Goal: Communication & Community: Answer question/provide support

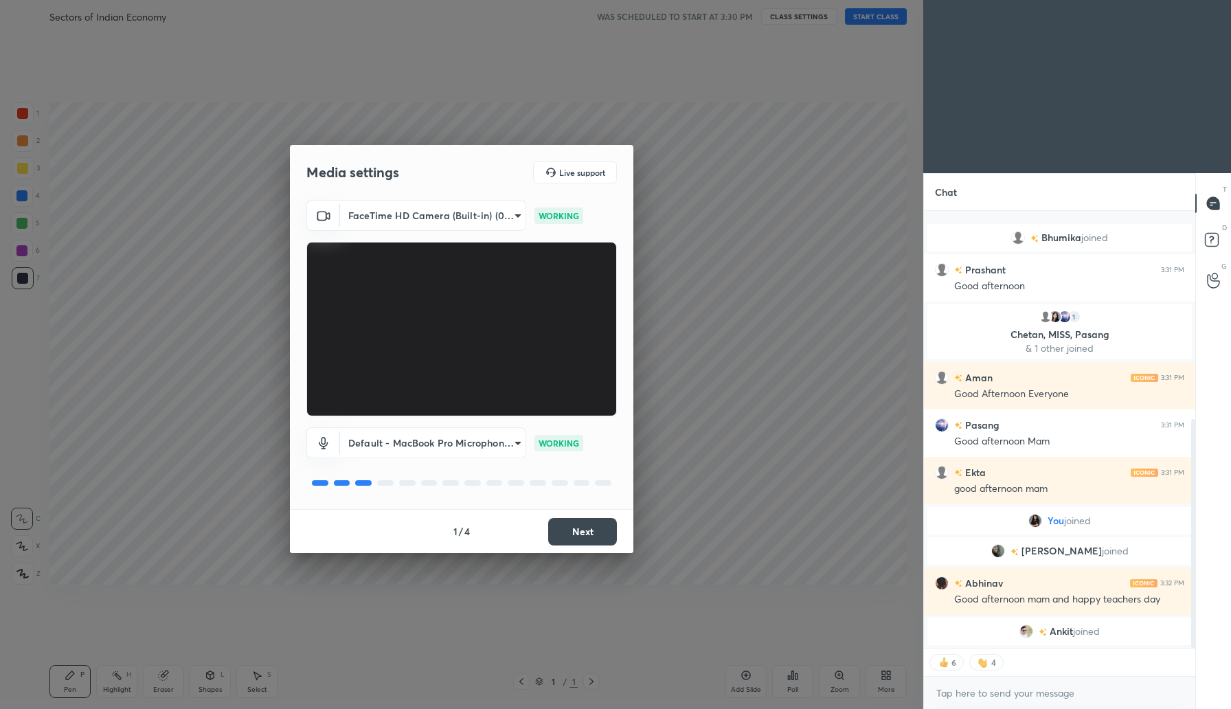
scroll to position [398, 0]
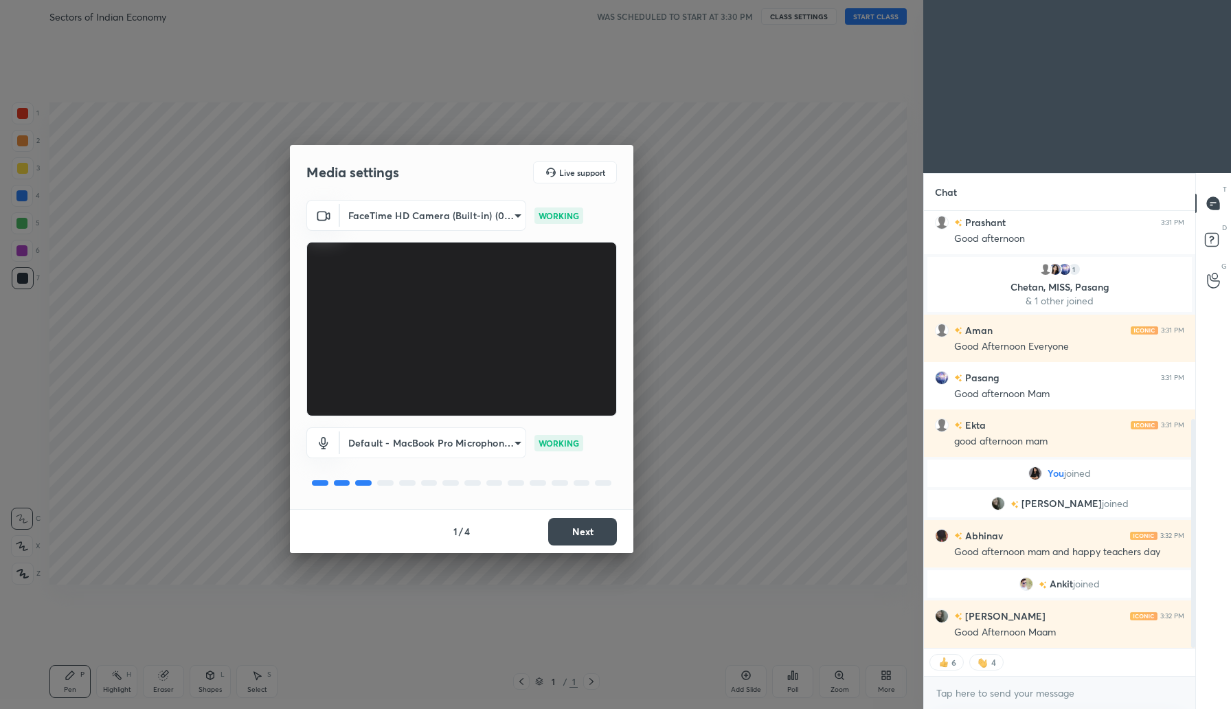
click at [607, 533] on button "Next" at bounding box center [582, 531] width 69 height 27
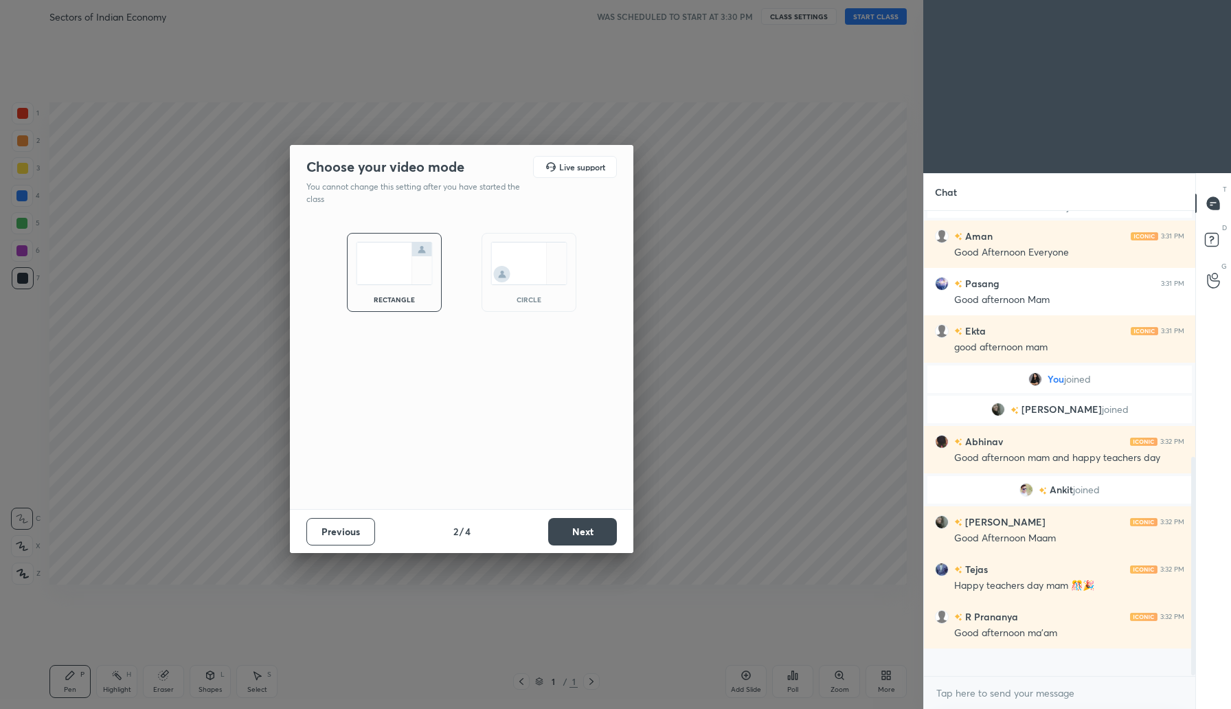
scroll to position [465, 0]
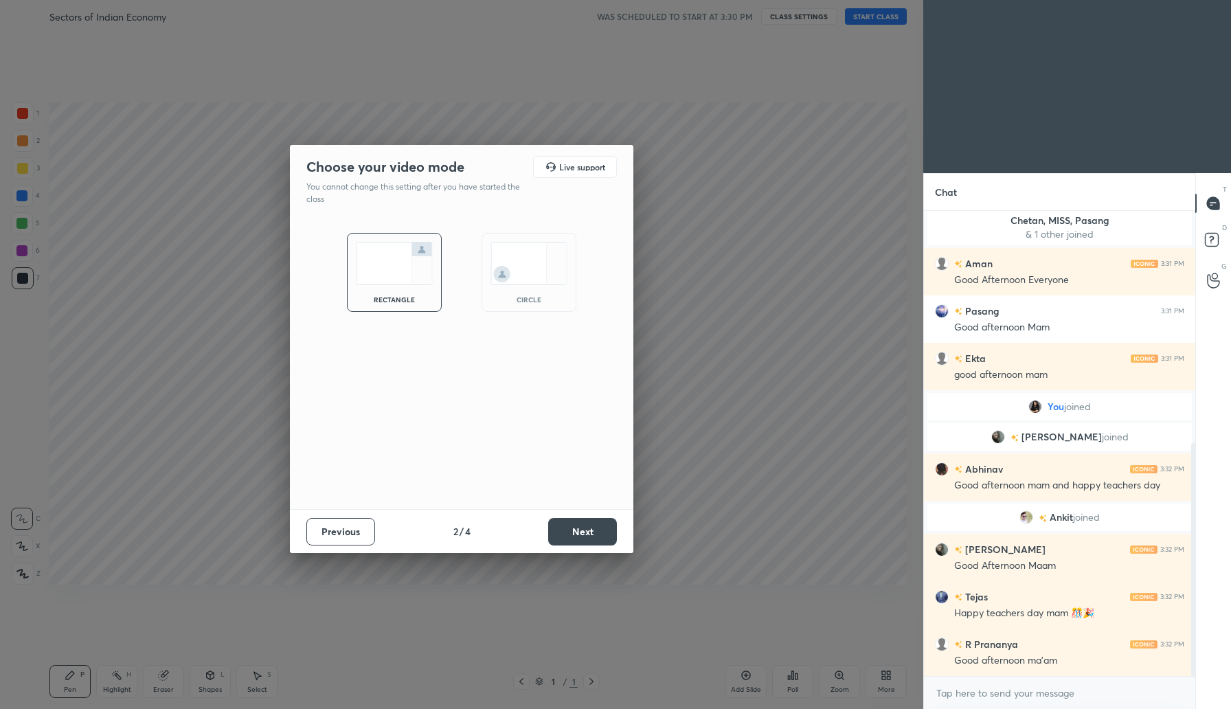
click at [590, 530] on button "Next" at bounding box center [582, 531] width 69 height 27
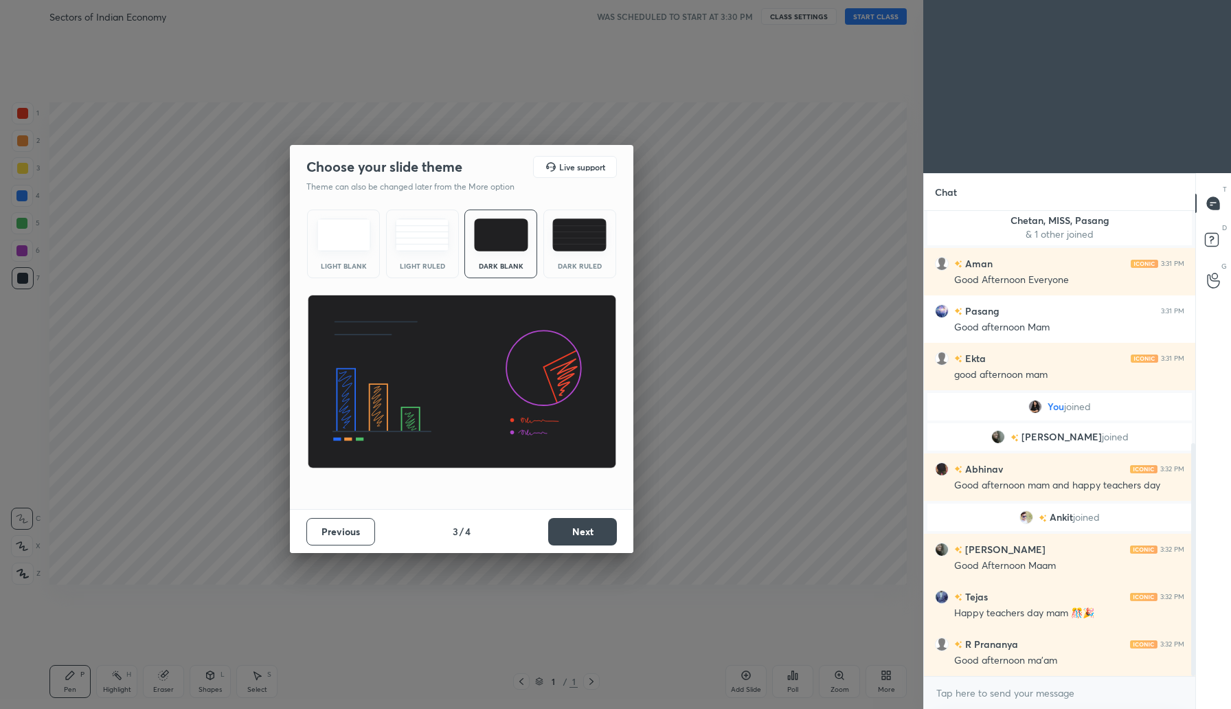
click at [590, 530] on button "Next" at bounding box center [582, 531] width 69 height 27
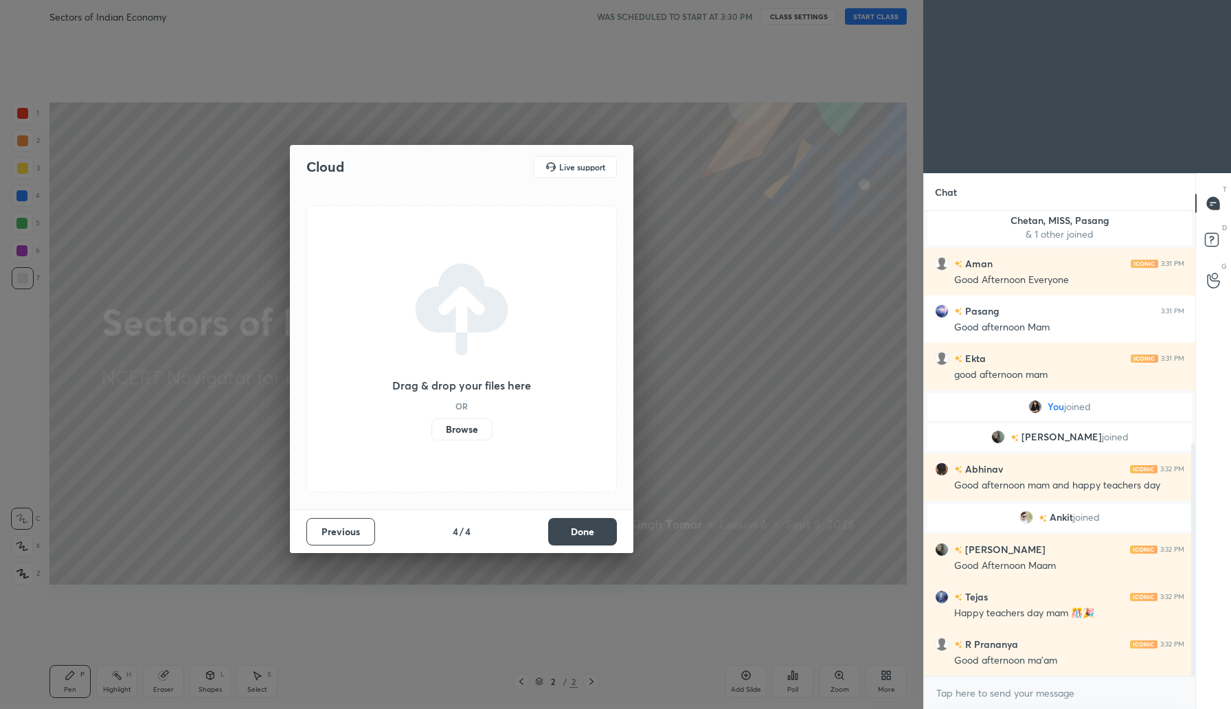
click at [470, 434] on label "Browse" at bounding box center [462, 429] width 61 height 22
click at [432, 434] on input "Browse" at bounding box center [432, 429] width 0 height 22
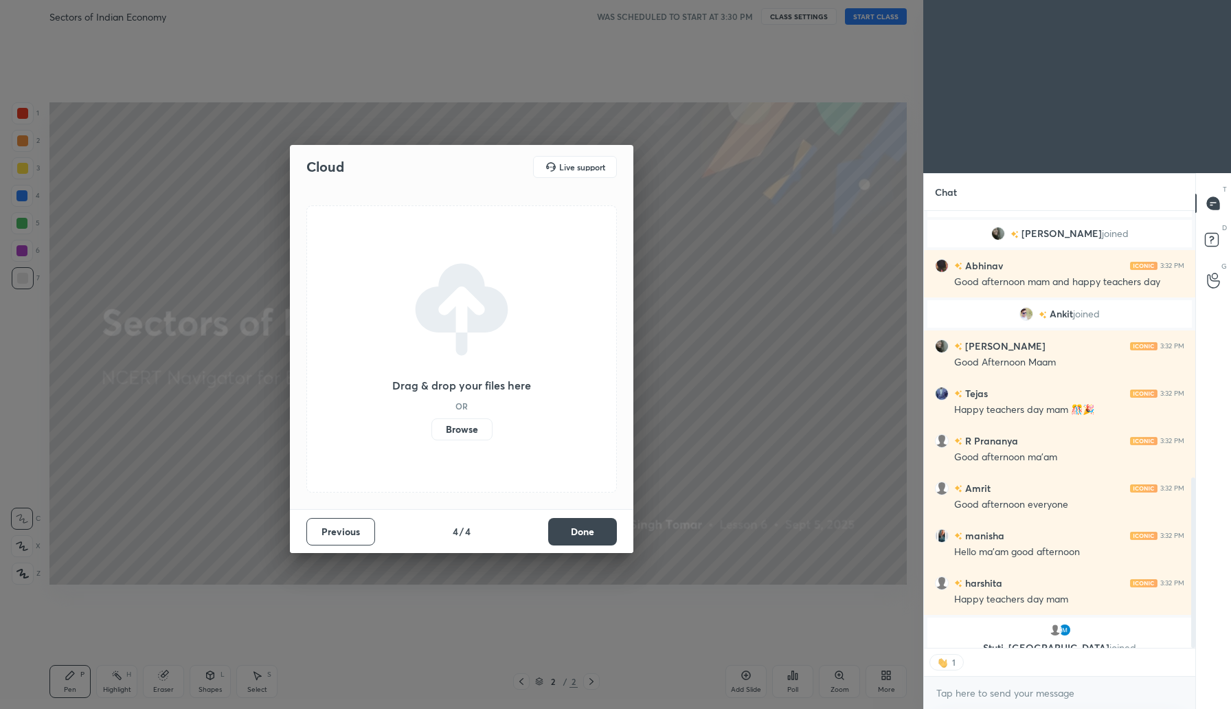
scroll to position [685, 0]
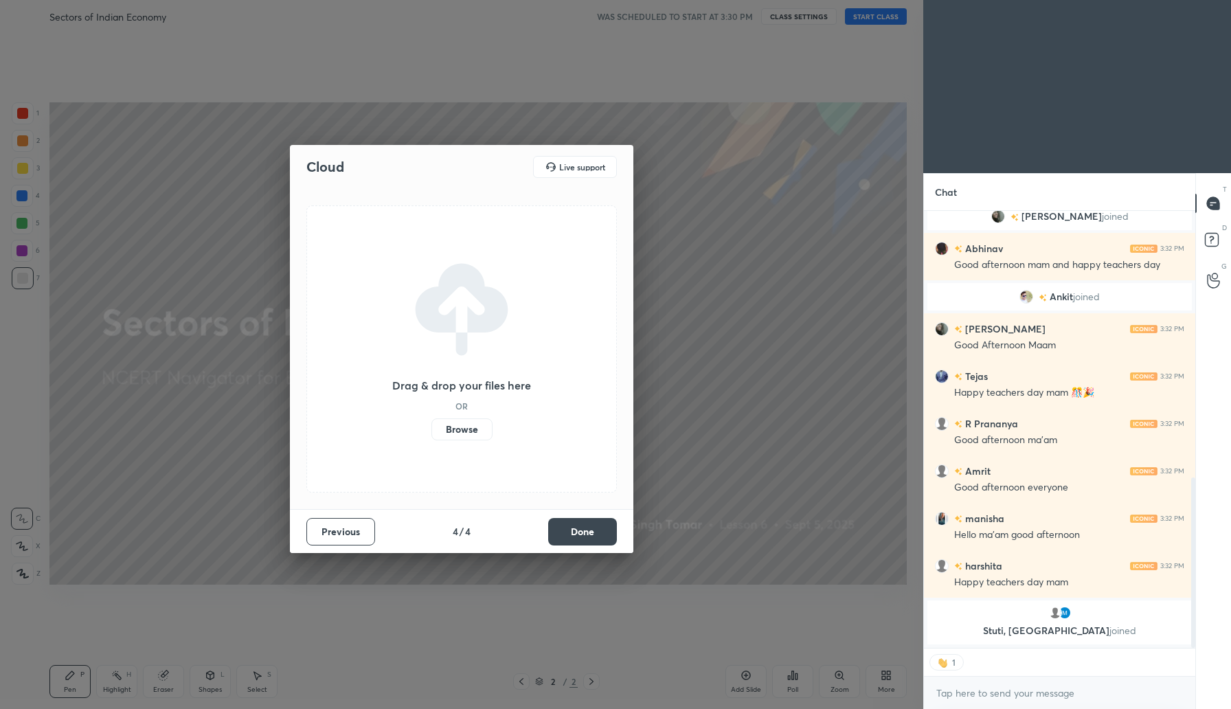
click at [608, 533] on button "Done" at bounding box center [582, 531] width 69 height 27
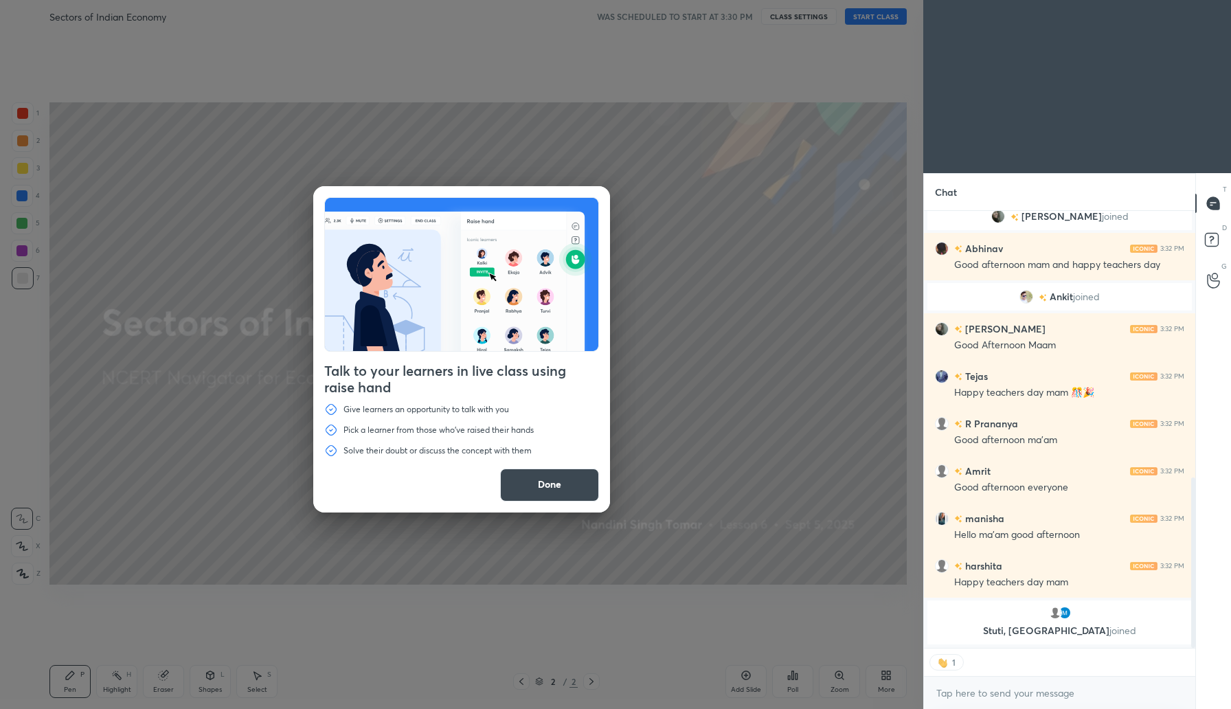
scroll to position [706, 0]
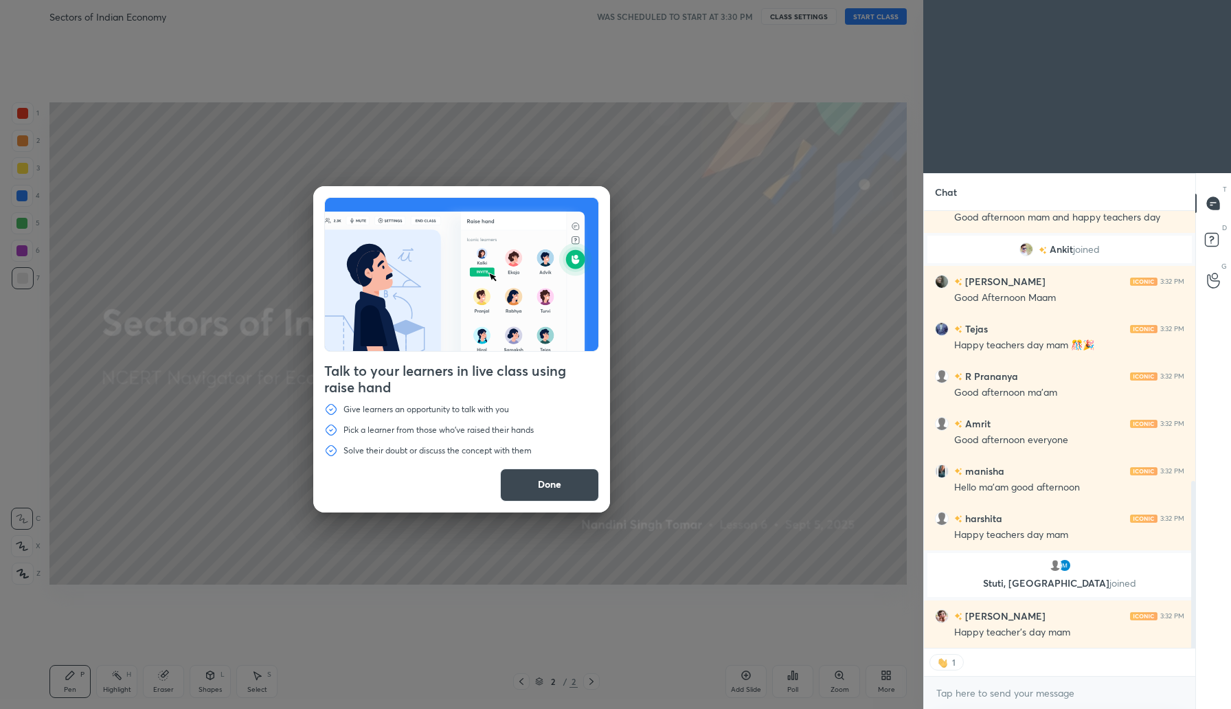
click at [533, 491] on button "Done" at bounding box center [549, 485] width 99 height 33
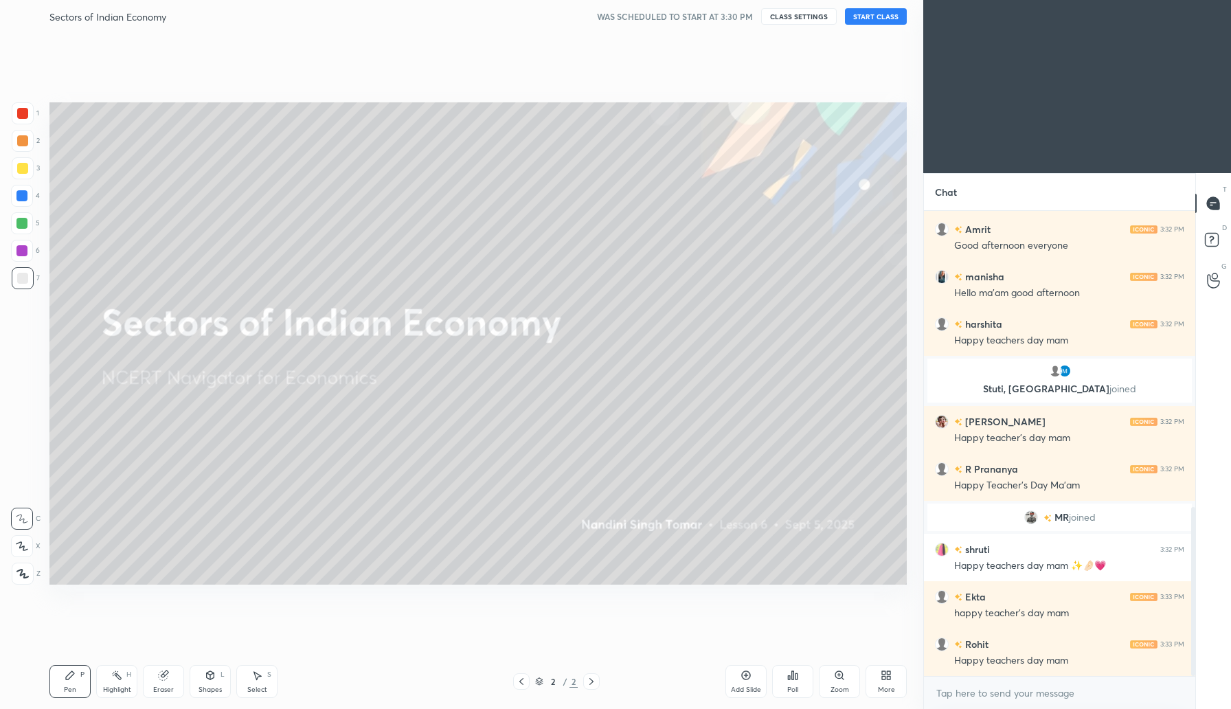
scroll to position [461, 267]
click at [888, 680] on icon at bounding box center [888, 677] width 3 height 3
click at [818, 537] on div "Upload File" at bounding box center [808, 538] width 55 height 33
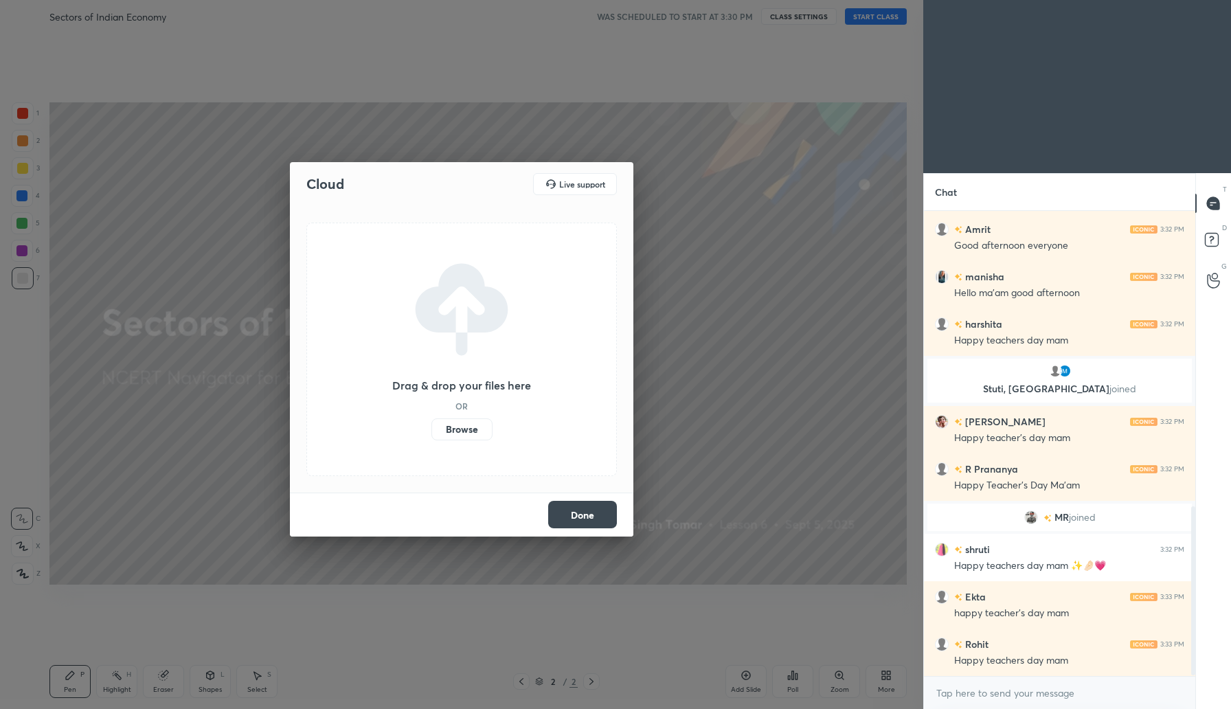
click at [462, 435] on label "Browse" at bounding box center [462, 429] width 61 height 22
click at [432, 435] on input "Browse" at bounding box center [432, 429] width 0 height 22
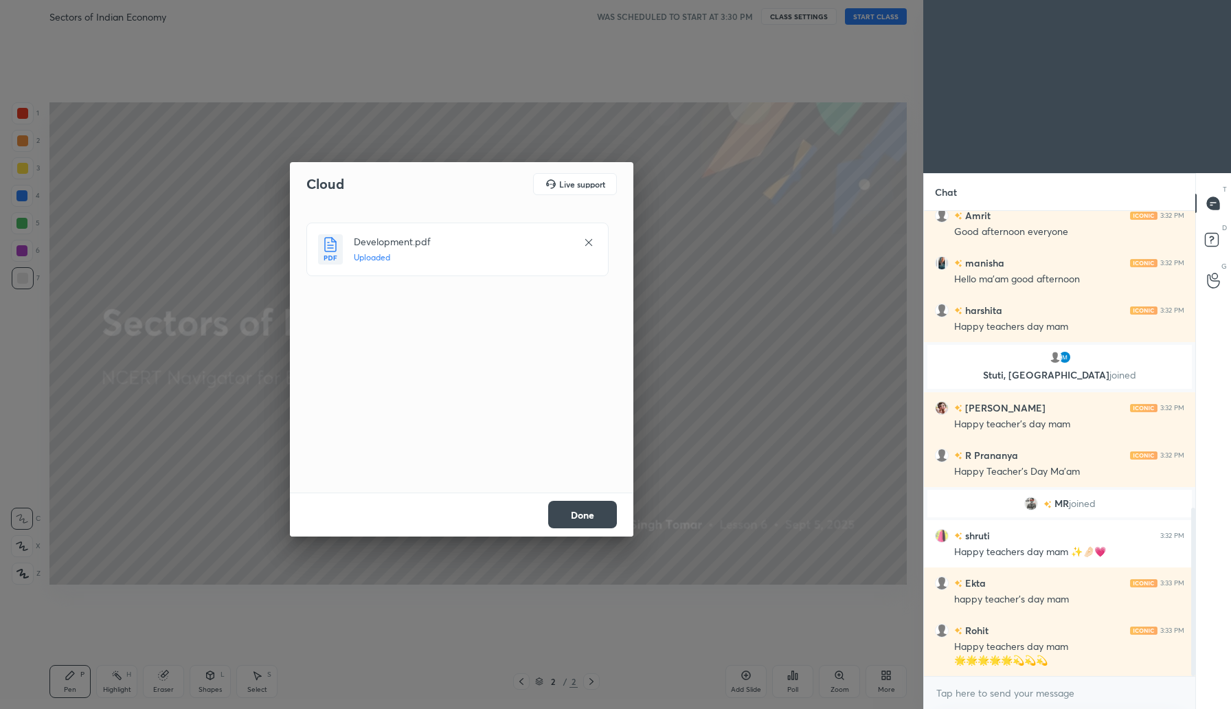
click at [579, 518] on button "Done" at bounding box center [582, 514] width 69 height 27
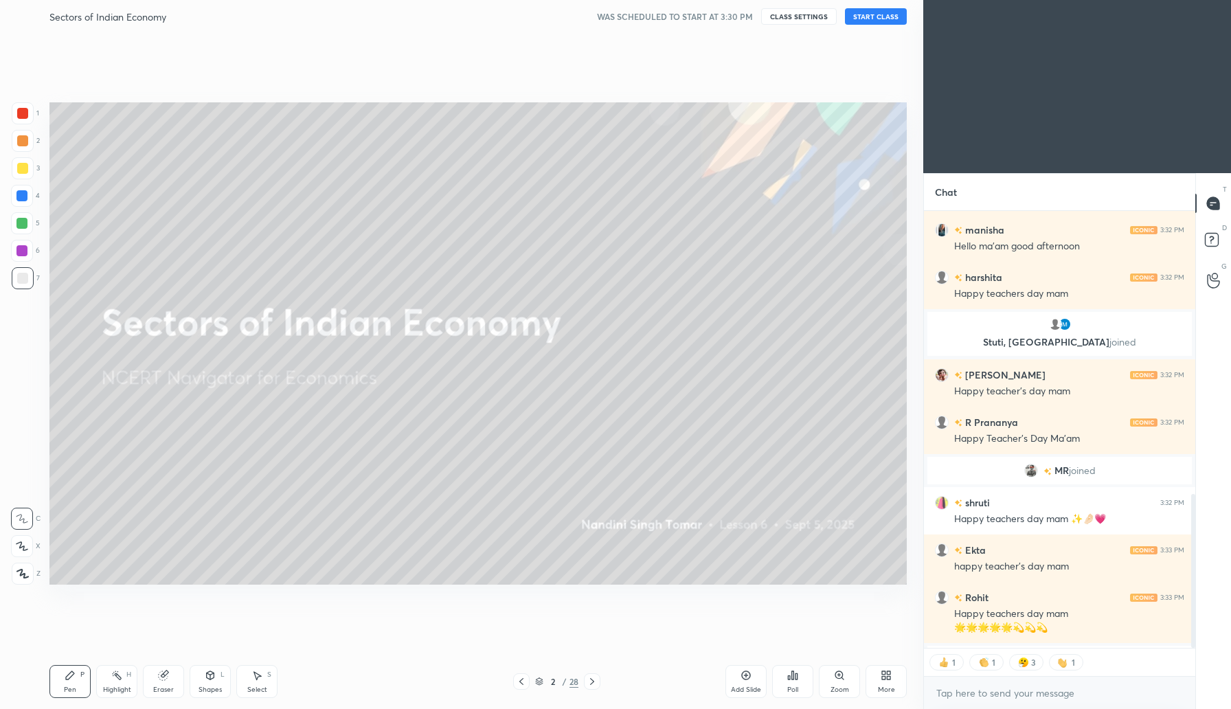
scroll to position [878, 0]
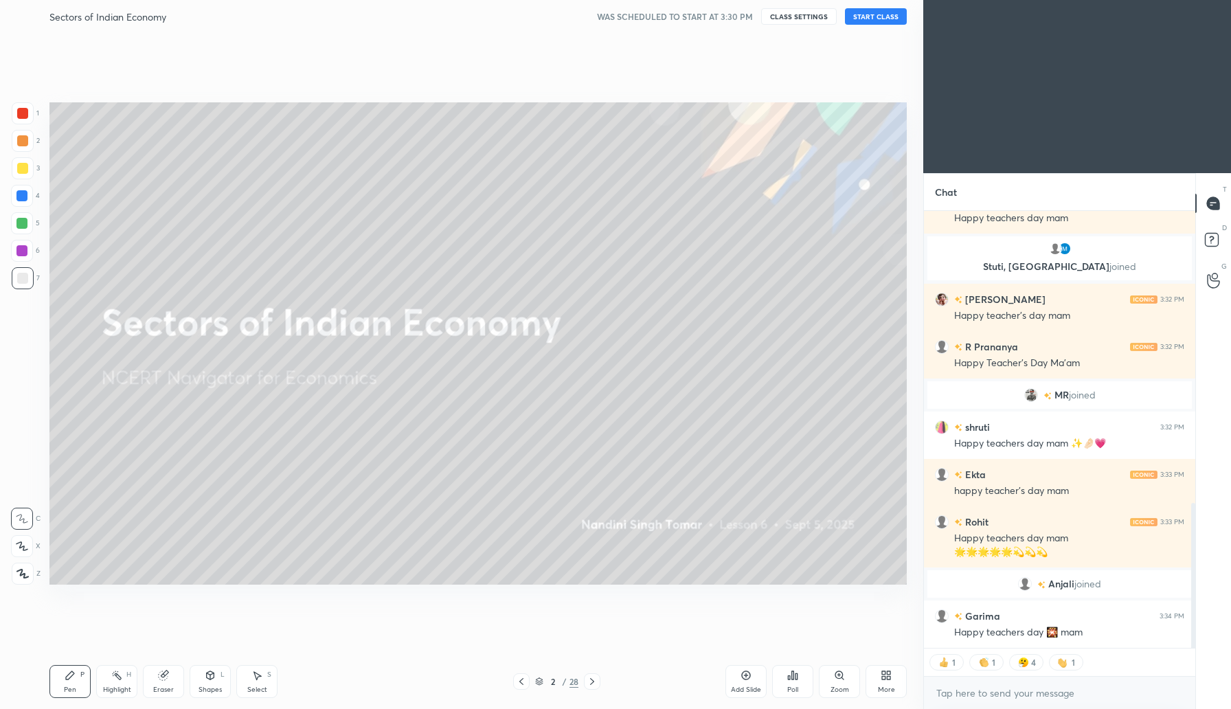
click at [886, 16] on button "START CLASS" at bounding box center [876, 16] width 62 height 16
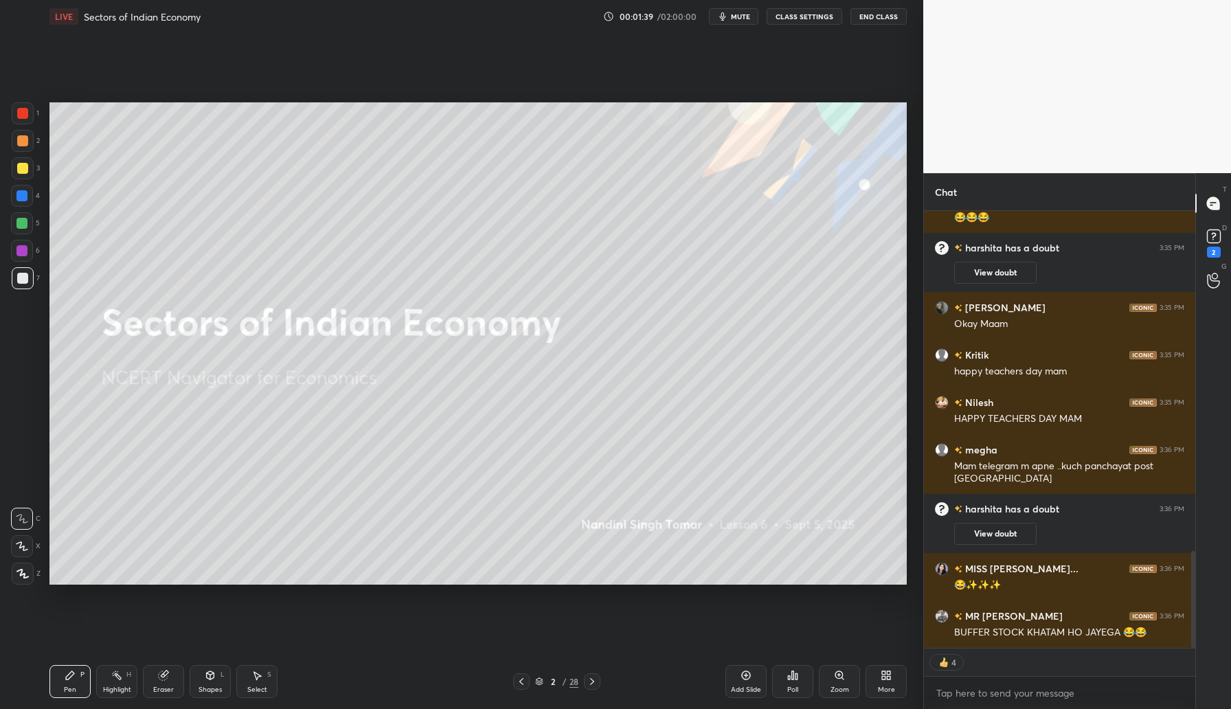
scroll to position [1585, 0]
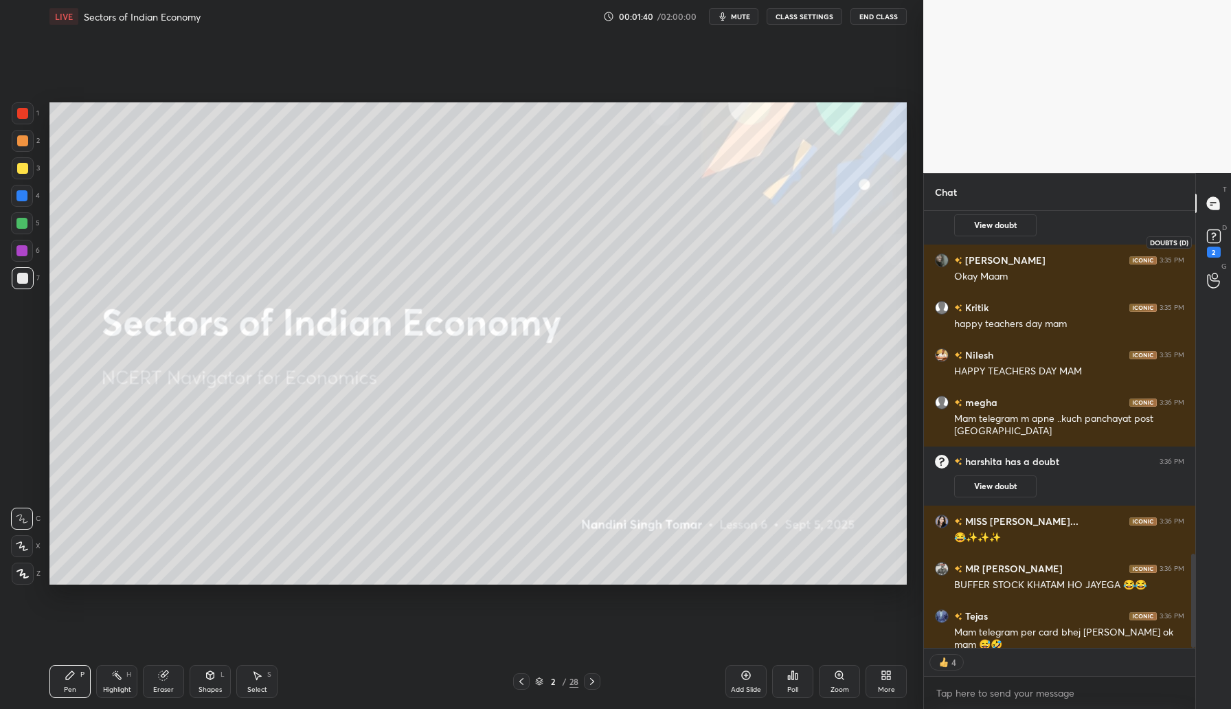
click at [1216, 234] on icon at bounding box center [1213, 235] width 5 height 5
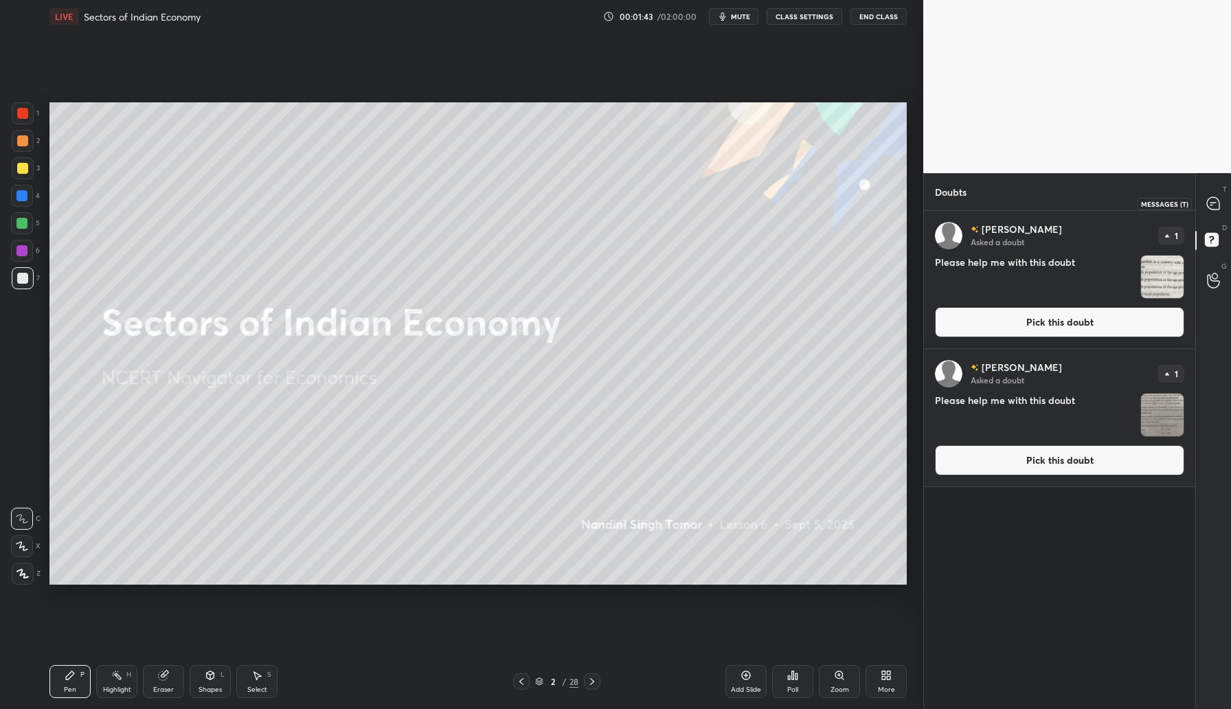
click at [1218, 203] on icon at bounding box center [1213, 203] width 12 height 12
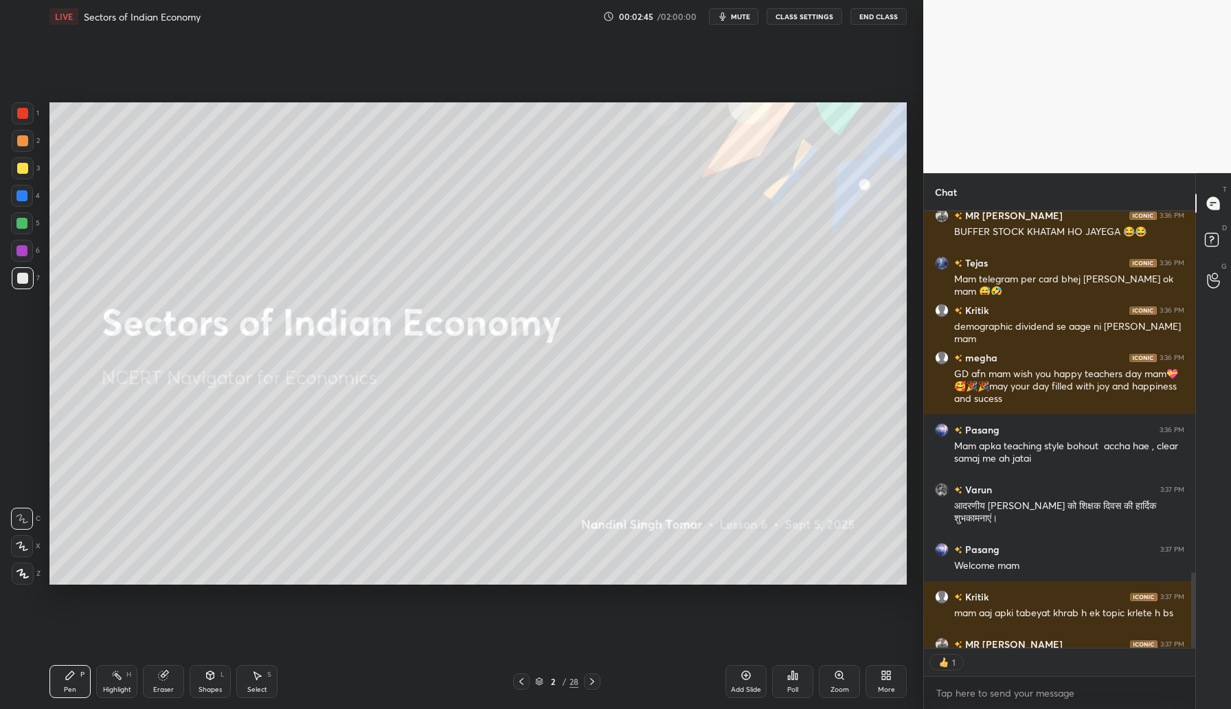
scroll to position [5, 5]
click at [1216, 246] on rect at bounding box center [1211, 240] width 13 height 13
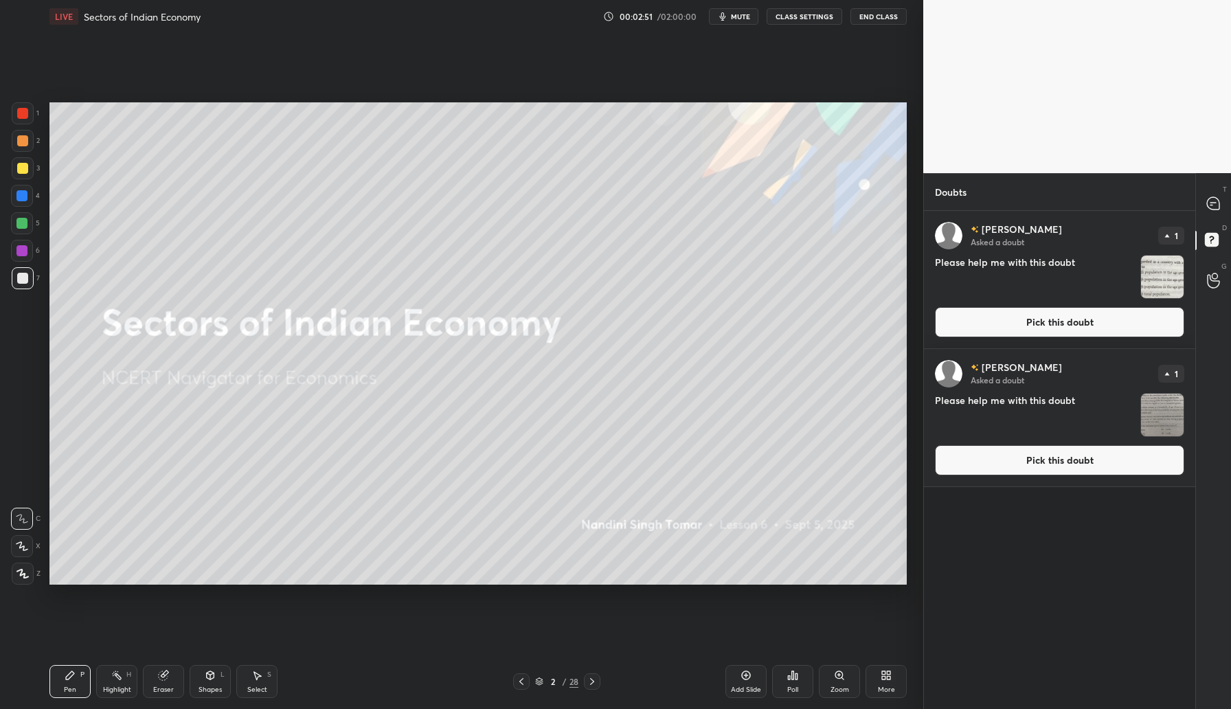
click at [1064, 326] on button "Pick this doubt" at bounding box center [1059, 322] width 249 height 30
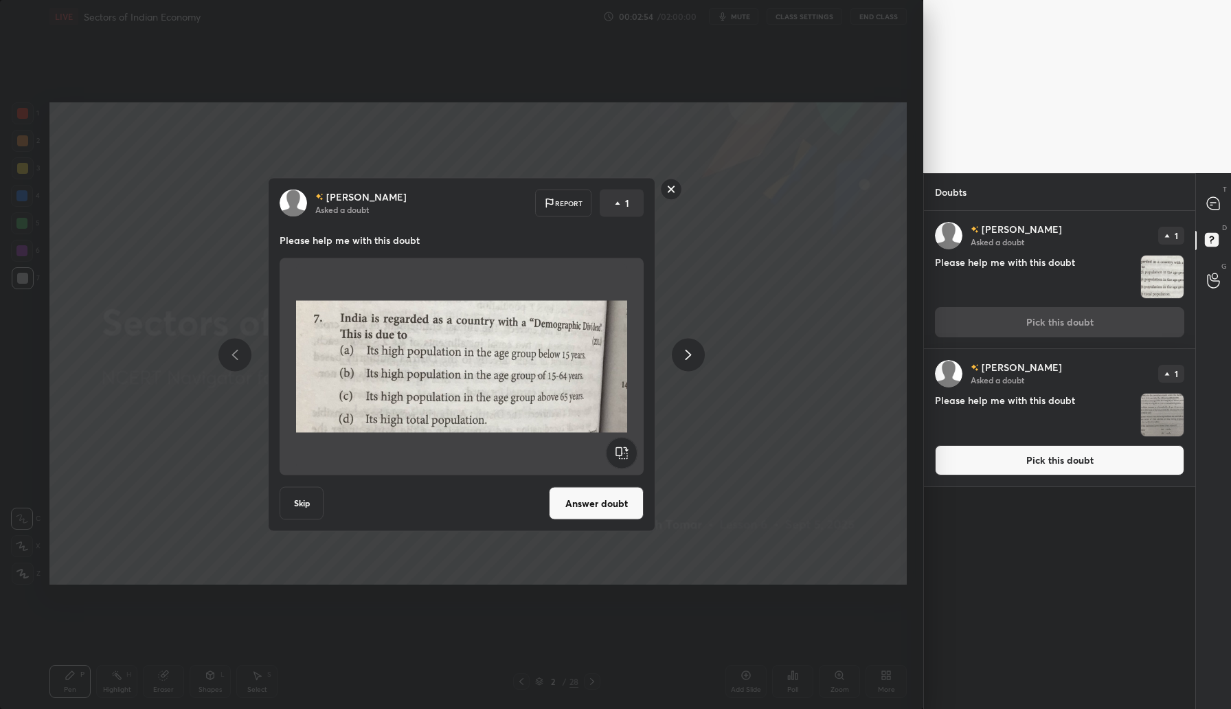
click at [600, 502] on button "Answer doubt" at bounding box center [596, 503] width 95 height 33
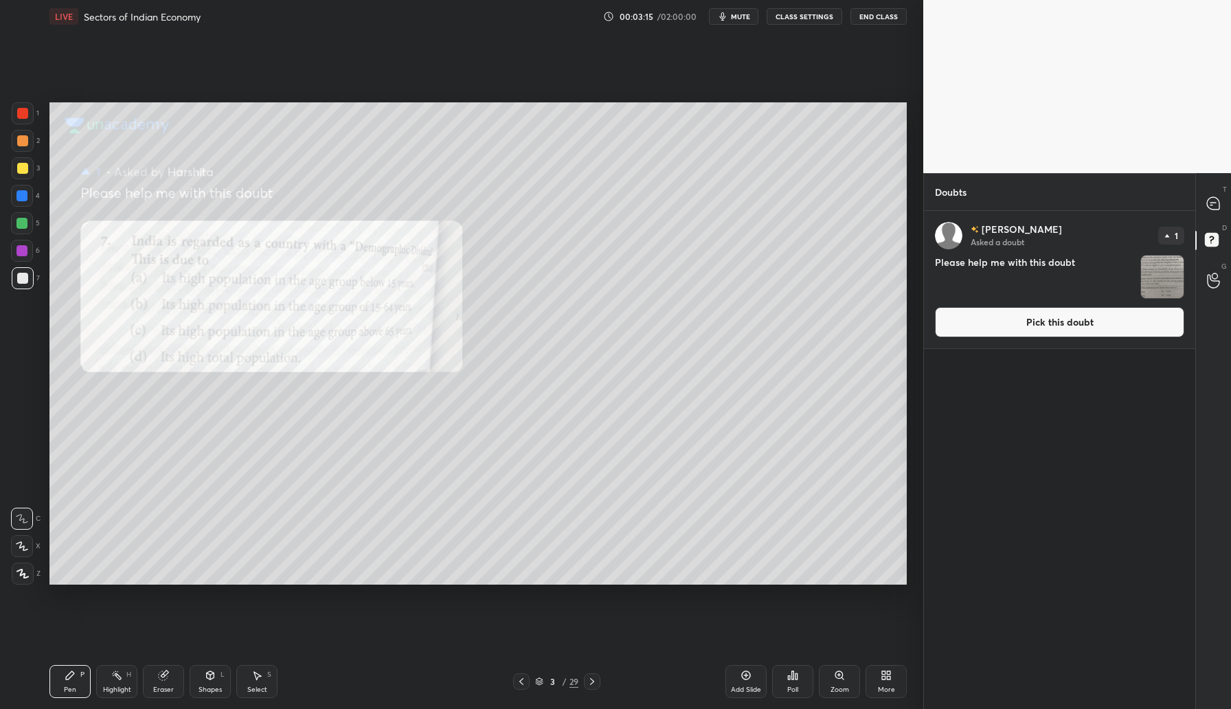
click at [801, 689] on div "Poll" at bounding box center [792, 681] width 41 height 33
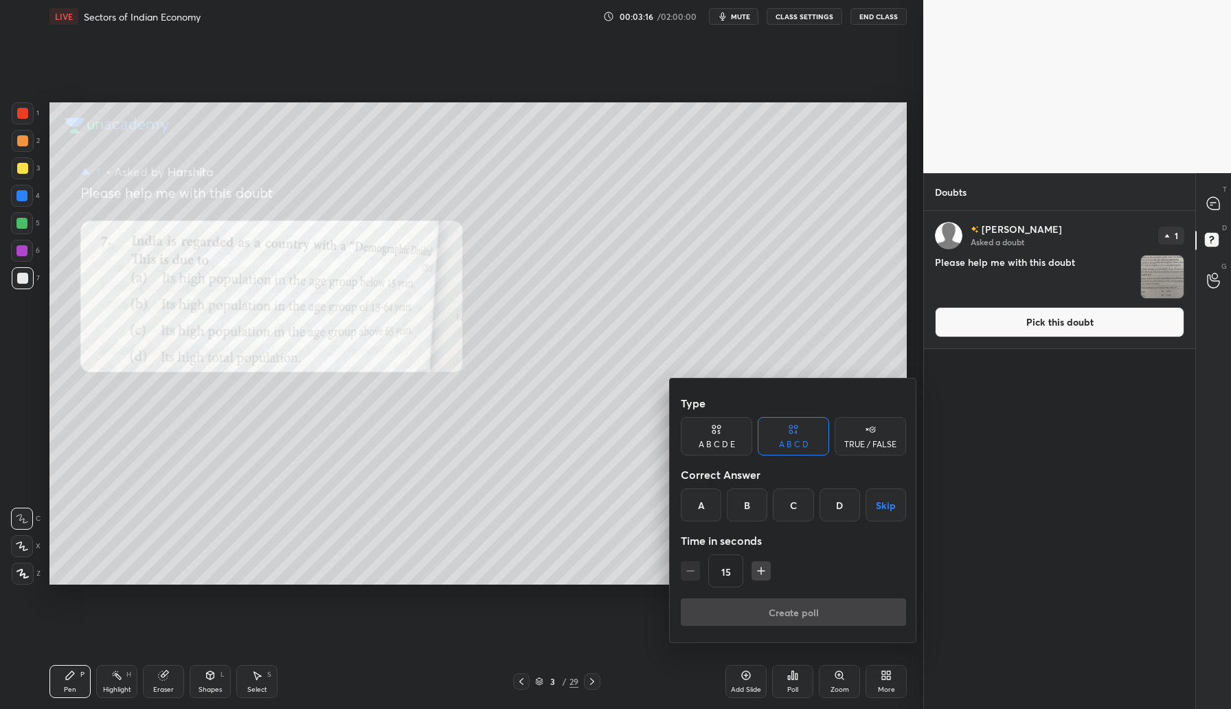
click at [750, 502] on div "B" at bounding box center [747, 505] width 41 height 33
click at [794, 616] on button "Create poll" at bounding box center [793, 612] width 225 height 27
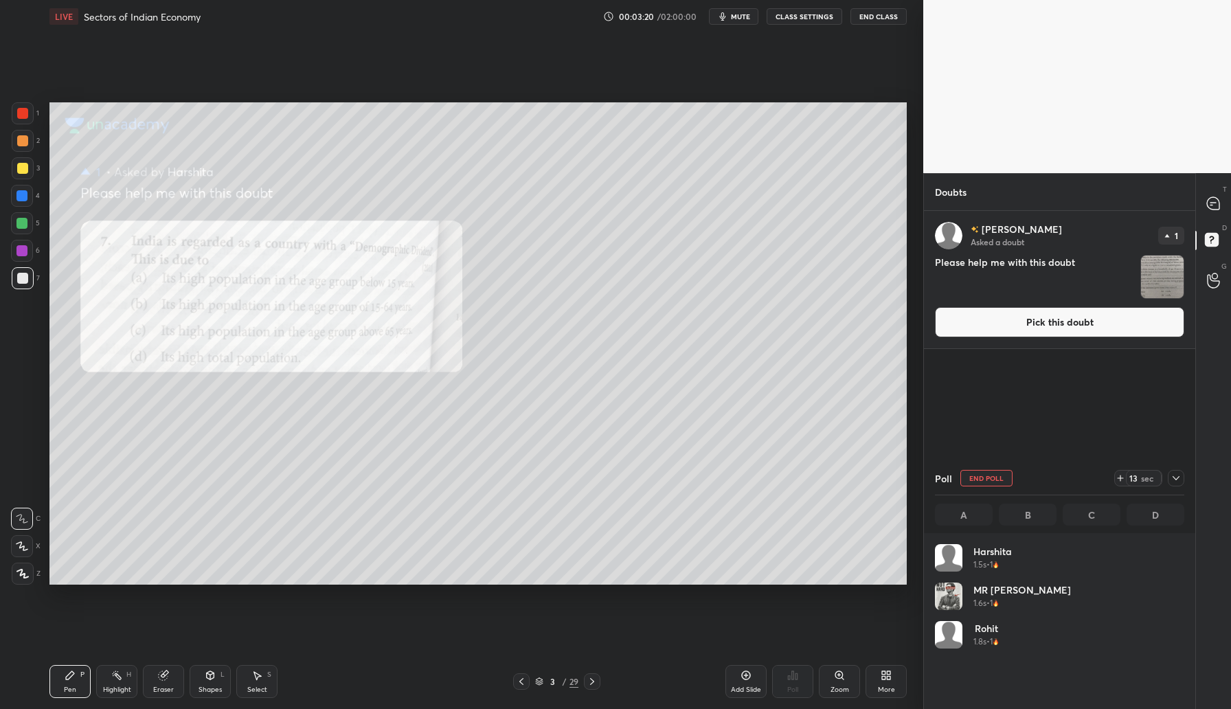
scroll to position [161, 245]
drag, startPoint x: 23, startPoint y: 187, endPoint x: 37, endPoint y: 201, distance: 19.4
click at [23, 189] on div at bounding box center [22, 196] width 22 height 22
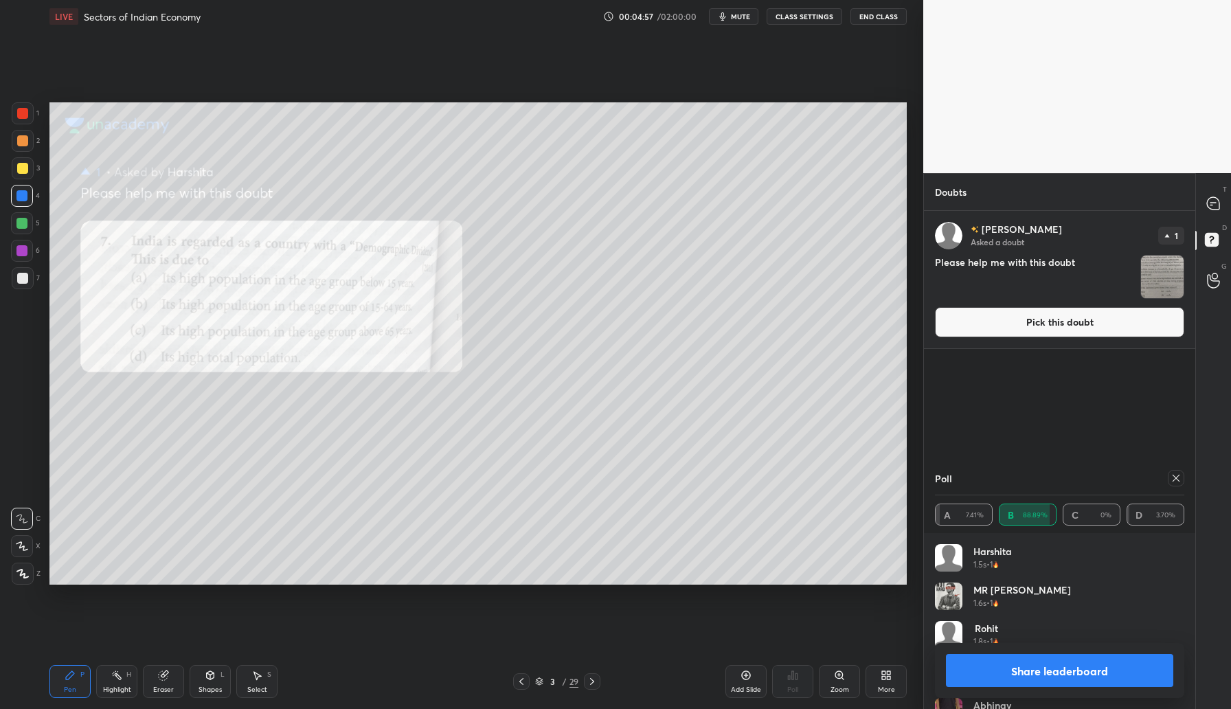
click at [1077, 332] on button "Pick this doubt" at bounding box center [1059, 322] width 249 height 30
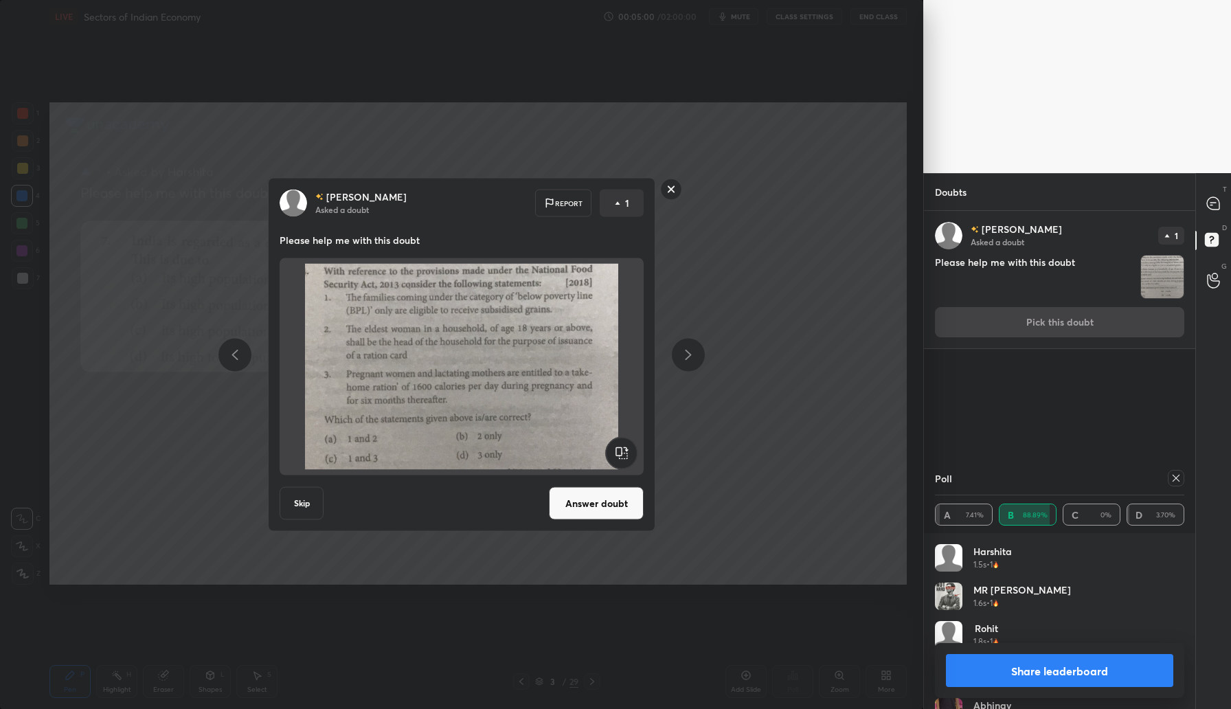
click at [599, 507] on button "Answer doubt" at bounding box center [596, 503] width 95 height 33
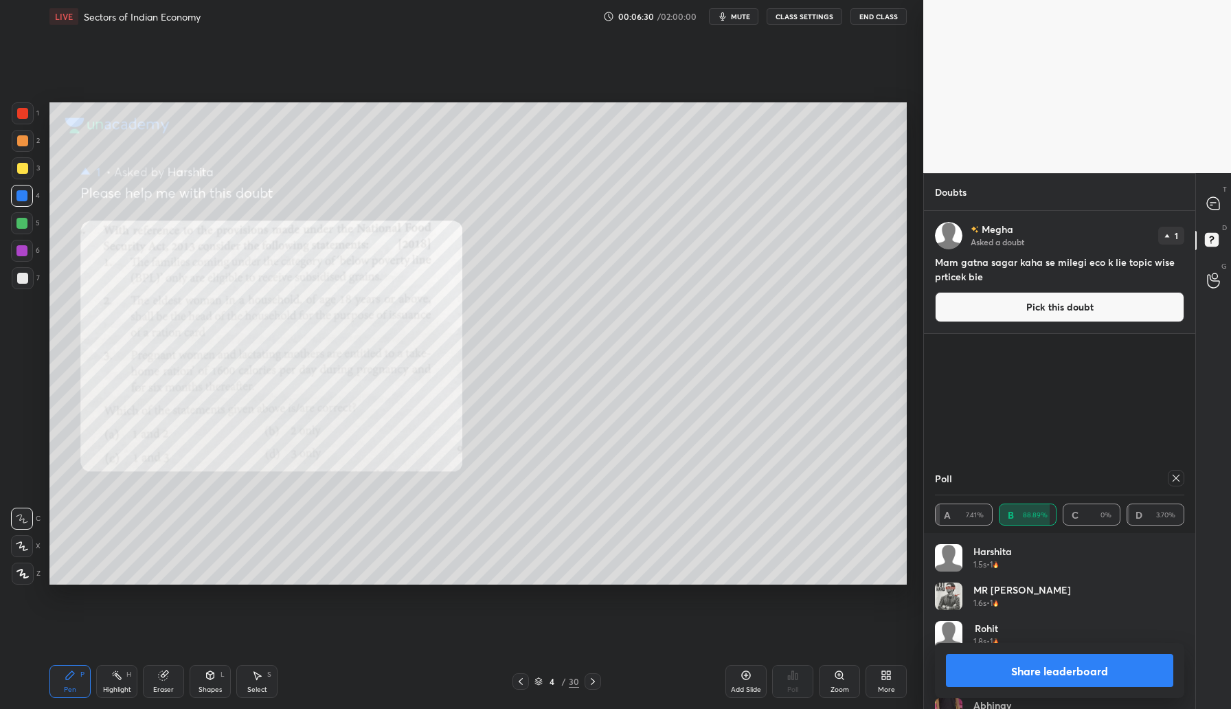
click at [1174, 480] on icon at bounding box center [1176, 478] width 11 height 11
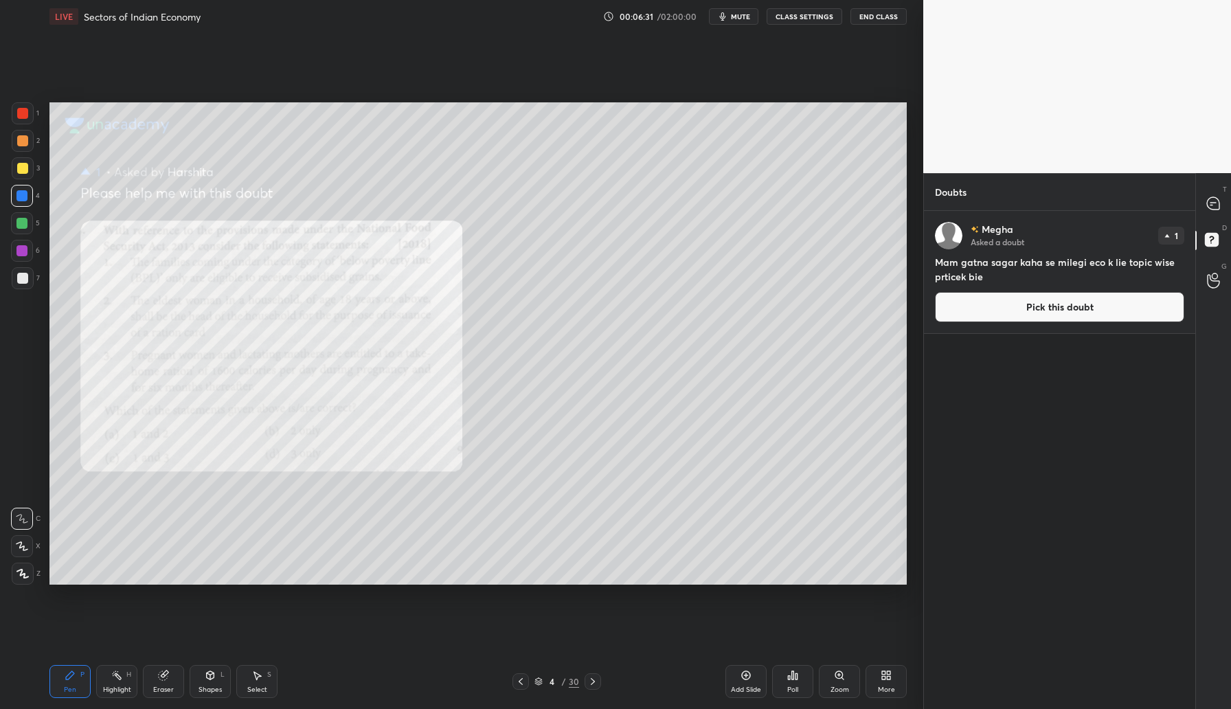
scroll to position [5, 5]
click at [797, 684] on div "Poll" at bounding box center [792, 681] width 41 height 33
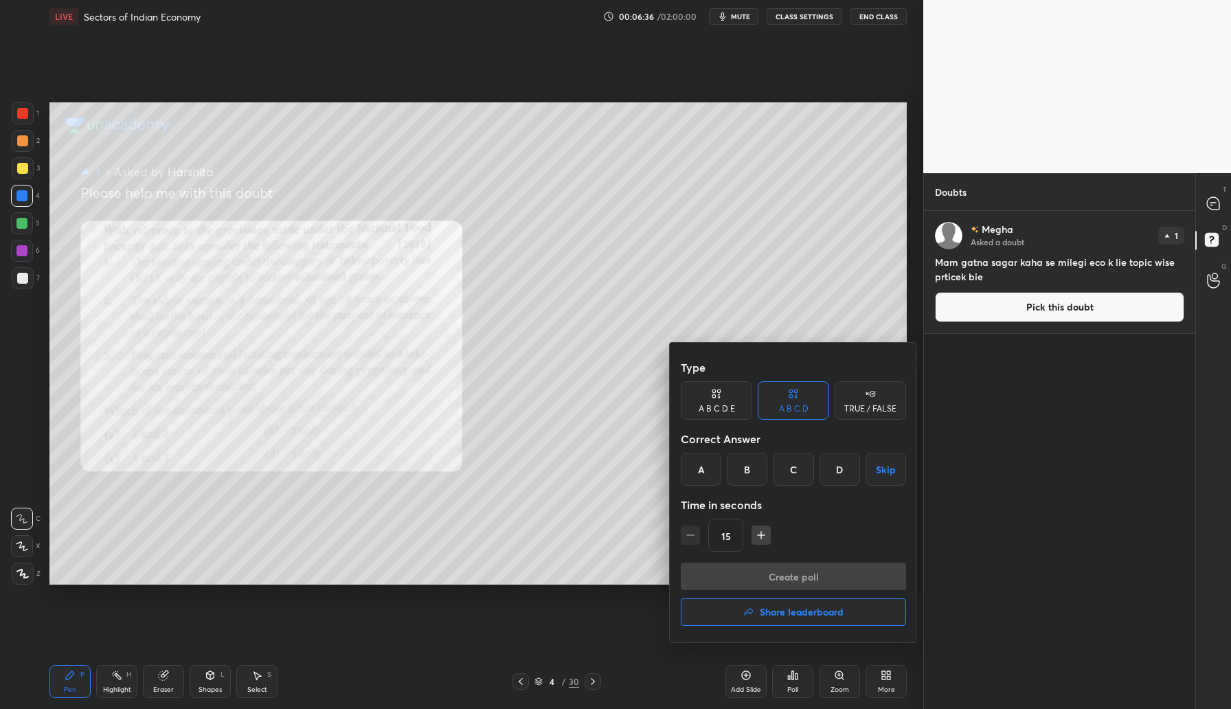
click at [817, 474] on div "A B C D Skip" at bounding box center [793, 469] width 225 height 33
click at [843, 477] on div "D" at bounding box center [840, 469] width 41 height 33
click at [798, 577] on button "Create poll" at bounding box center [793, 576] width 225 height 27
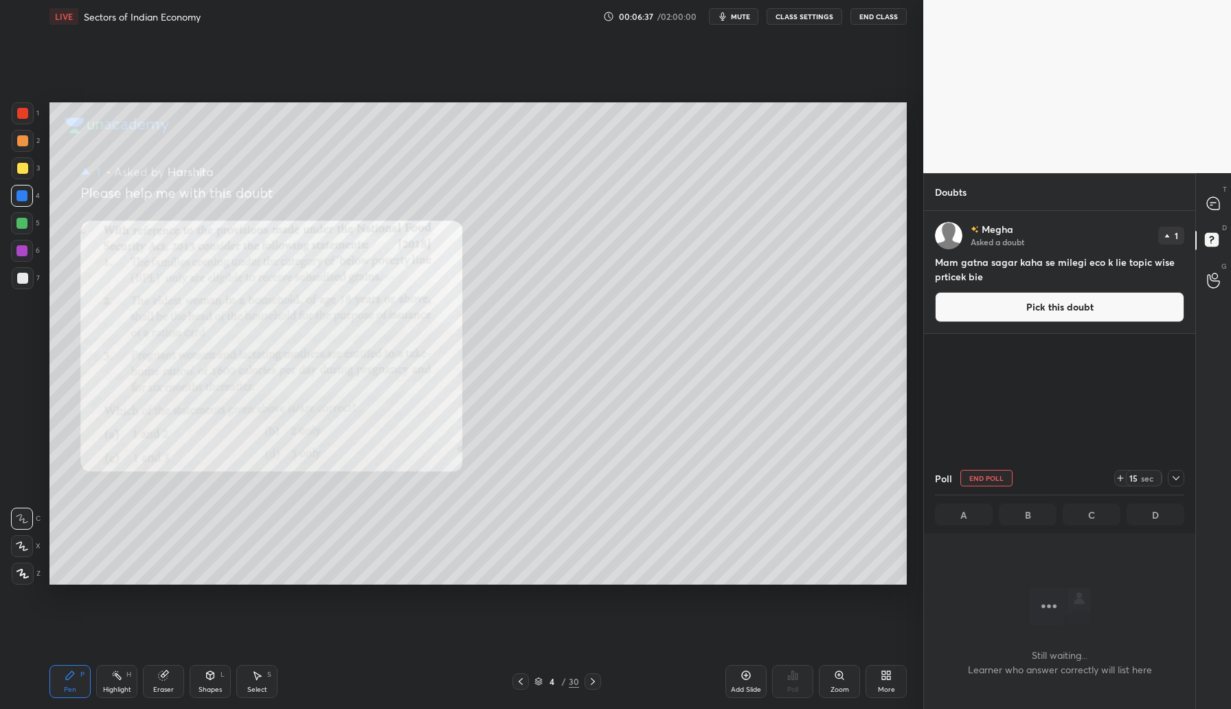
scroll to position [423, 267]
click at [1205, 199] on div at bounding box center [1213, 203] width 27 height 25
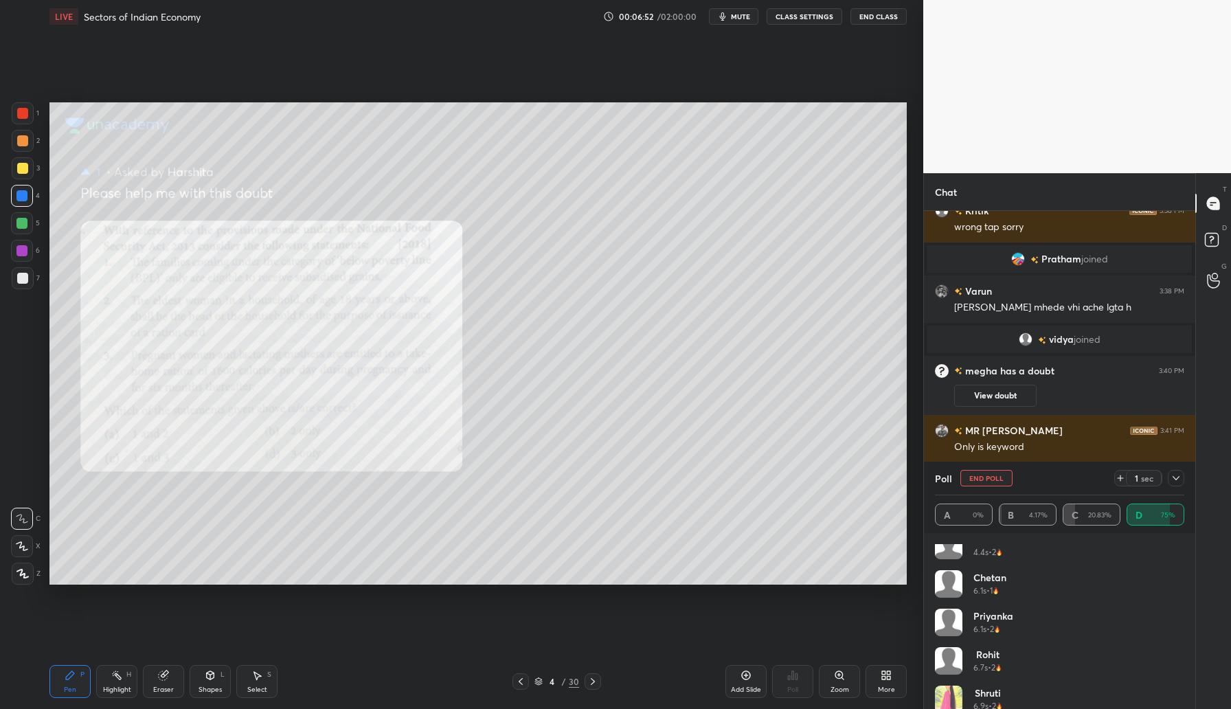
scroll to position [528, 0]
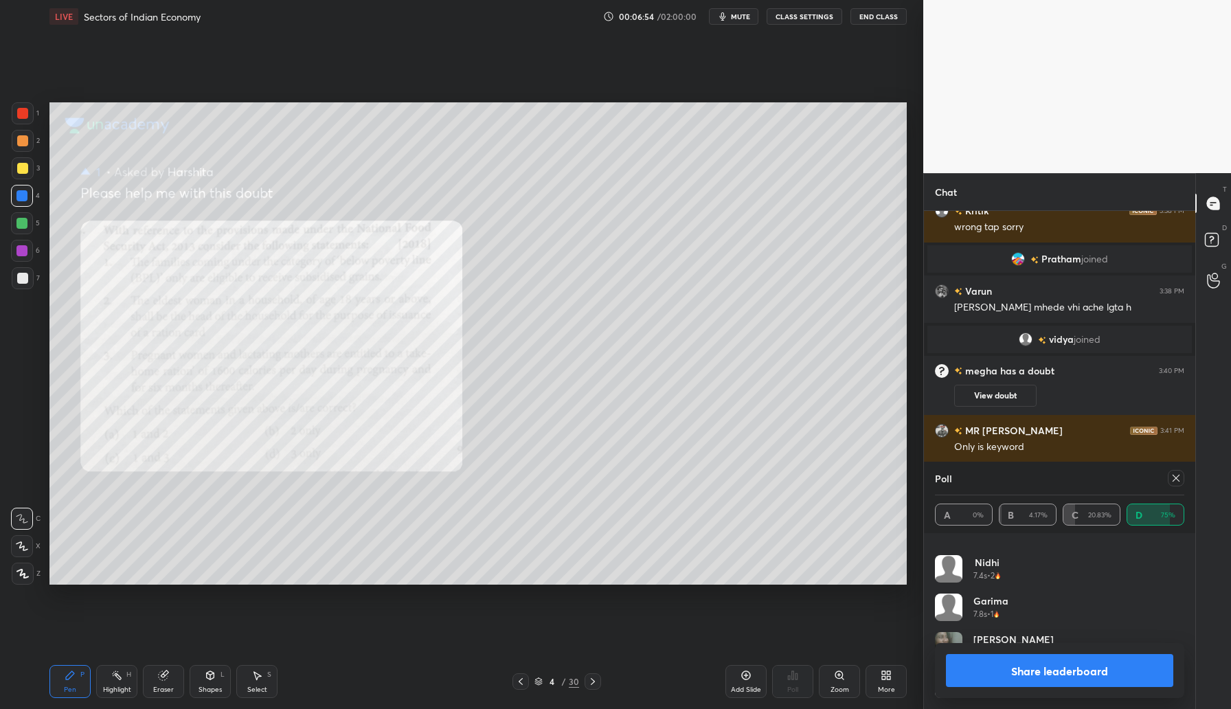
click at [1179, 473] on icon at bounding box center [1176, 478] width 11 height 11
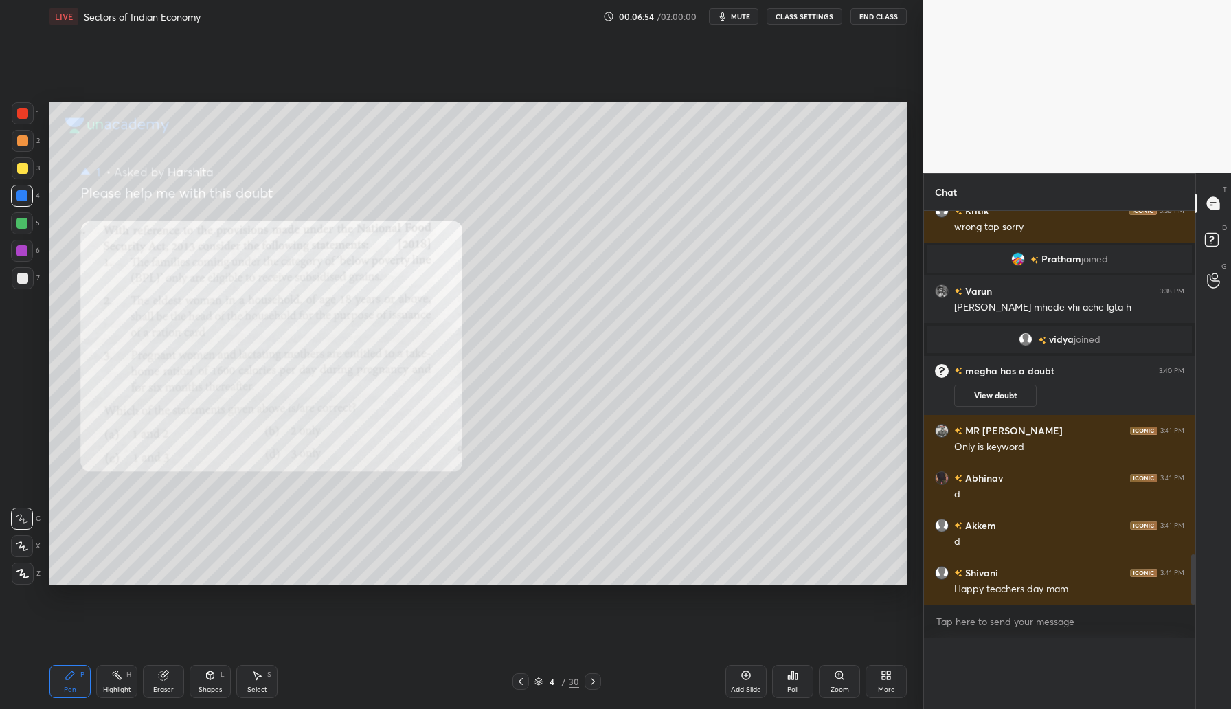
scroll to position [0, 0]
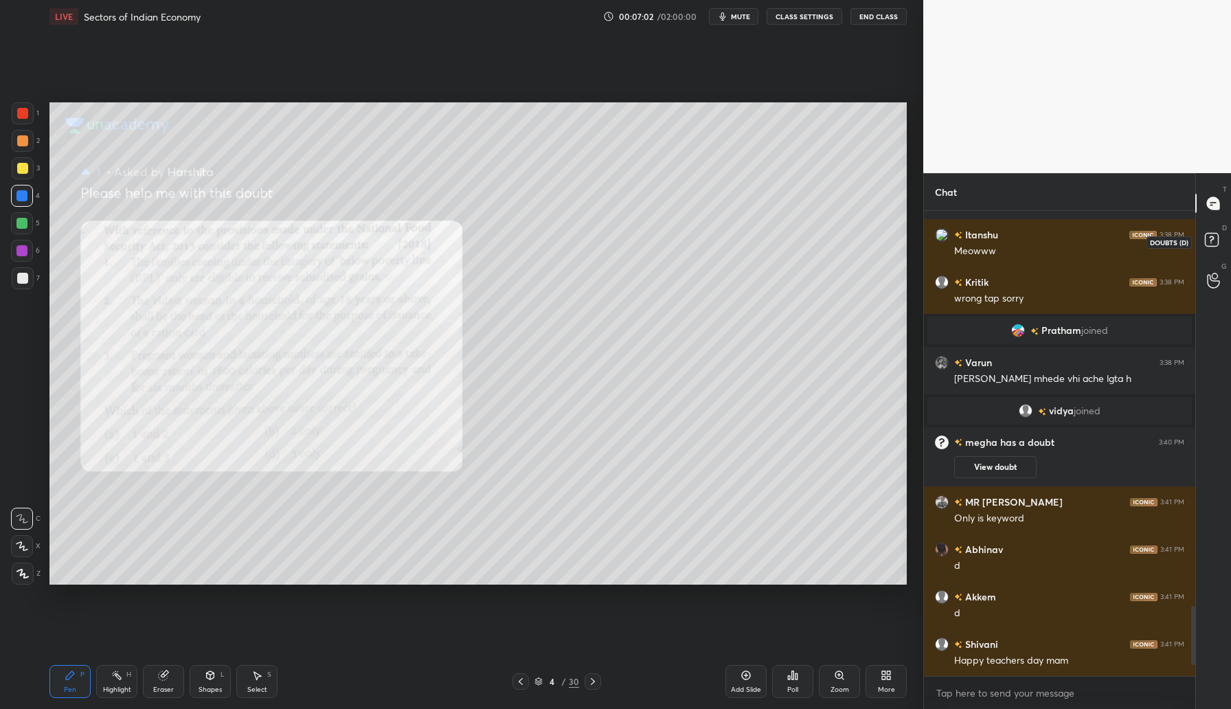
click at [1212, 242] on rect at bounding box center [1211, 240] width 13 height 13
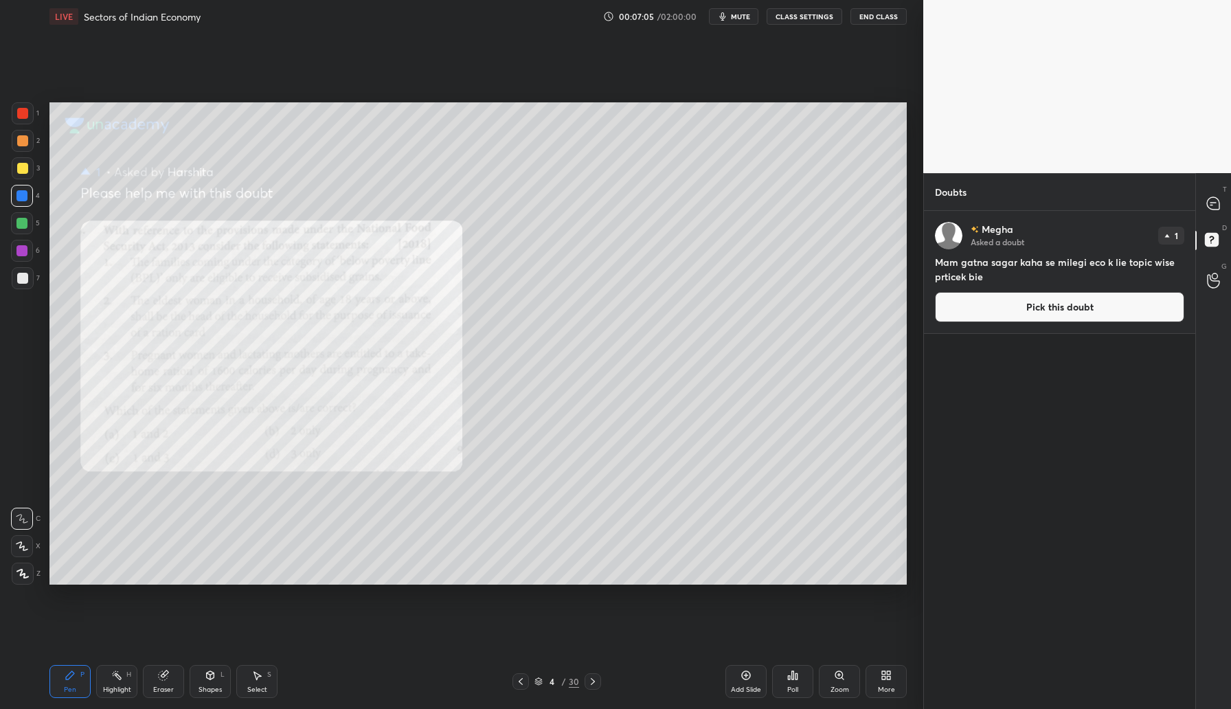
click at [1050, 310] on button "Pick this doubt" at bounding box center [1059, 307] width 249 height 30
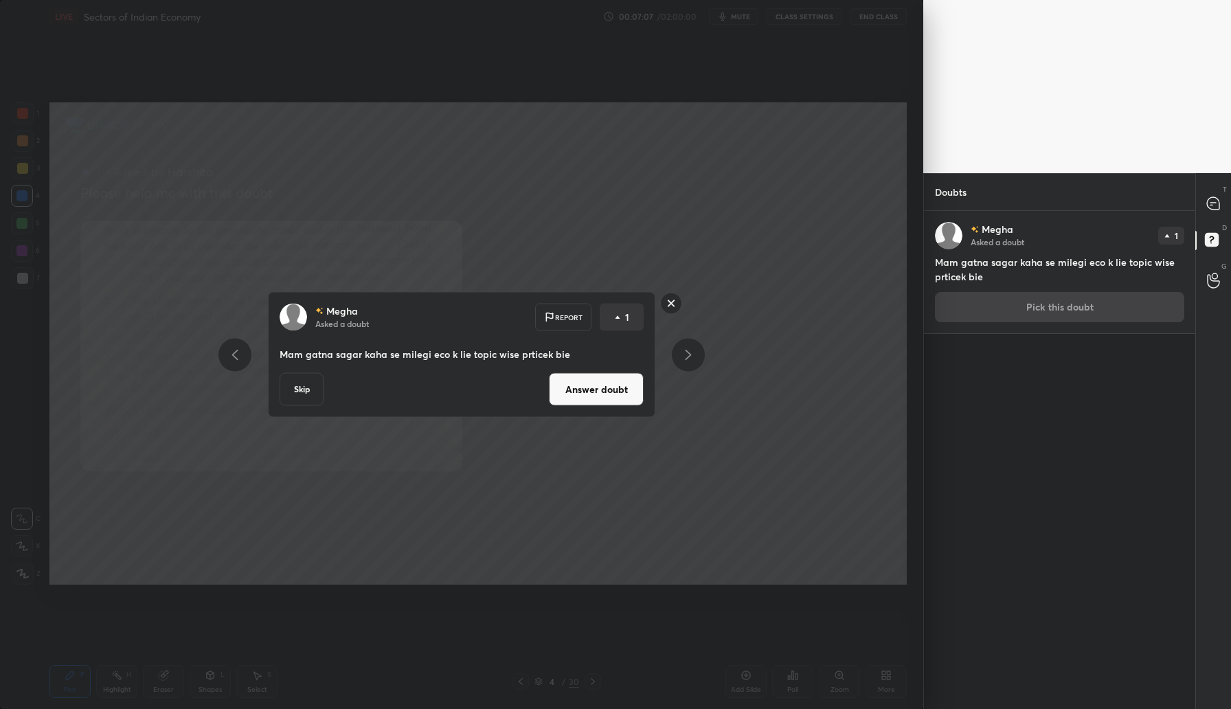
click at [603, 402] on button "Answer doubt" at bounding box center [596, 389] width 95 height 33
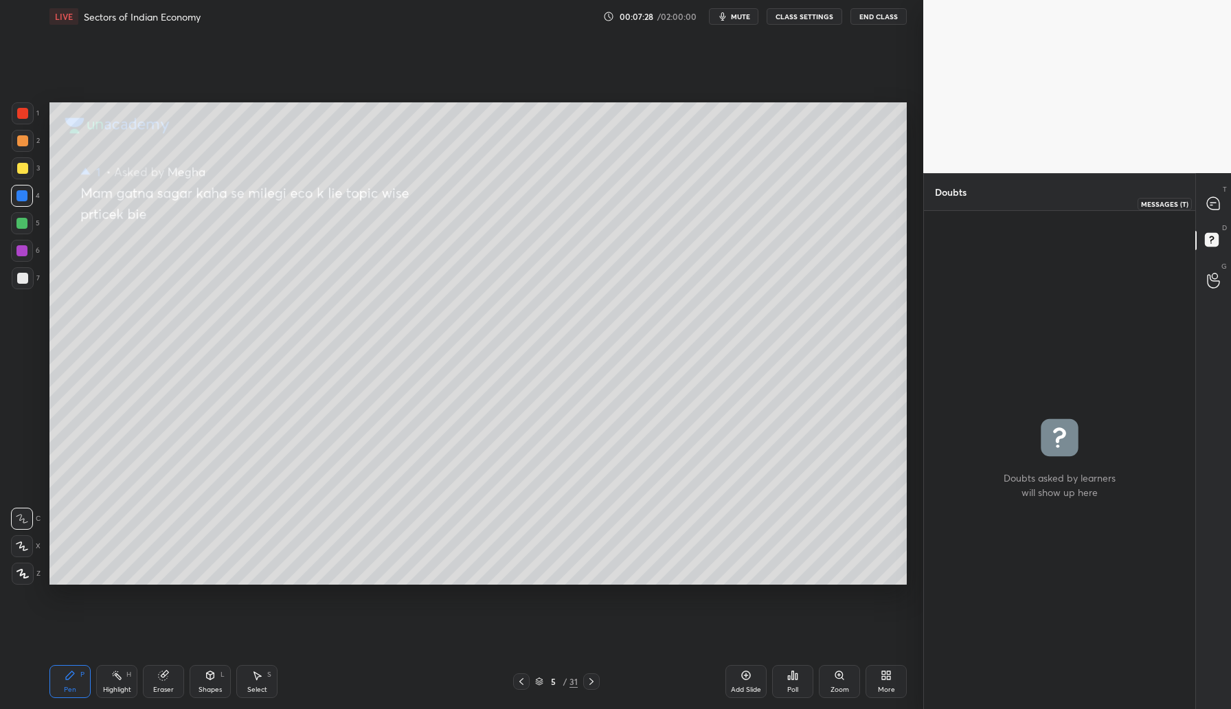
click at [1206, 204] on div at bounding box center [1213, 203] width 27 height 25
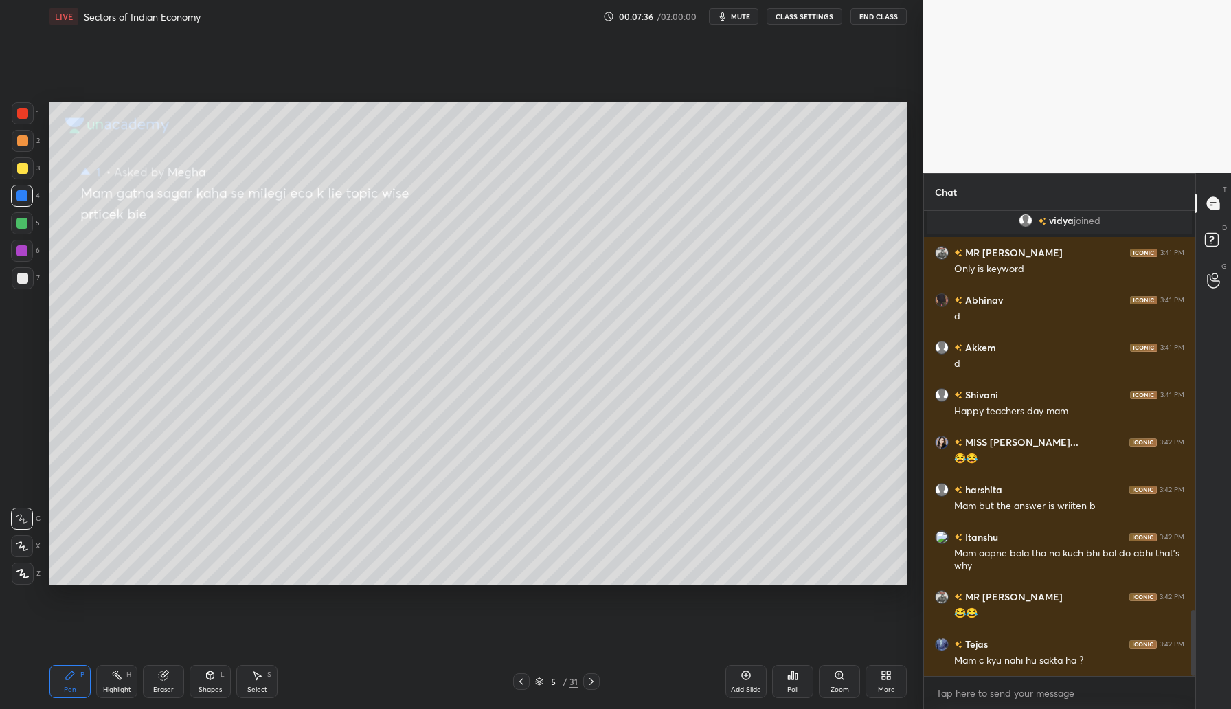
click at [522, 680] on icon at bounding box center [521, 681] width 4 height 7
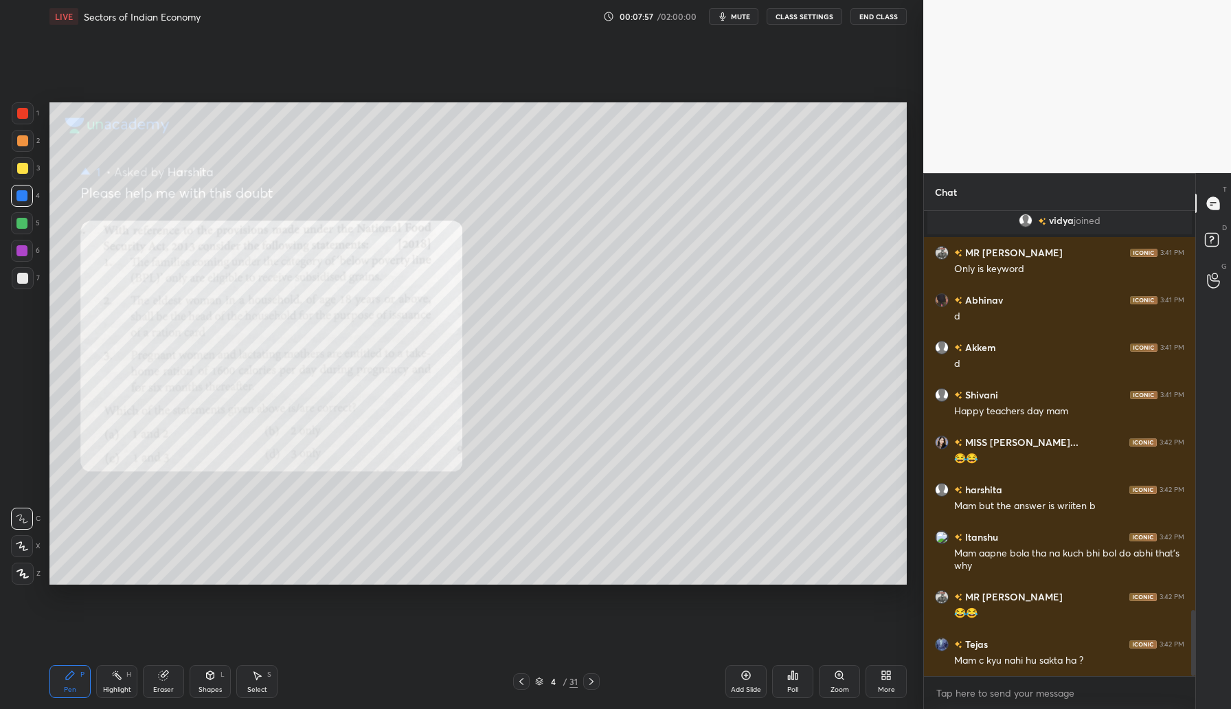
scroll to position [2885, 0]
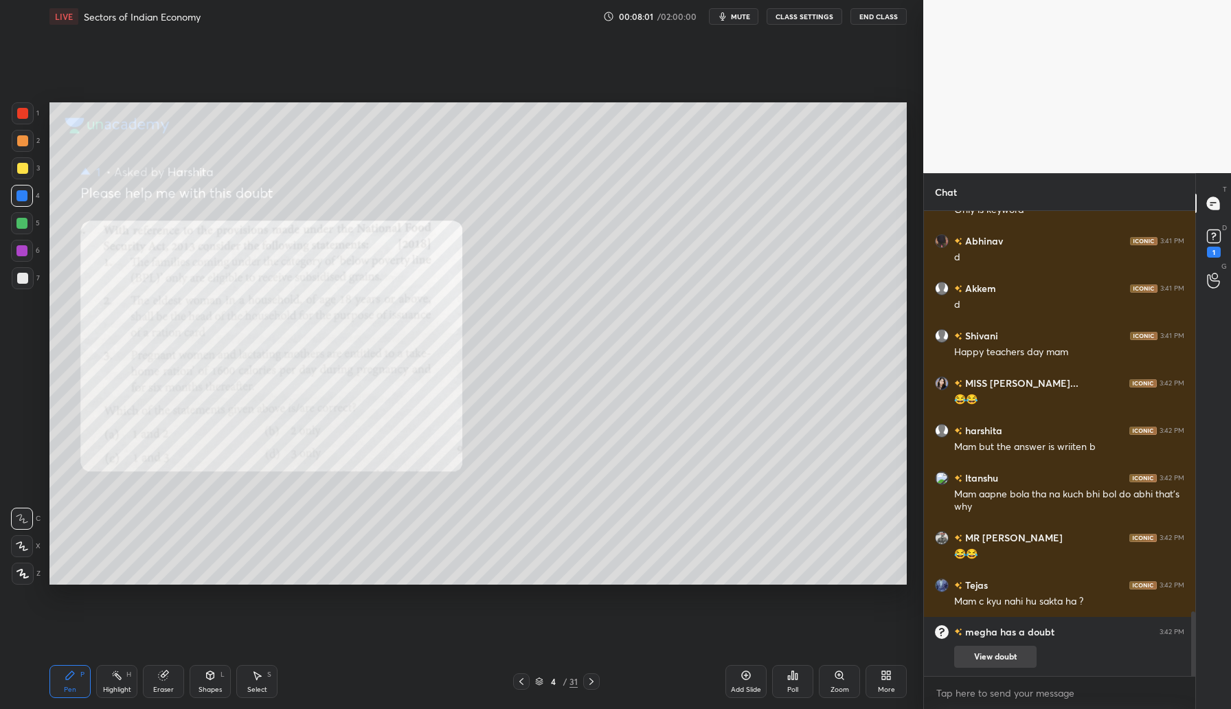
click at [1013, 662] on button "View doubt" at bounding box center [995, 657] width 82 height 22
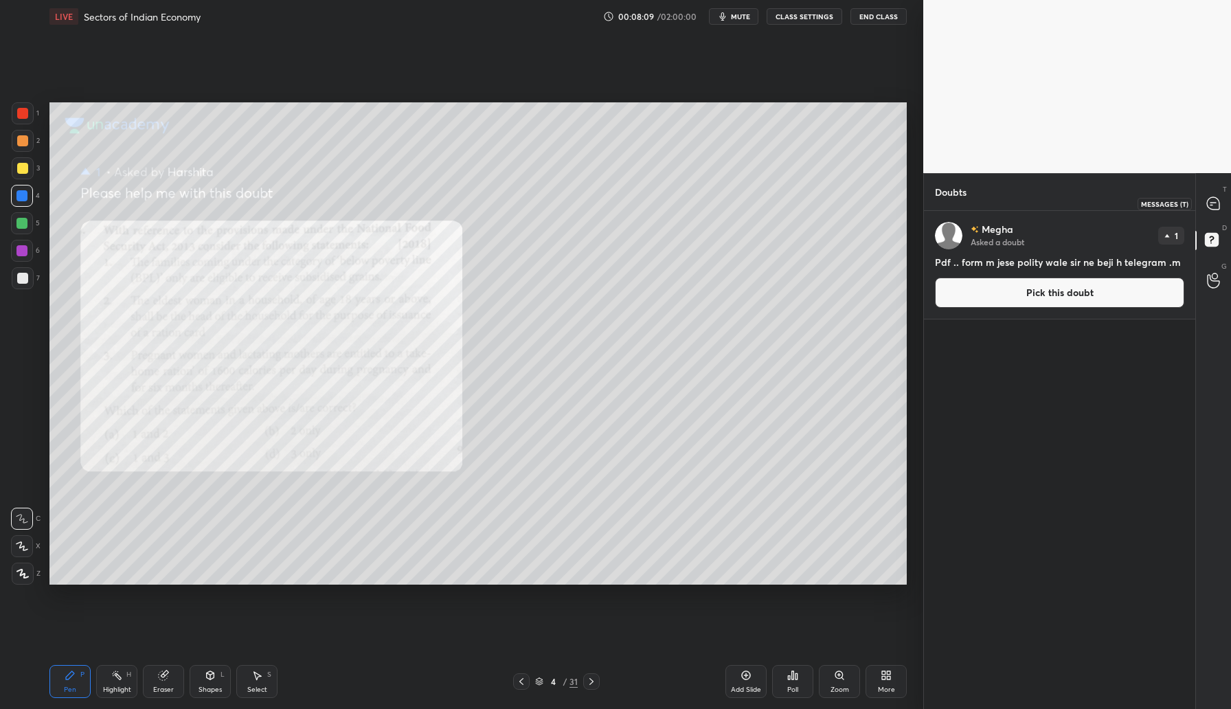
click at [1219, 204] on icon at bounding box center [1213, 203] width 12 height 12
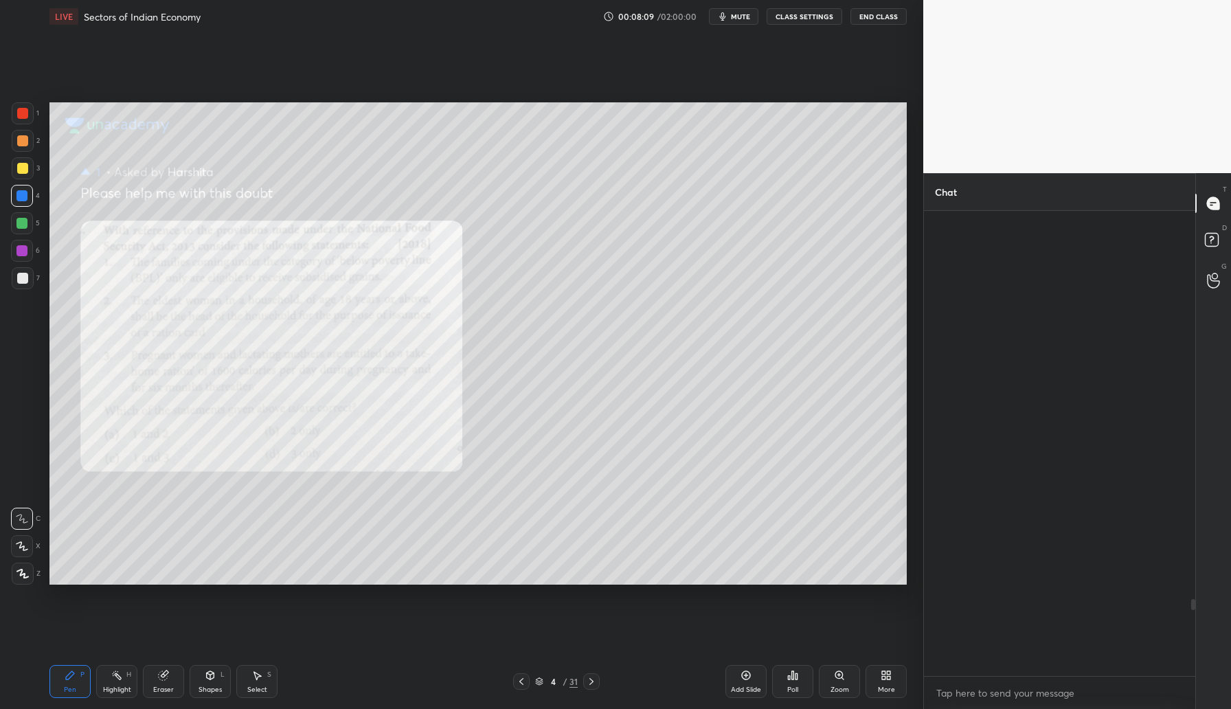
scroll to position [461, 267]
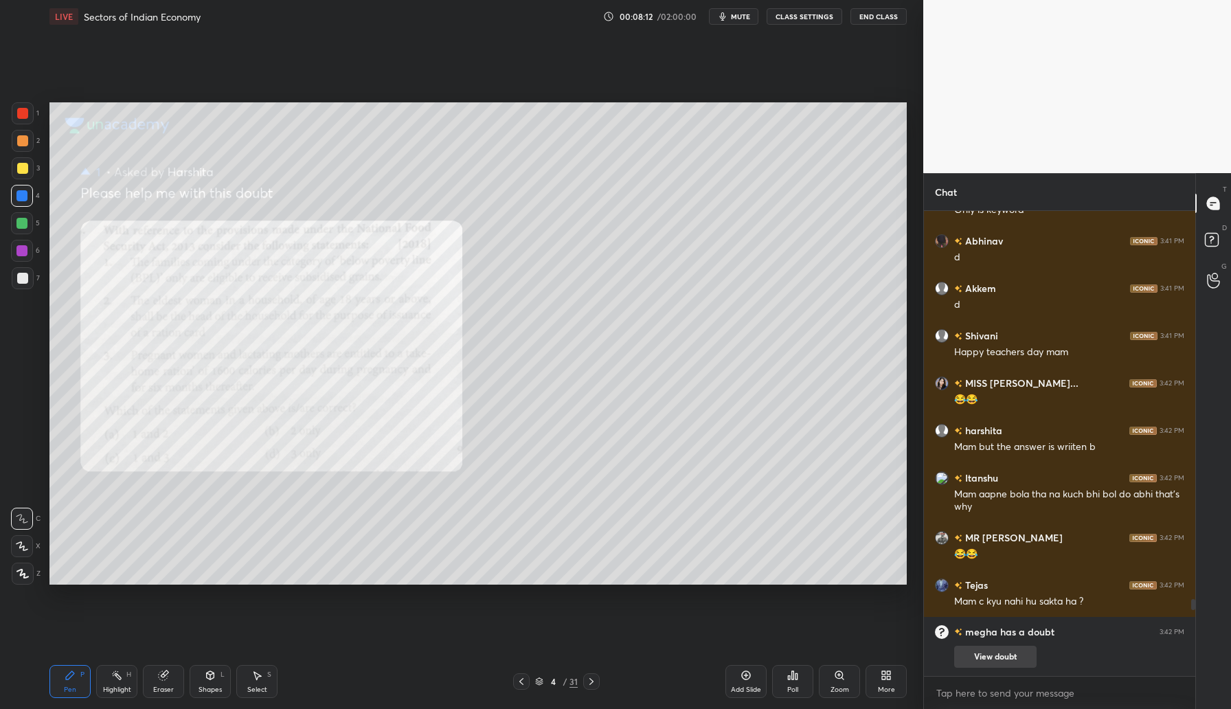
click at [988, 662] on button "View doubt" at bounding box center [995, 657] width 82 height 22
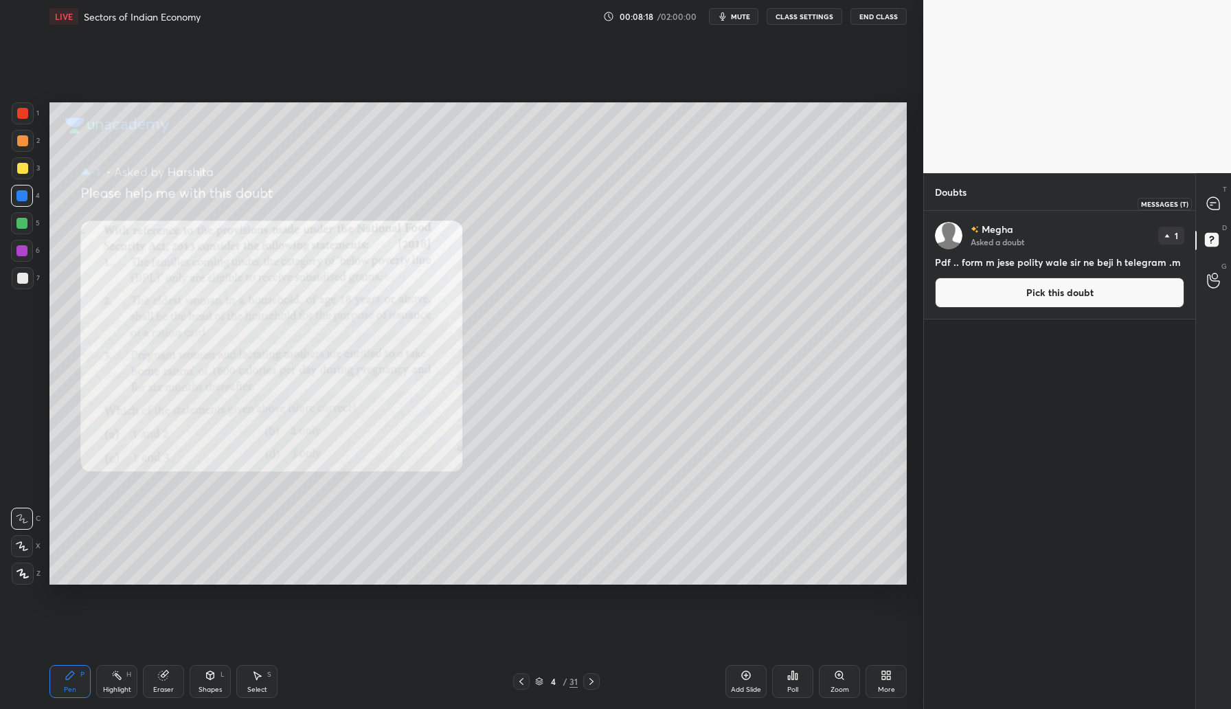
click at [1214, 203] on icon at bounding box center [1213, 203] width 12 height 12
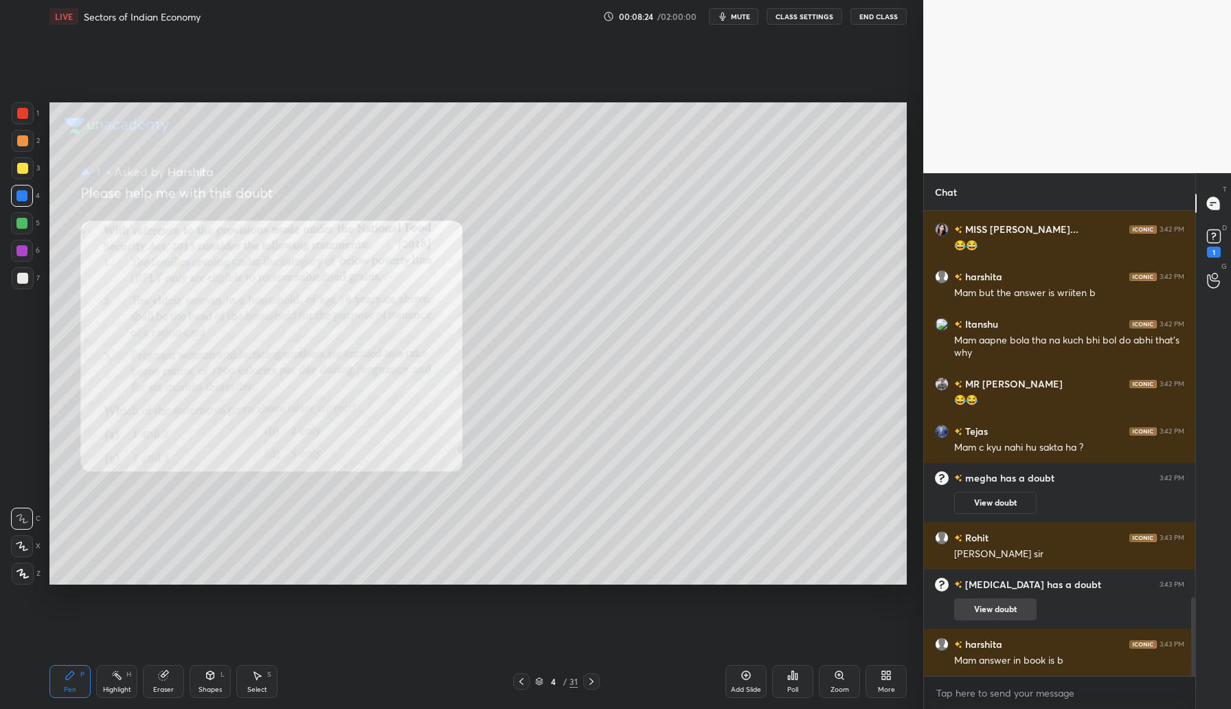
scroll to position [2269, 0]
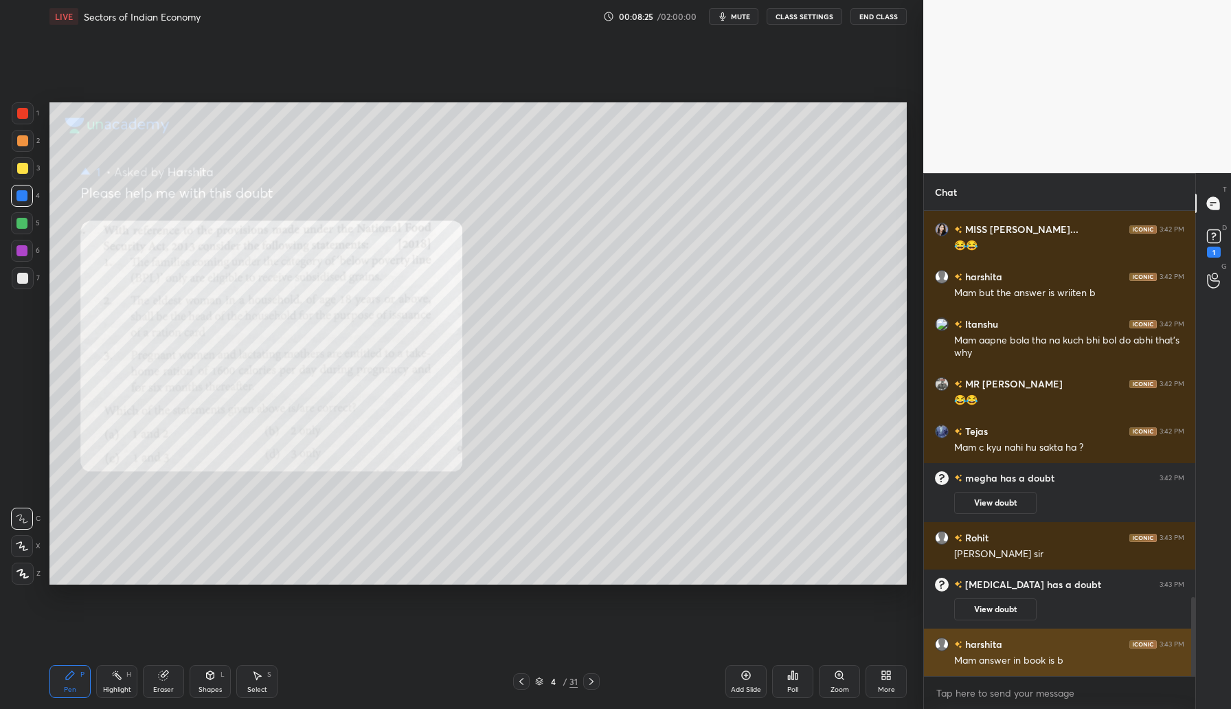
click at [999, 660] on div "Mam answer in book is b" at bounding box center [1069, 661] width 230 height 14
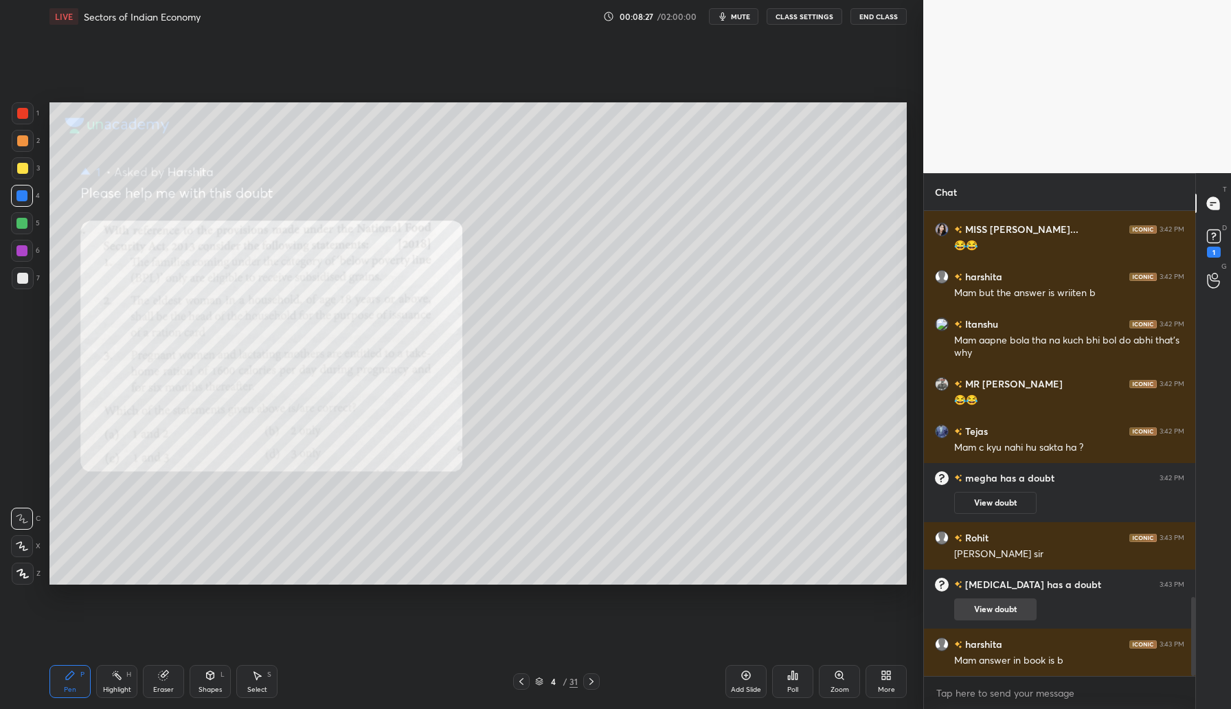
click at [978, 612] on button "View doubt" at bounding box center [995, 610] width 82 height 22
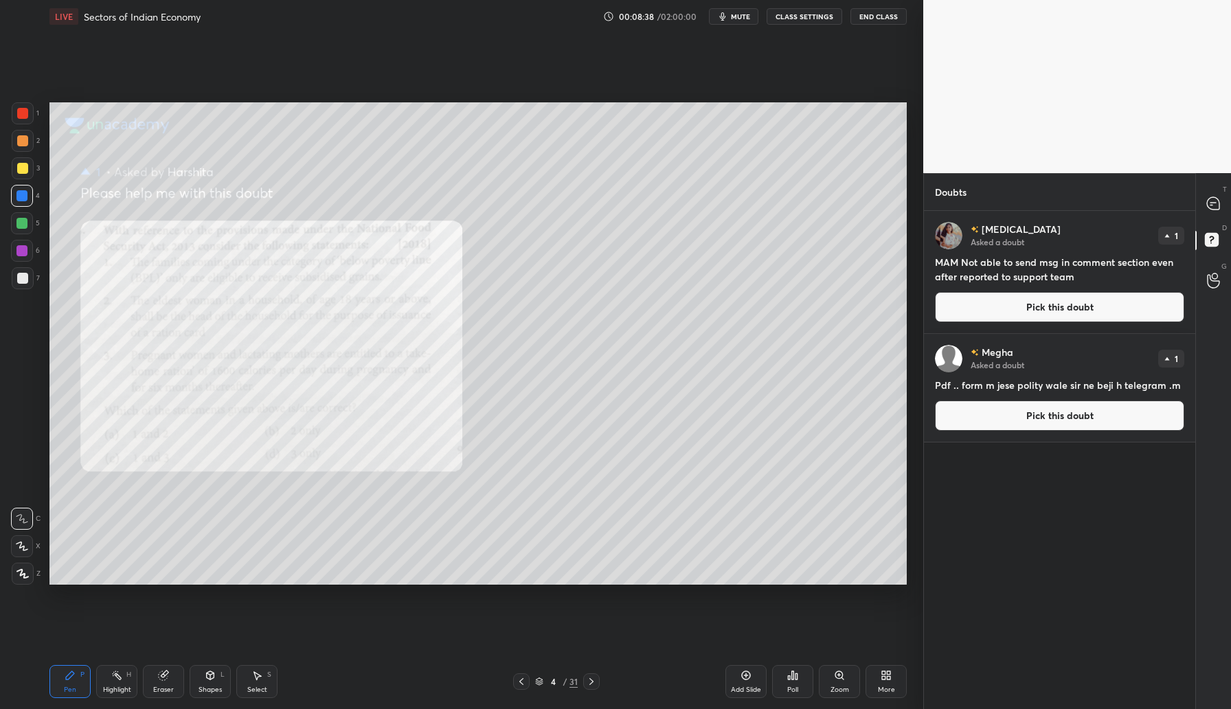
click at [1066, 423] on button "Pick this doubt" at bounding box center [1059, 416] width 249 height 30
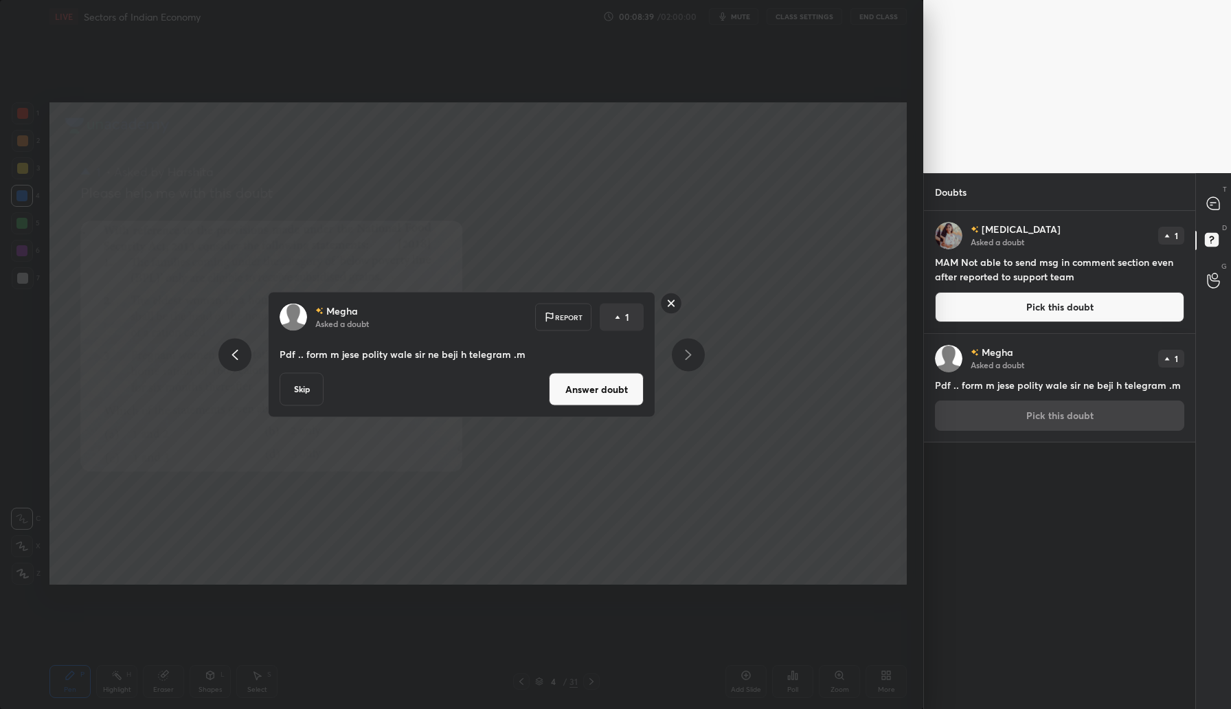
click at [616, 357] on p "Pdf .. form m jese polity wale sir ne beji h telegram .m" at bounding box center [462, 355] width 364 height 14
click at [616, 389] on button "Answer doubt" at bounding box center [596, 389] width 95 height 33
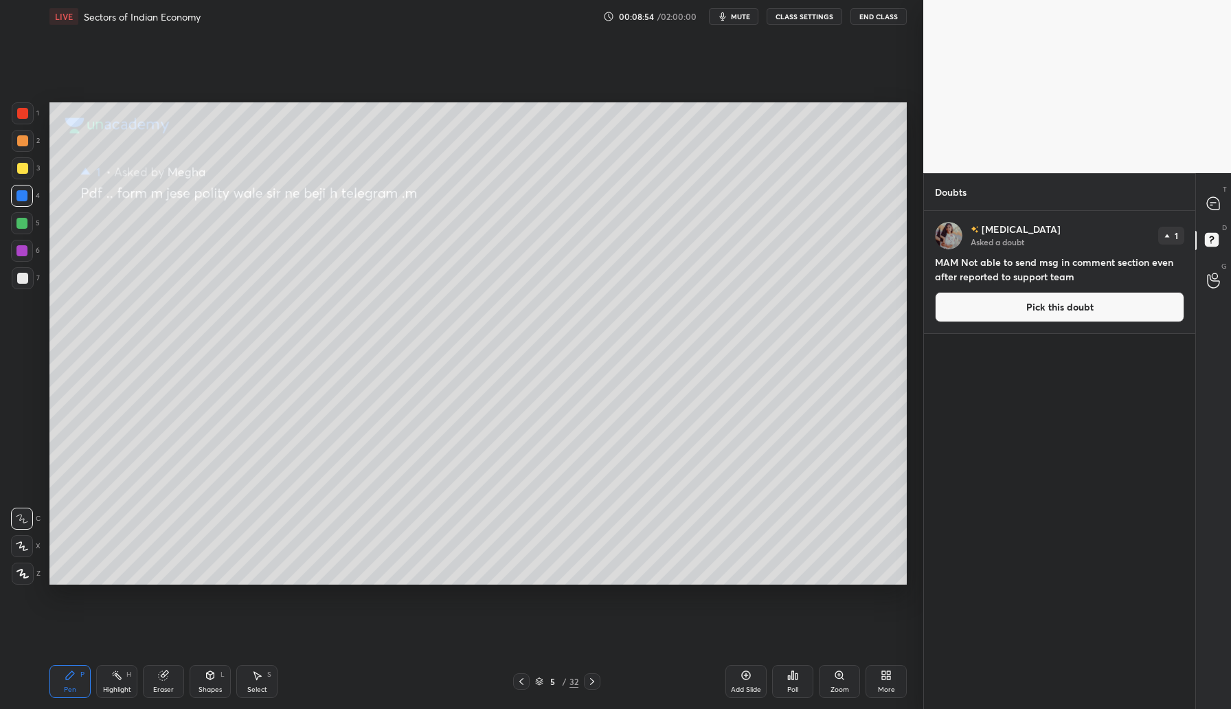
click at [1095, 311] on button "Pick this doubt" at bounding box center [1059, 307] width 249 height 30
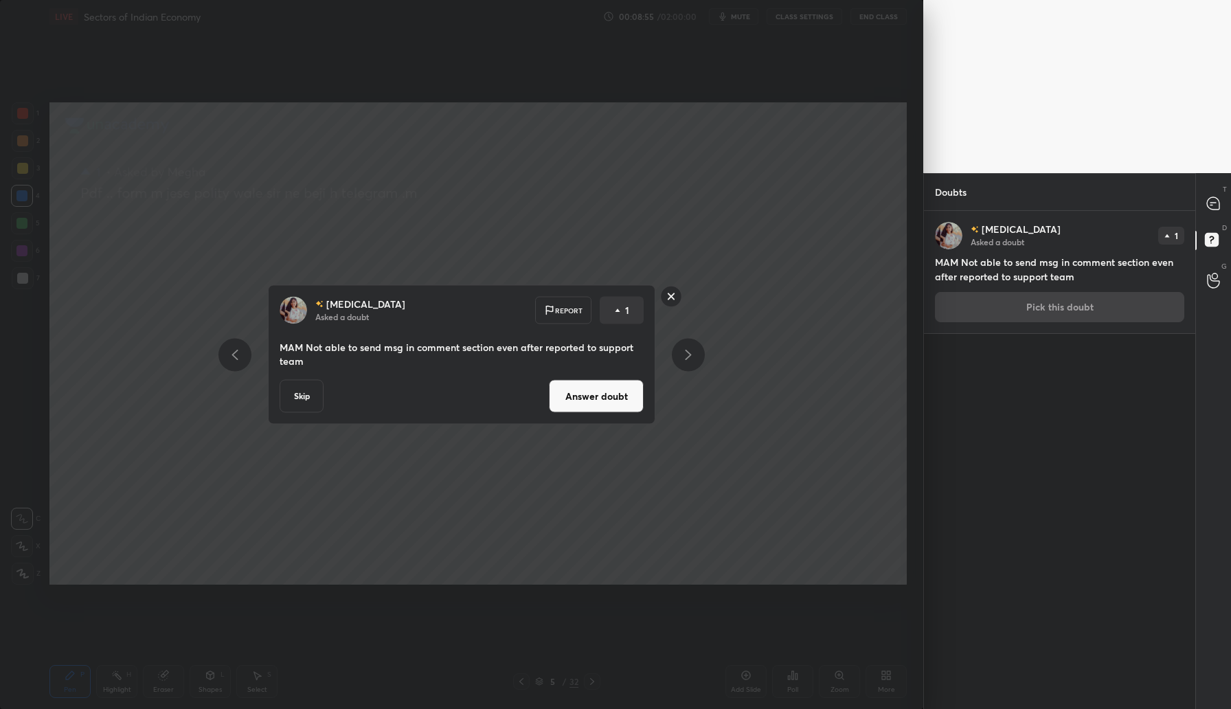
click at [598, 390] on button "Answer doubt" at bounding box center [596, 396] width 95 height 33
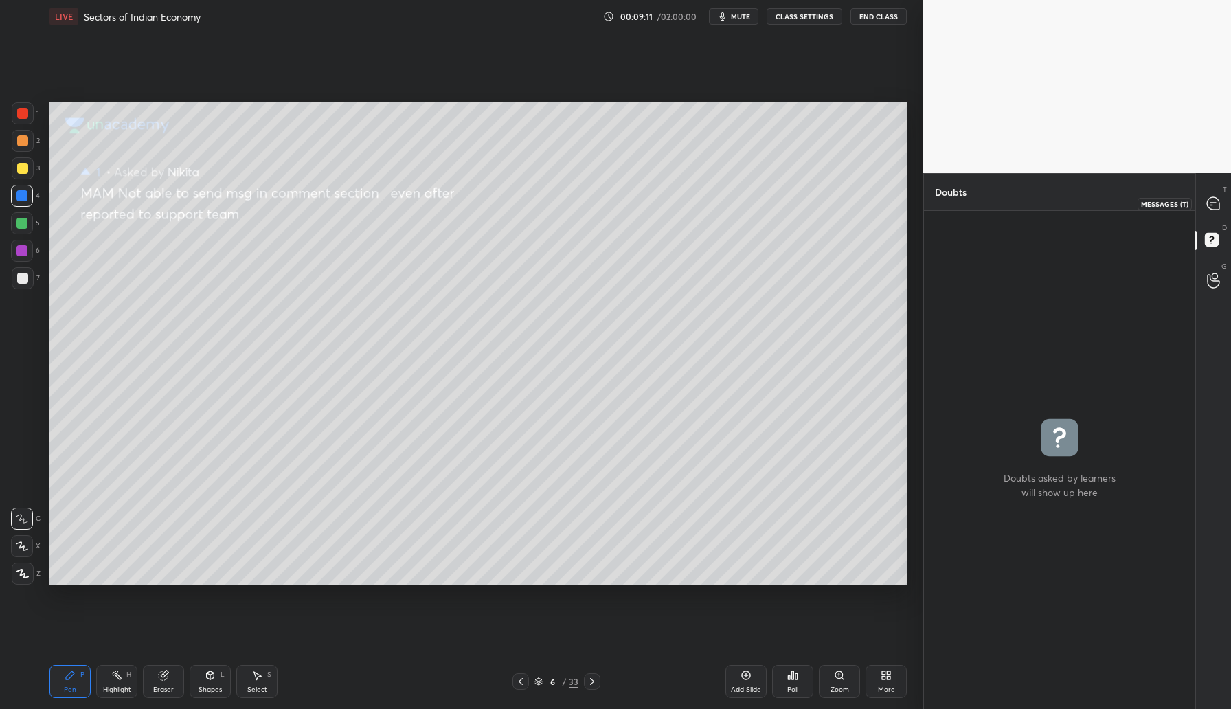
click at [1218, 213] on div at bounding box center [1213, 203] width 27 height 25
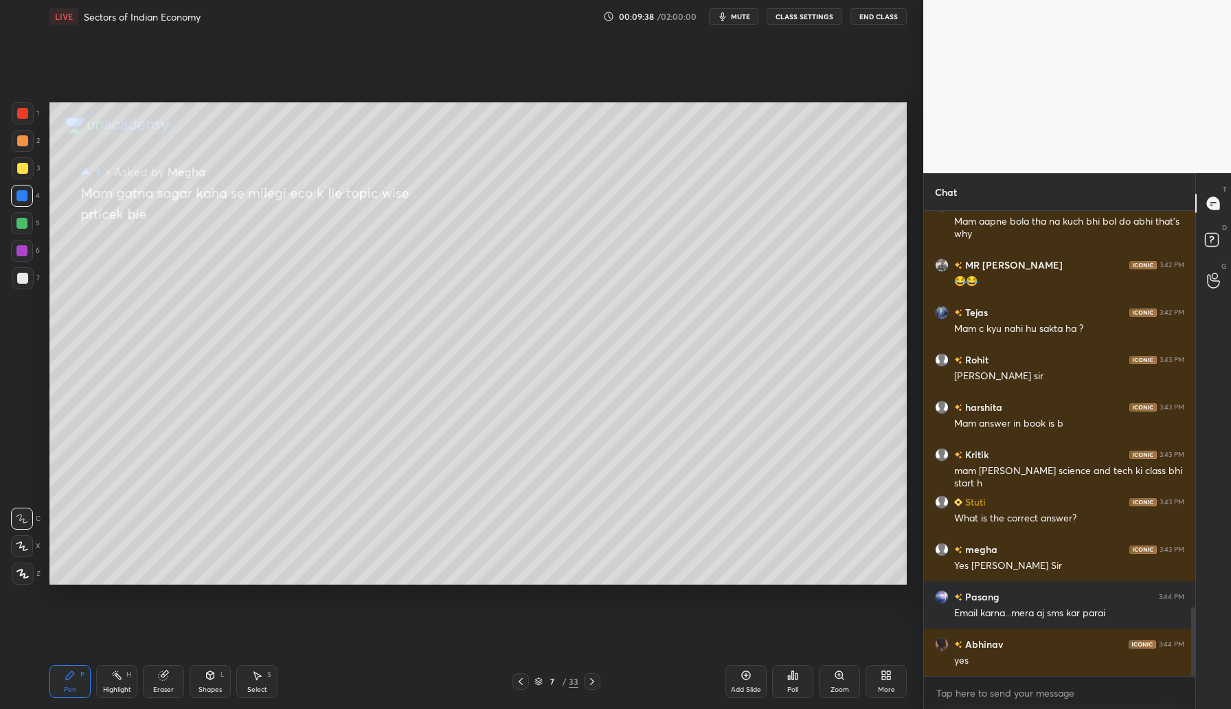
scroll to position [2733, 0]
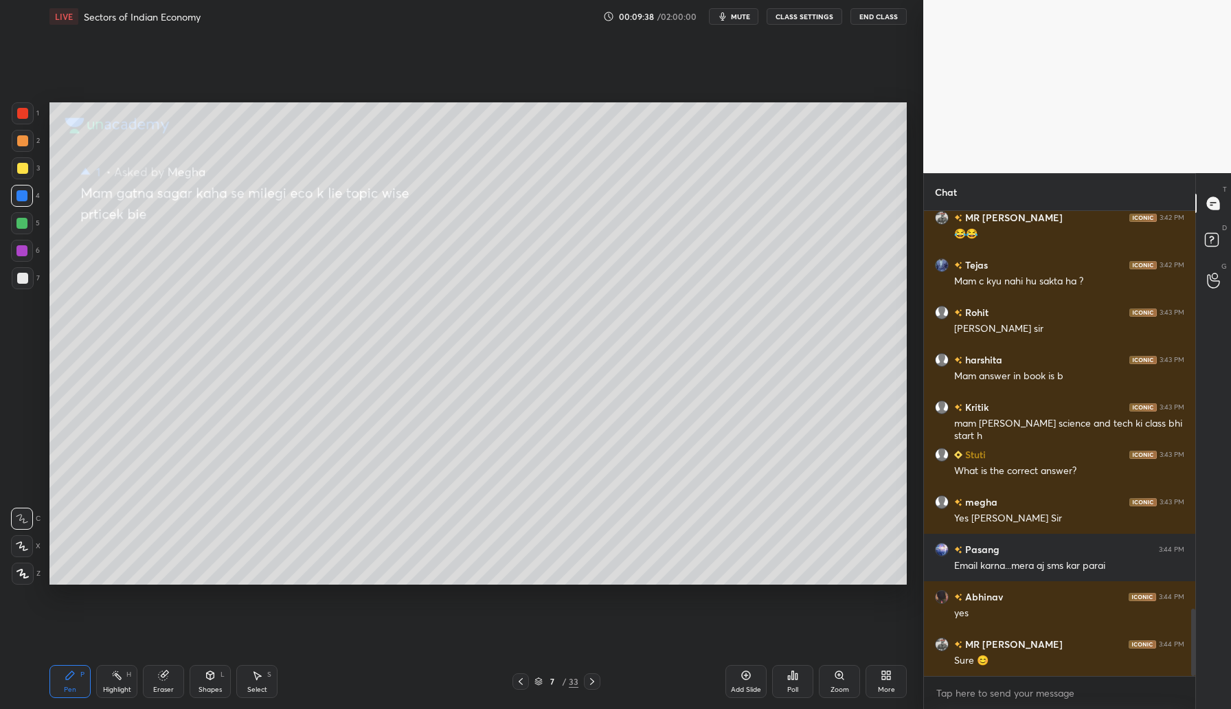
click at [748, 686] on div "Add Slide" at bounding box center [746, 689] width 30 height 7
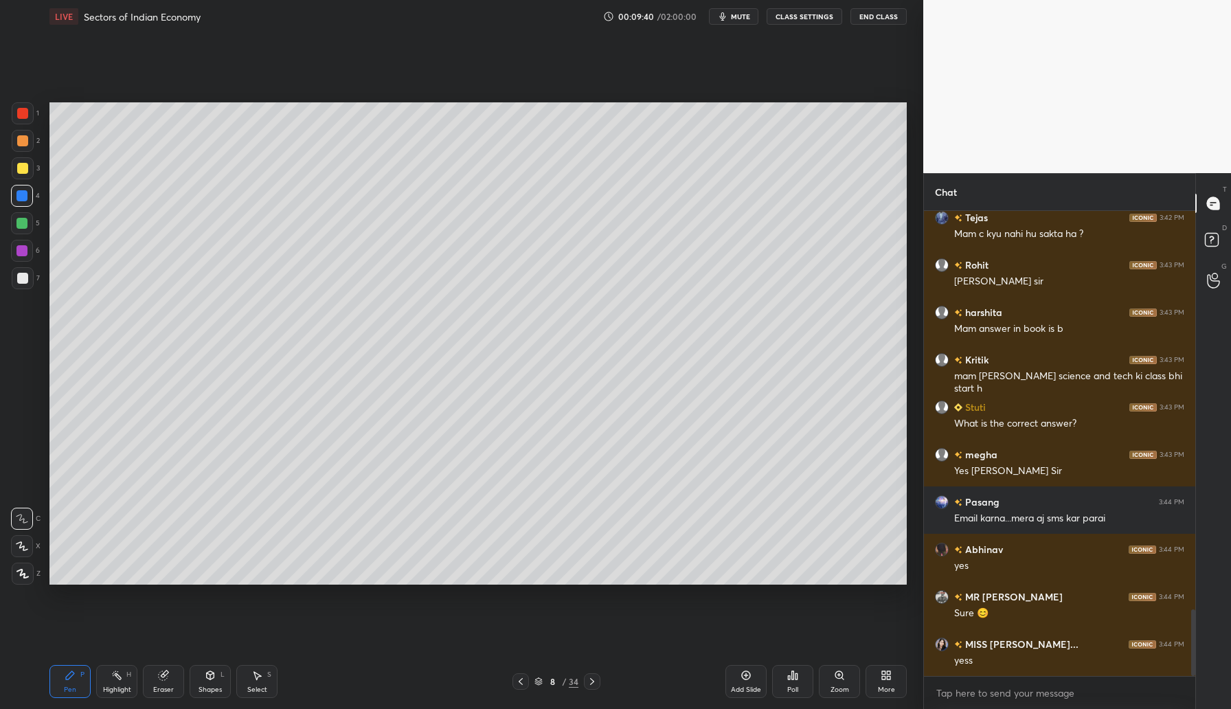
drag, startPoint x: 26, startPoint y: 169, endPoint x: 33, endPoint y: 165, distance: 8.0
click at [30, 168] on div at bounding box center [23, 168] width 22 height 22
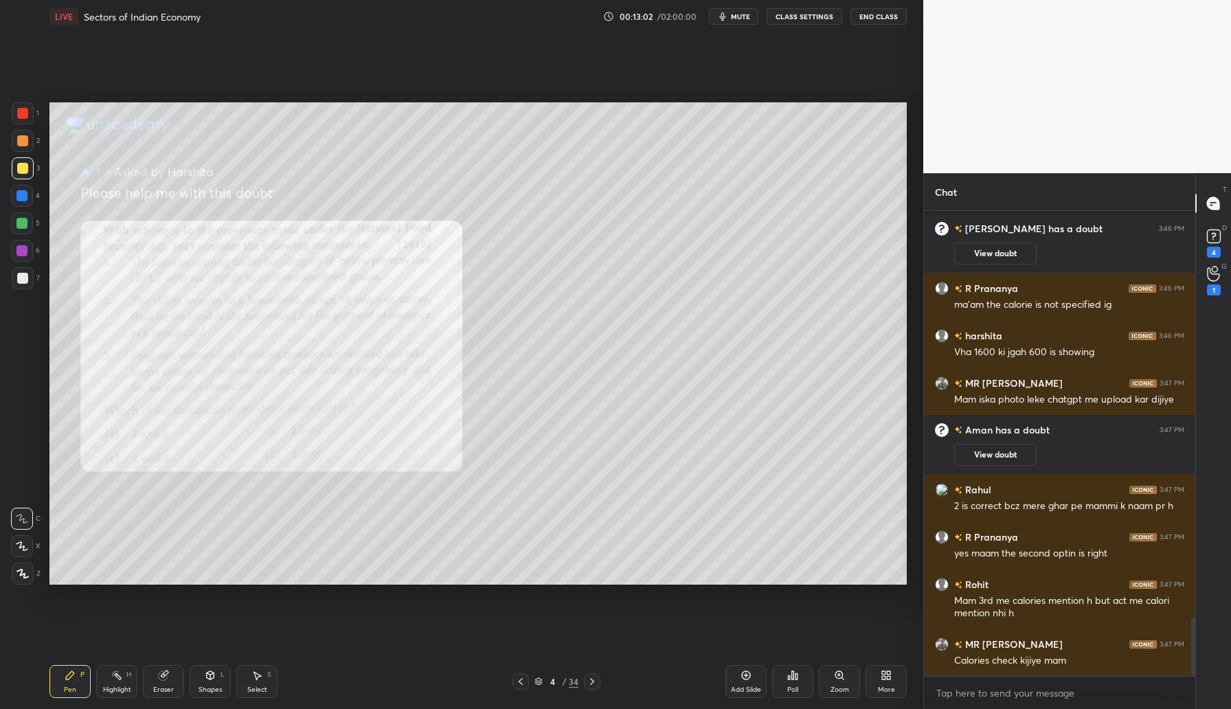
scroll to position [3242, 0]
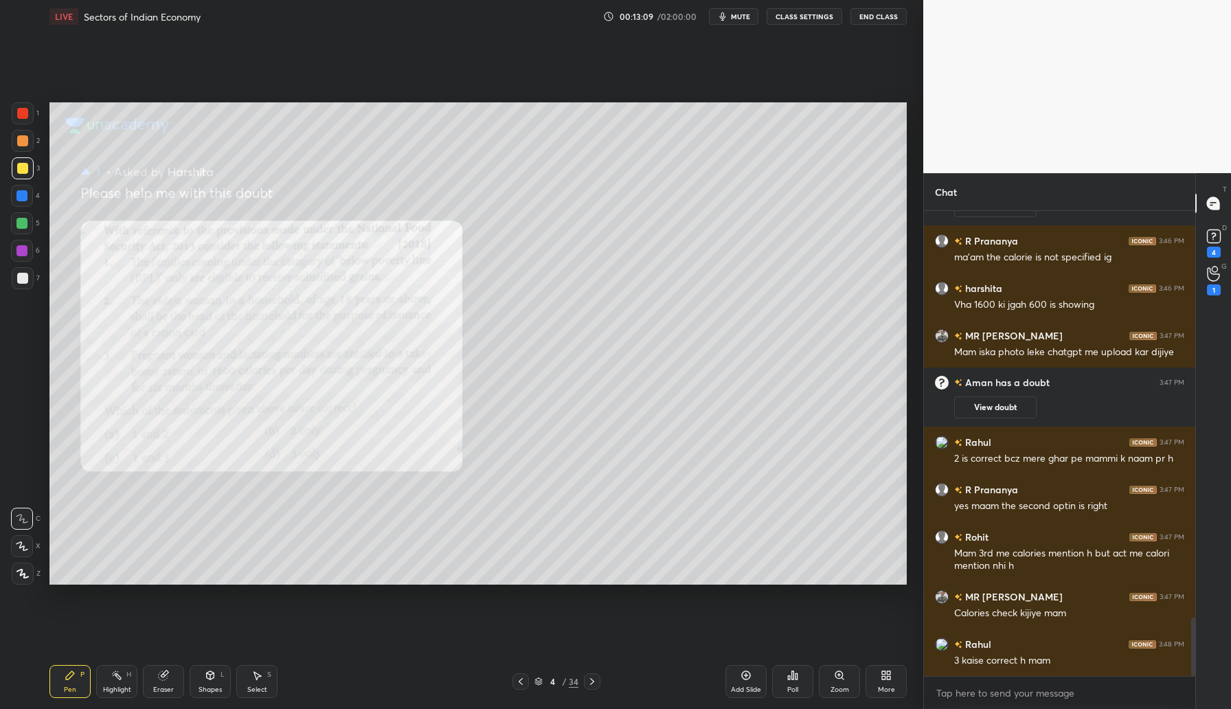
click at [166, 684] on div "Eraser" at bounding box center [163, 681] width 41 height 33
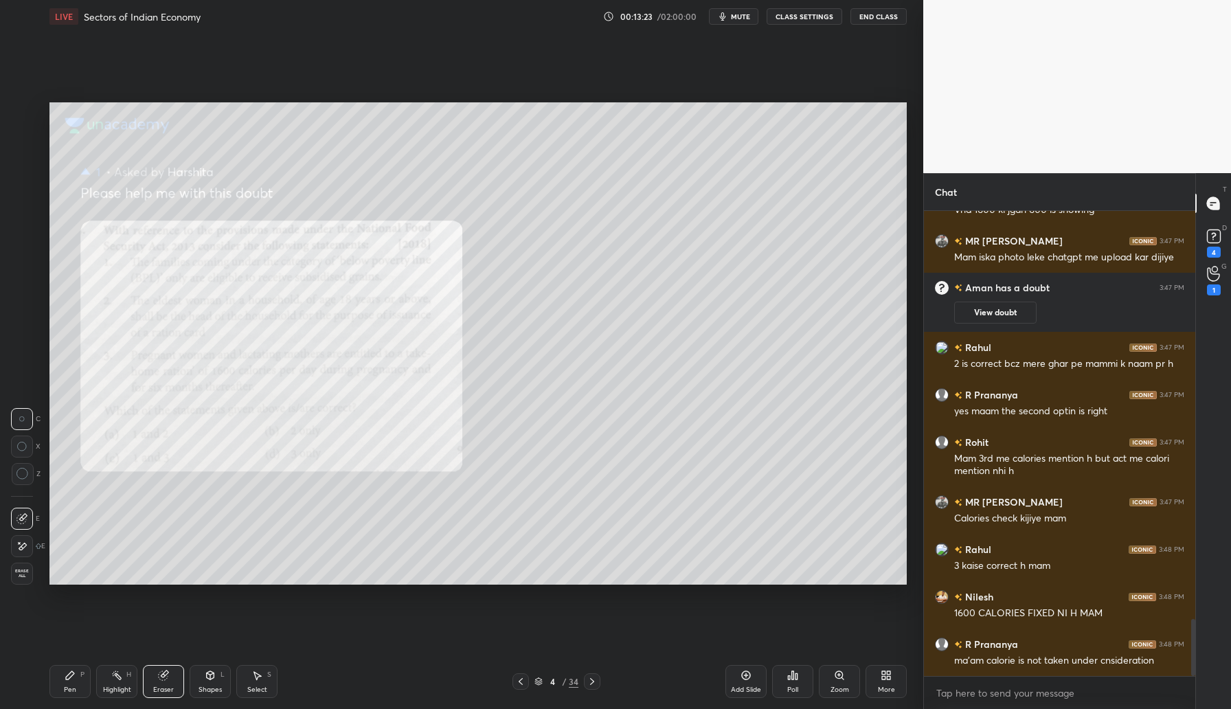
scroll to position [3396, 0]
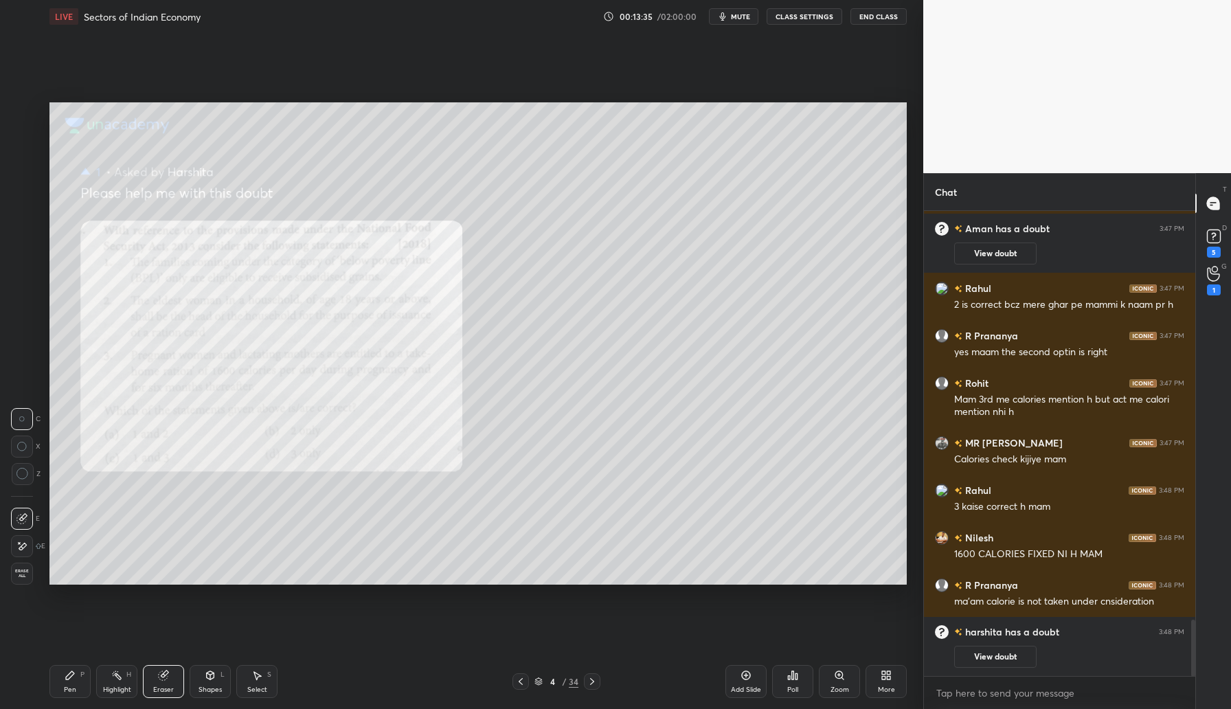
drag, startPoint x: 71, startPoint y: 687, endPoint x: 79, endPoint y: 675, distance: 14.3
click at [72, 682] on div "Pen P" at bounding box center [69, 681] width 41 height 33
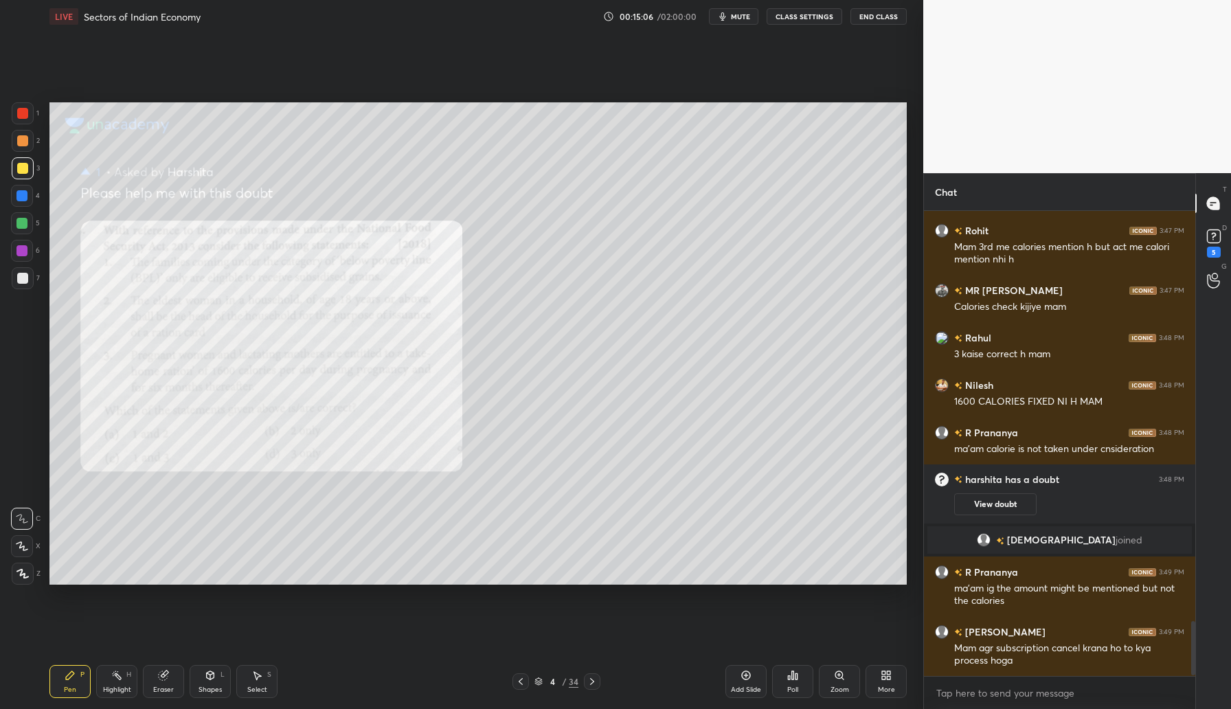
scroll to position [3504, 0]
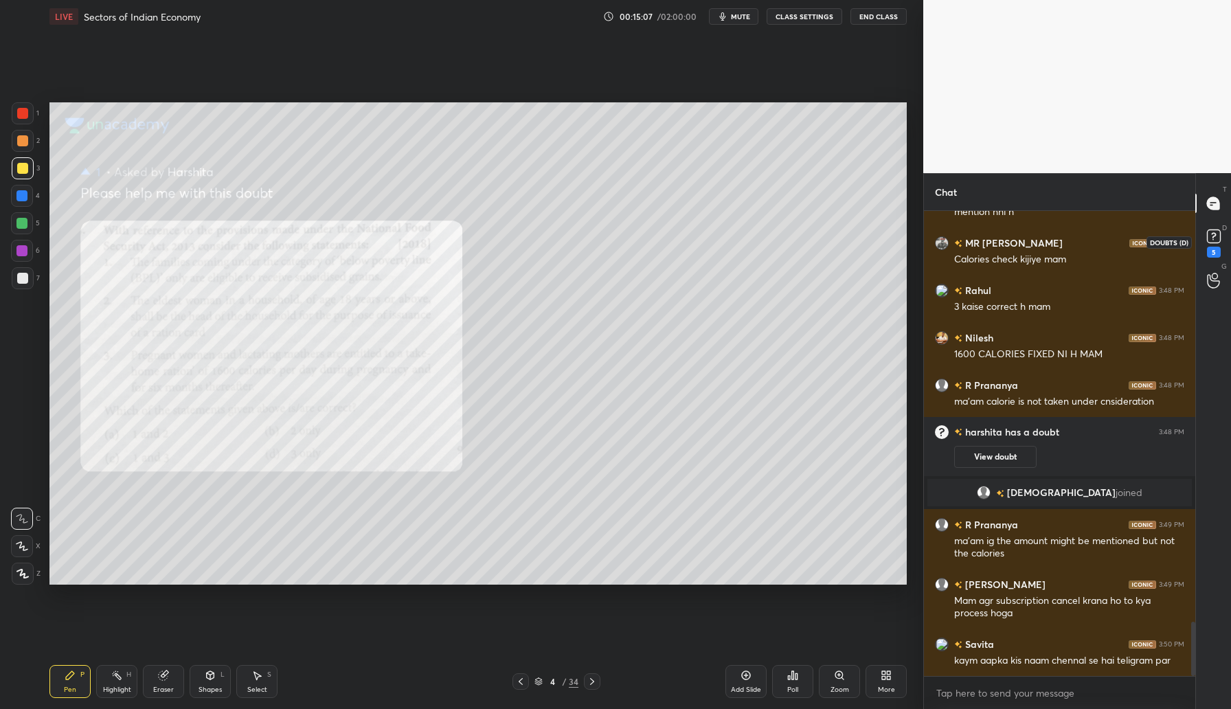
click at [1217, 227] on icon at bounding box center [1214, 236] width 21 height 21
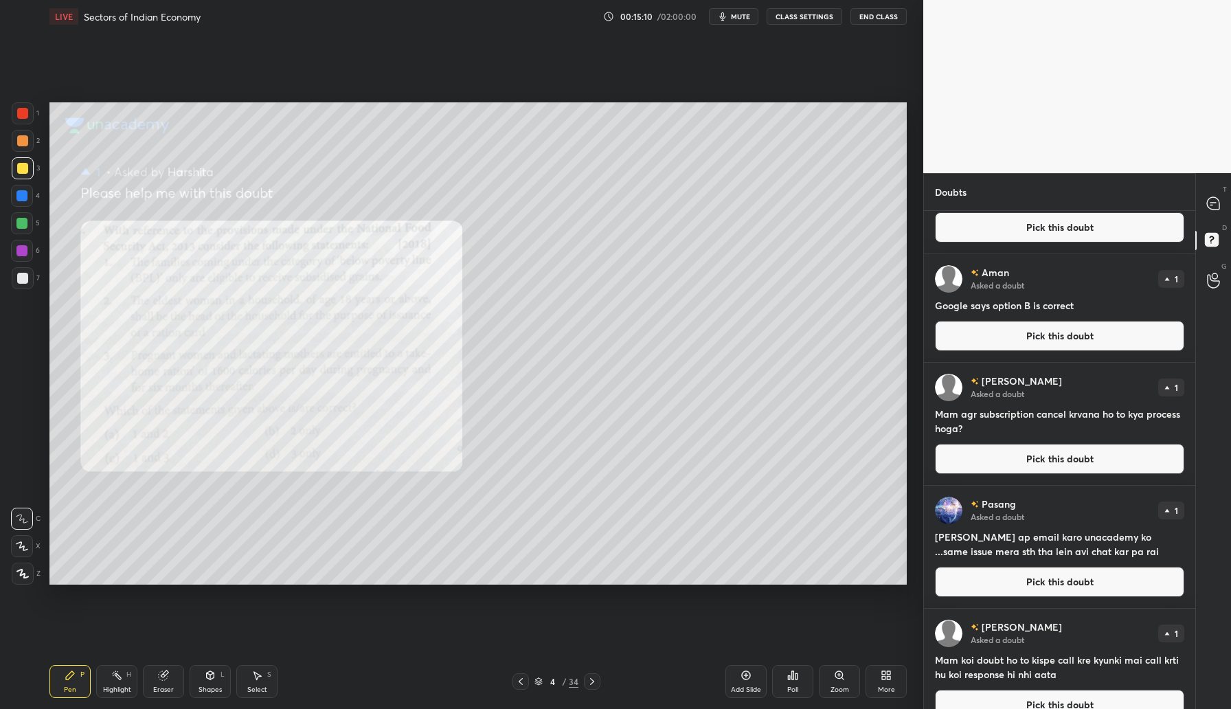
scroll to position [118, 0]
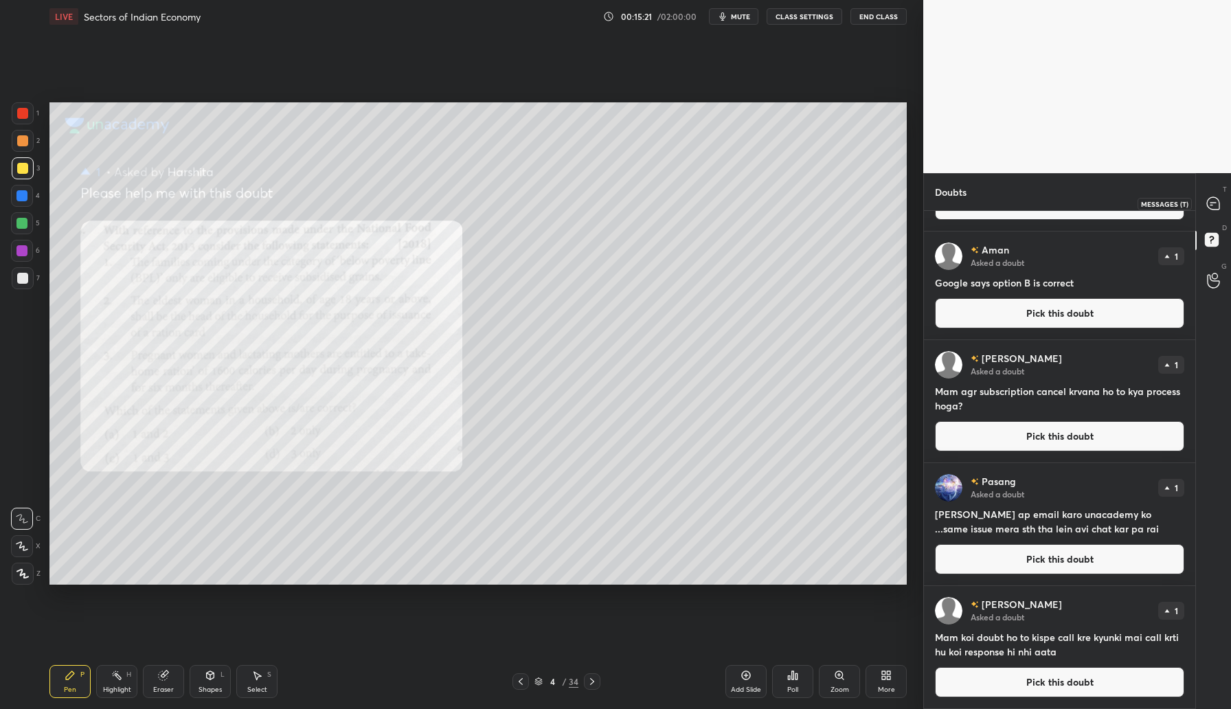
click at [1212, 208] on icon at bounding box center [1213, 203] width 12 height 12
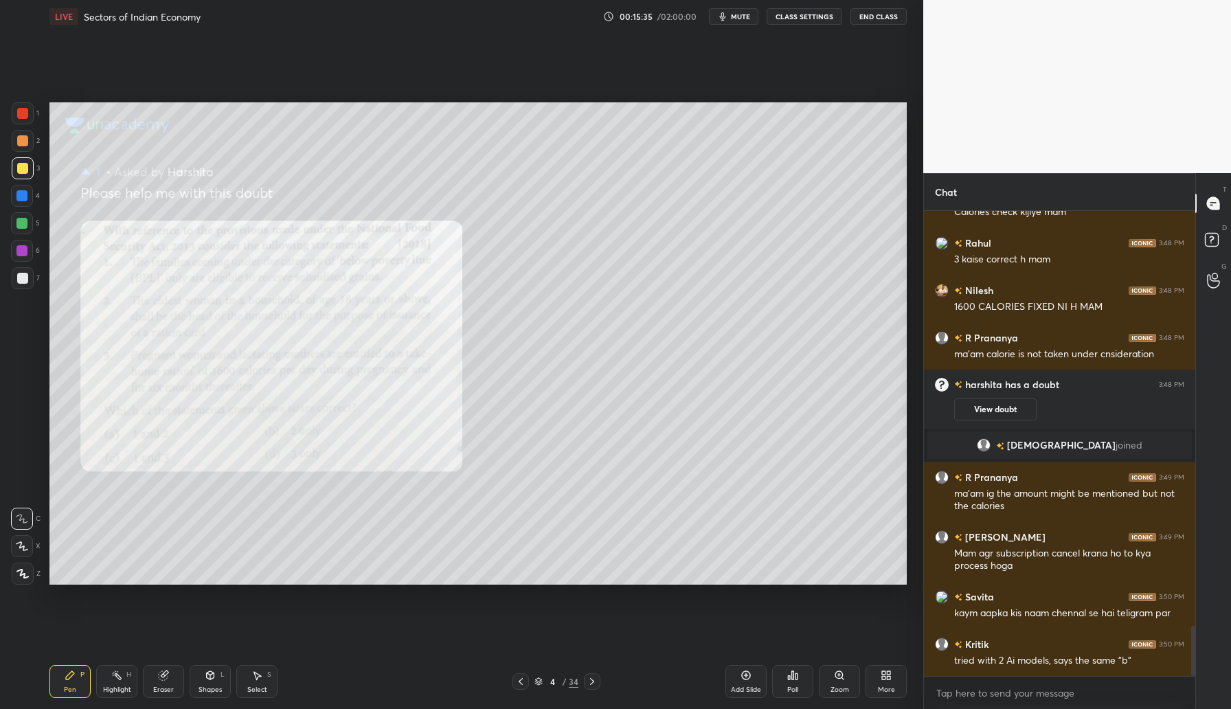
scroll to position [3863, 0]
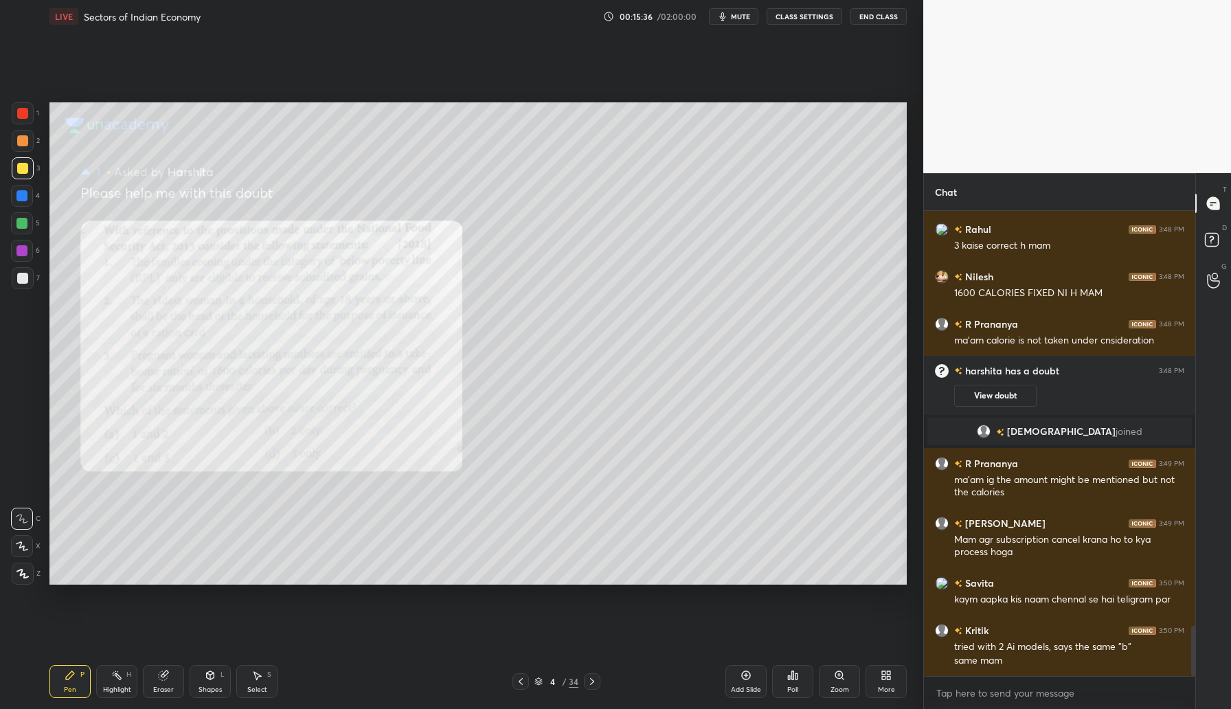
click at [168, 689] on div "Eraser" at bounding box center [163, 689] width 21 height 7
drag, startPoint x: 19, startPoint y: 545, endPoint x: 44, endPoint y: 538, distance: 25.7
click at [23, 546] on icon at bounding box center [21, 547] width 11 height 12
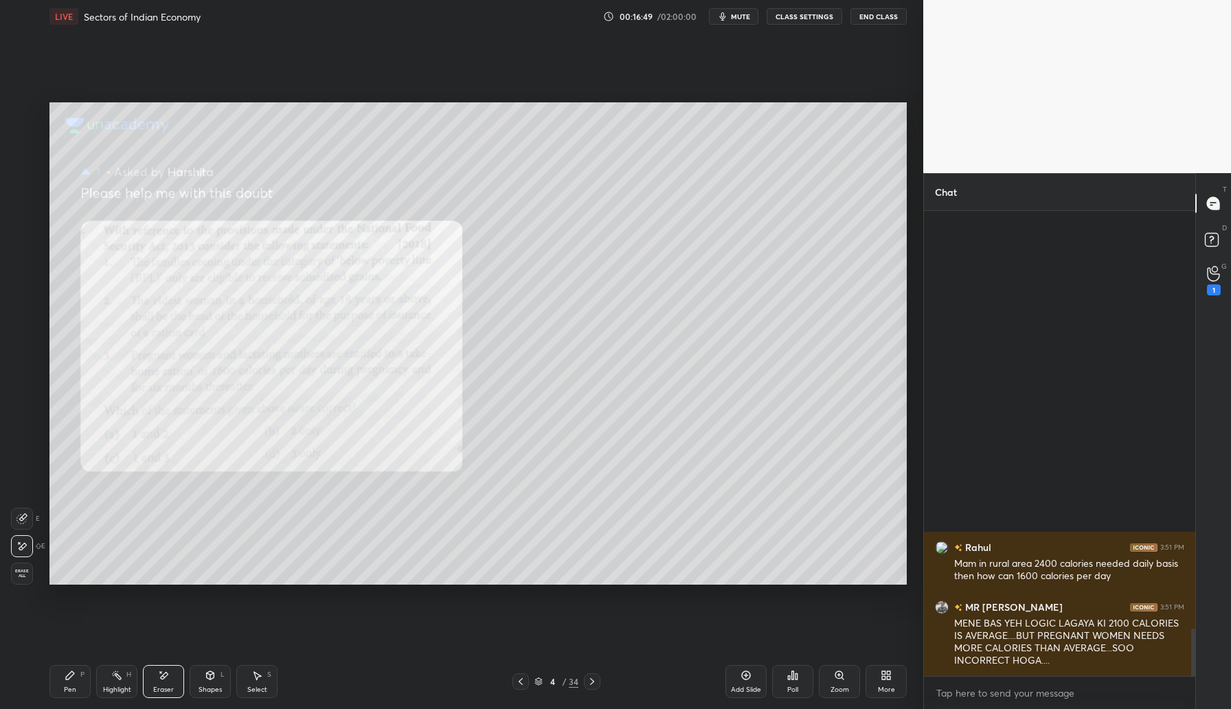
scroll to position [3702, 0]
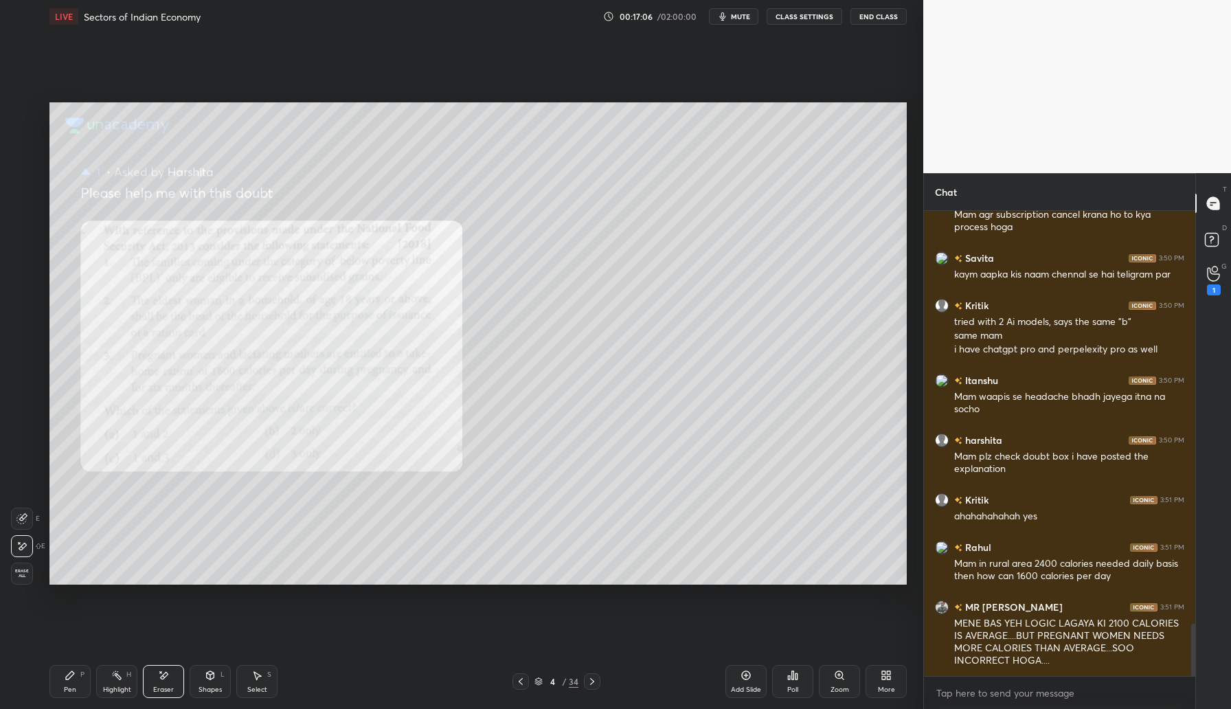
drag, startPoint x: 80, startPoint y: 689, endPoint x: 157, endPoint y: 612, distance: 108.4
click at [82, 682] on div "Pen P" at bounding box center [69, 681] width 41 height 33
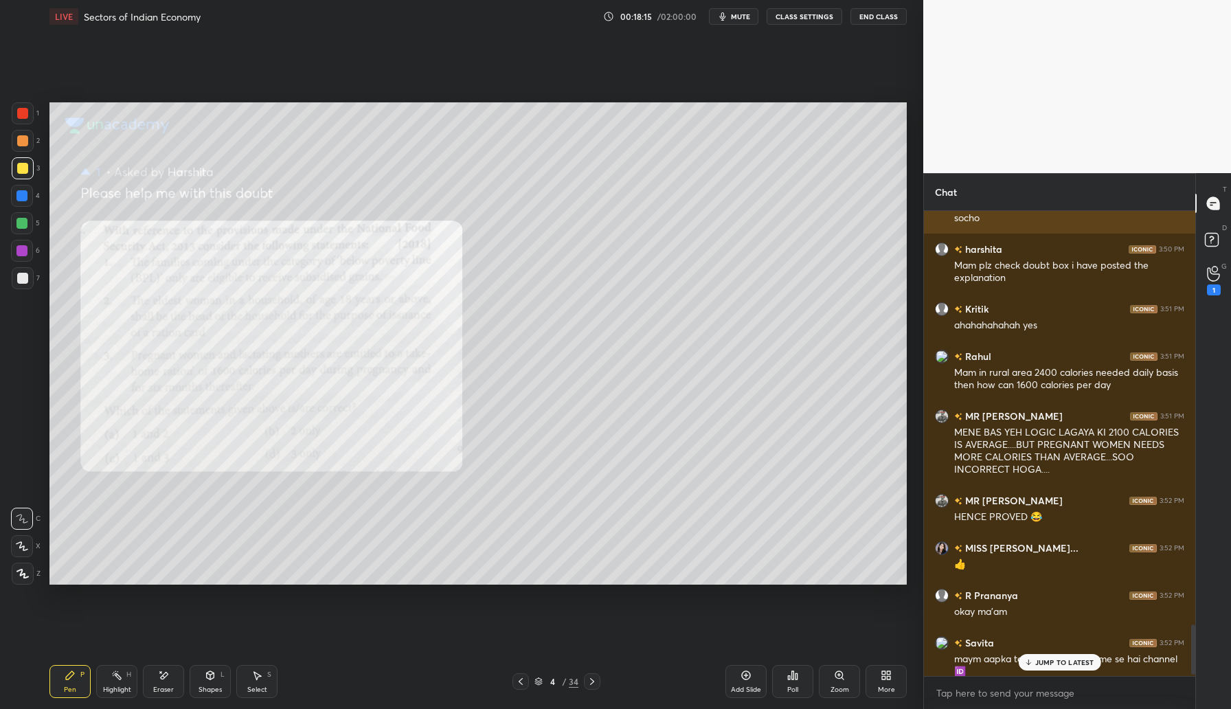
scroll to position [3940, 0]
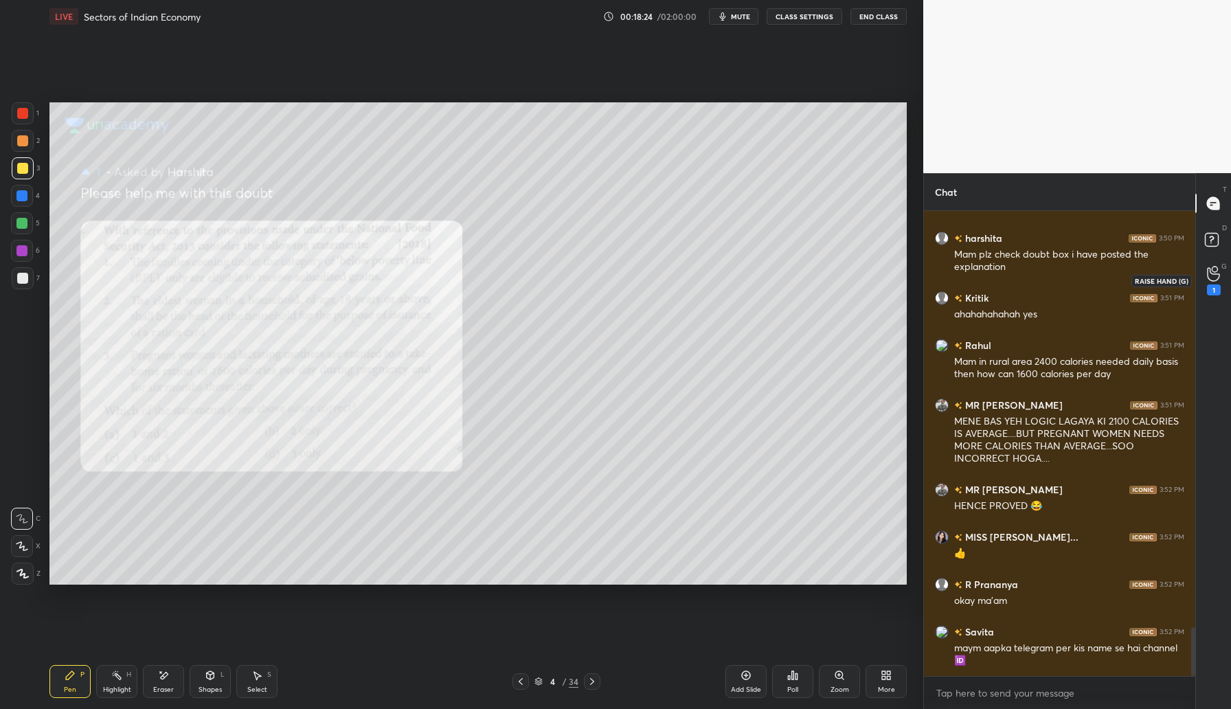
click at [1211, 268] on icon at bounding box center [1213, 274] width 13 height 16
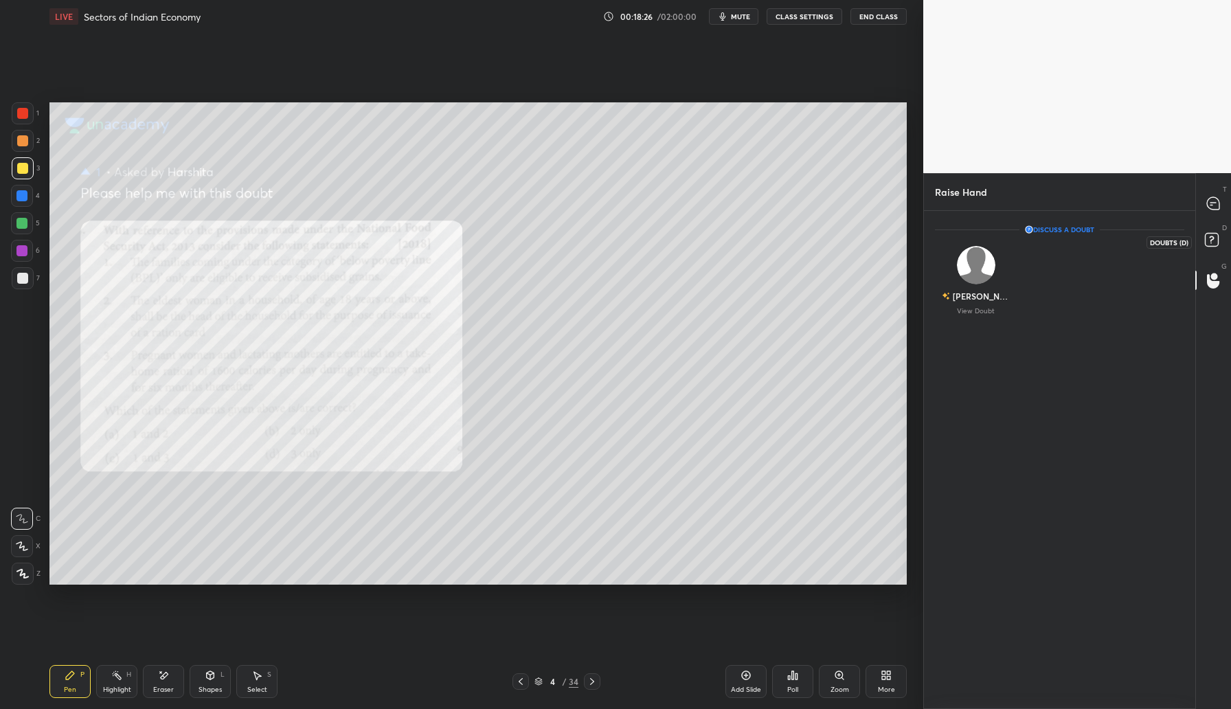
click at [1215, 243] on rect at bounding box center [1211, 240] width 13 height 13
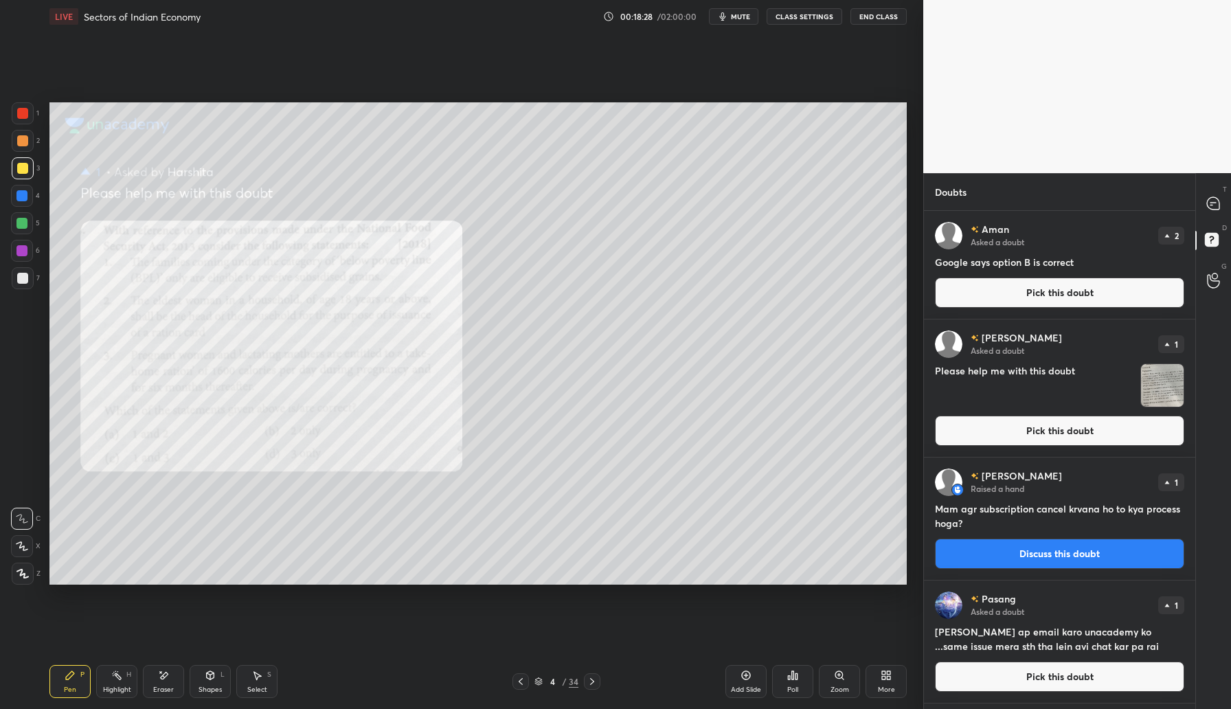
click at [1040, 289] on button "Pick this doubt" at bounding box center [1059, 293] width 249 height 30
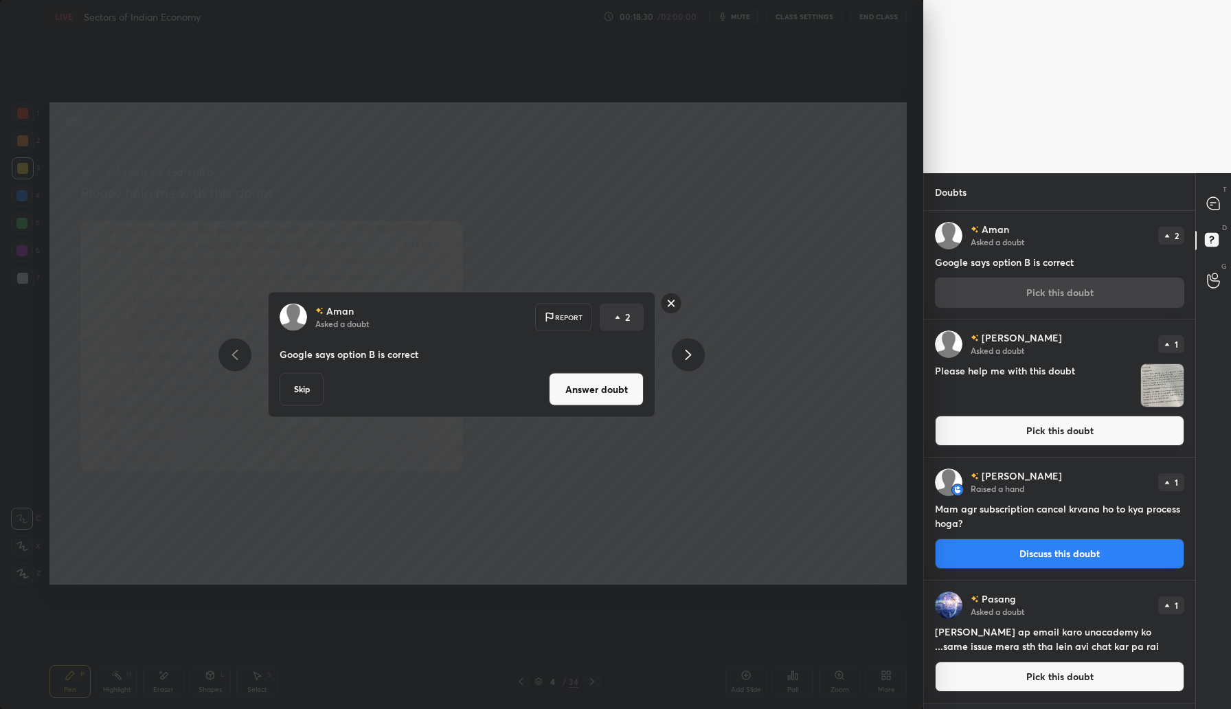
click at [575, 403] on button "Answer doubt" at bounding box center [596, 389] width 95 height 33
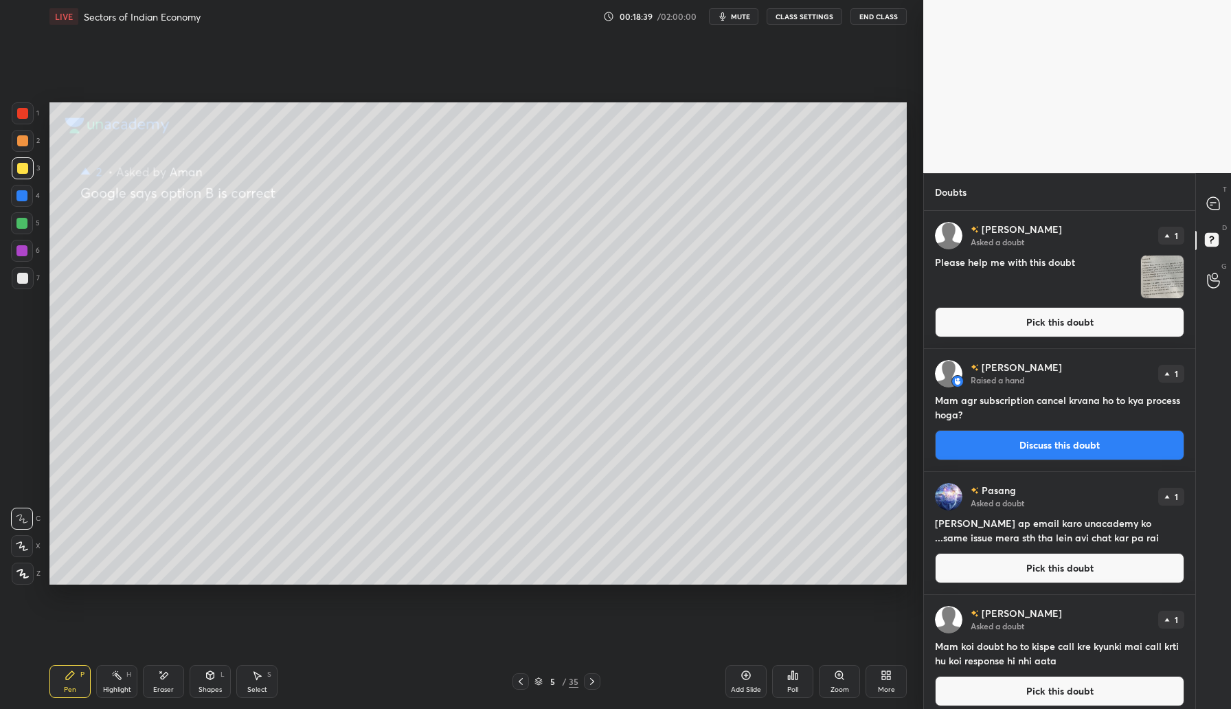
click at [1052, 325] on button "Pick this doubt" at bounding box center [1059, 322] width 249 height 30
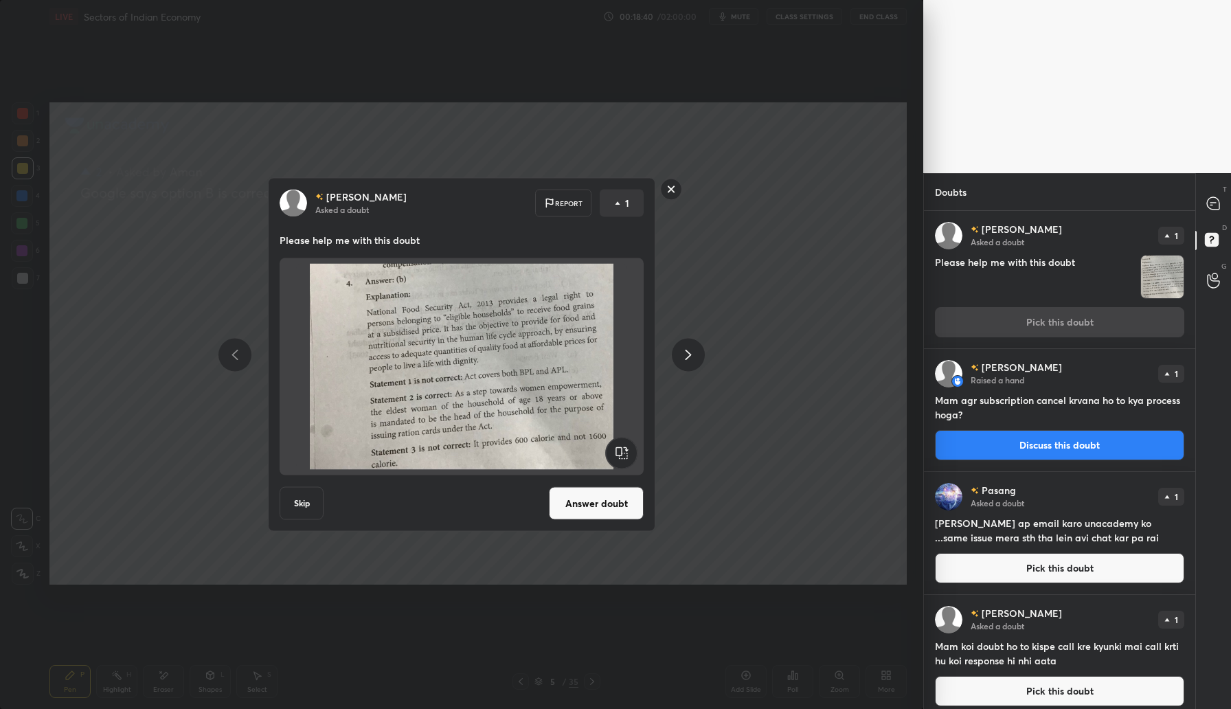
click at [599, 510] on button "Answer doubt" at bounding box center [596, 503] width 95 height 33
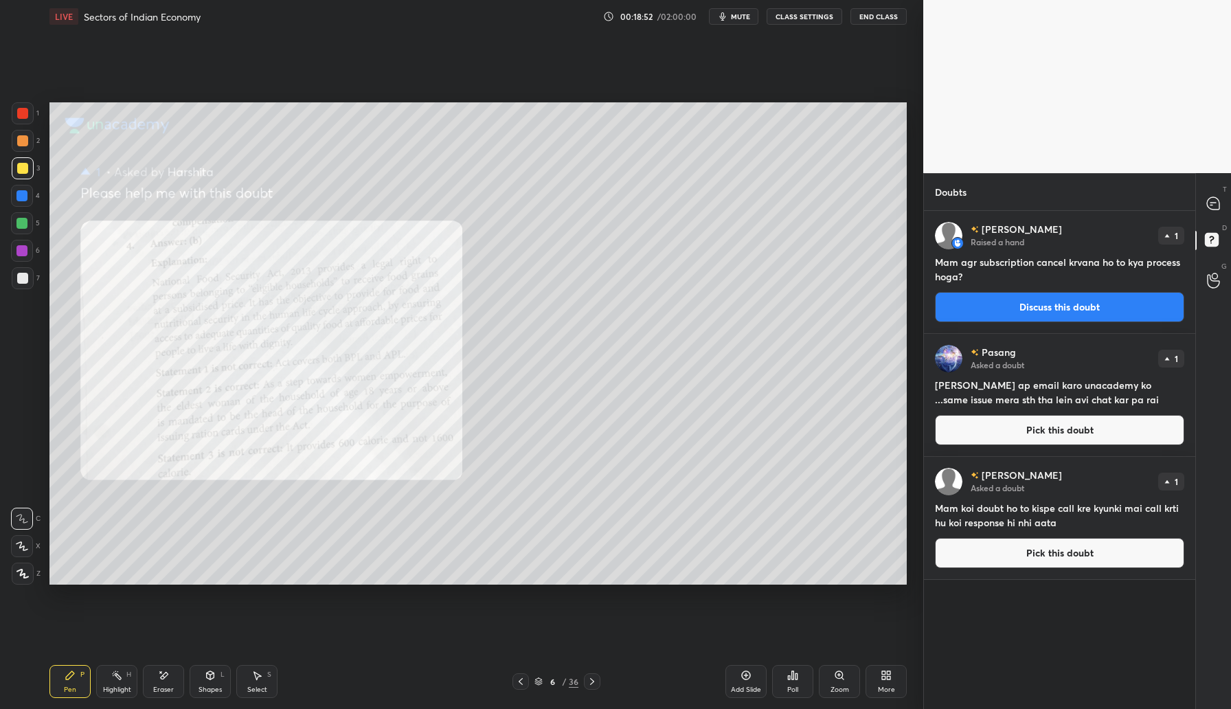
click at [1063, 433] on button "Pick this doubt" at bounding box center [1059, 430] width 249 height 30
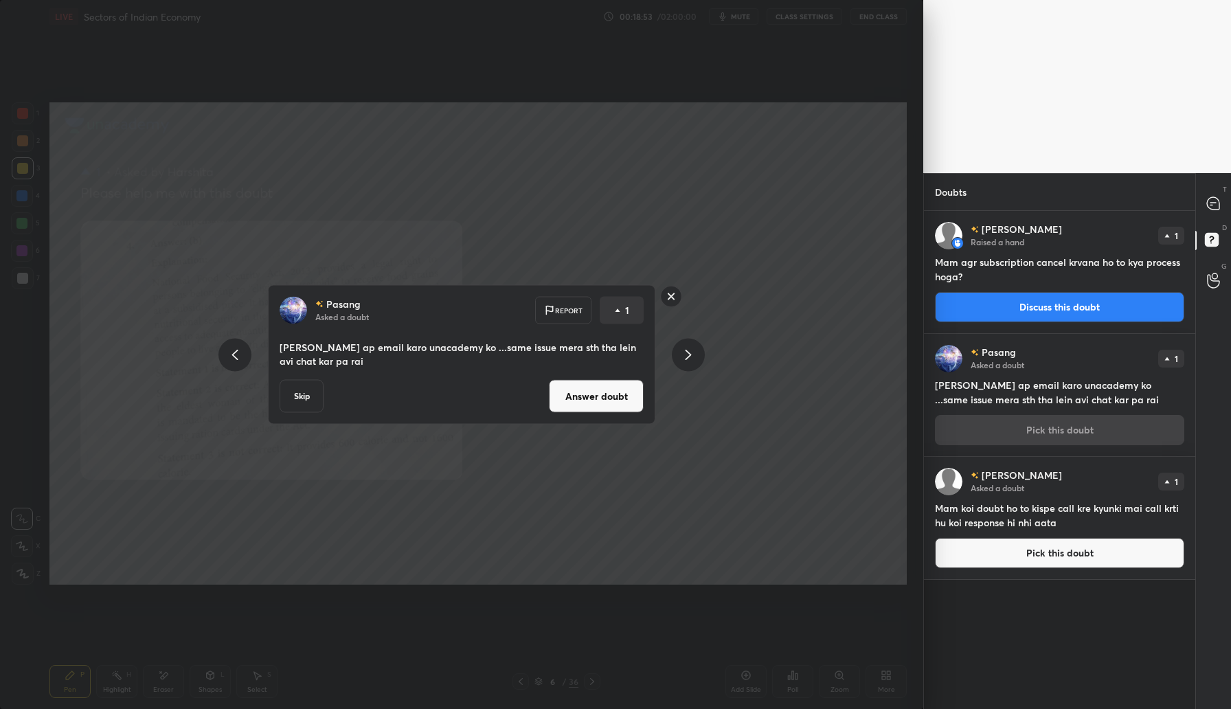
click at [572, 400] on button "Answer doubt" at bounding box center [596, 396] width 95 height 33
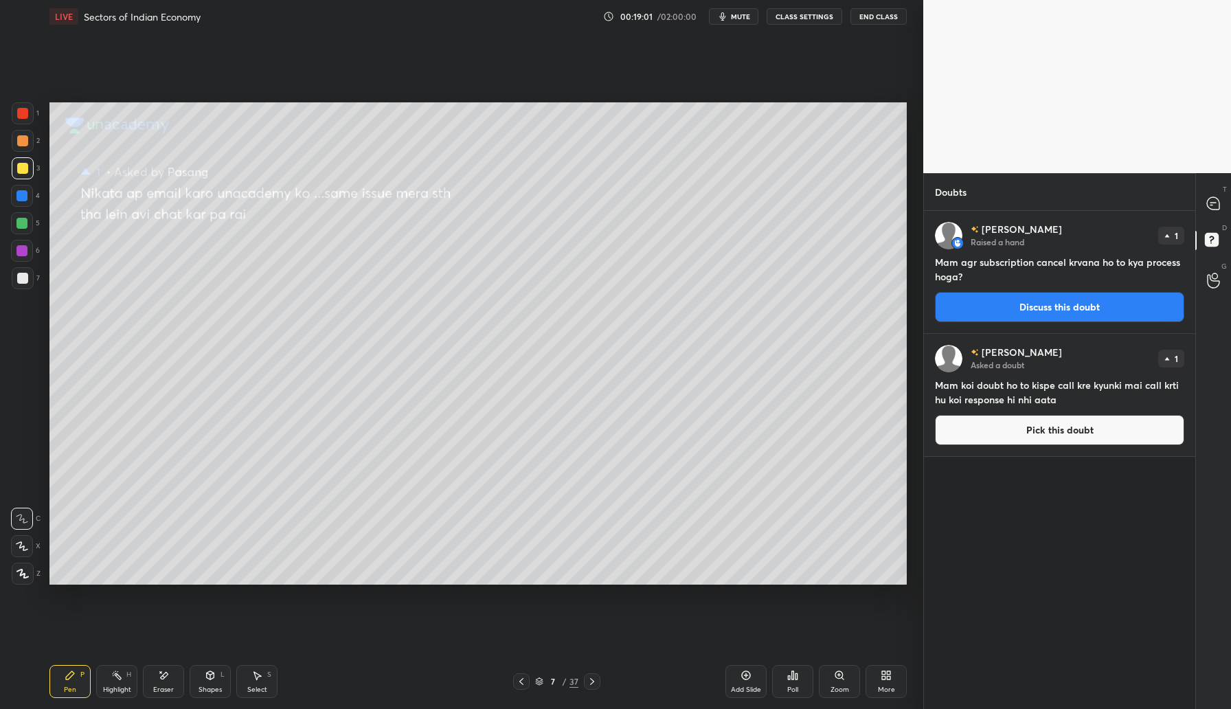
click at [1036, 427] on button "Pick this doubt" at bounding box center [1059, 430] width 249 height 30
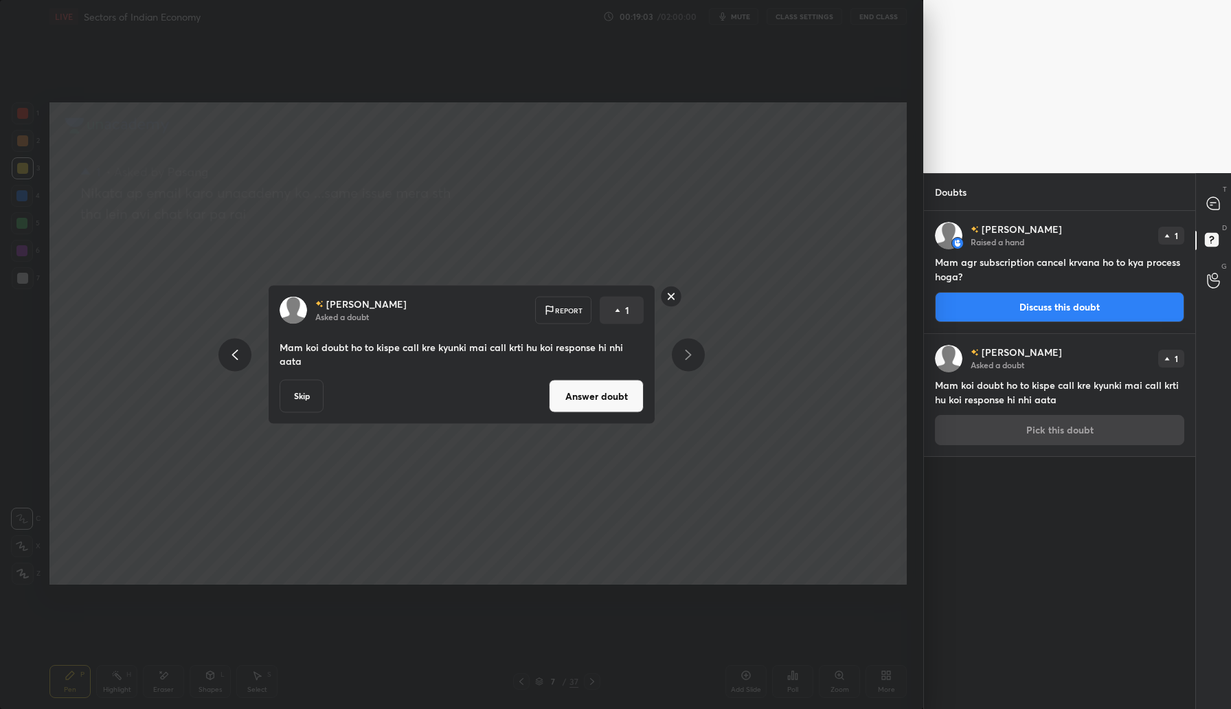
click at [601, 399] on button "Answer doubt" at bounding box center [596, 396] width 95 height 33
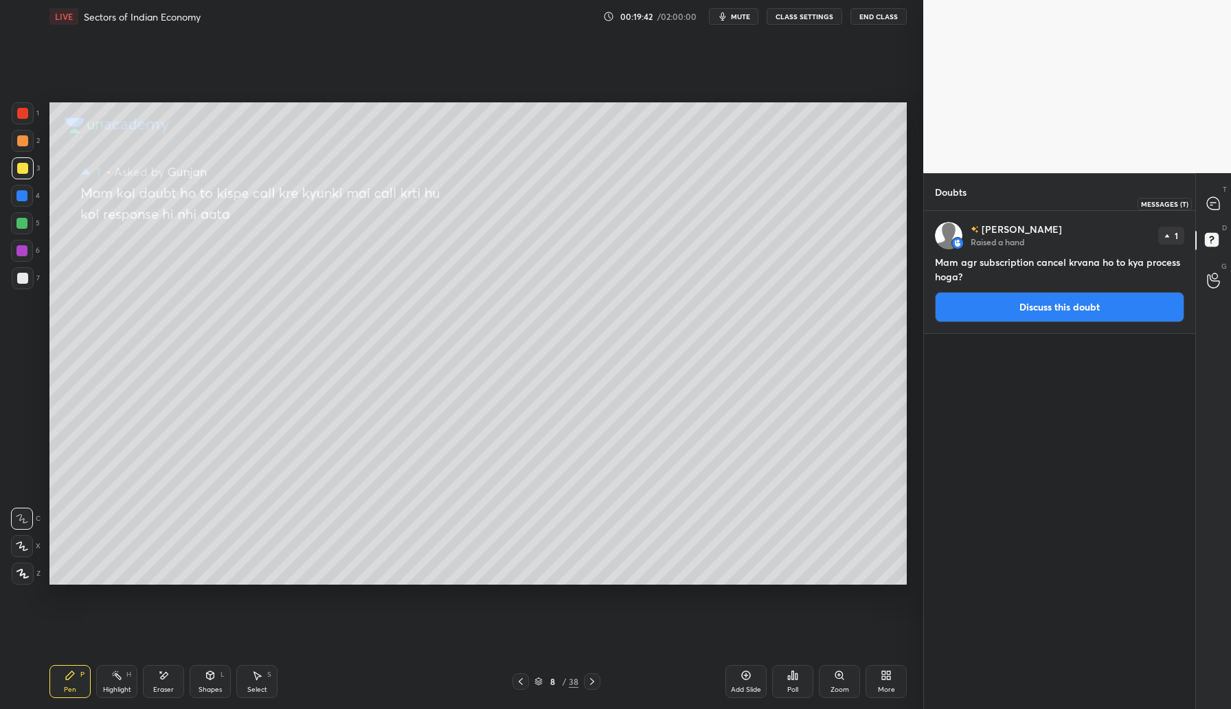
click at [1207, 206] on icon at bounding box center [1214, 204] width 14 height 14
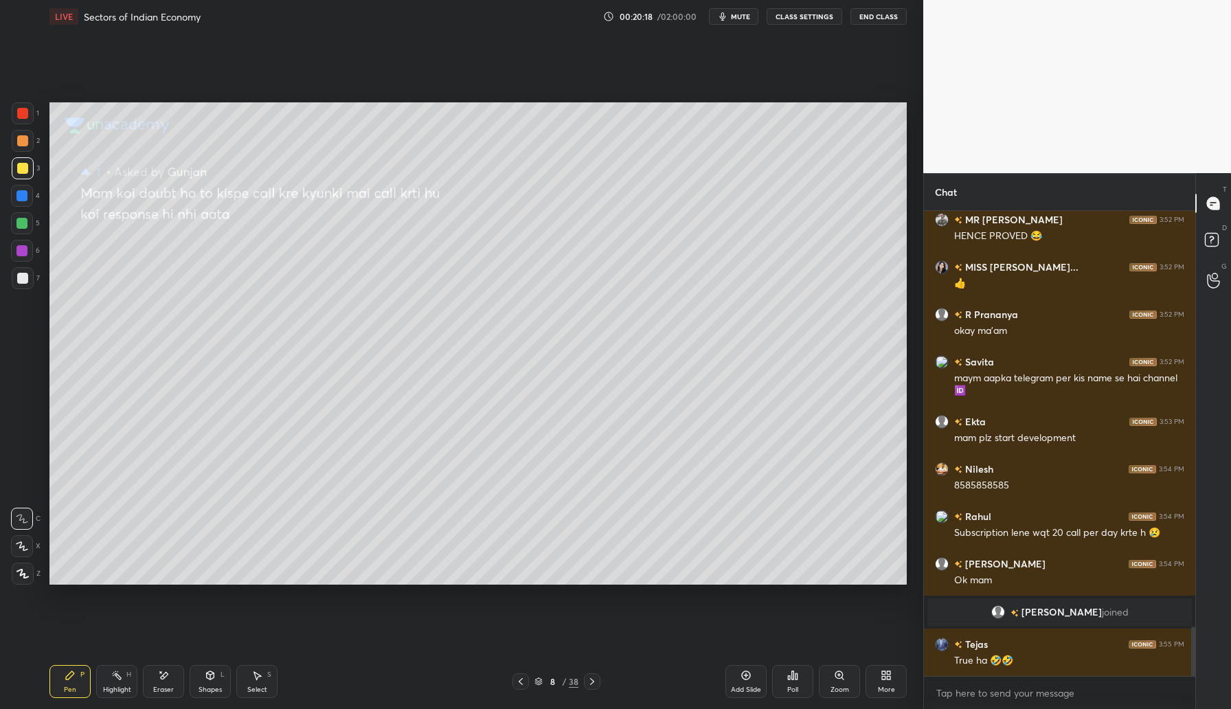
scroll to position [5, 5]
drag, startPoint x: 22, startPoint y: 139, endPoint x: 35, endPoint y: 132, distance: 14.8
click at [25, 138] on div at bounding box center [22, 140] width 11 height 11
drag, startPoint x: 21, startPoint y: 170, endPoint x: 40, endPoint y: 168, distance: 18.8
click at [23, 170] on div at bounding box center [22, 168] width 11 height 11
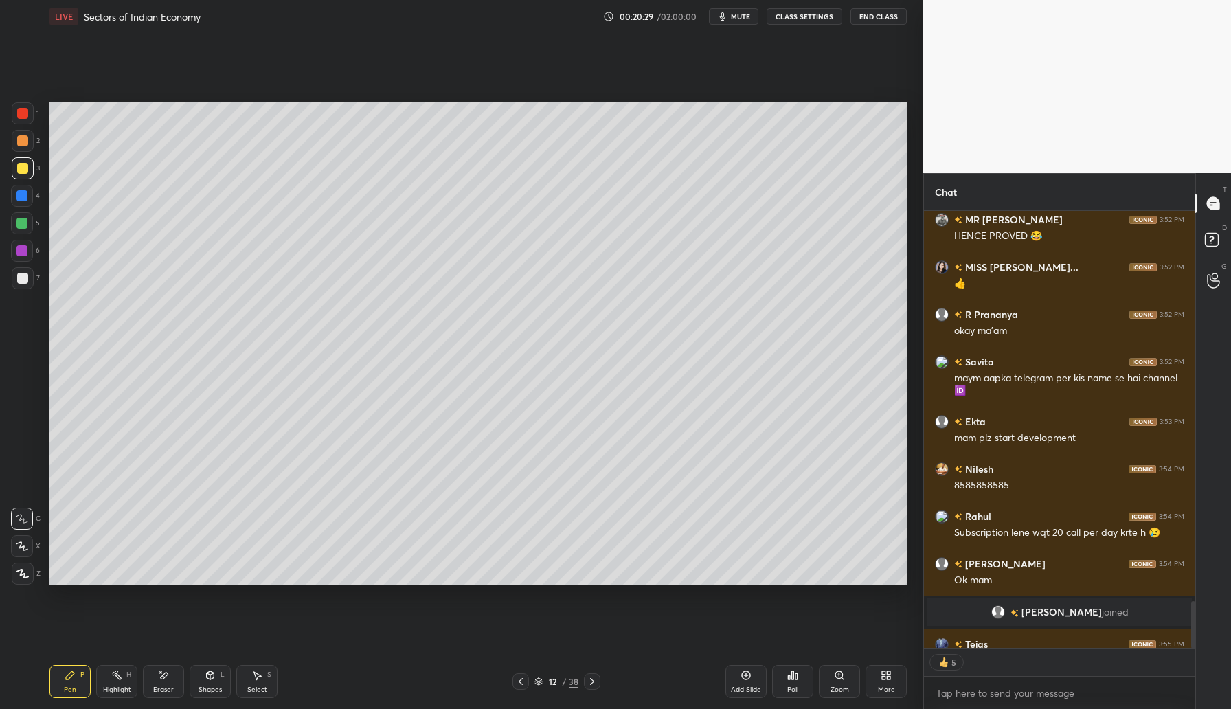
scroll to position [3997, 0]
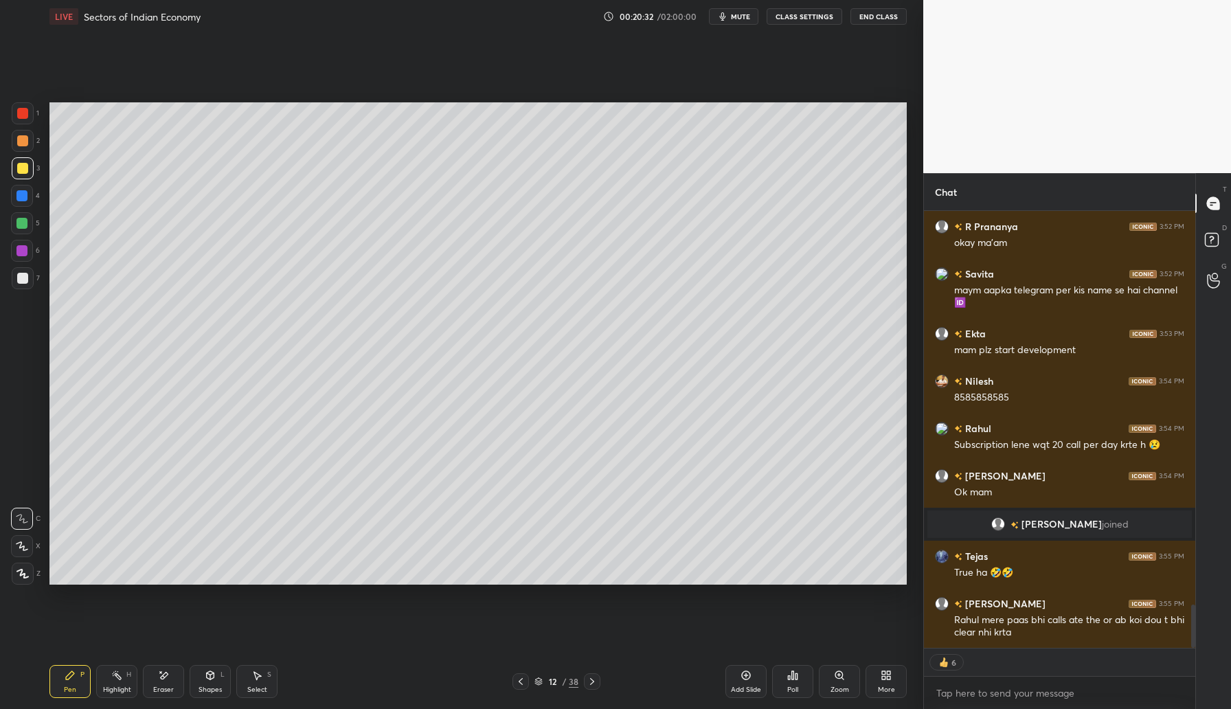
click at [163, 682] on div "Eraser" at bounding box center [163, 681] width 41 height 33
click at [74, 682] on div "Pen P" at bounding box center [69, 681] width 41 height 33
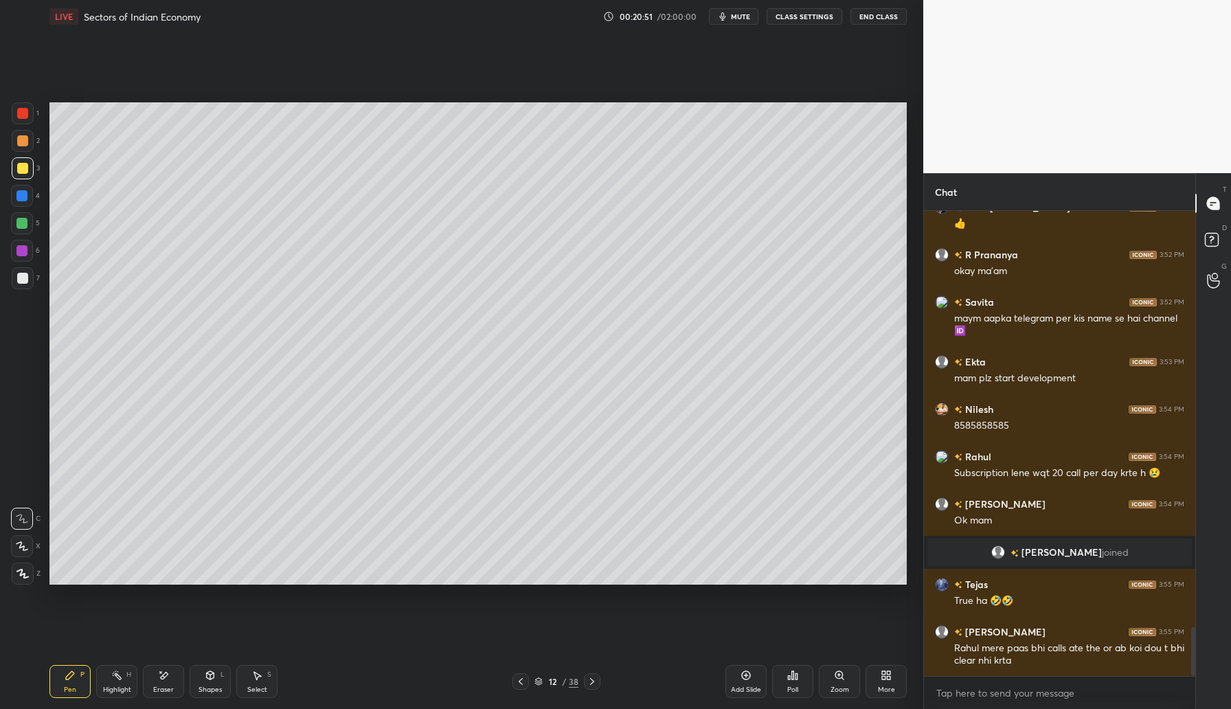
scroll to position [4029, 0]
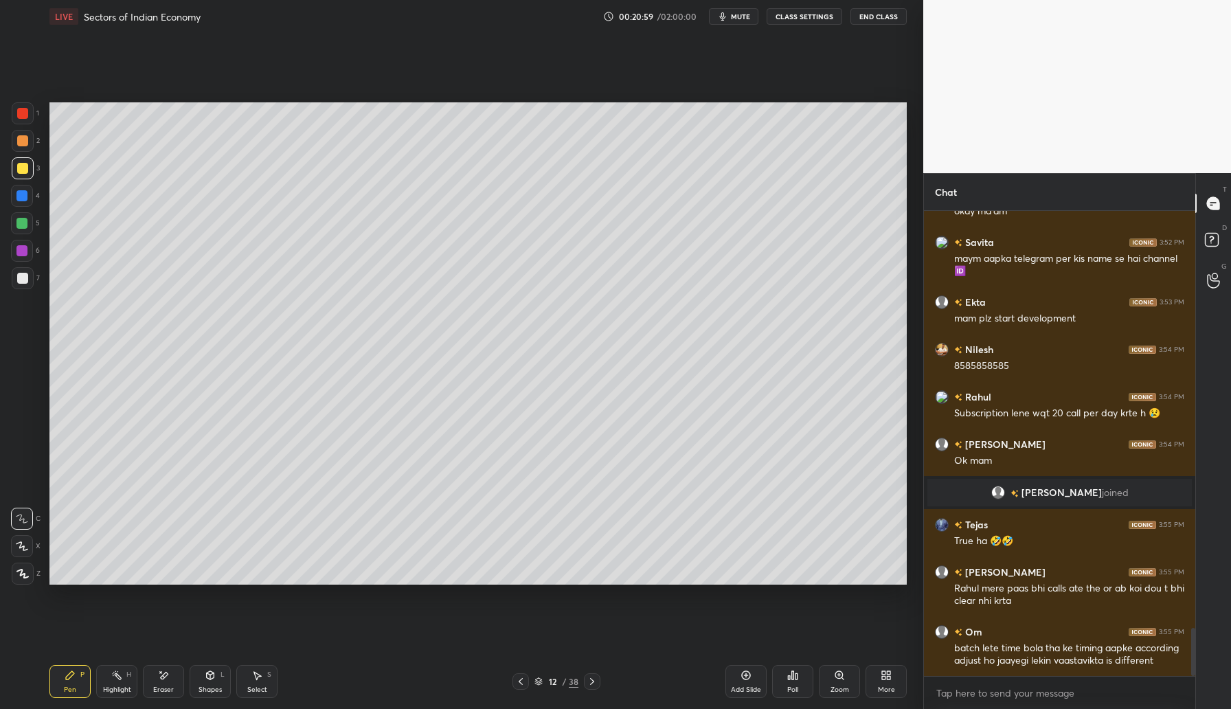
drag, startPoint x: 216, startPoint y: 683, endPoint x: 227, endPoint y: 666, distance: 20.8
click at [215, 684] on div "Shapes L" at bounding box center [210, 681] width 41 height 33
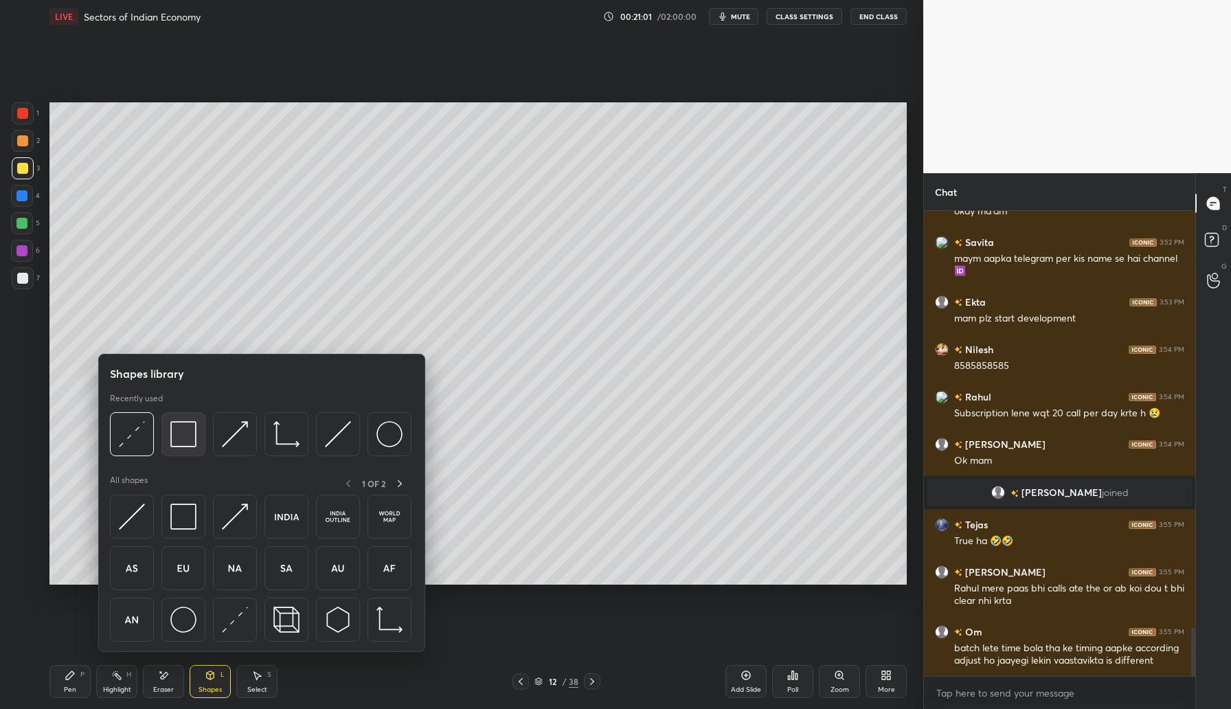
click at [190, 437] on img at bounding box center [183, 434] width 26 height 26
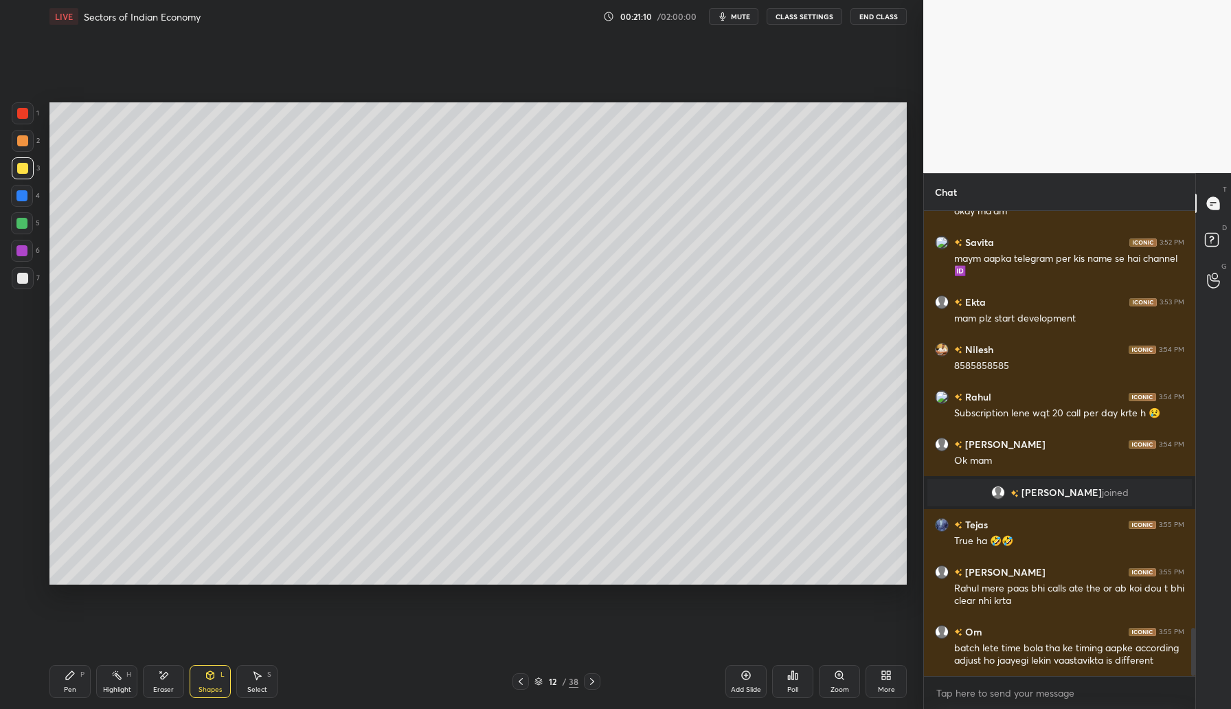
scroll to position [4076, 0]
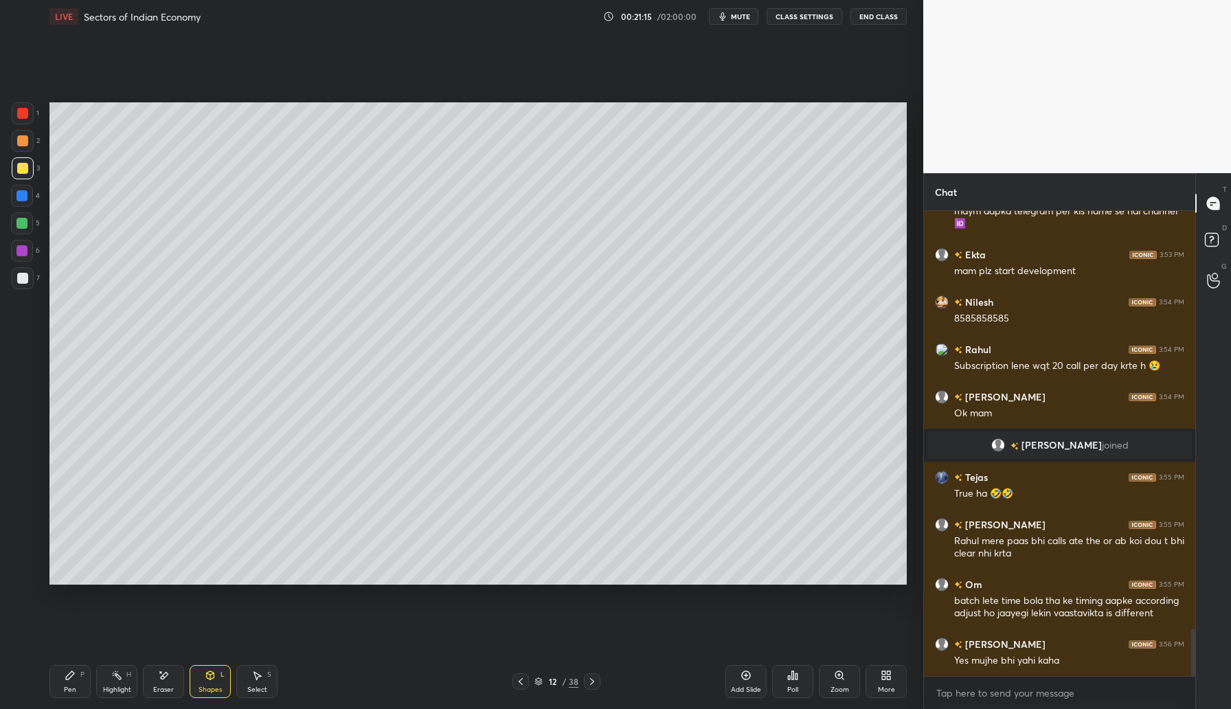
drag, startPoint x: 23, startPoint y: 171, endPoint x: 30, endPoint y: 181, distance: 12.2
click at [23, 171] on div at bounding box center [22, 168] width 11 height 11
drag, startPoint x: 66, startPoint y: 689, endPoint x: 75, endPoint y: 674, distance: 17.0
click at [65, 687] on div "Pen" at bounding box center [70, 689] width 12 height 7
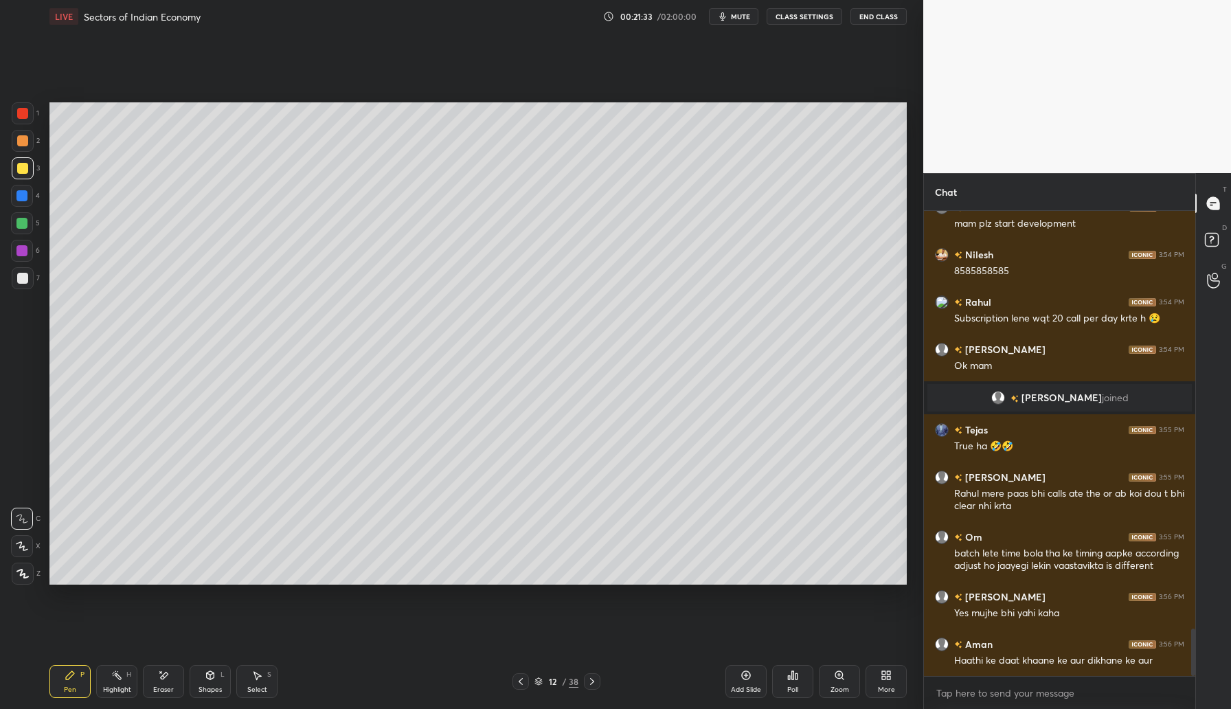
drag, startPoint x: 171, startPoint y: 682, endPoint x: 234, endPoint y: 622, distance: 87.5
click at [179, 672] on div "Eraser" at bounding box center [163, 681] width 41 height 33
drag, startPoint x: 80, startPoint y: 673, endPoint x: 150, endPoint y: 620, distance: 88.4
click at [80, 673] on div "P" at bounding box center [82, 674] width 4 height 7
drag, startPoint x: 22, startPoint y: 200, endPoint x: 38, endPoint y: 192, distance: 18.4
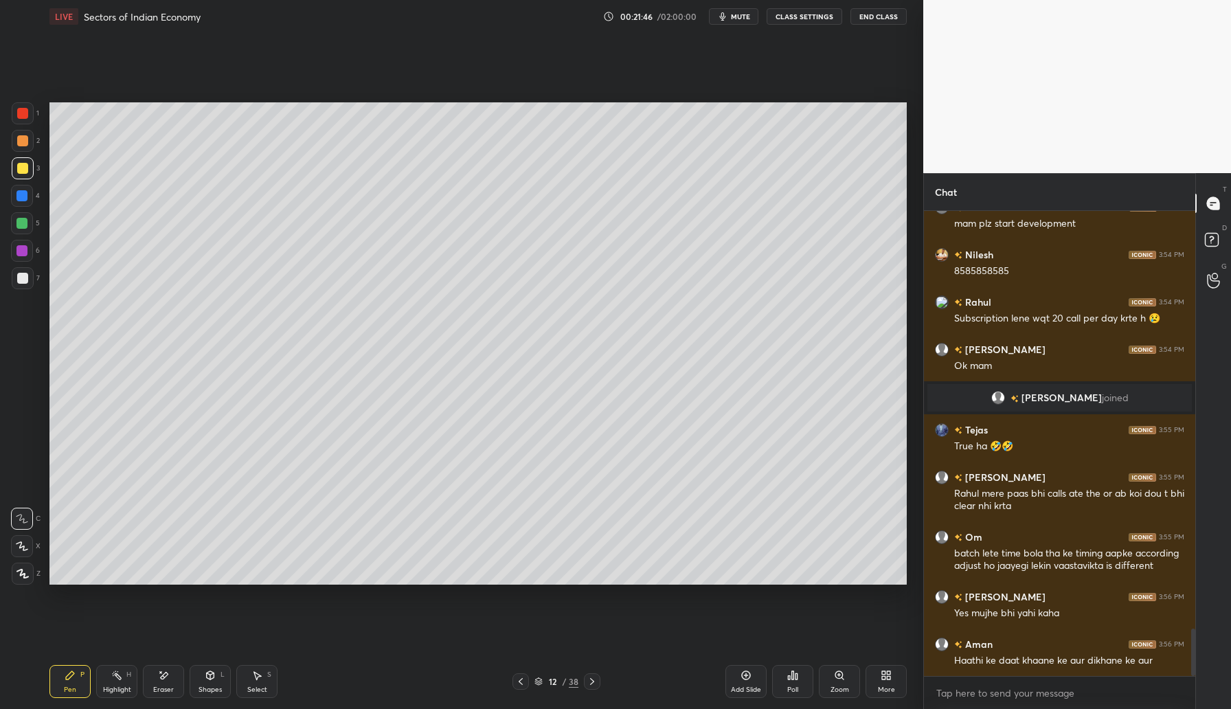
click at [25, 200] on div at bounding box center [21, 195] width 11 height 11
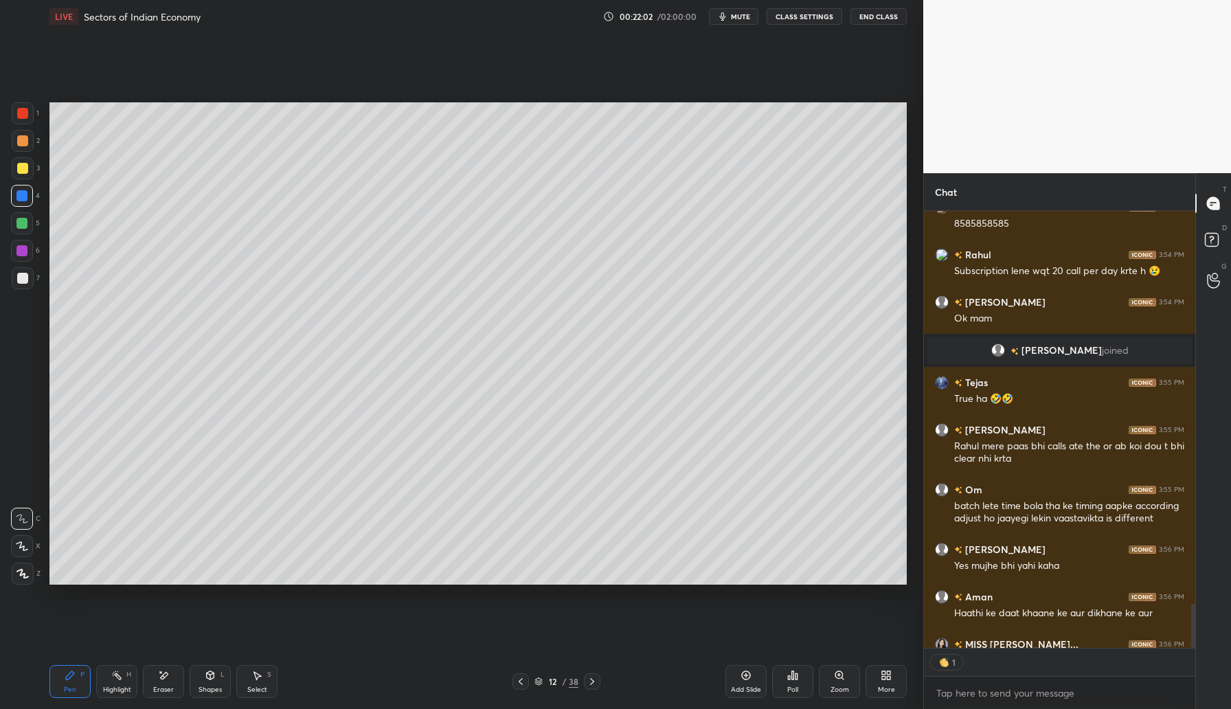
scroll to position [5, 5]
click at [33, 249] on div "6" at bounding box center [25, 251] width 29 height 22
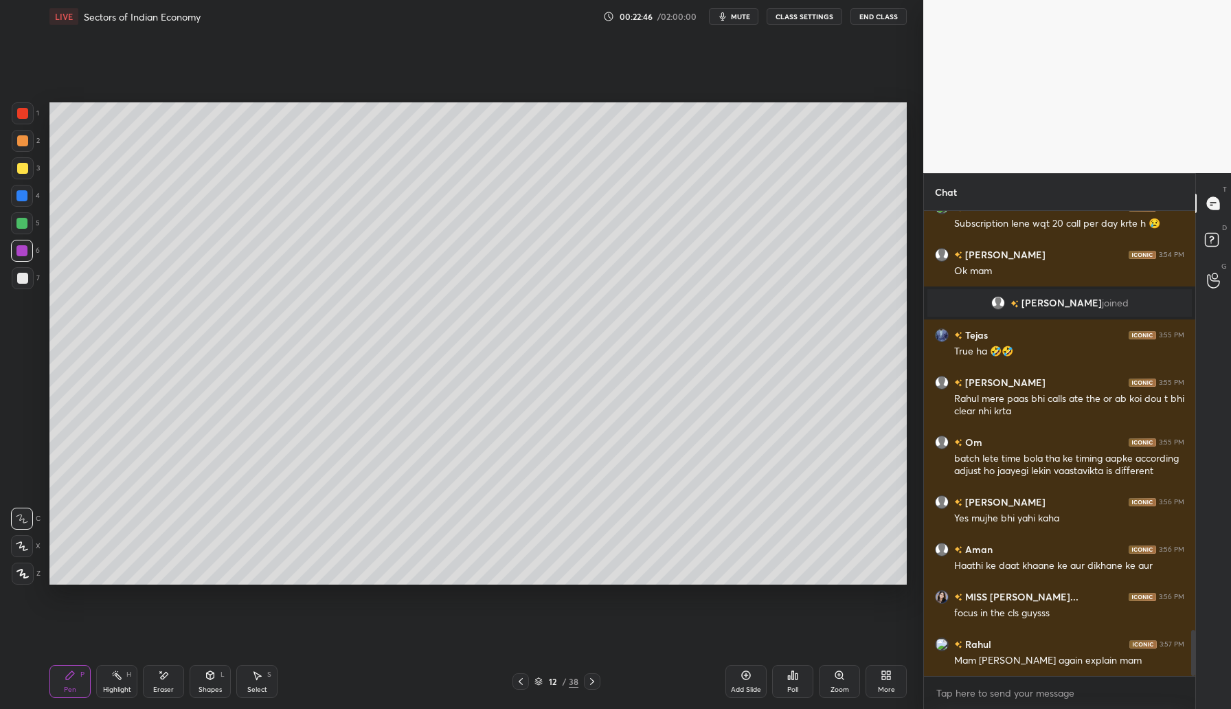
click at [22, 225] on div at bounding box center [21, 223] width 11 height 11
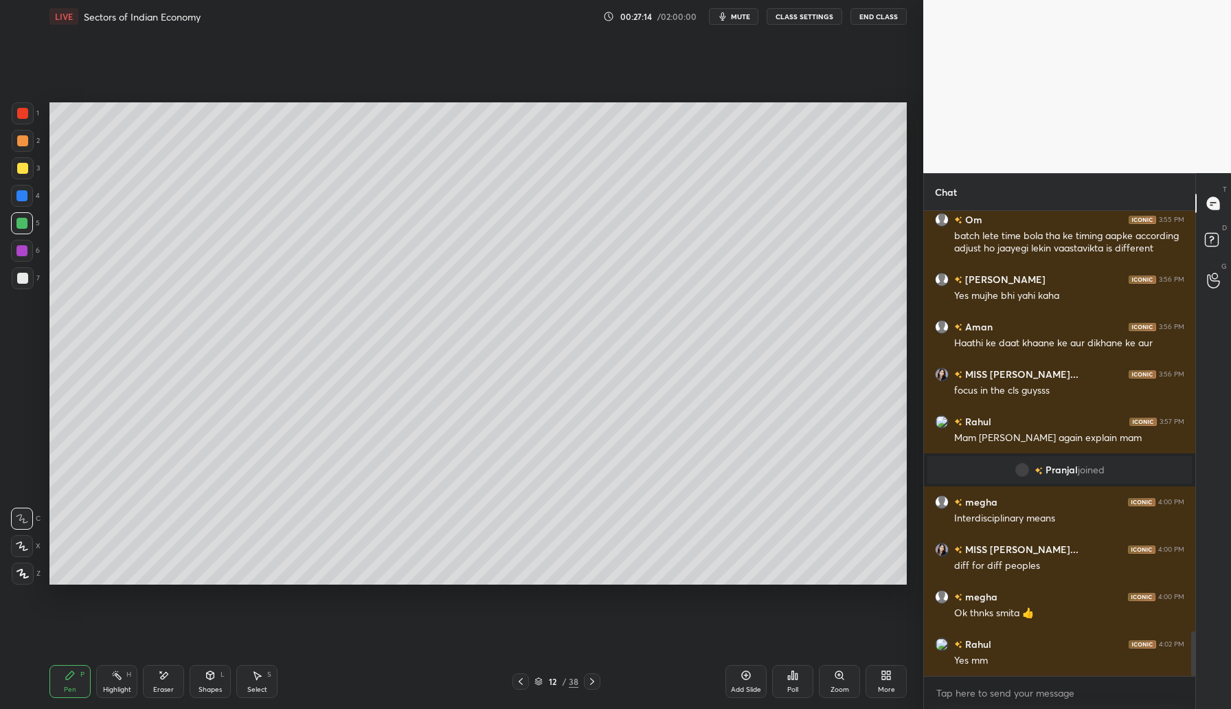
scroll to position [4412, 0]
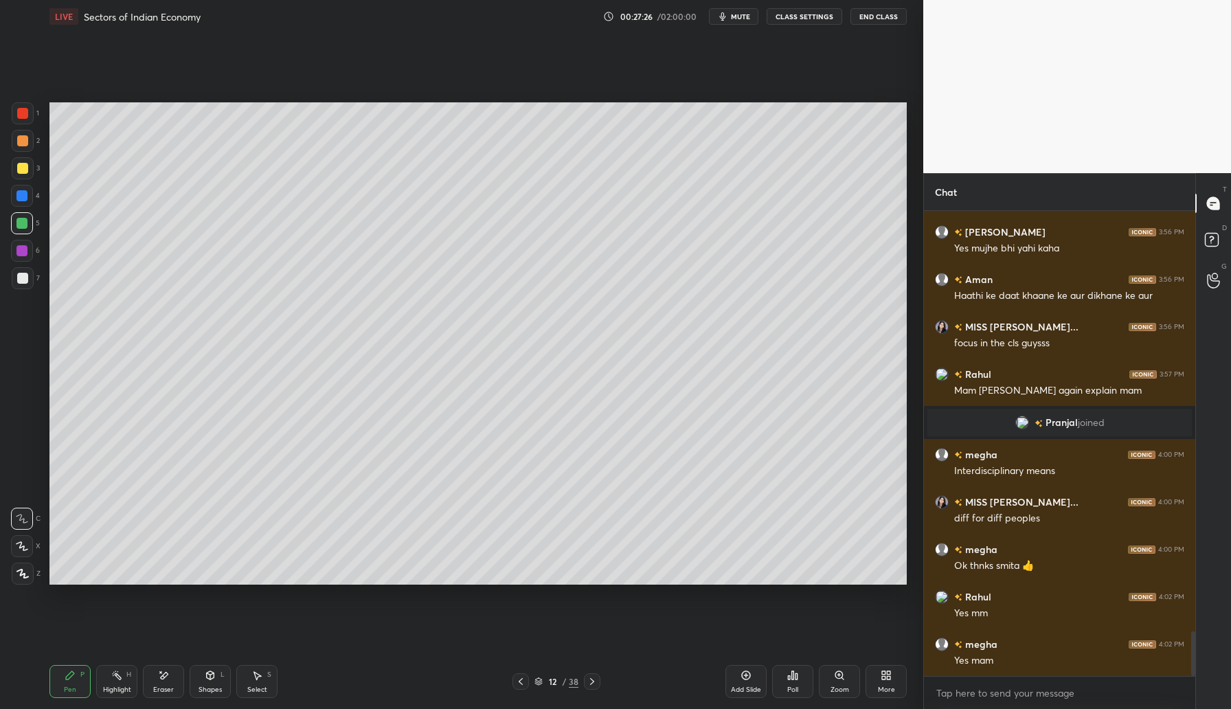
click at [25, 114] on div at bounding box center [22, 113] width 11 height 11
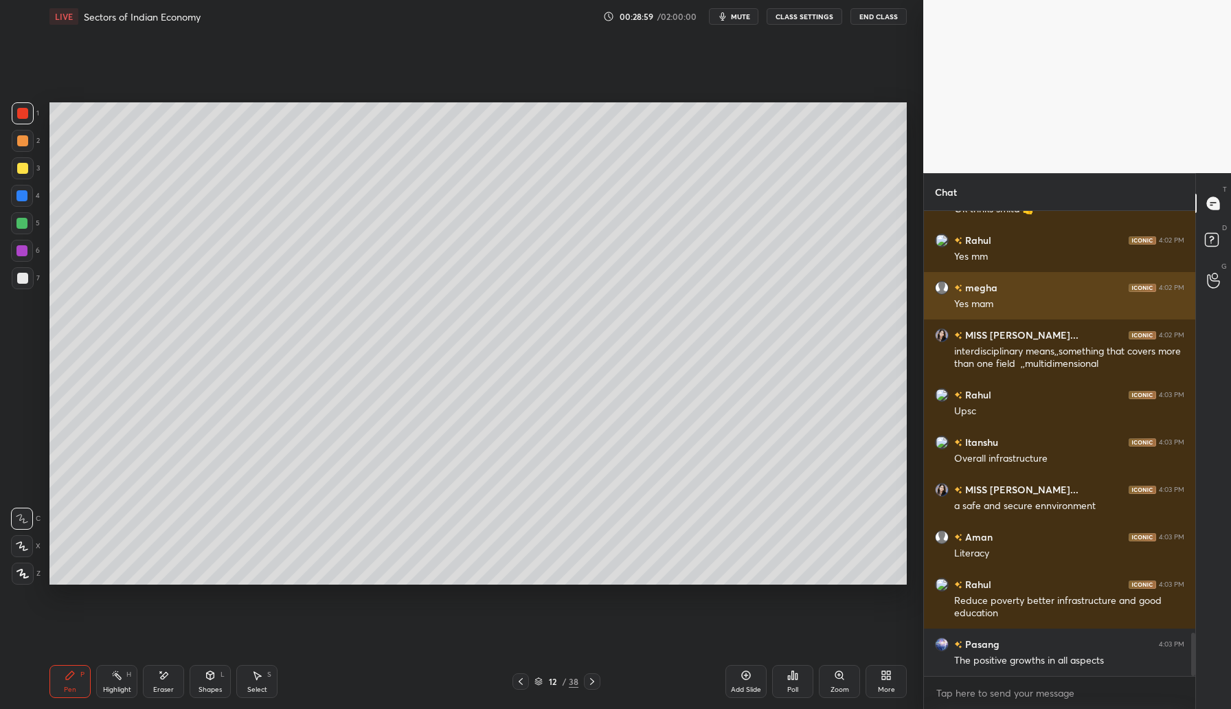
scroll to position [4546, 0]
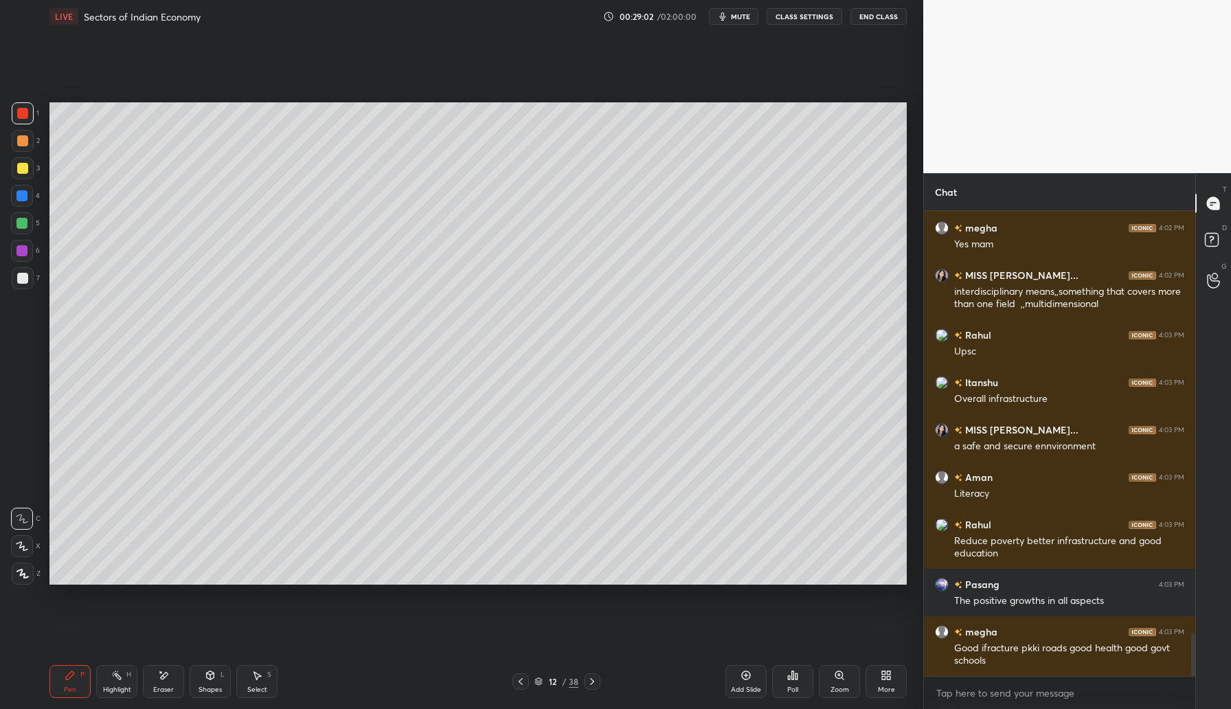
drag, startPoint x: 751, startPoint y: 682, endPoint x: 763, endPoint y: 673, distance: 15.3
click at [753, 682] on div "Add Slide" at bounding box center [746, 681] width 41 height 33
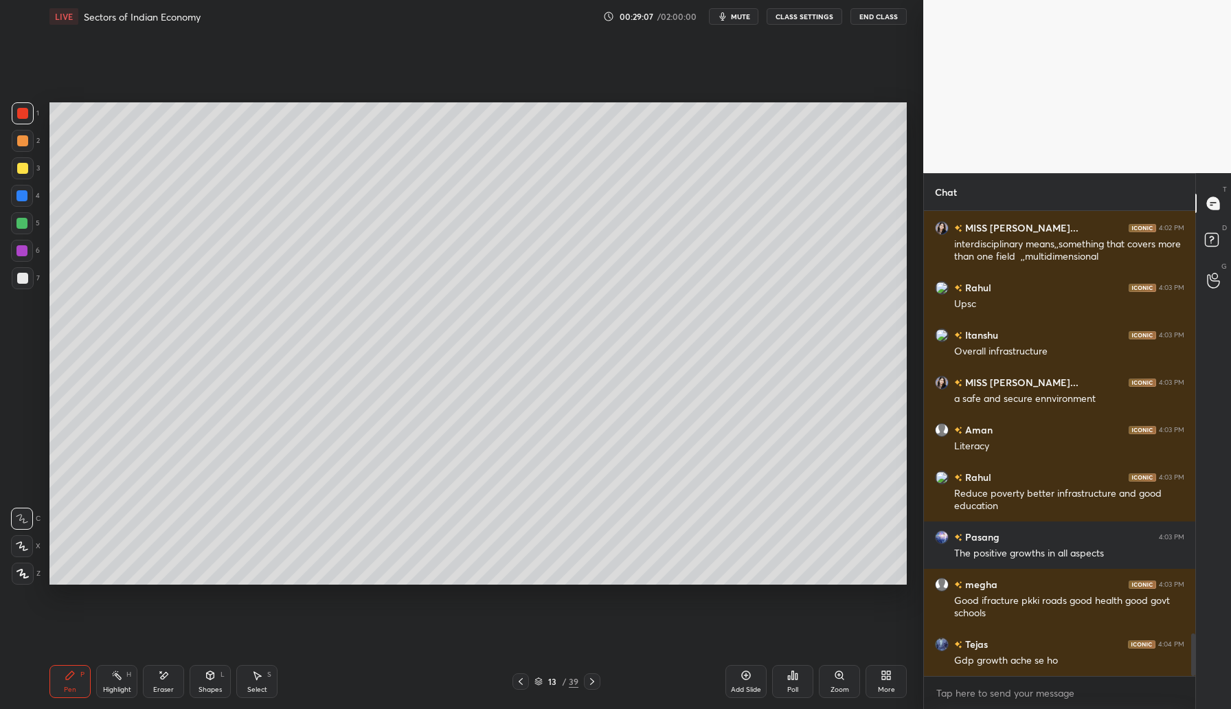
click at [25, 168] on div at bounding box center [22, 168] width 11 height 11
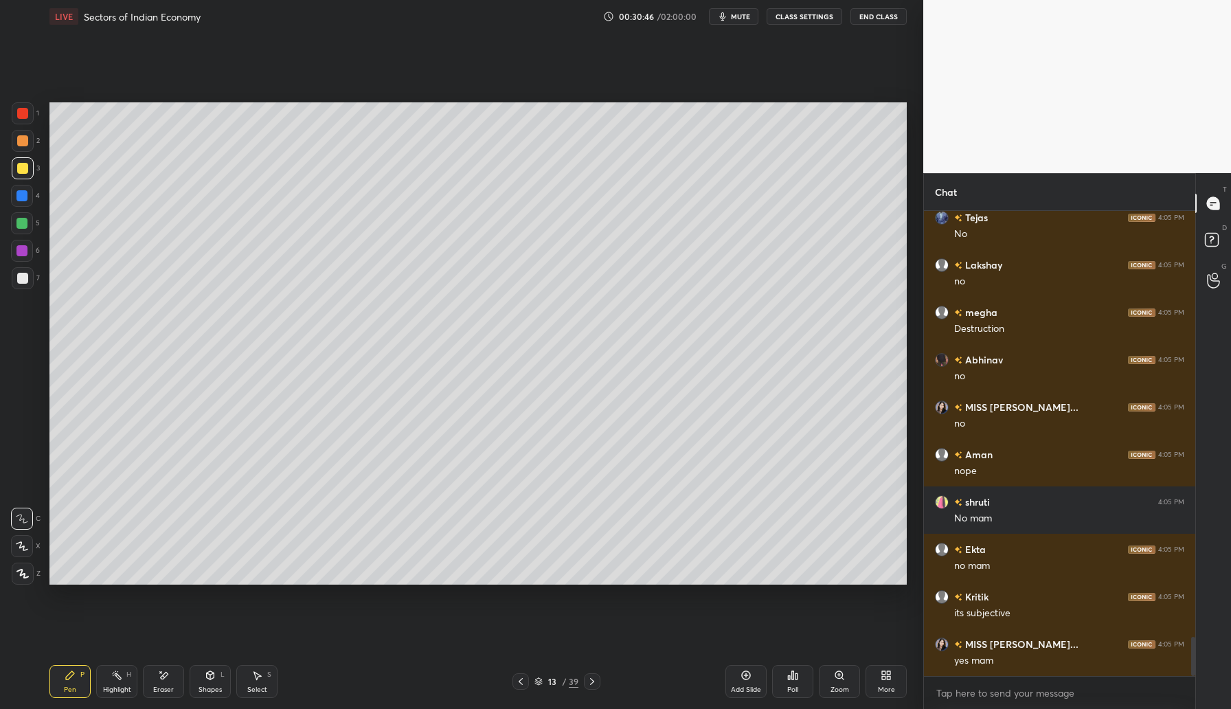
scroll to position [5114, 0]
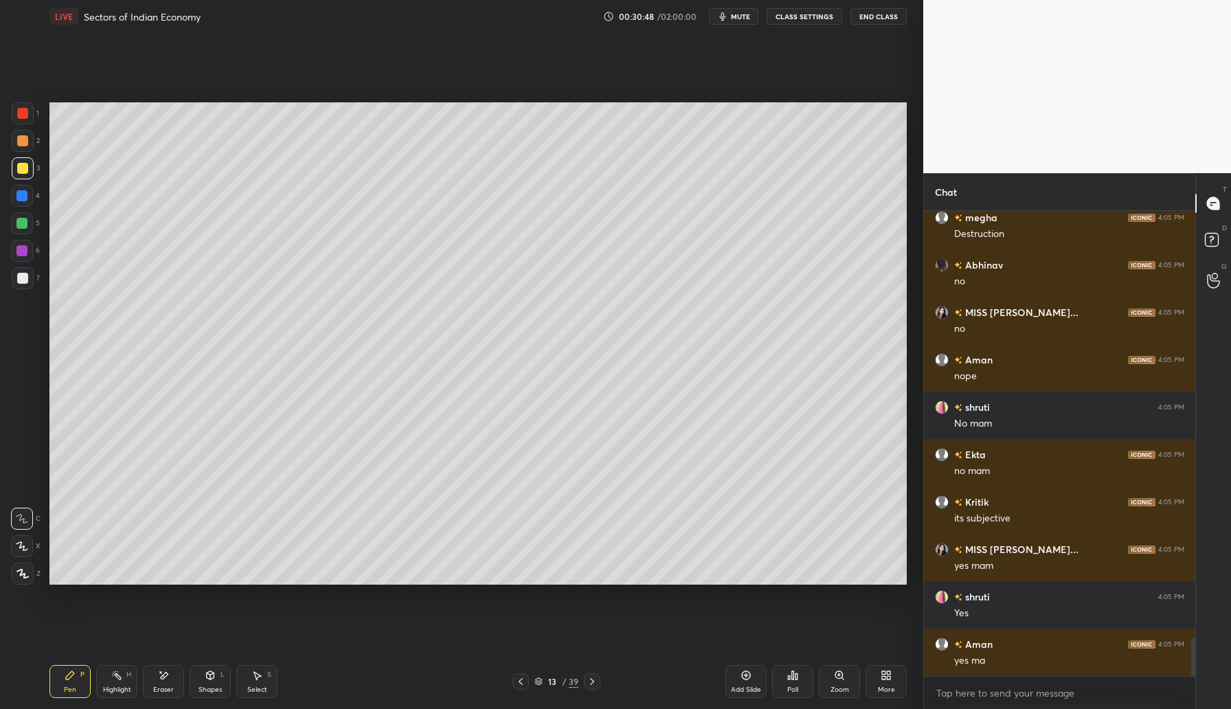
click at [745, 686] on div "Add Slide" at bounding box center [746, 689] width 30 height 7
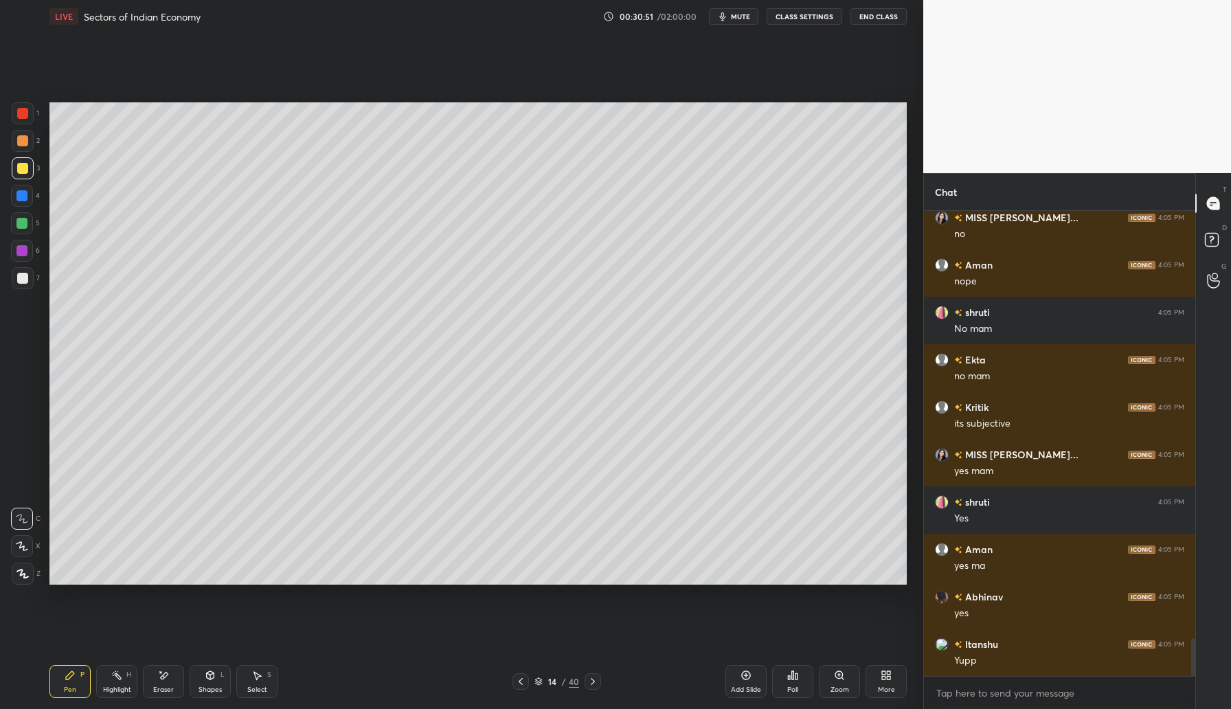
scroll to position [5304, 0]
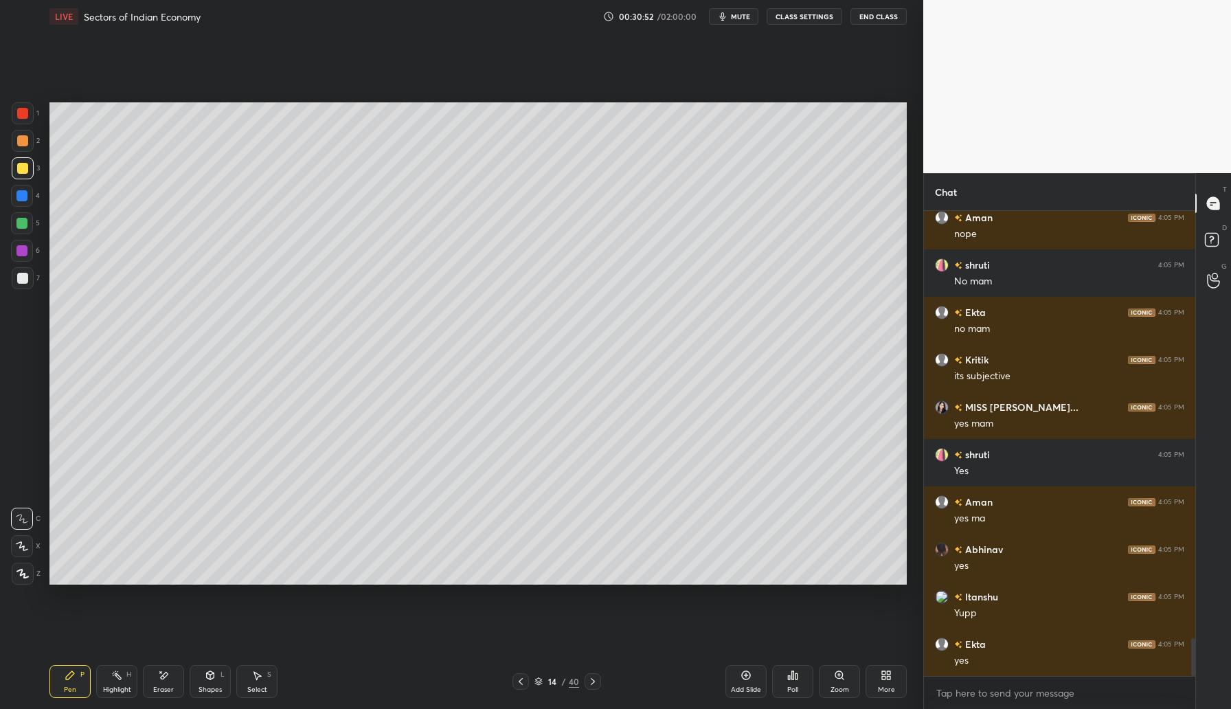
drag, startPoint x: 23, startPoint y: 142, endPoint x: 36, endPoint y: 129, distance: 17.5
click at [23, 142] on div at bounding box center [22, 140] width 11 height 11
drag, startPoint x: 212, startPoint y: 678, endPoint x: 223, endPoint y: 664, distance: 17.6
click at [213, 678] on icon at bounding box center [211, 675] width 8 height 8
drag, startPoint x: 171, startPoint y: 683, endPoint x: 201, endPoint y: 636, distance: 56.2
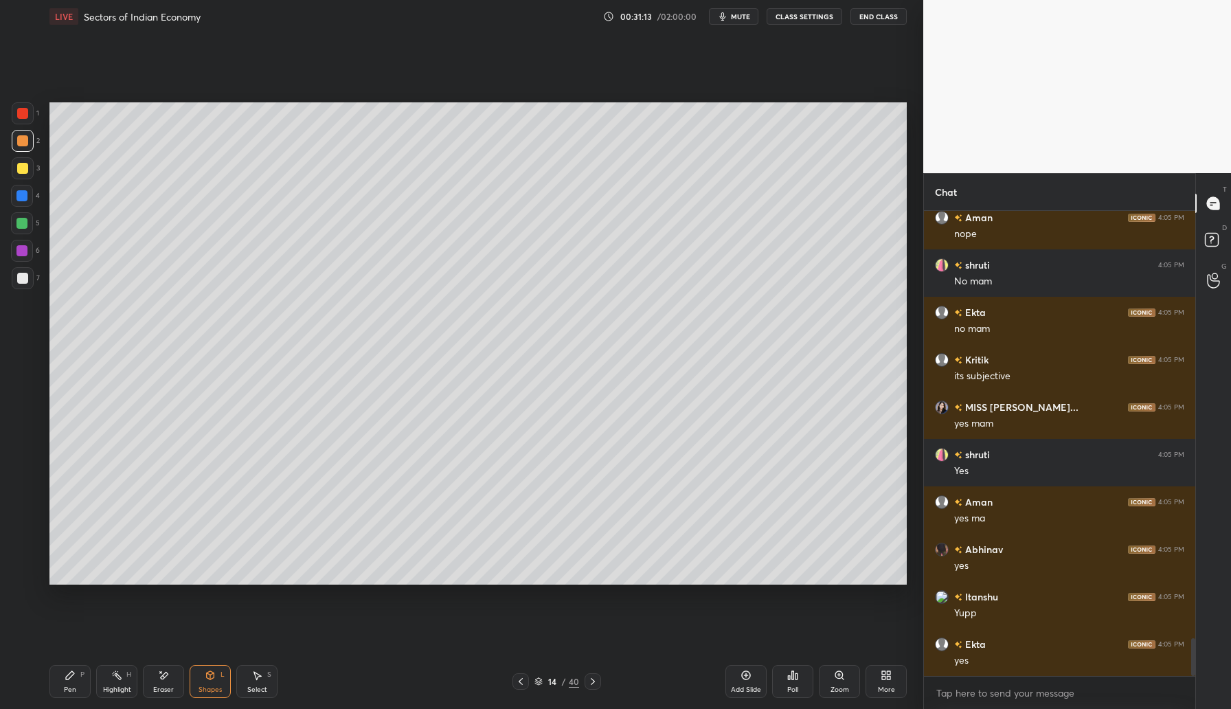
click at [175, 679] on div "Eraser" at bounding box center [163, 681] width 41 height 33
drag, startPoint x: 80, startPoint y: 673, endPoint x: 113, endPoint y: 640, distance: 46.2
click at [84, 671] on div "P" at bounding box center [82, 674] width 4 height 7
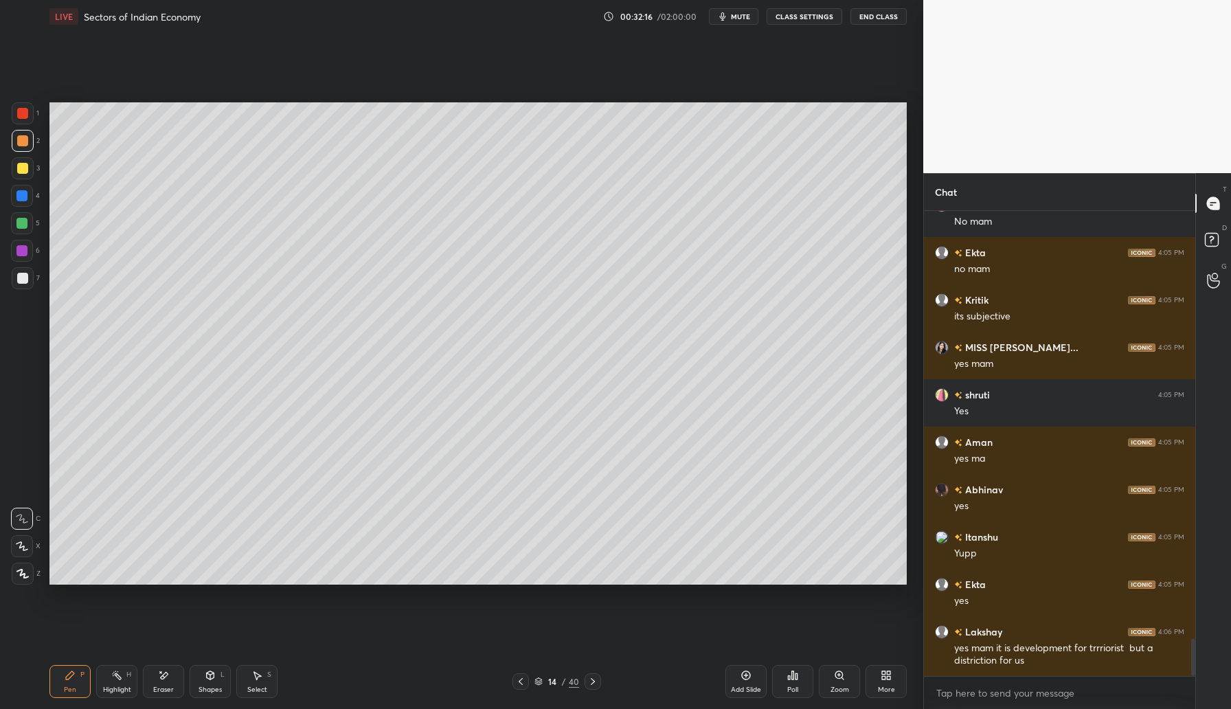
drag, startPoint x: 28, startPoint y: 166, endPoint x: 47, endPoint y: 156, distance: 21.2
click at [29, 167] on div at bounding box center [23, 168] width 22 height 22
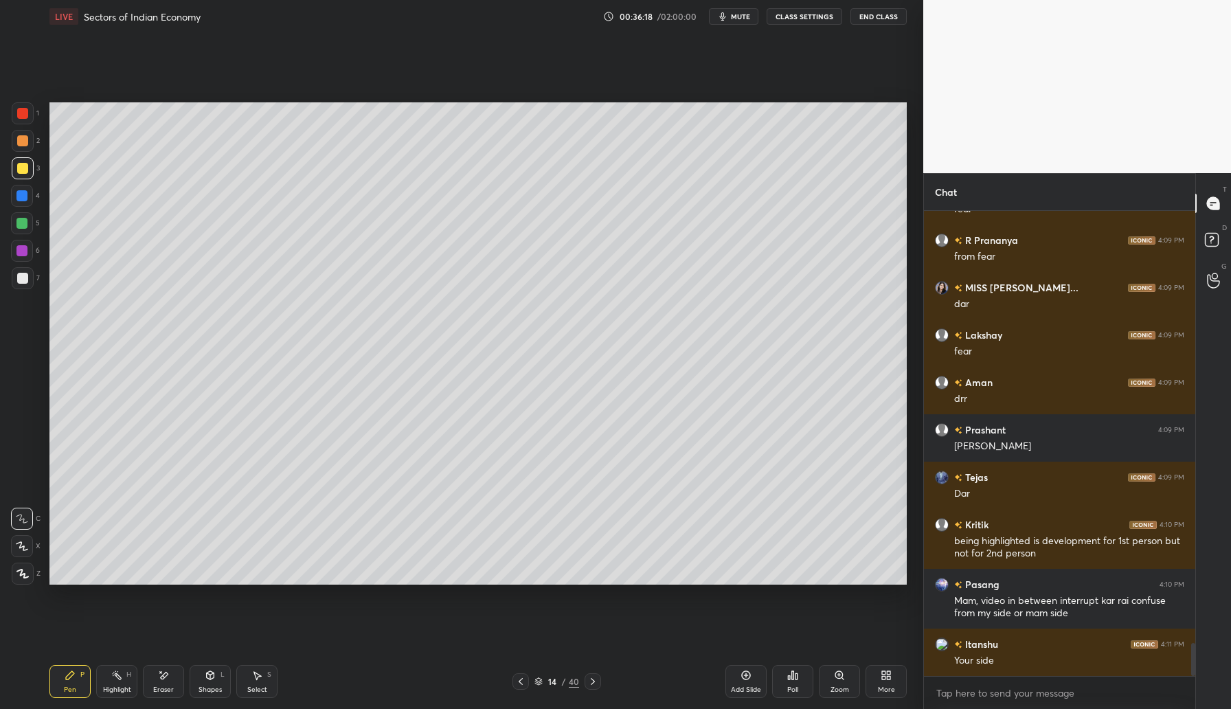
scroll to position [6065, 0]
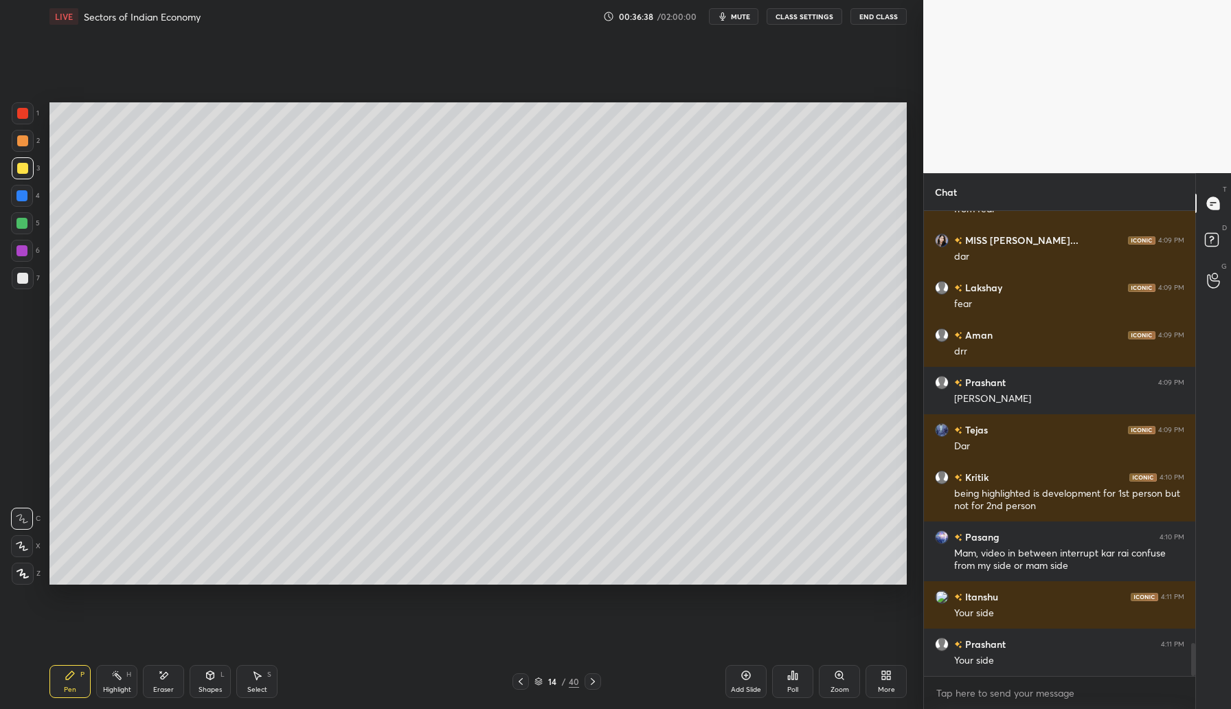
drag, startPoint x: 749, startPoint y: 689, endPoint x: 754, endPoint y: 682, distance: 8.3
click at [751, 686] on div "Add Slide" at bounding box center [746, 689] width 30 height 7
click at [25, 144] on div at bounding box center [22, 140] width 11 height 11
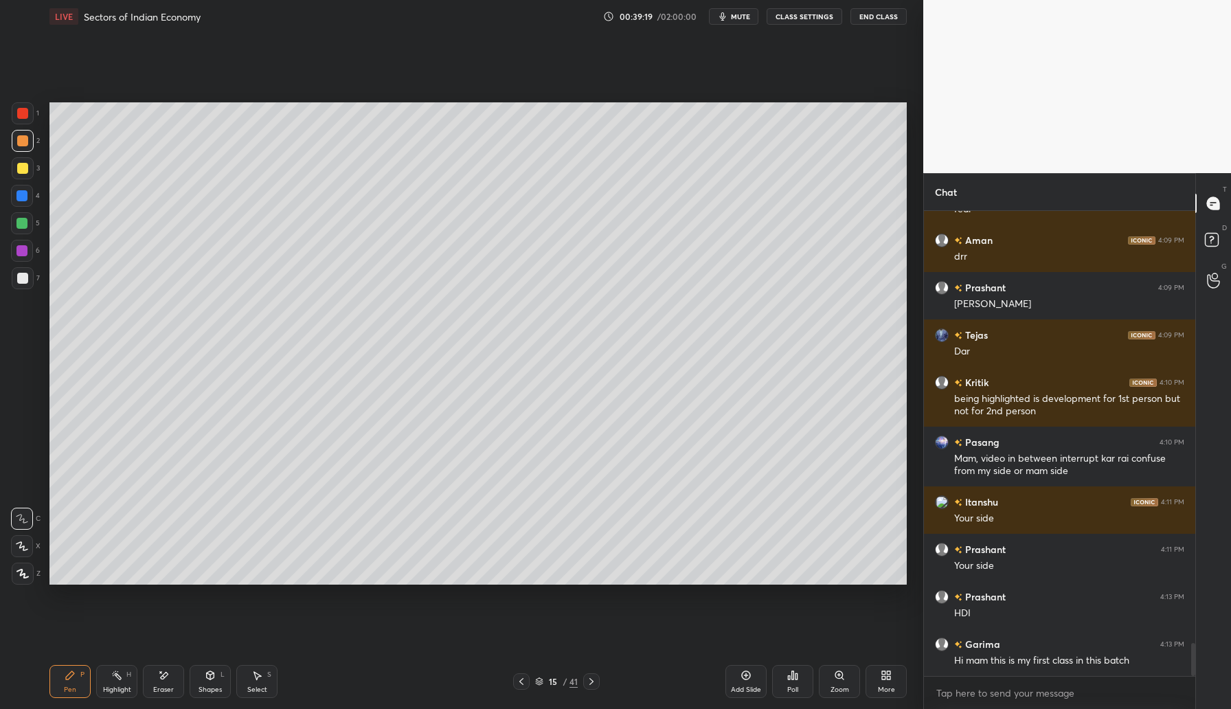
scroll to position [6207, 0]
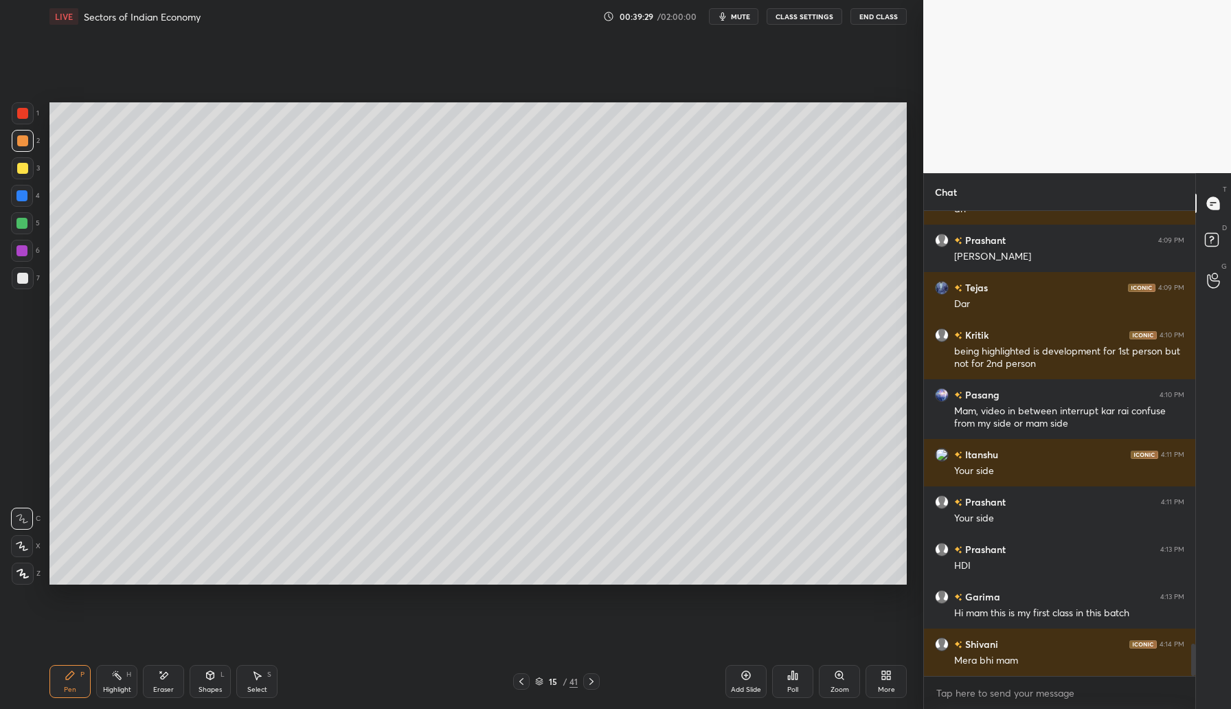
click at [750, 680] on icon at bounding box center [746, 675] width 11 height 11
drag, startPoint x: 27, startPoint y: 166, endPoint x: 41, endPoint y: 158, distance: 15.7
click at [30, 166] on div at bounding box center [23, 168] width 22 height 22
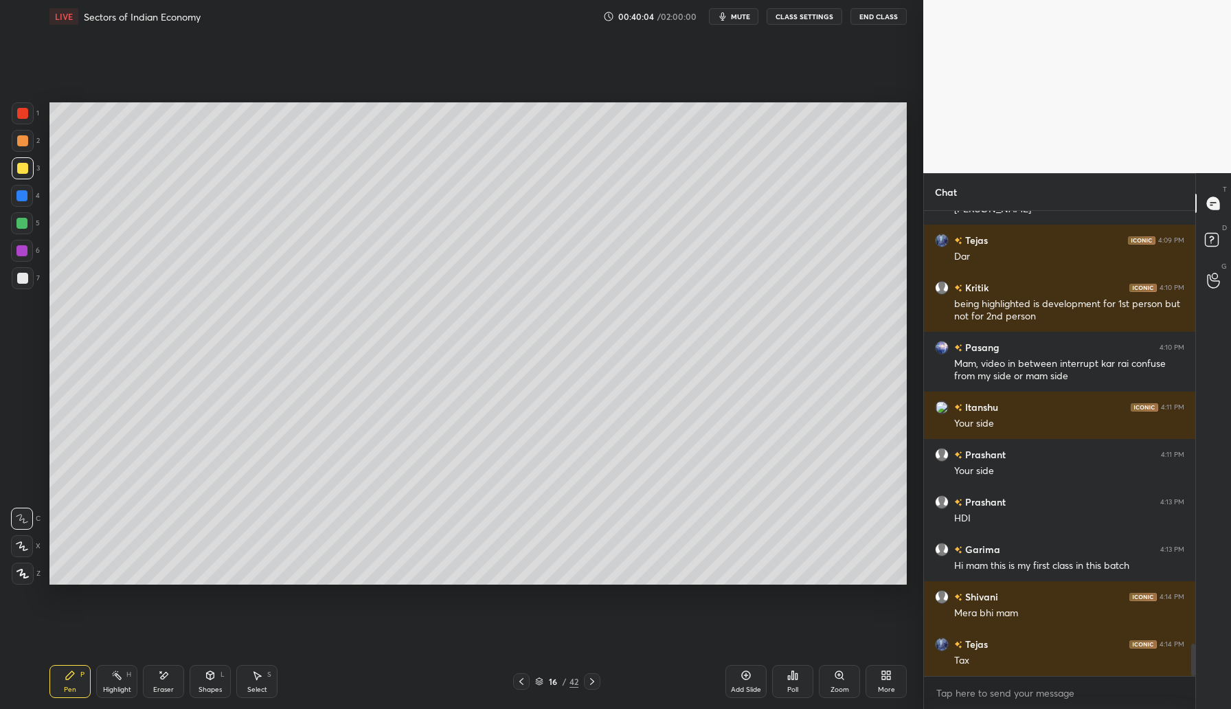
scroll to position [6302, 0]
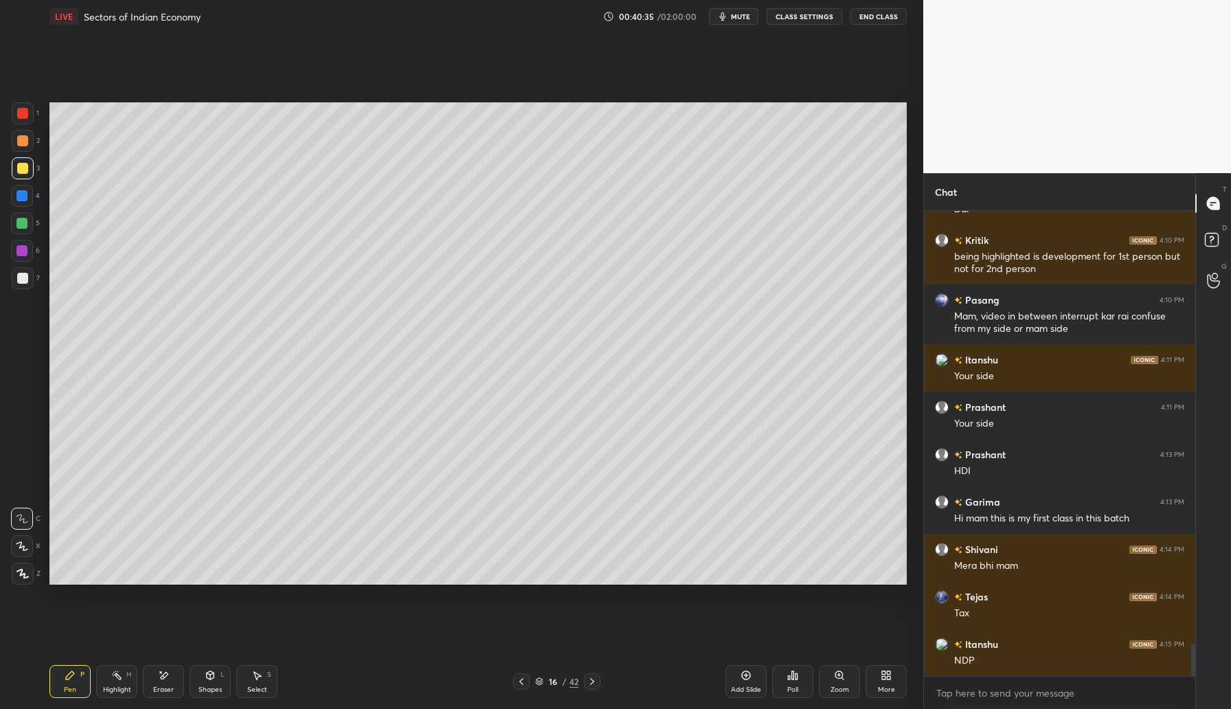
drag, startPoint x: 28, startPoint y: 193, endPoint x: 45, endPoint y: 201, distance: 18.8
click at [28, 194] on div at bounding box center [22, 196] width 22 height 22
drag, startPoint x: 25, startPoint y: 256, endPoint x: 31, endPoint y: 275, distance: 19.4
click at [25, 260] on div at bounding box center [22, 251] width 22 height 22
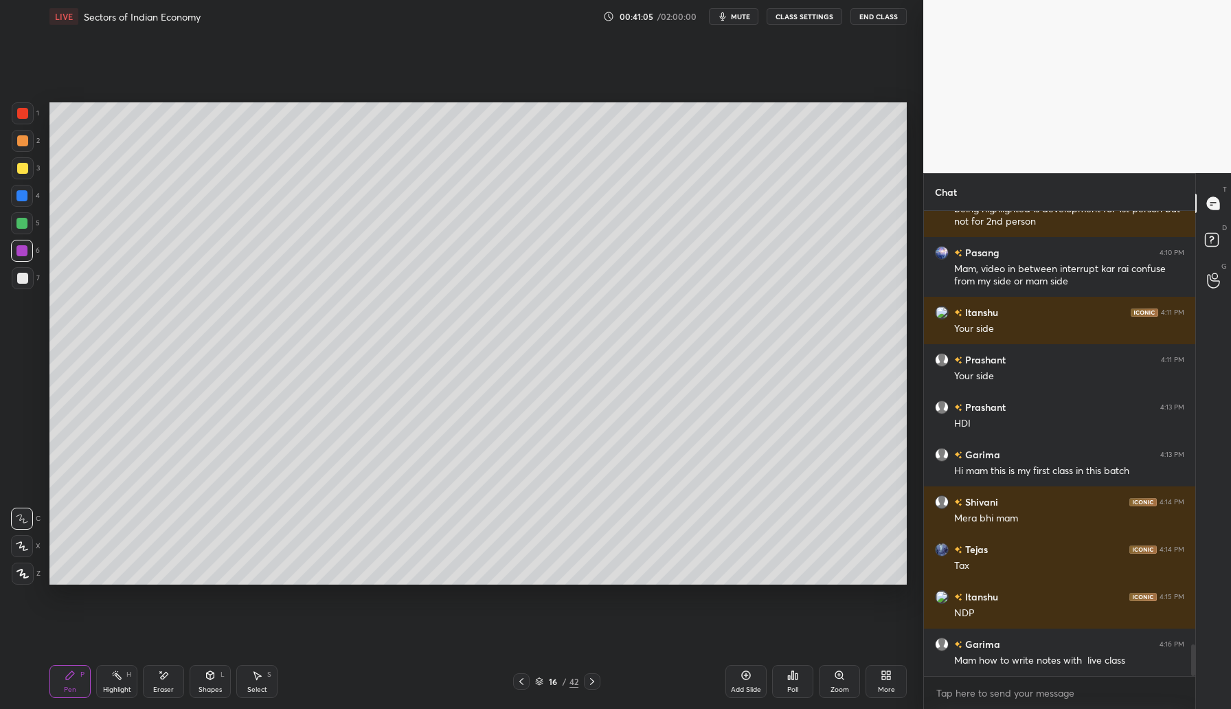
click at [28, 219] on div at bounding box center [22, 223] width 22 height 22
click at [221, 683] on div "Shapes L" at bounding box center [210, 681] width 41 height 33
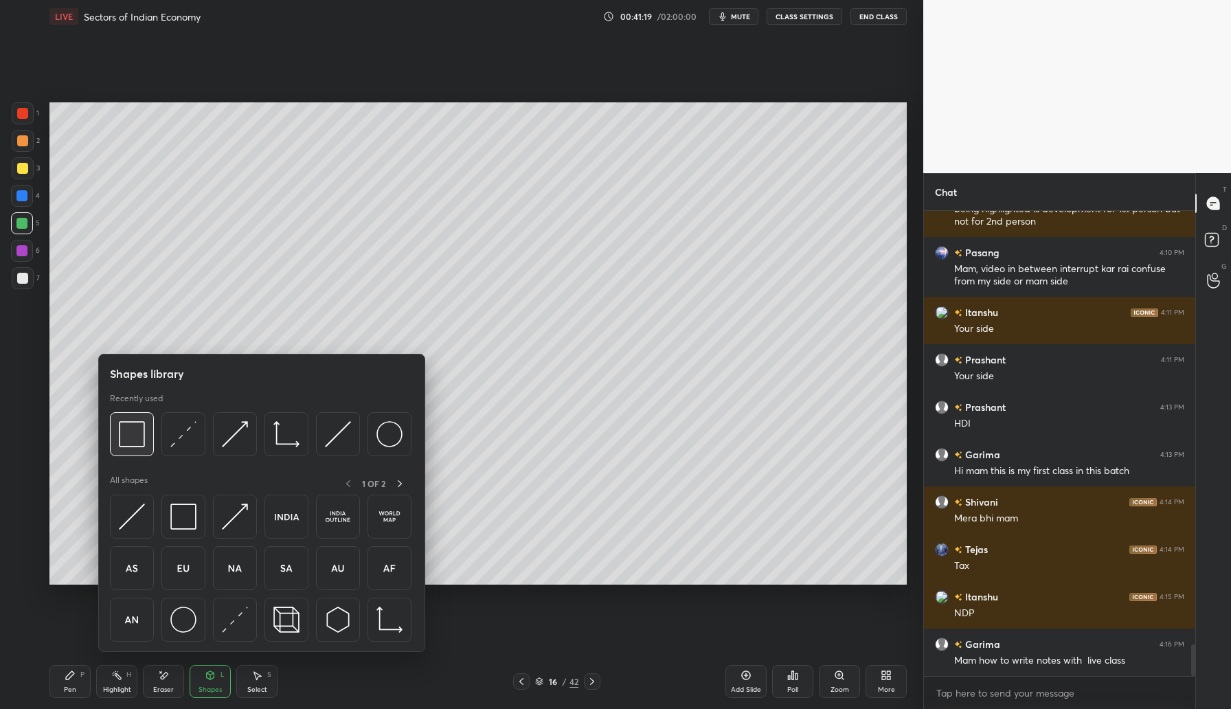
click at [141, 442] on img at bounding box center [132, 434] width 26 height 26
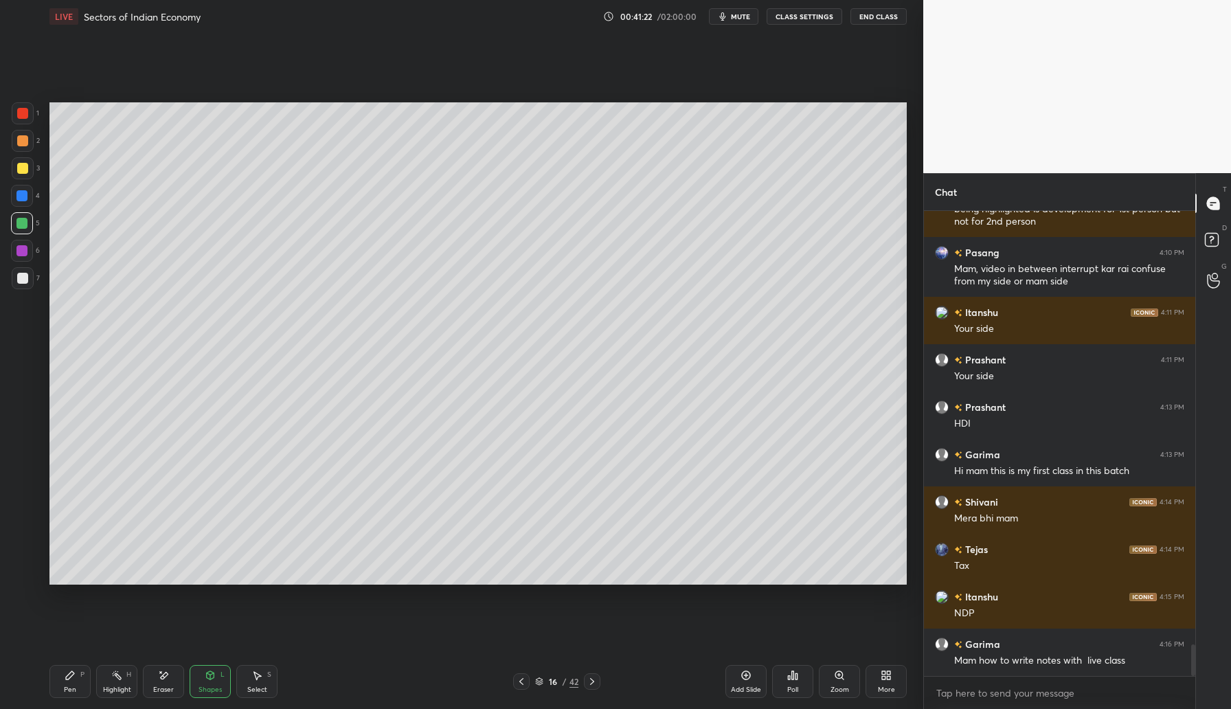
click at [77, 679] on div "Pen P" at bounding box center [69, 681] width 41 height 33
drag, startPoint x: 740, startPoint y: 686, endPoint x: 741, endPoint y: 678, distance: 8.4
click at [739, 683] on div "Add Slide" at bounding box center [746, 681] width 41 height 33
click at [23, 172] on div at bounding box center [22, 168] width 11 height 11
click at [164, 682] on div "Eraser" at bounding box center [163, 681] width 41 height 33
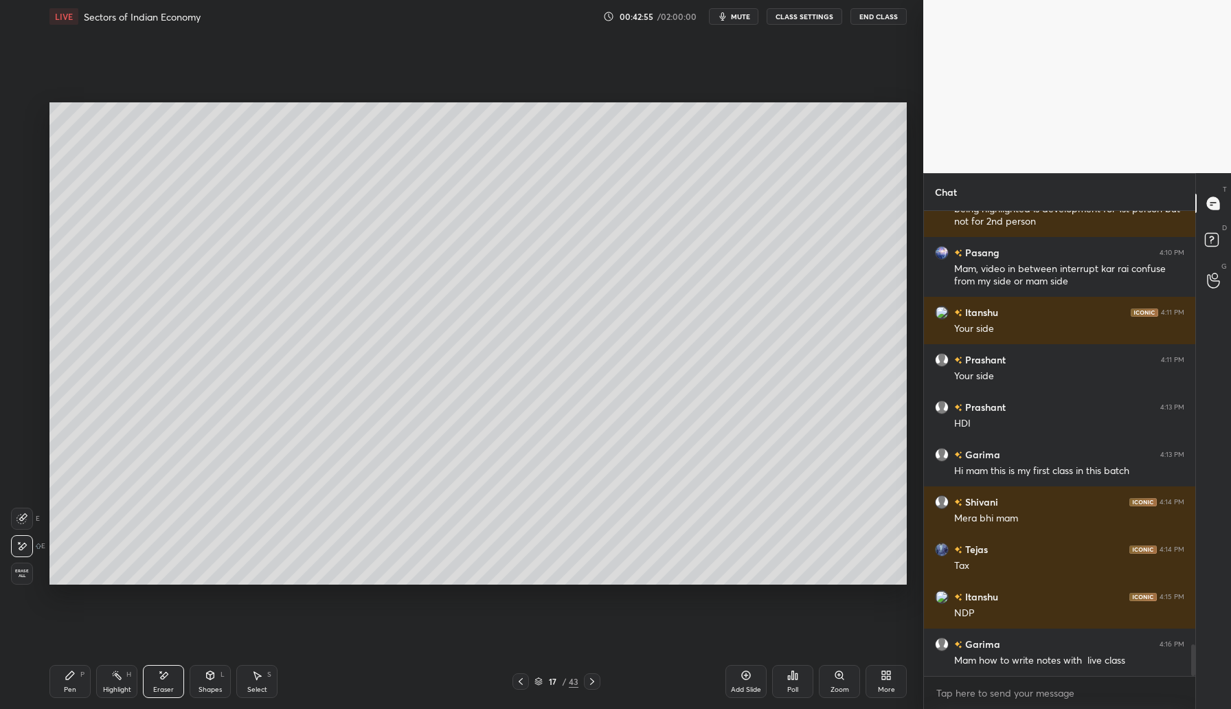
click at [71, 679] on div "Pen P" at bounding box center [69, 681] width 41 height 33
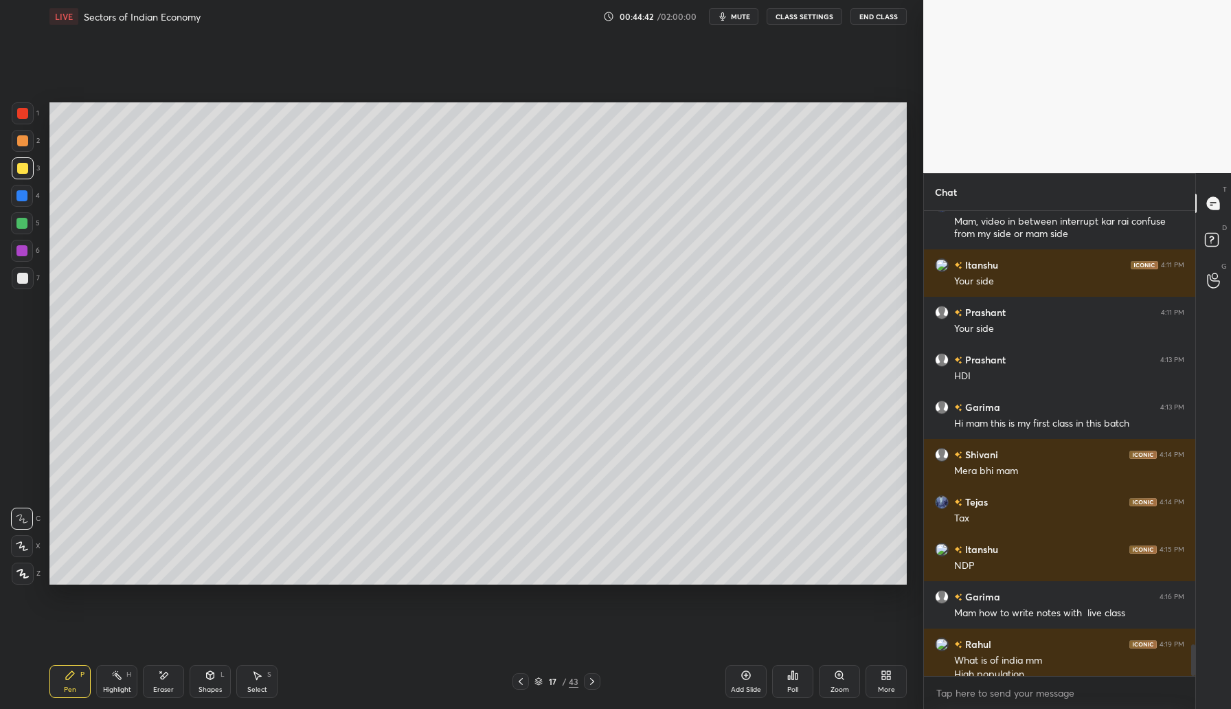
scroll to position [6410, 0]
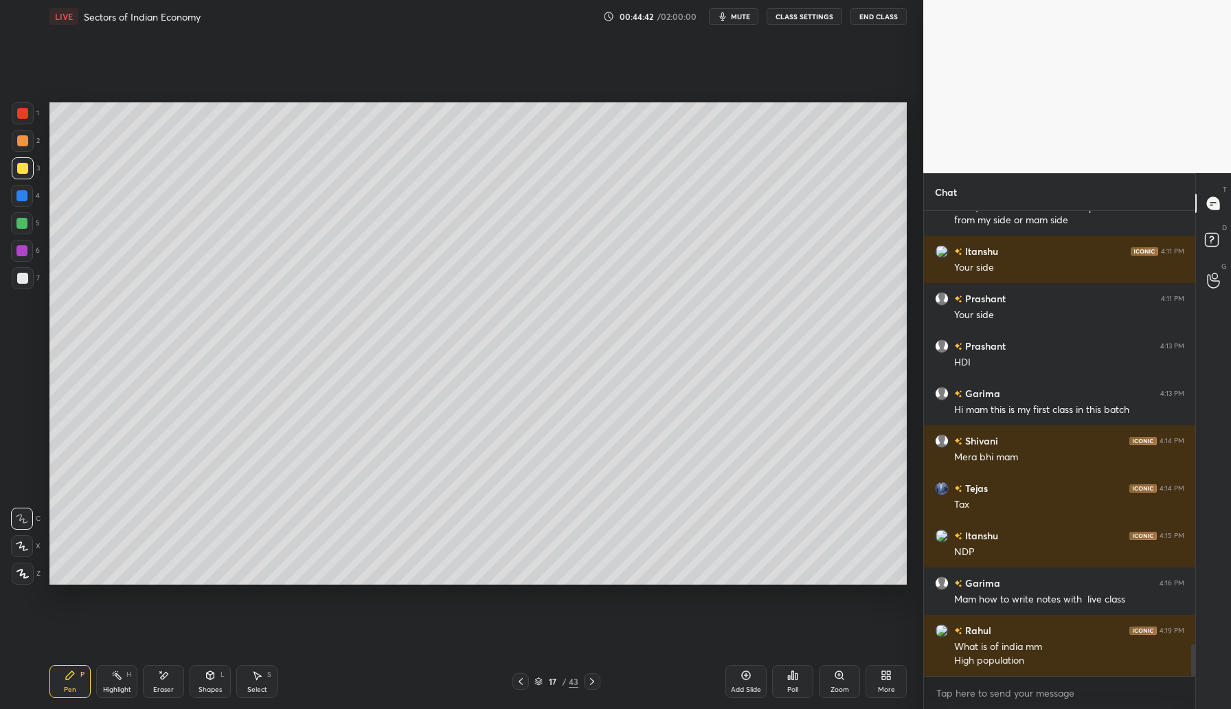
drag, startPoint x: 166, startPoint y: 679, endPoint x: 260, endPoint y: 585, distance: 133.1
click at [172, 672] on div "Eraser" at bounding box center [163, 681] width 41 height 33
click at [69, 677] on icon at bounding box center [70, 675] width 8 height 8
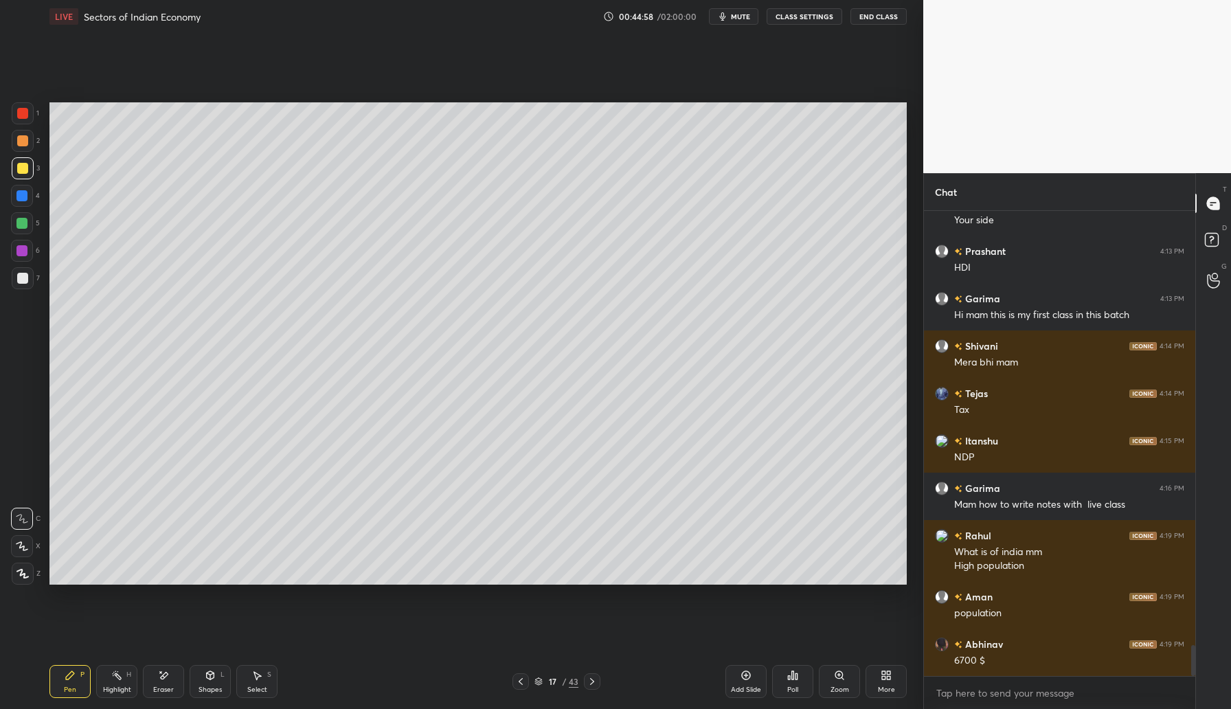
scroll to position [6553, 0]
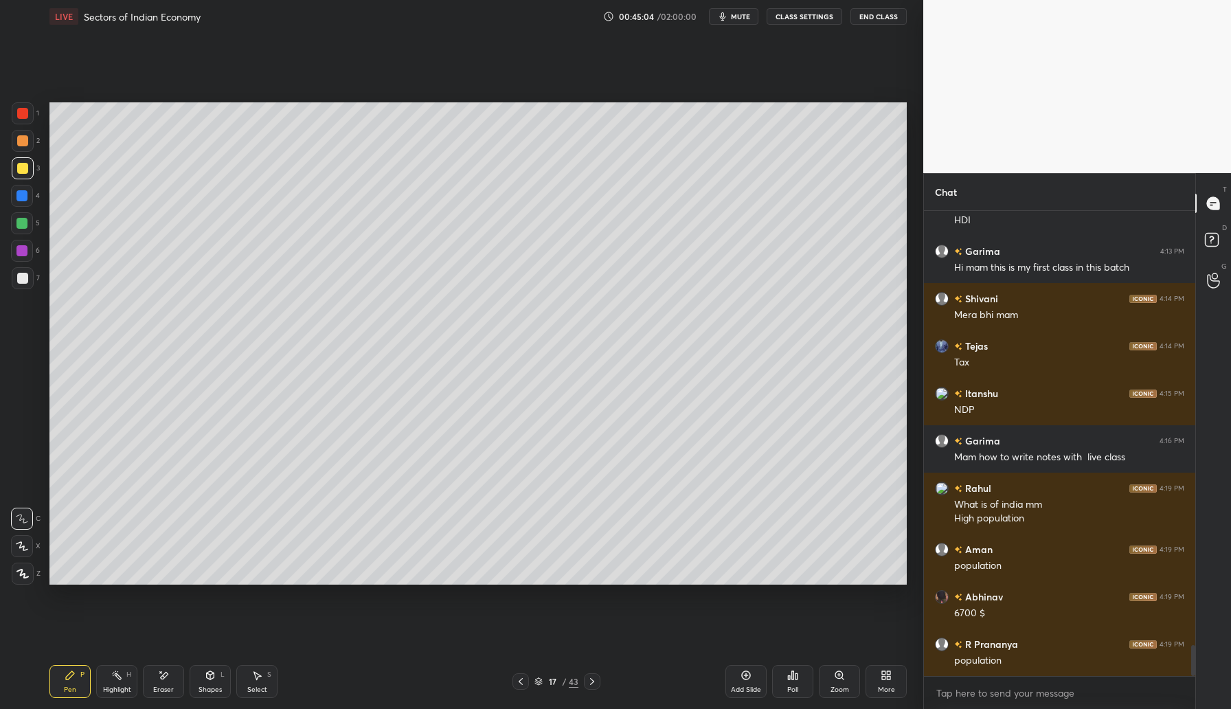
click at [23, 197] on div at bounding box center [21, 195] width 11 height 11
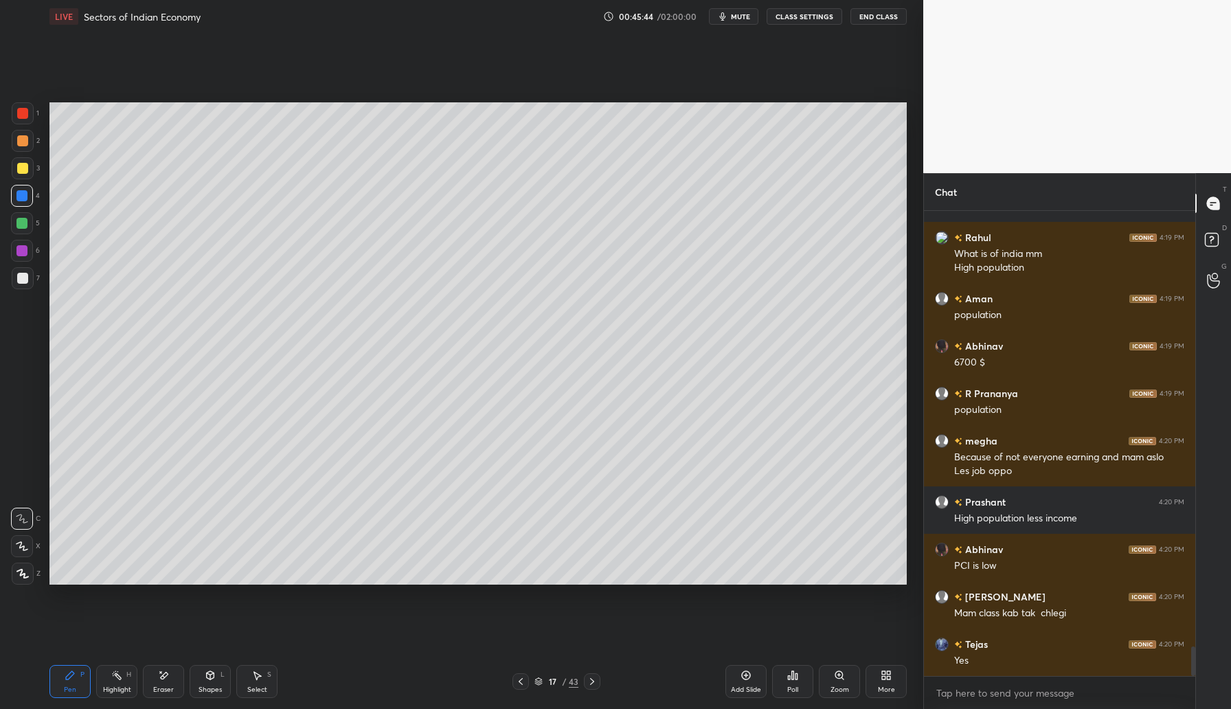
scroll to position [6851, 0]
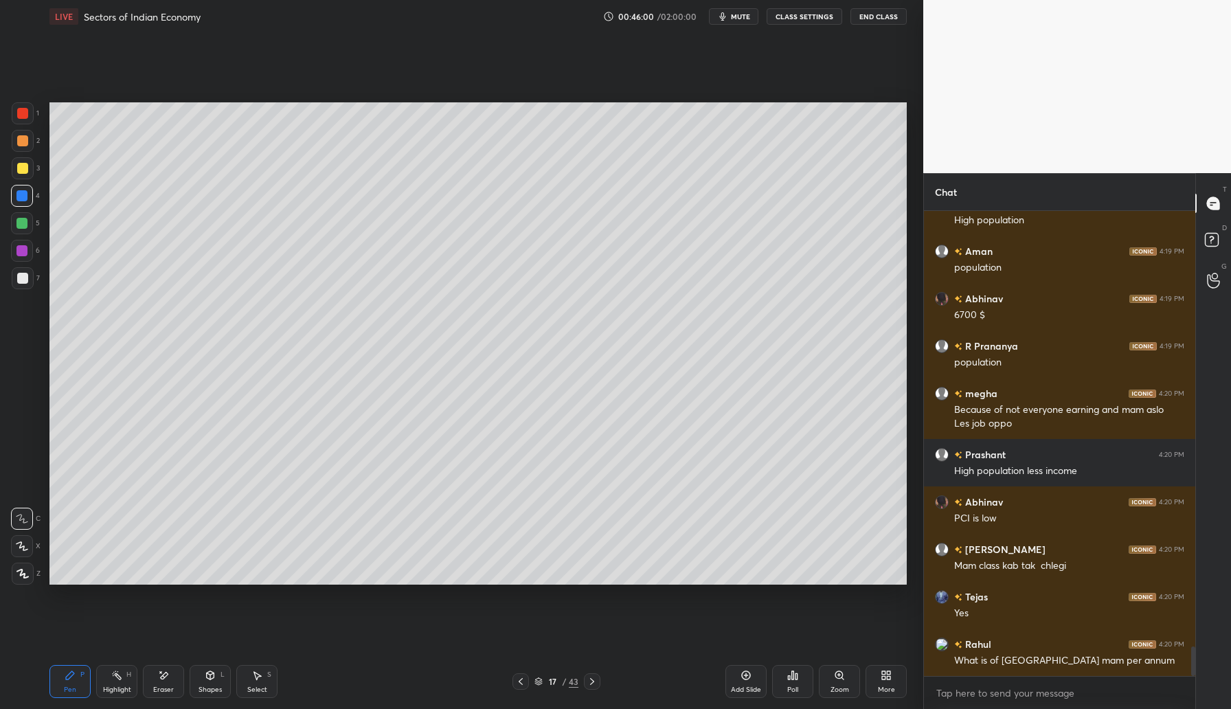
click at [22, 167] on div at bounding box center [22, 168] width 11 height 11
drag, startPoint x: 748, startPoint y: 678, endPoint x: 752, endPoint y: 671, distance: 8.4
click at [748, 678] on icon at bounding box center [746, 675] width 11 height 11
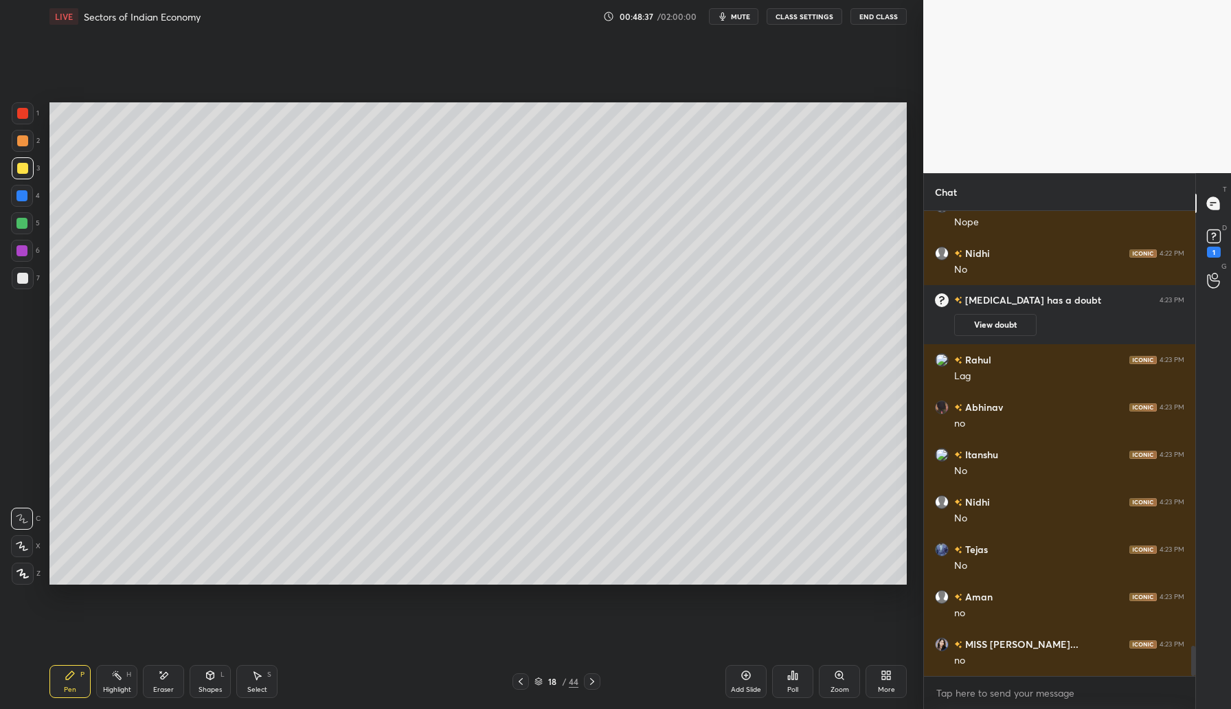
scroll to position [6768, 0]
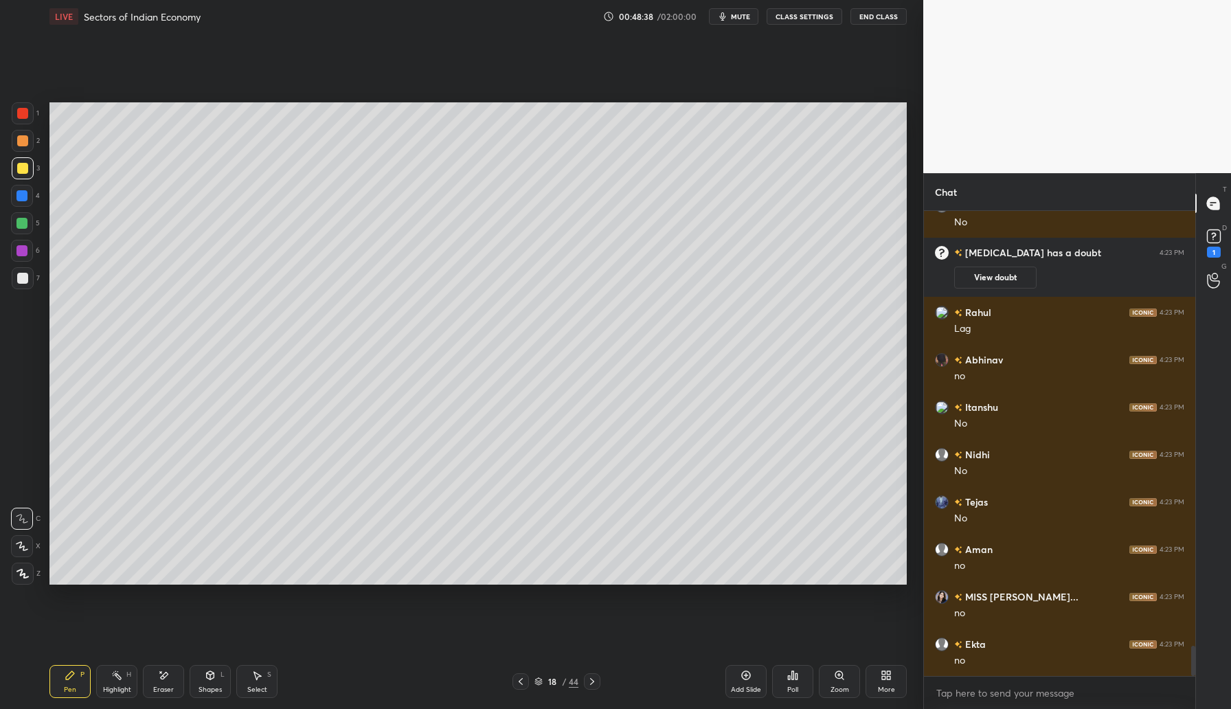
drag, startPoint x: 25, startPoint y: 223, endPoint x: 47, endPoint y: 227, distance: 21.6
click at [27, 223] on div at bounding box center [21, 223] width 11 height 11
drag, startPoint x: 204, startPoint y: 681, endPoint x: 230, endPoint y: 670, distance: 27.7
click at [205, 679] on div "Shapes L" at bounding box center [210, 681] width 41 height 33
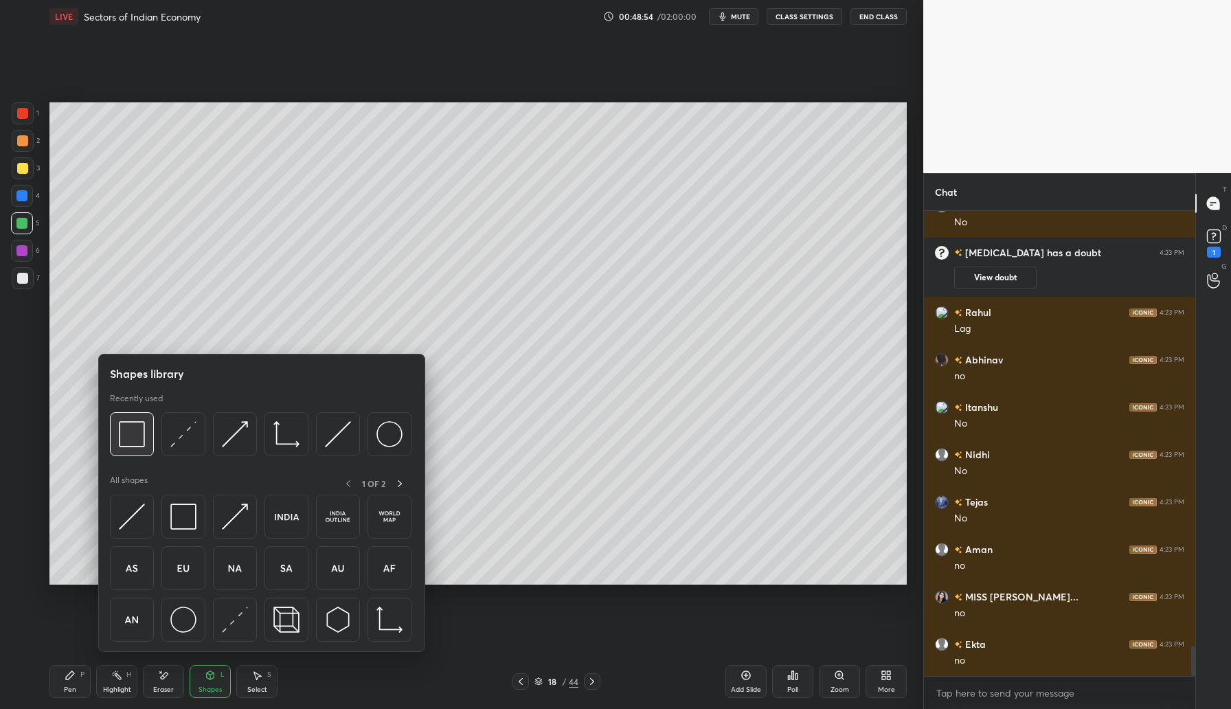
click at [149, 437] on div at bounding box center [132, 434] width 44 height 44
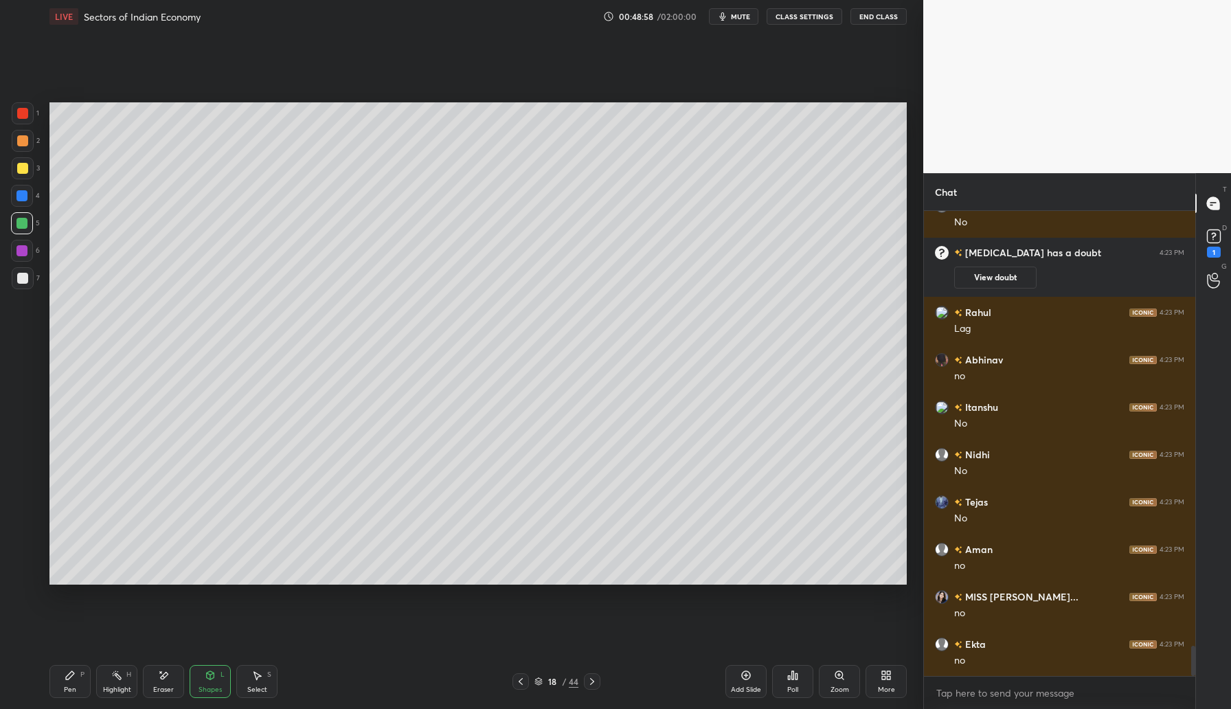
drag, startPoint x: 71, startPoint y: 686, endPoint x: 75, endPoint y: 679, distance: 7.7
click at [72, 686] on div "Pen" at bounding box center [70, 689] width 12 height 7
drag, startPoint x: 21, startPoint y: 168, endPoint x: 33, endPoint y: 185, distance: 21.2
click at [21, 168] on div at bounding box center [22, 168] width 11 height 11
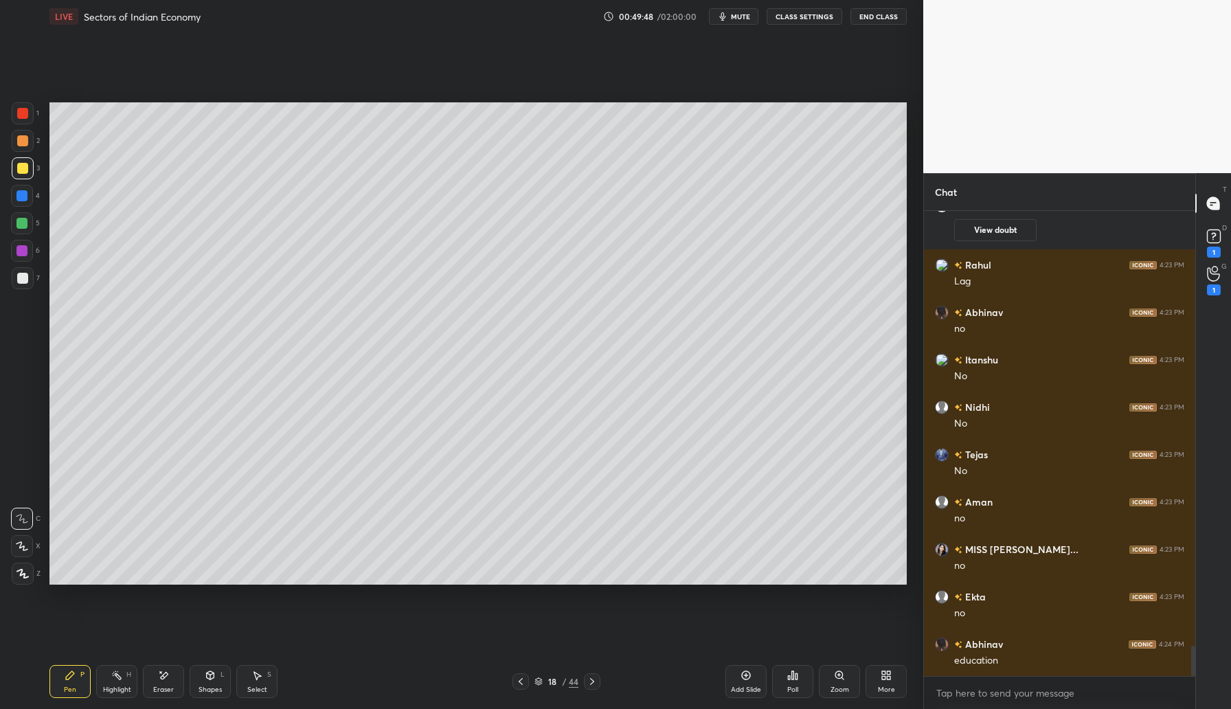
click at [754, 686] on div "Add Slide" at bounding box center [746, 689] width 30 height 7
drag, startPoint x: 35, startPoint y: 140, endPoint x: 42, endPoint y: 142, distance: 7.0
click at [35, 141] on div "2" at bounding box center [26, 141] width 28 height 22
drag, startPoint x: 205, startPoint y: 678, endPoint x: 218, endPoint y: 653, distance: 28.3
click at [205, 677] on icon at bounding box center [210, 675] width 11 height 11
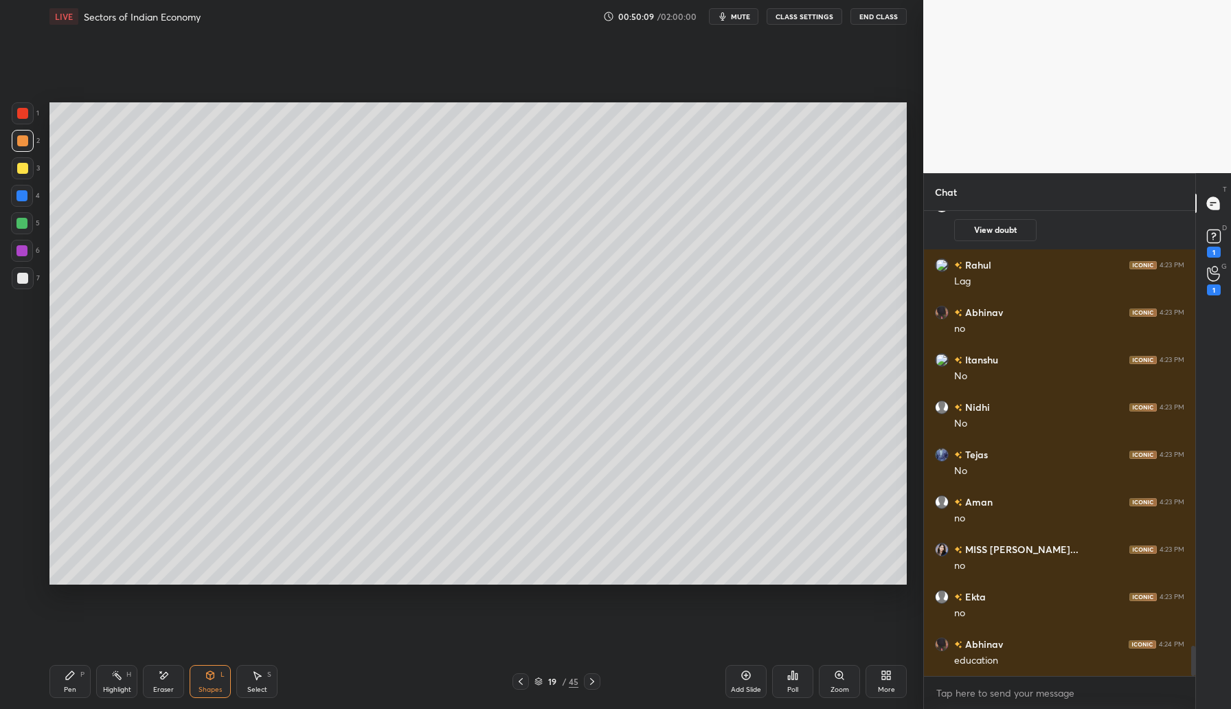
click at [68, 681] on div "Pen P" at bounding box center [69, 681] width 41 height 33
drag, startPoint x: 23, startPoint y: 169, endPoint x: 31, endPoint y: 168, distance: 7.6
click at [25, 169] on div at bounding box center [22, 168] width 11 height 11
drag, startPoint x: 28, startPoint y: 197, endPoint x: 45, endPoint y: 214, distance: 23.3
click at [28, 199] on div at bounding box center [22, 196] width 22 height 22
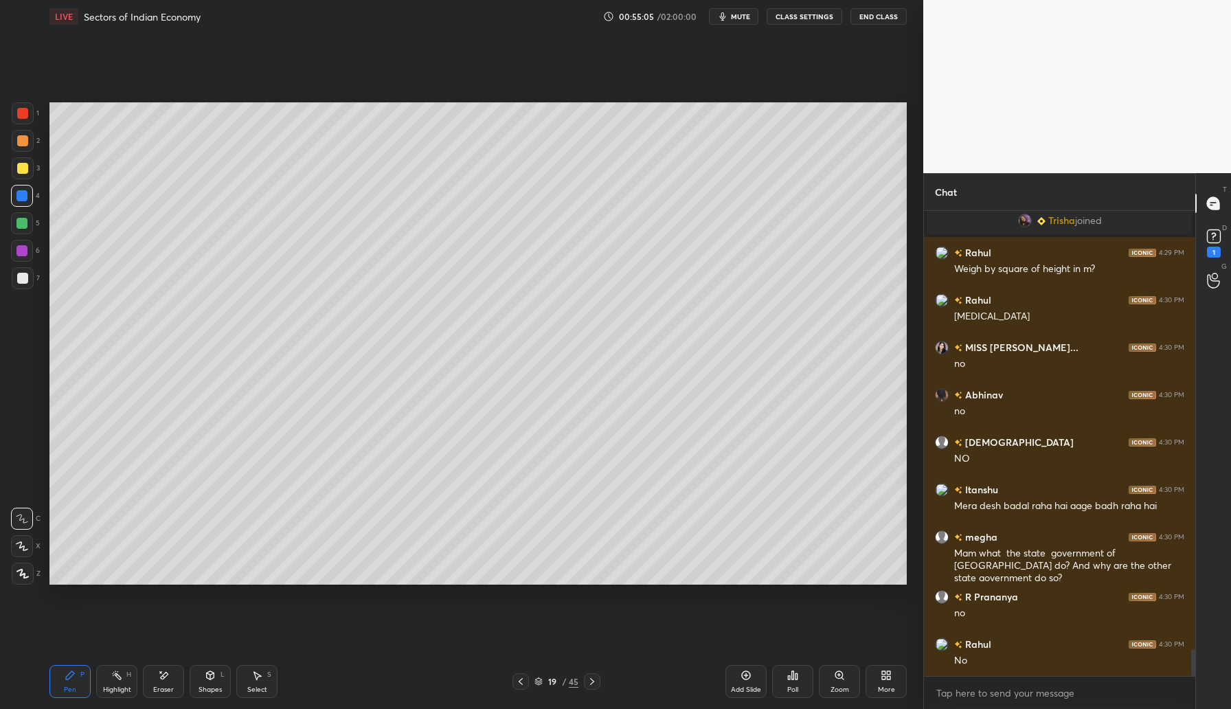
scroll to position [7659, 0]
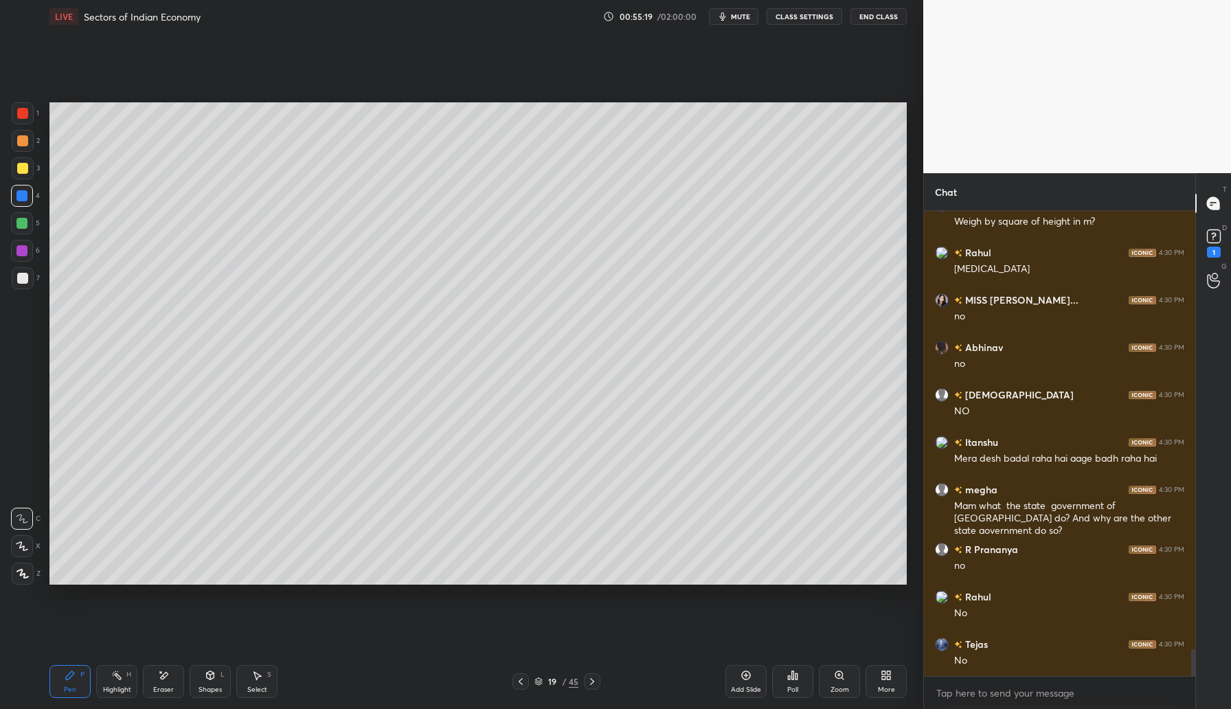
click at [750, 676] on icon at bounding box center [746, 675] width 11 height 11
drag, startPoint x: 25, startPoint y: 140, endPoint x: 37, endPoint y: 133, distance: 13.6
click at [26, 139] on div at bounding box center [22, 140] width 11 height 11
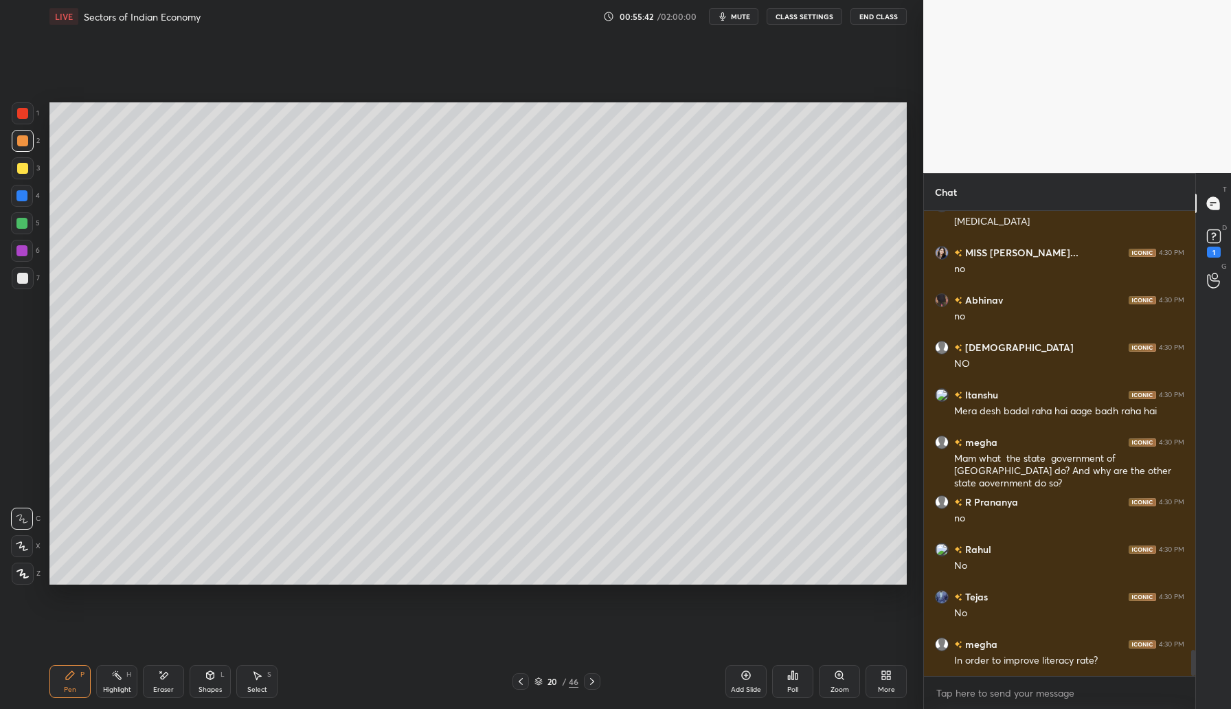
scroll to position [7766, 0]
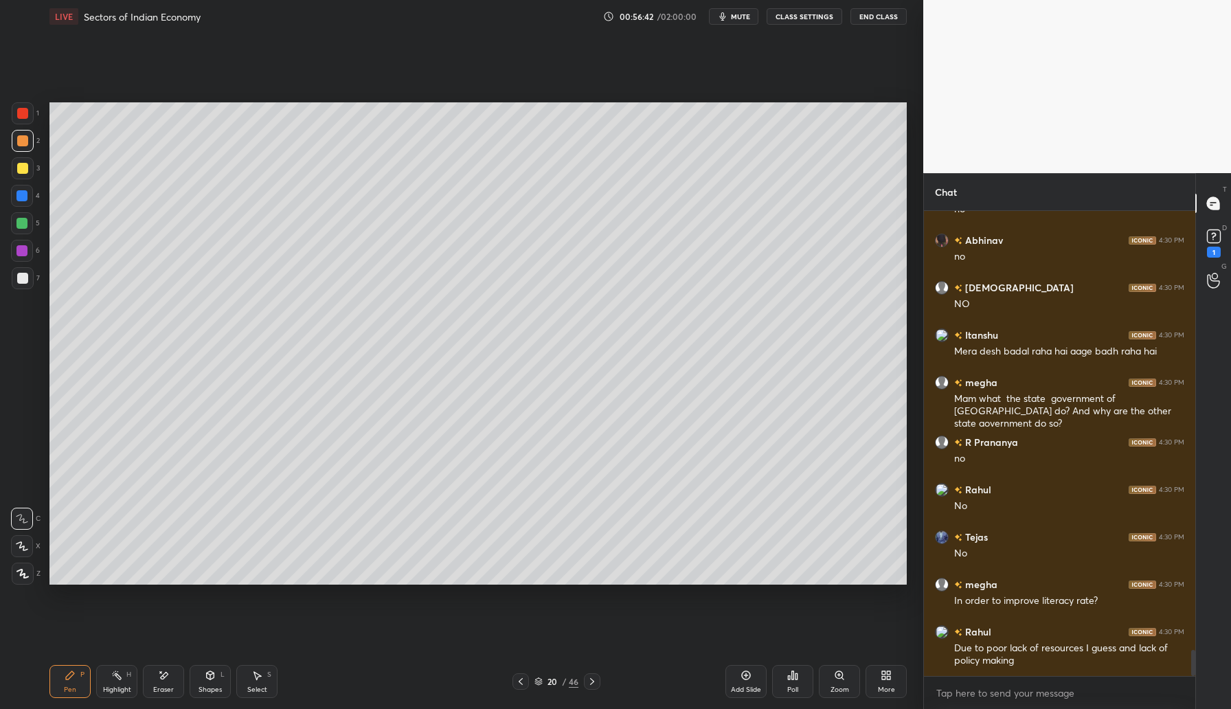
click at [27, 165] on div at bounding box center [22, 168] width 11 height 11
drag, startPoint x: 748, startPoint y: 683, endPoint x: 754, endPoint y: 658, distance: 26.3
click at [747, 682] on div "Add Slide" at bounding box center [746, 681] width 41 height 33
click at [25, 197] on div at bounding box center [21, 195] width 11 height 11
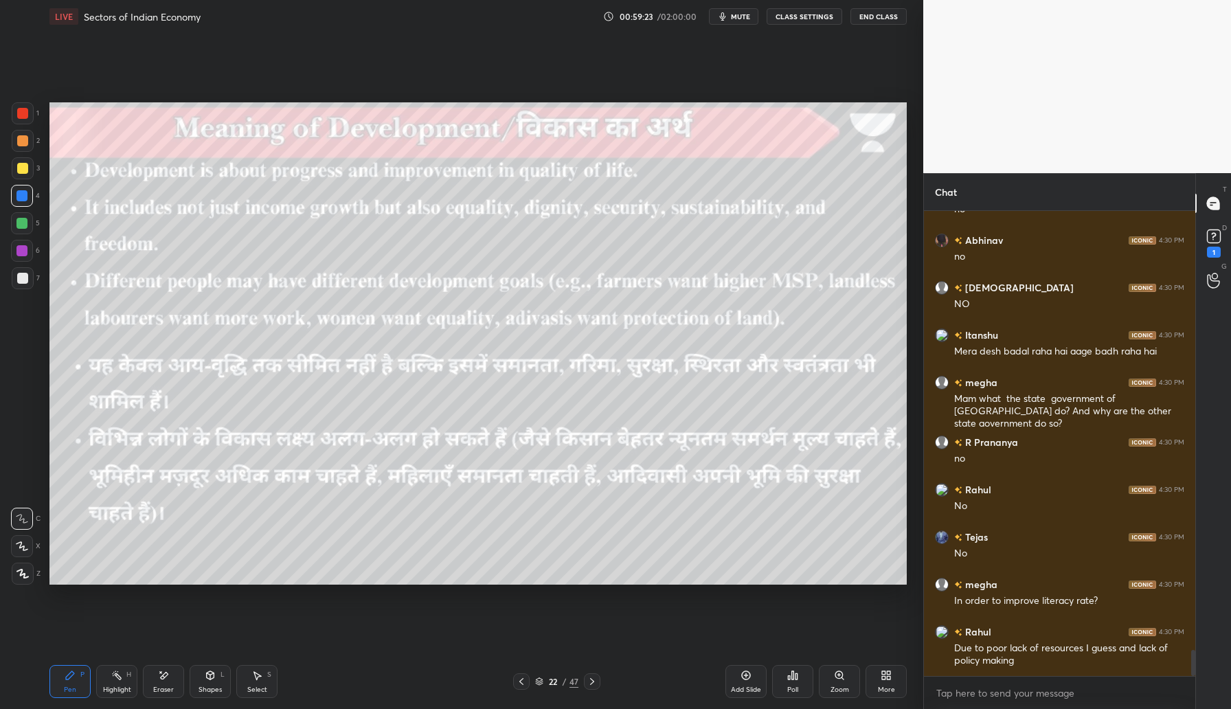
drag, startPoint x: 24, startPoint y: 171, endPoint x: 36, endPoint y: 173, distance: 12.5
click at [23, 171] on div at bounding box center [22, 168] width 11 height 11
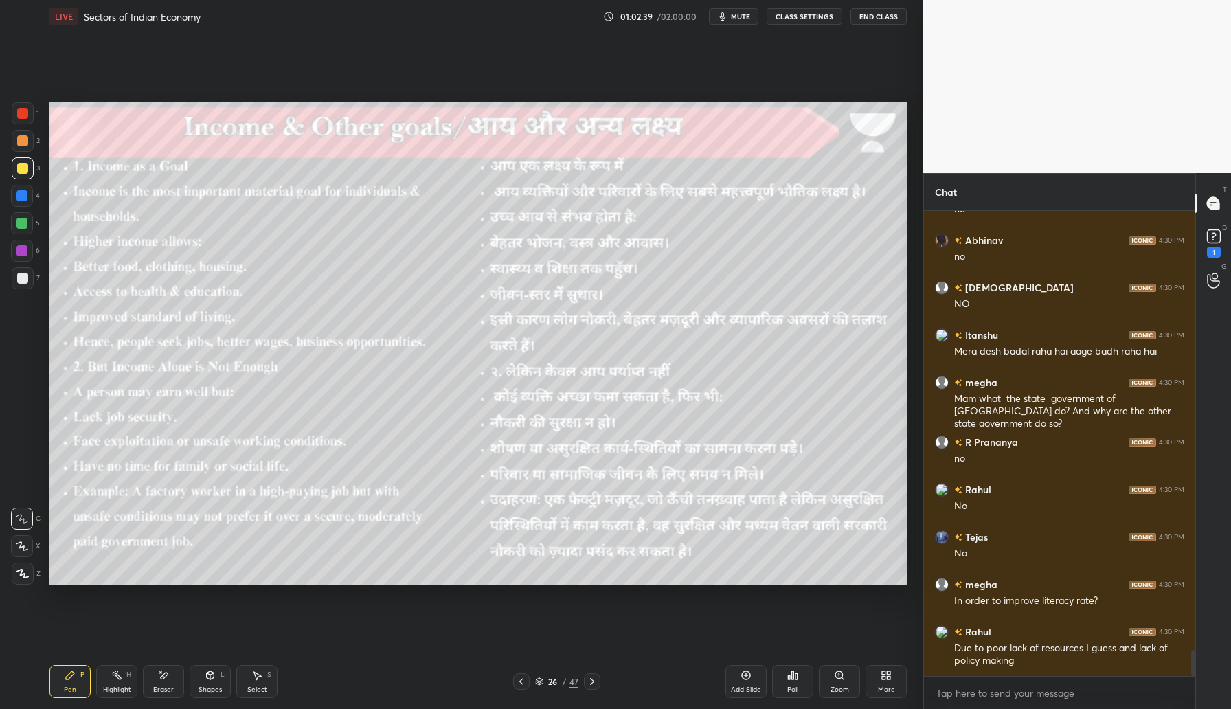
click at [596, 686] on icon at bounding box center [592, 681] width 11 height 11
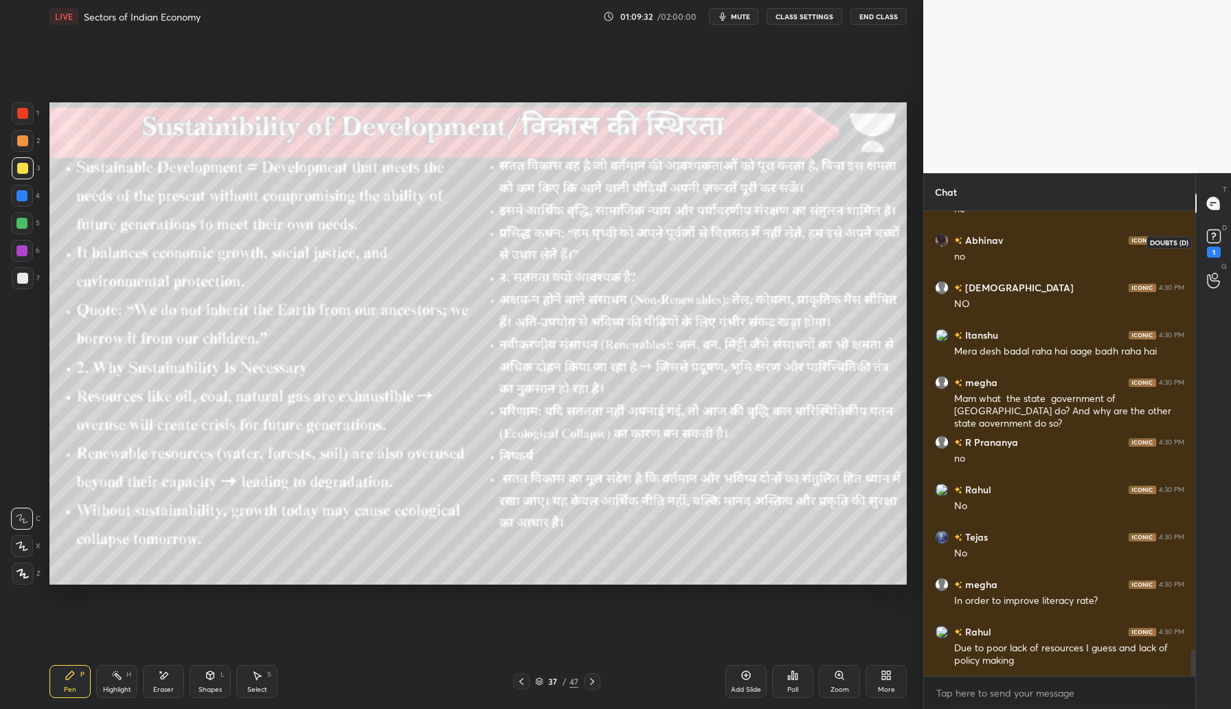
click at [1212, 236] on rect at bounding box center [1213, 236] width 13 height 13
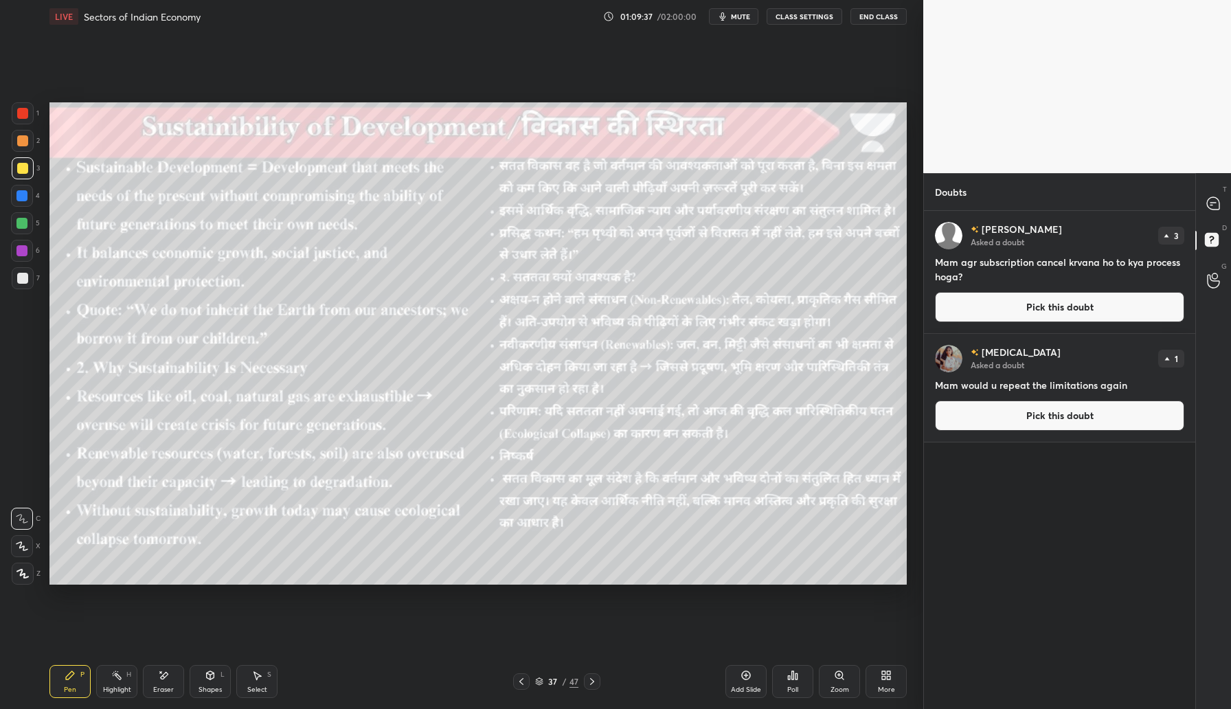
click at [1046, 420] on button "Pick this doubt" at bounding box center [1059, 416] width 249 height 30
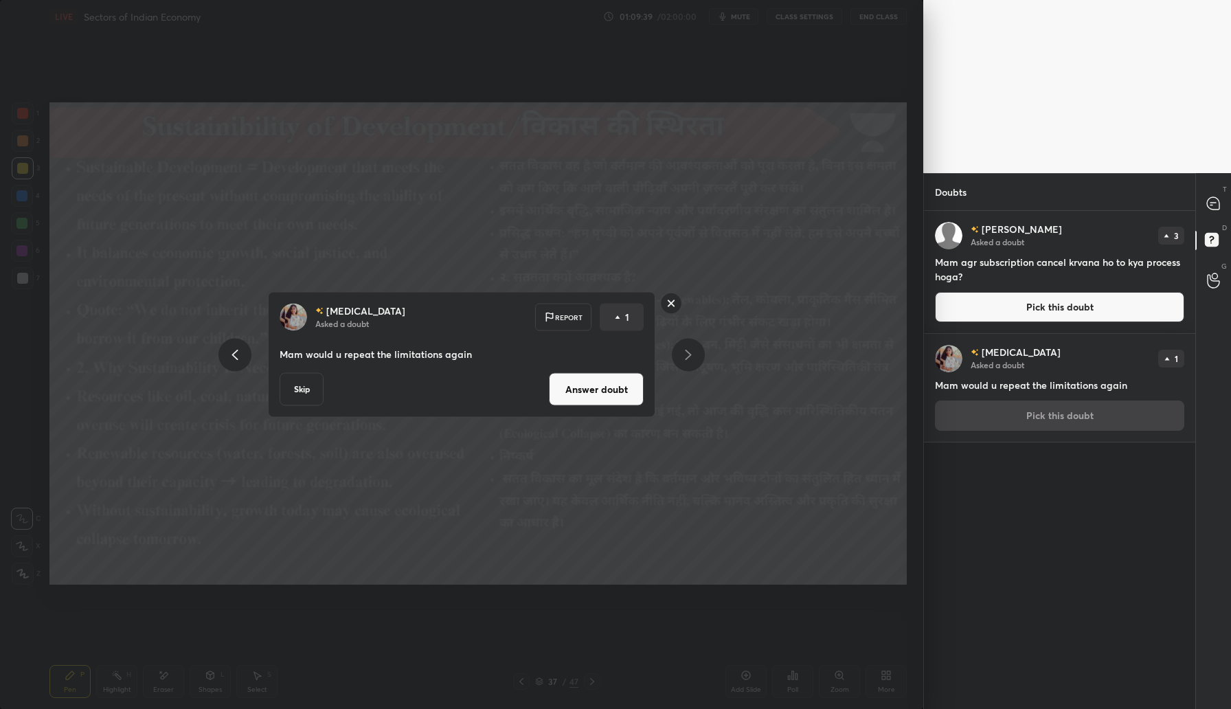
click at [600, 383] on button "Answer doubt" at bounding box center [596, 389] width 95 height 33
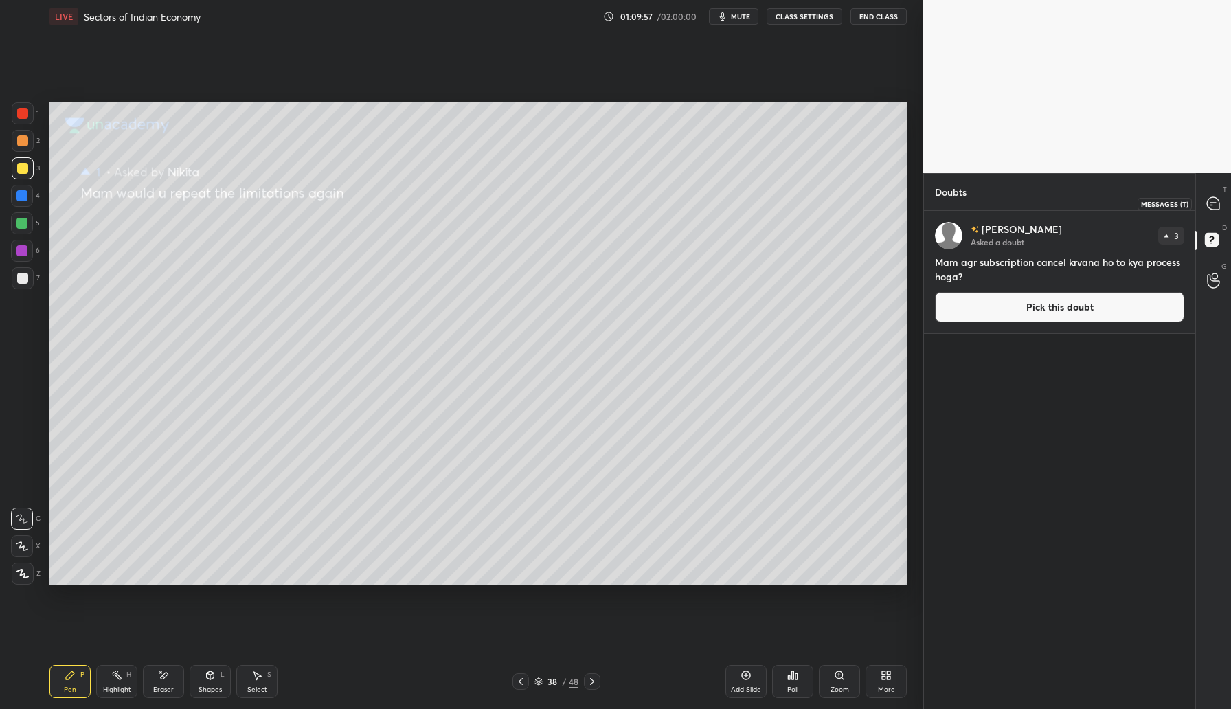
click at [1209, 210] on icon at bounding box center [1214, 204] width 14 height 14
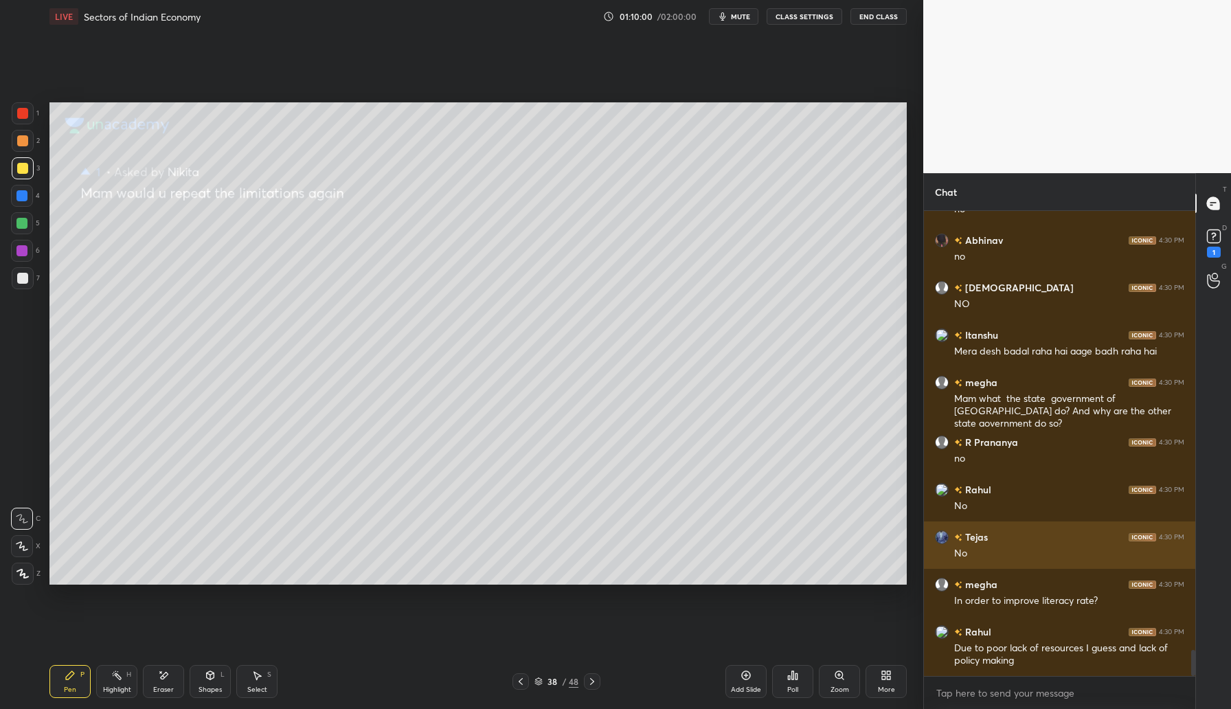
scroll to position [7790, 0]
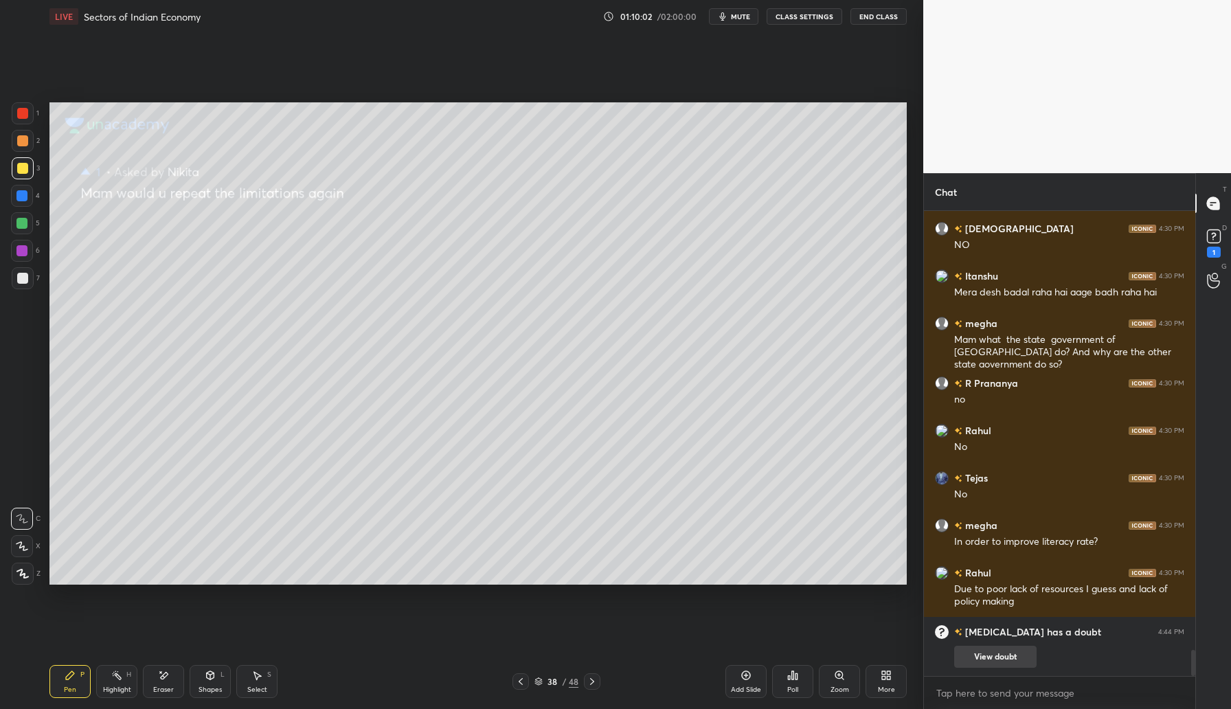
click at [1012, 655] on button "View doubt" at bounding box center [995, 657] width 82 height 22
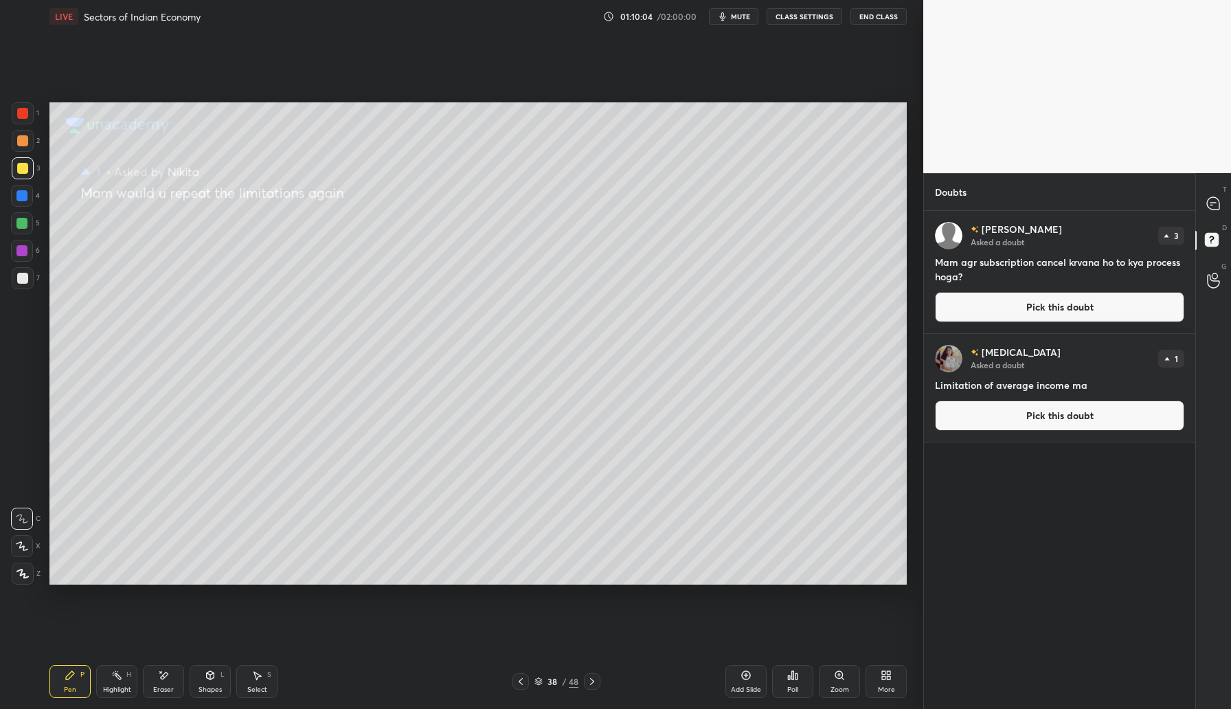
click at [1044, 414] on button "Pick this doubt" at bounding box center [1059, 416] width 249 height 30
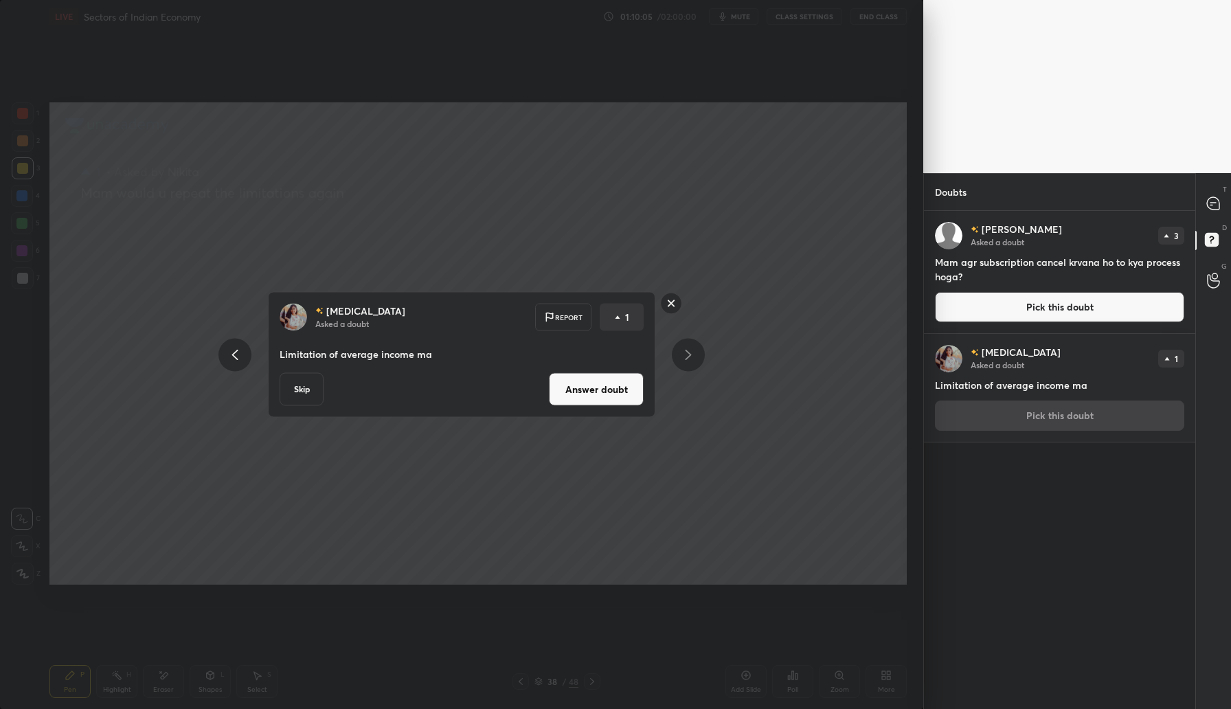
click at [595, 390] on button "Answer doubt" at bounding box center [596, 389] width 95 height 33
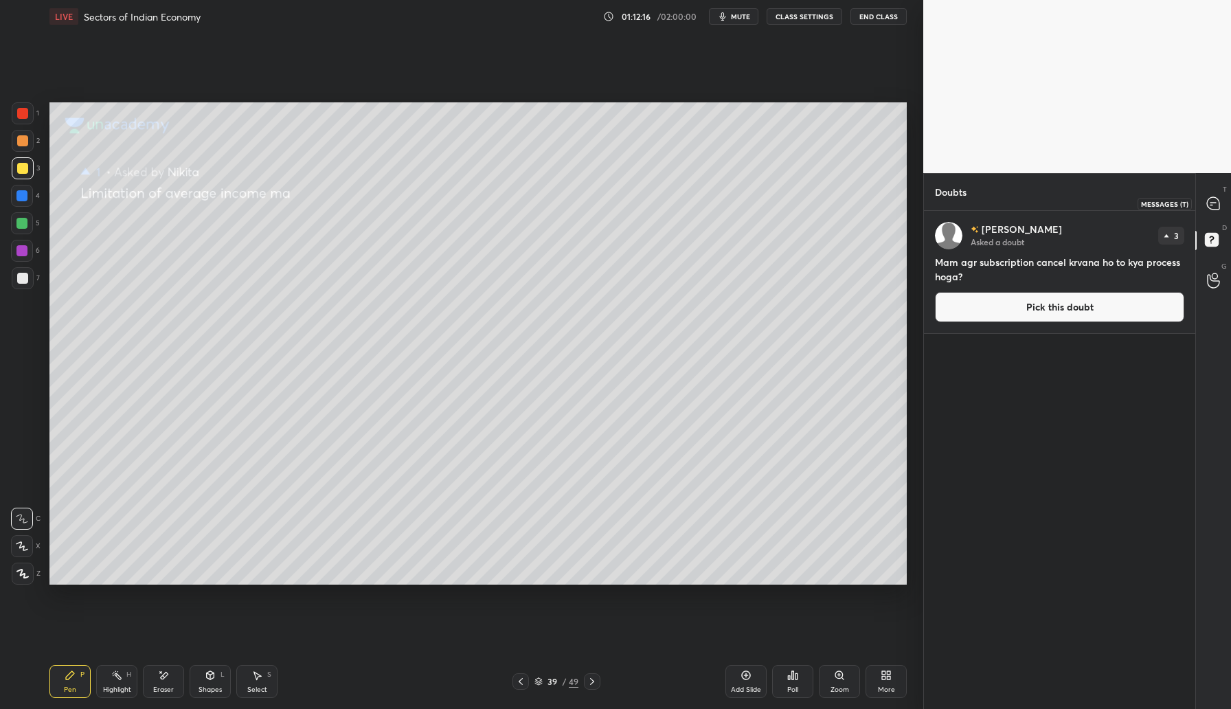
click at [1211, 210] on icon at bounding box center [1214, 204] width 14 height 14
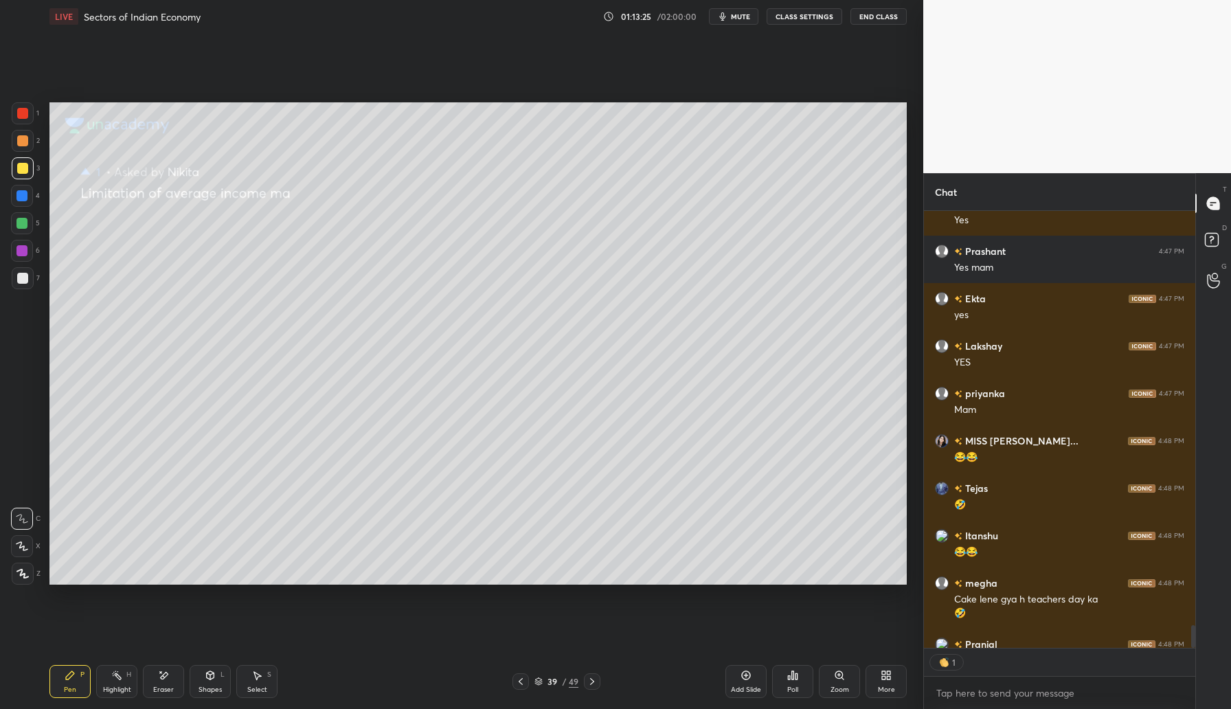
scroll to position [5, 5]
click at [596, 685] on icon at bounding box center [592, 681] width 11 height 11
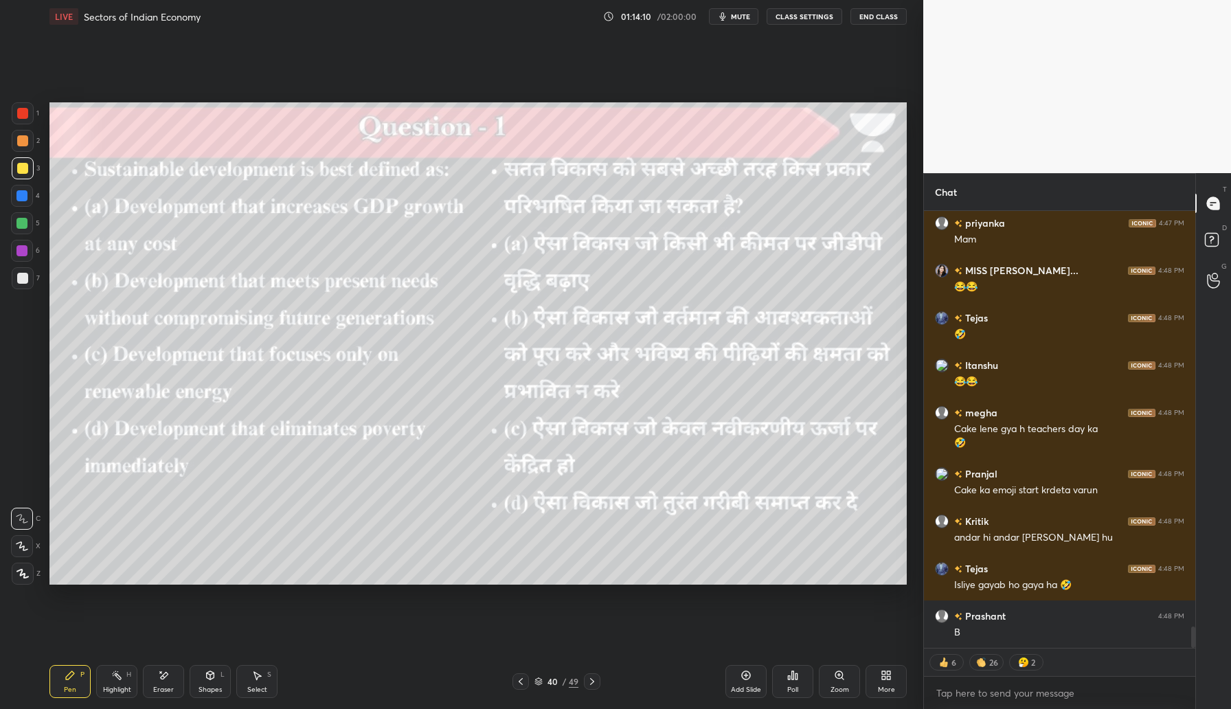
scroll to position [8598, 0]
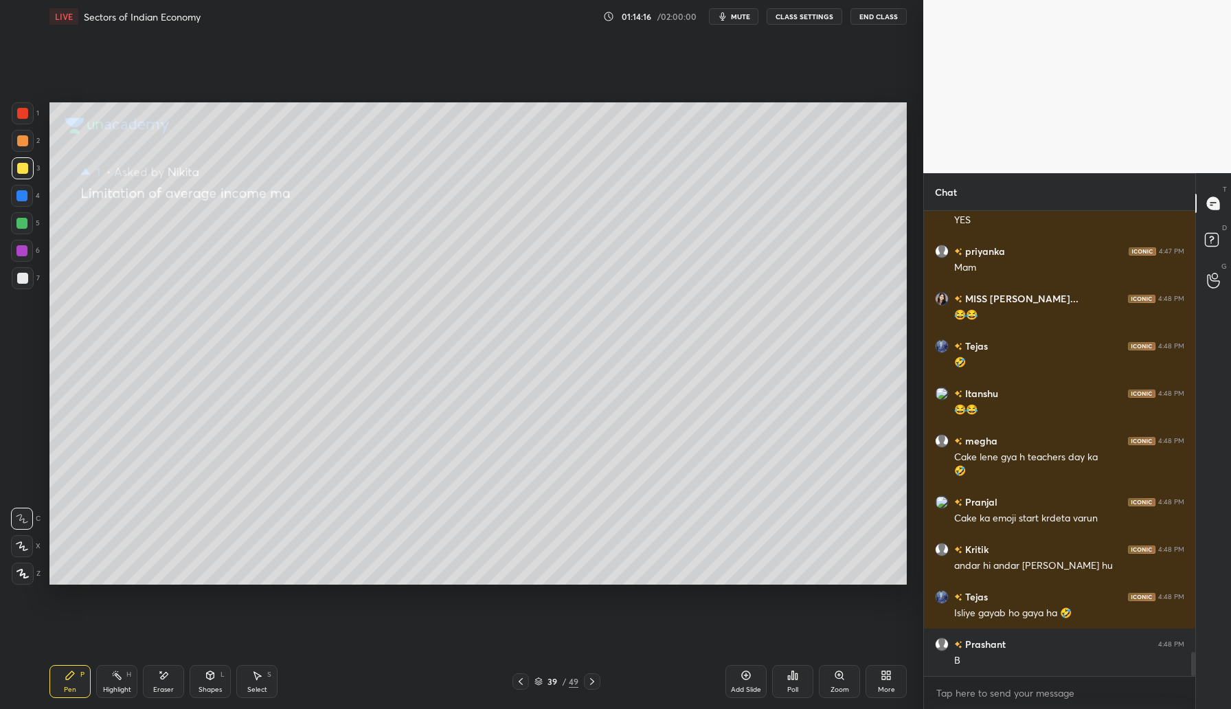
click at [728, 20] on icon "button" at bounding box center [722, 16] width 11 height 11
click at [730, 14] on span "unmute" at bounding box center [740, 17] width 30 height 10
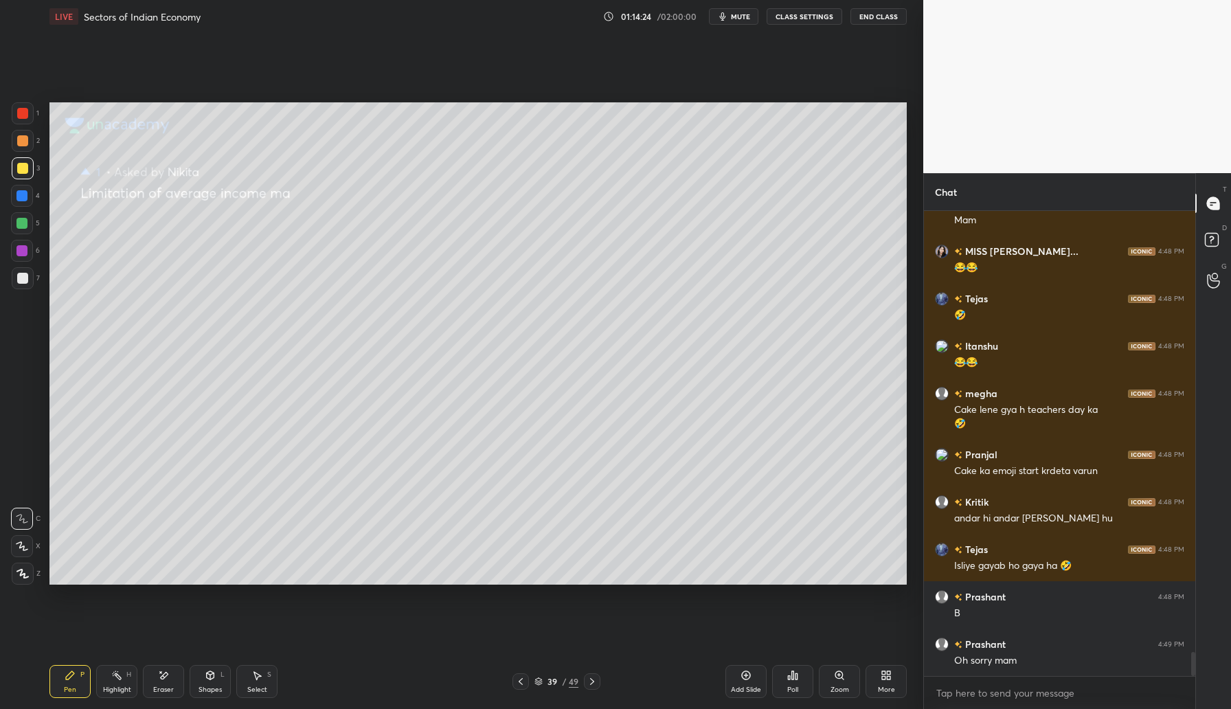
click at [731, 18] on button "mute" at bounding box center [733, 16] width 49 height 16
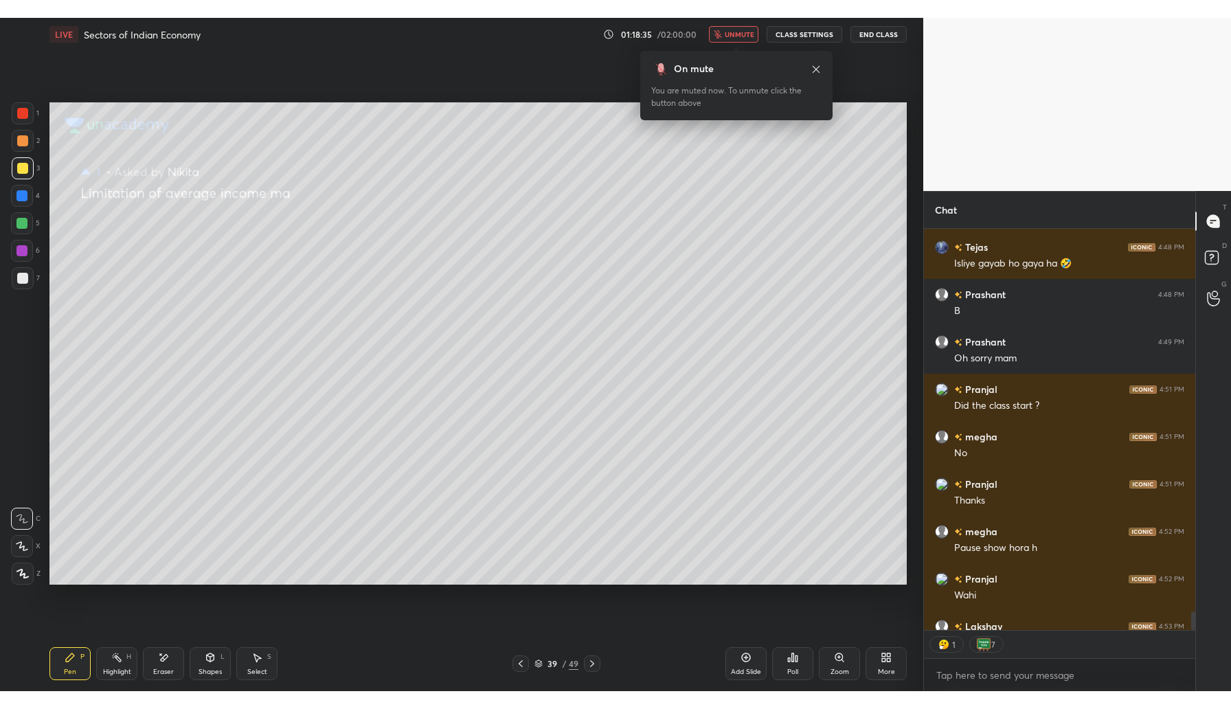
scroll to position [9042, 0]
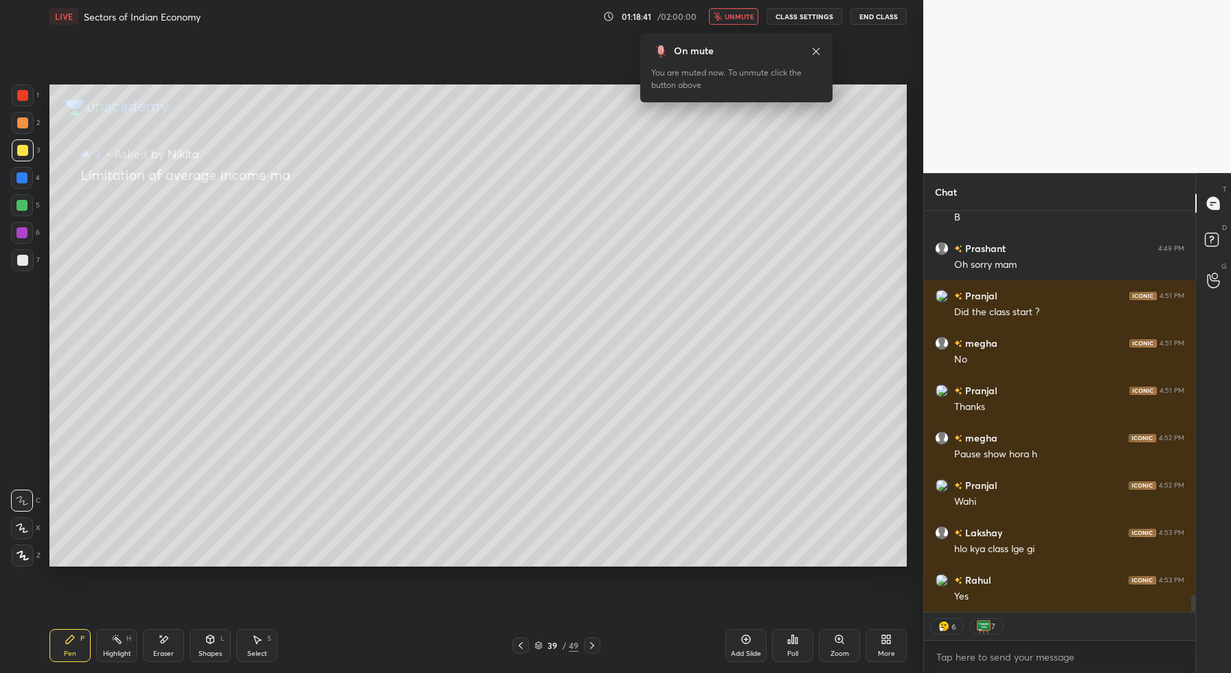
click at [359, 72] on div "Setting up your live class Poll for secs No correct answer Start poll" at bounding box center [478, 325] width 869 height 585
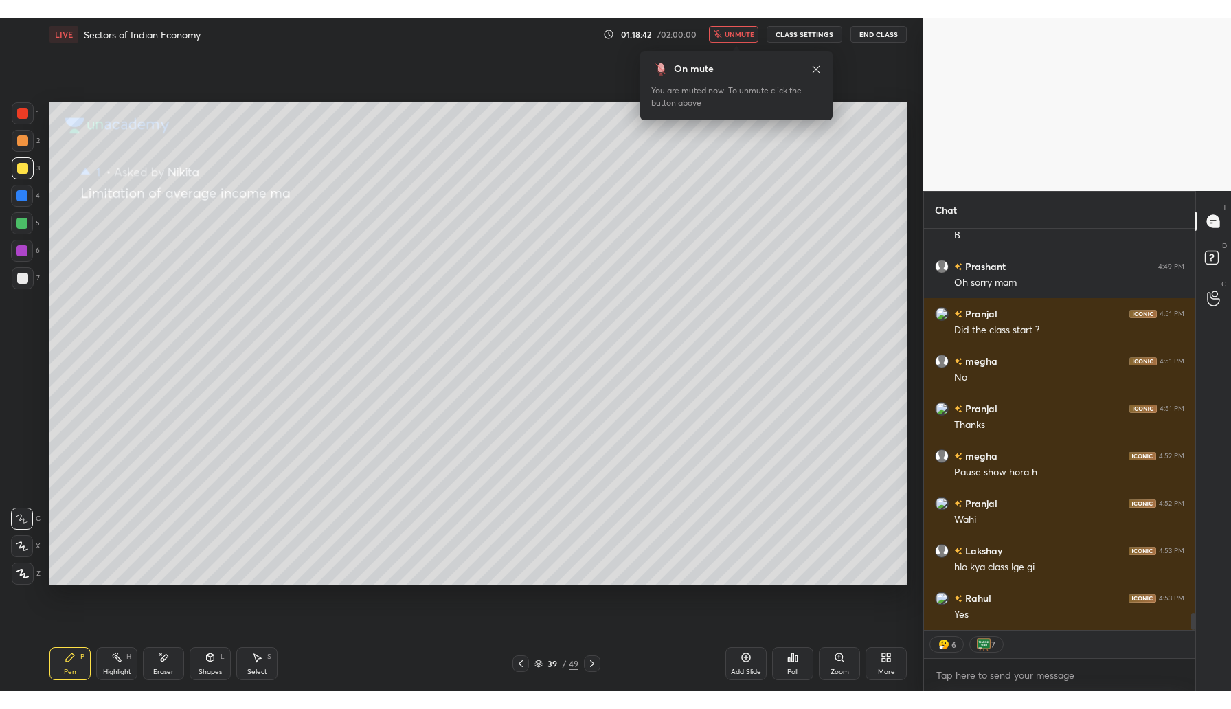
scroll to position [9006, 0]
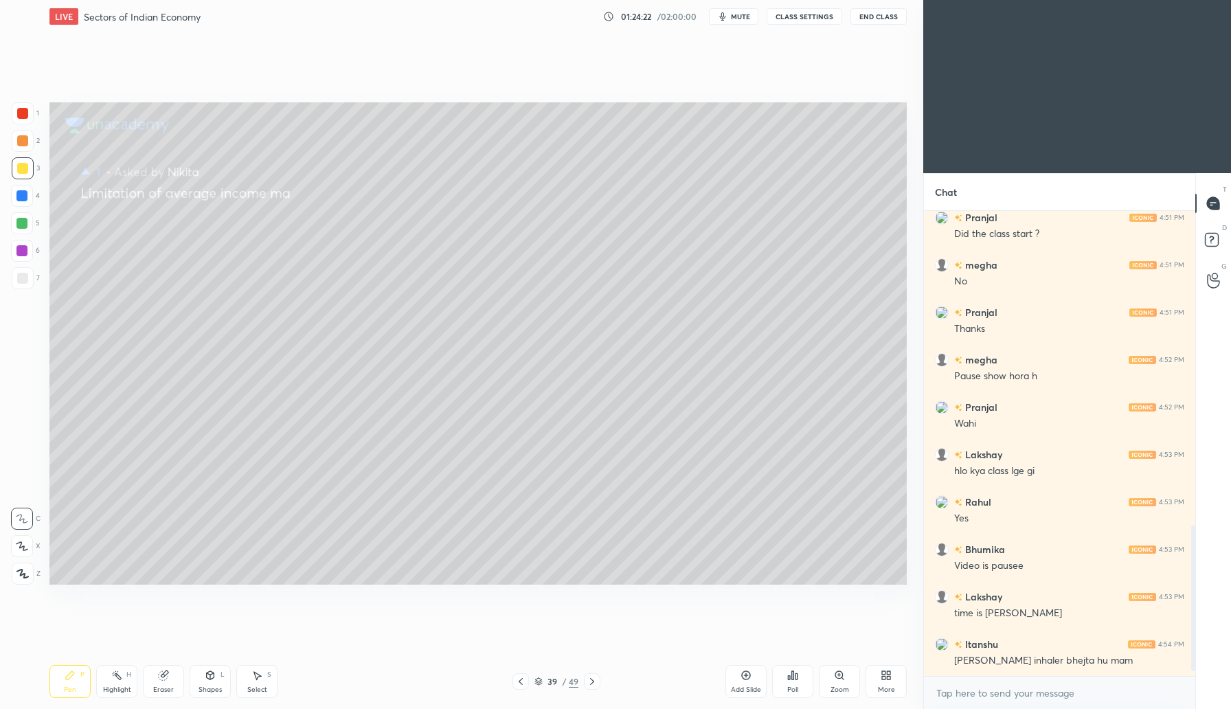
scroll to position [1022, 0]
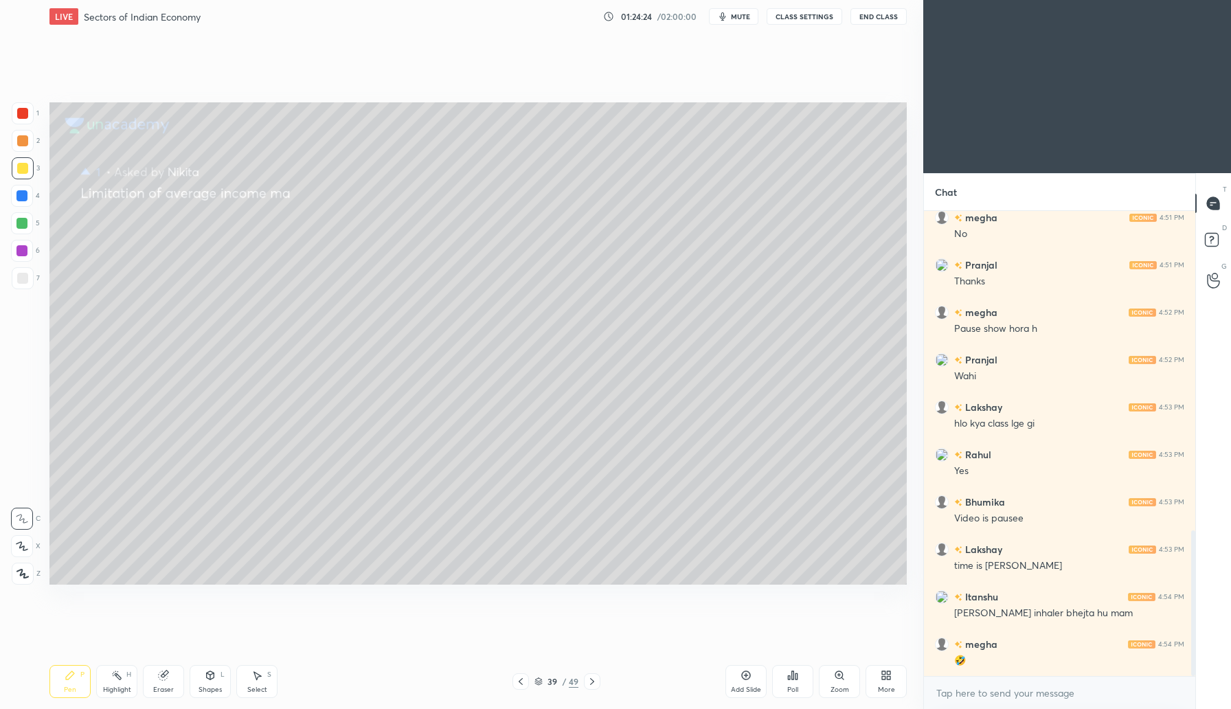
click at [593, 683] on icon at bounding box center [592, 681] width 11 height 11
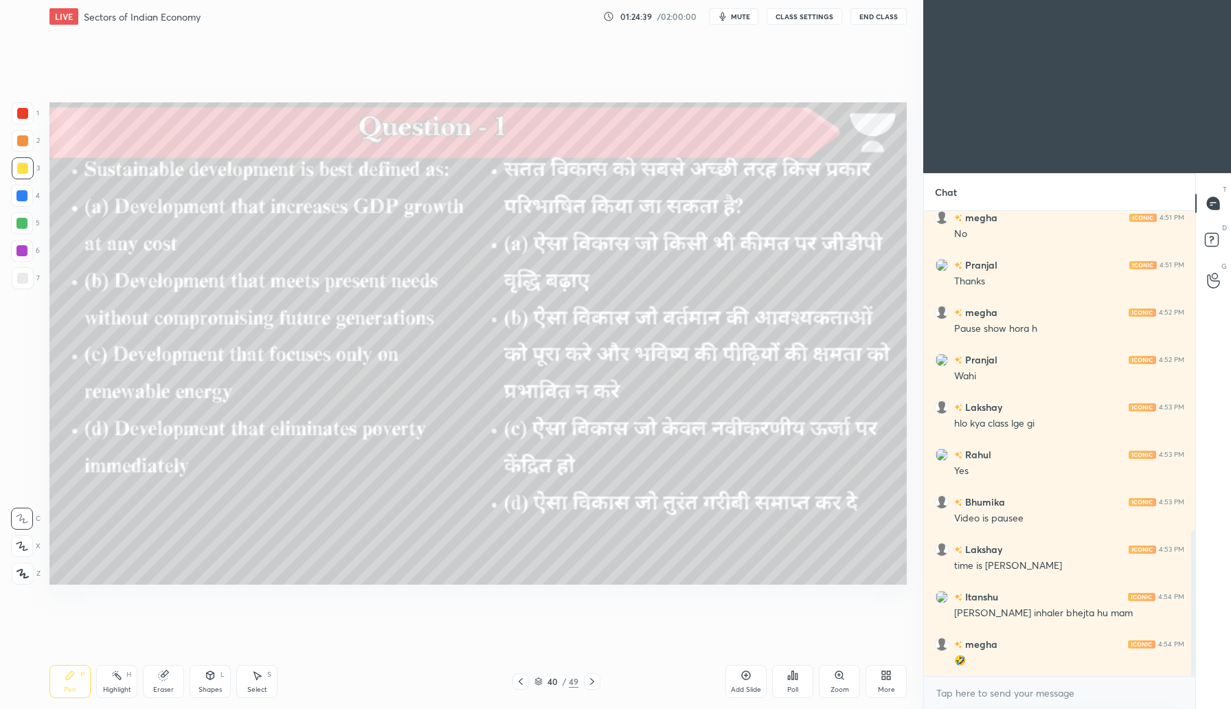
click at [785, 682] on div "Poll" at bounding box center [792, 681] width 41 height 33
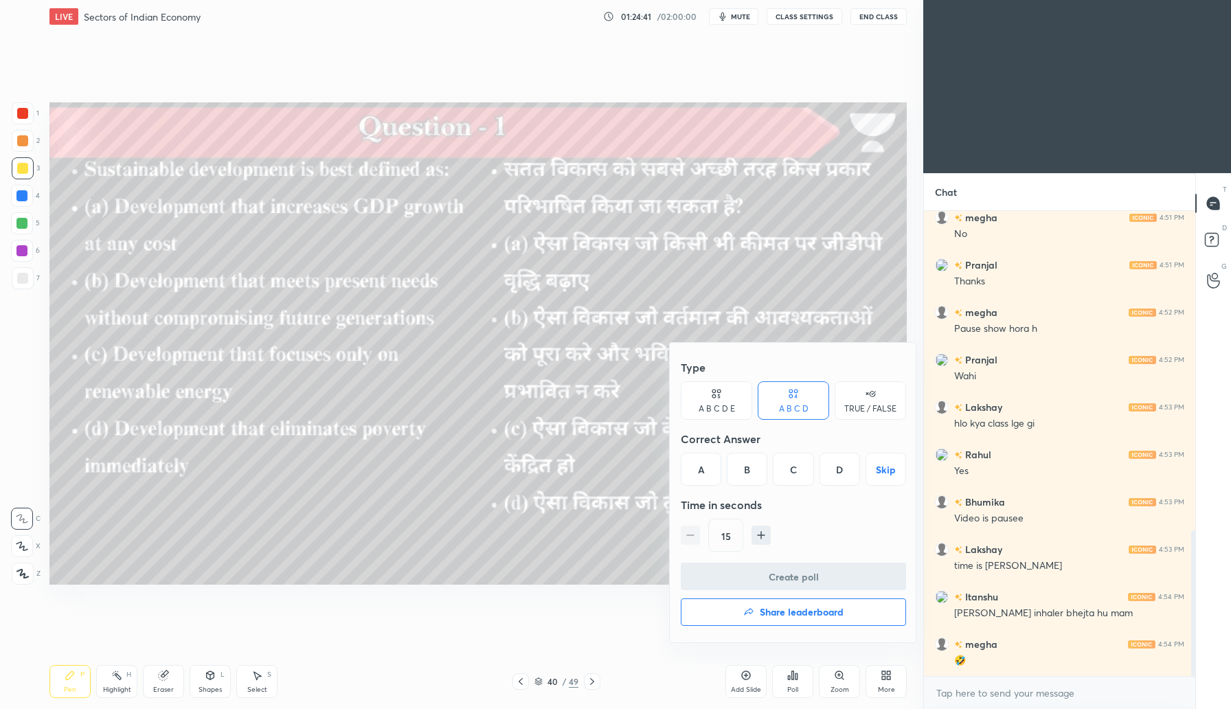
click at [744, 460] on div "B" at bounding box center [747, 469] width 41 height 33
click at [795, 570] on button "Create poll" at bounding box center [793, 576] width 225 height 27
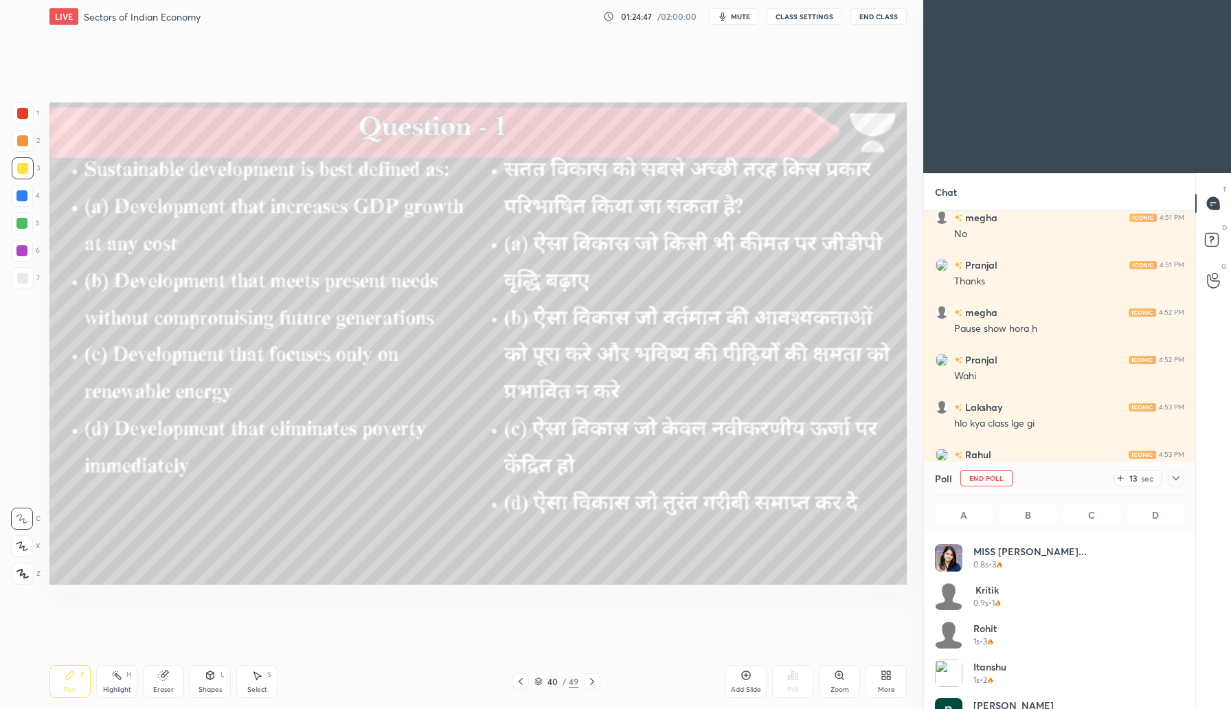
scroll to position [161, 245]
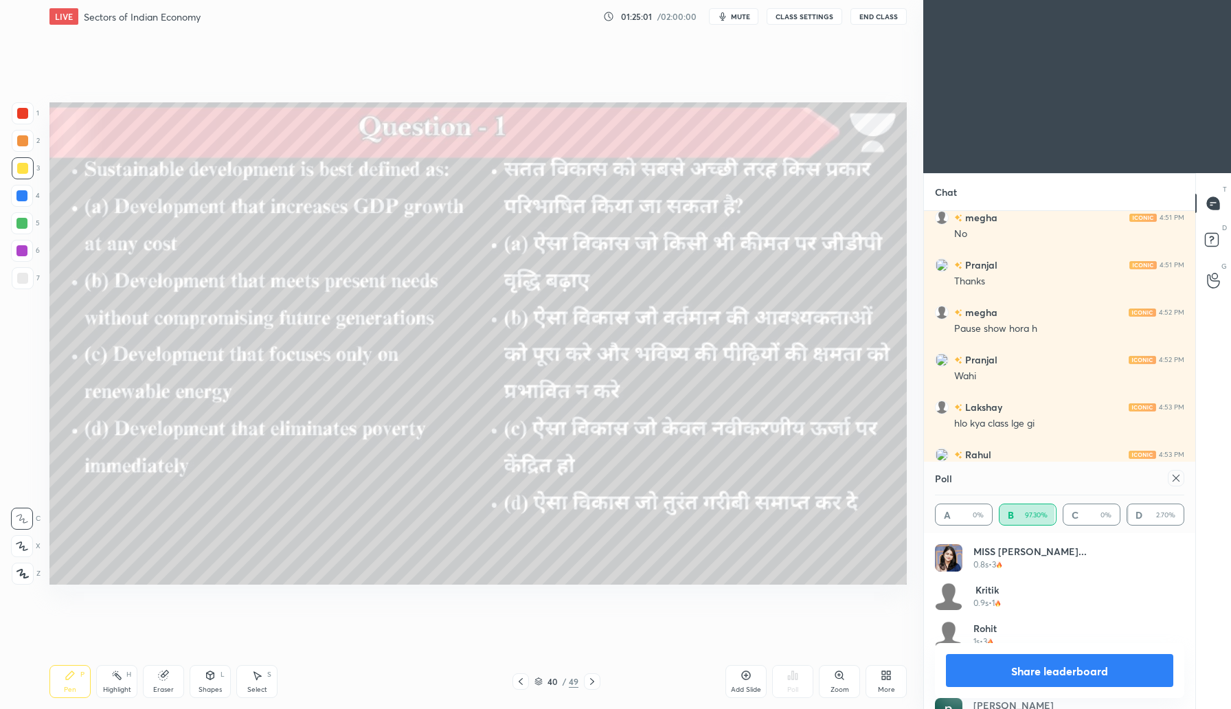
click at [596, 682] on icon at bounding box center [592, 681] width 11 height 11
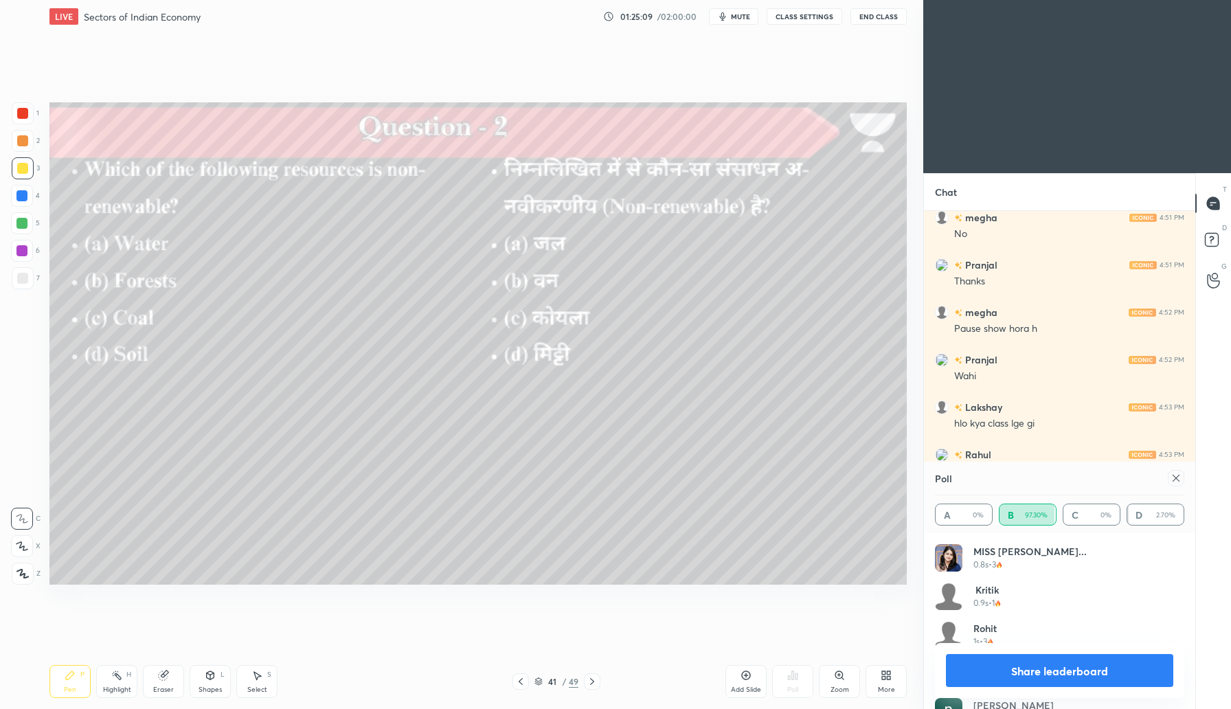
click at [1178, 473] on icon at bounding box center [1176, 478] width 11 height 11
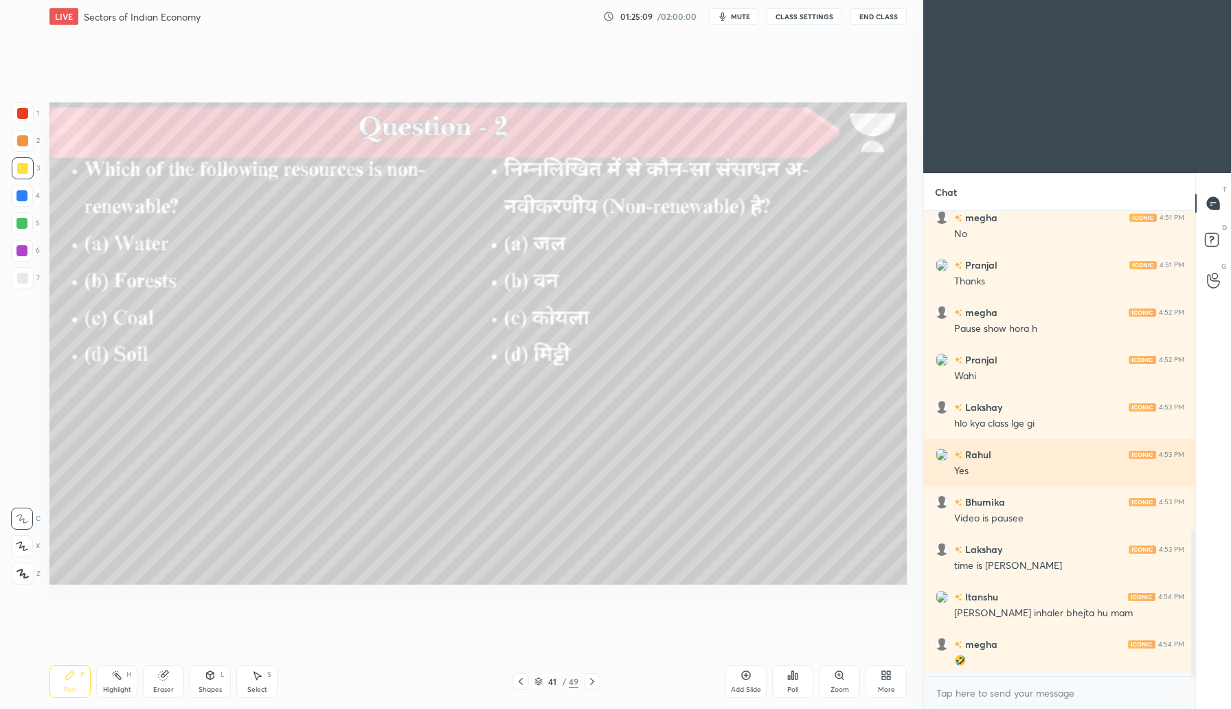
scroll to position [494, 267]
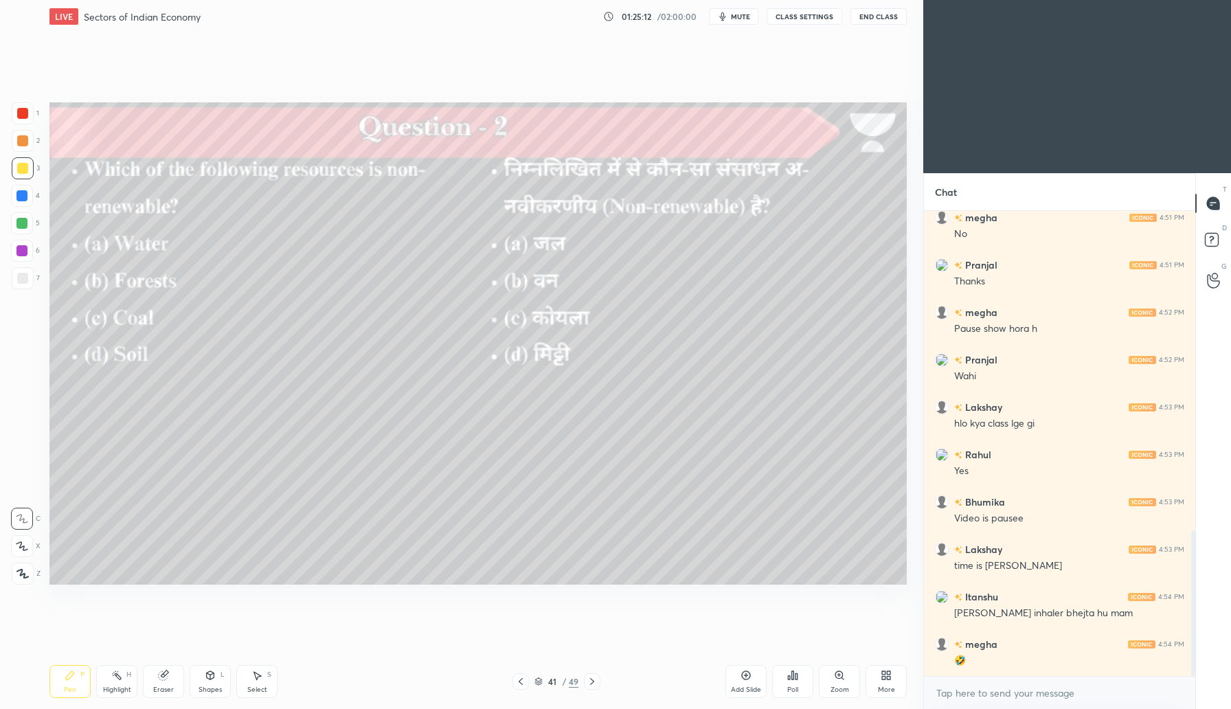
click at [799, 676] on div "Poll" at bounding box center [792, 681] width 41 height 33
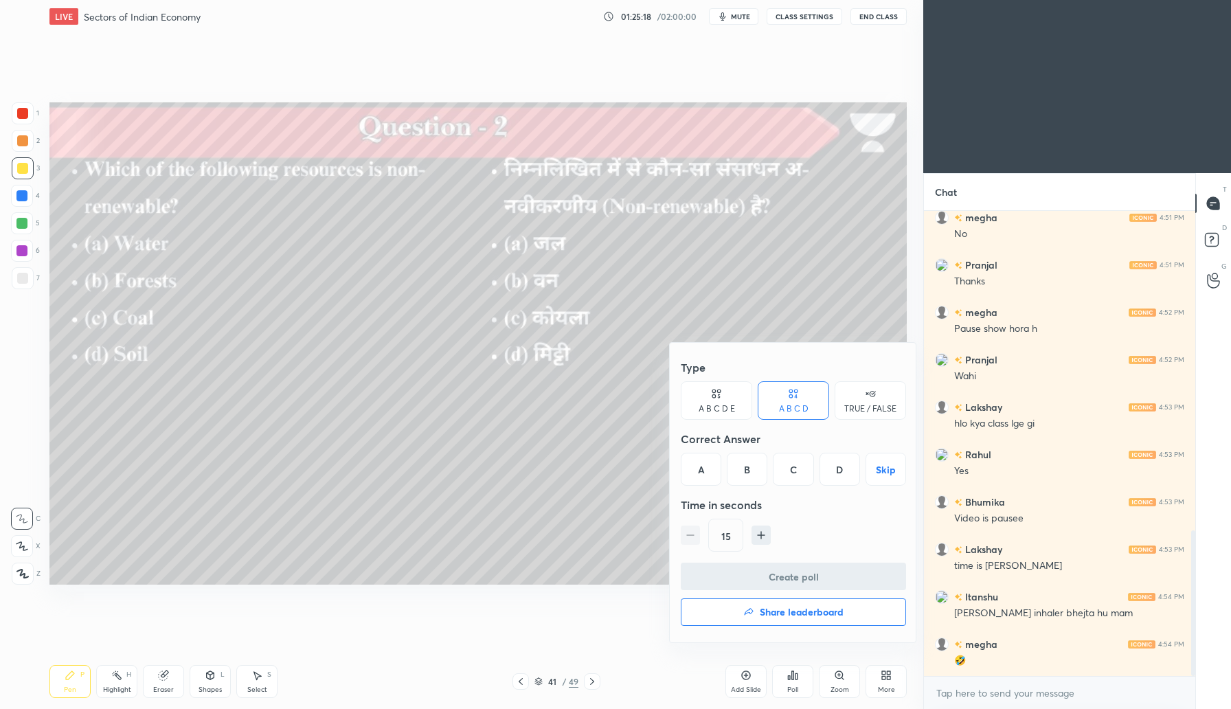
click at [788, 475] on div "C" at bounding box center [793, 469] width 41 height 33
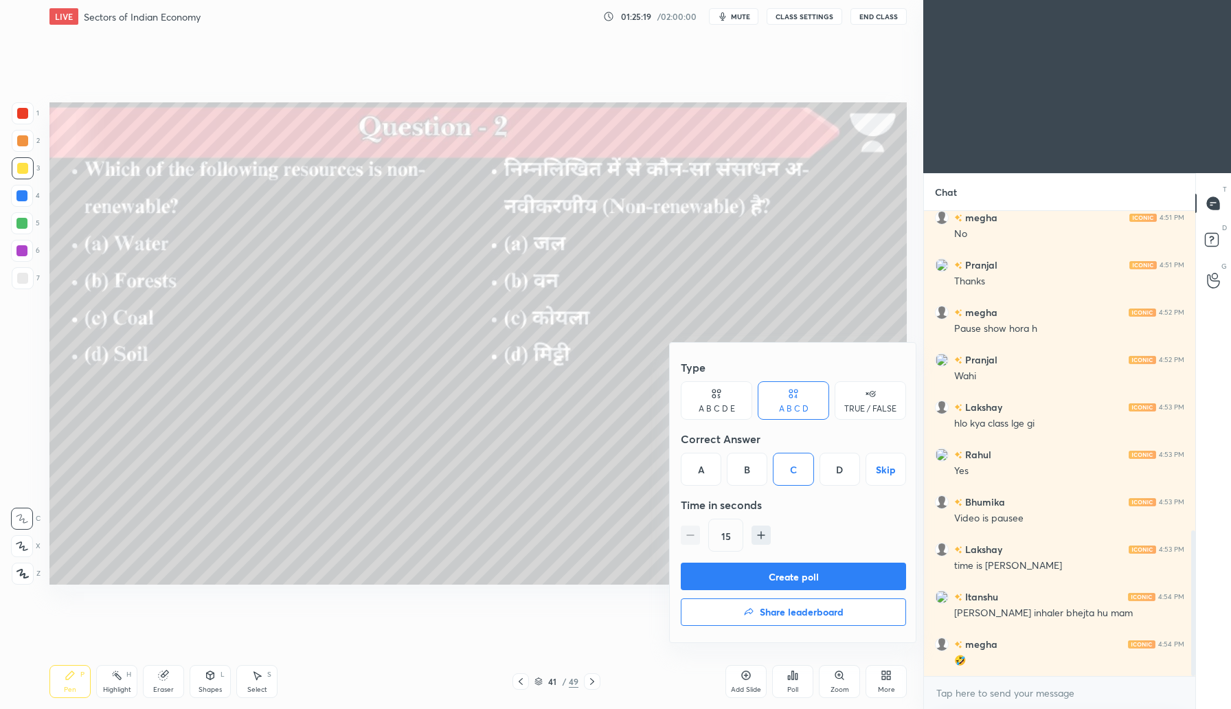
click at [789, 581] on button "Create poll" at bounding box center [793, 576] width 225 height 27
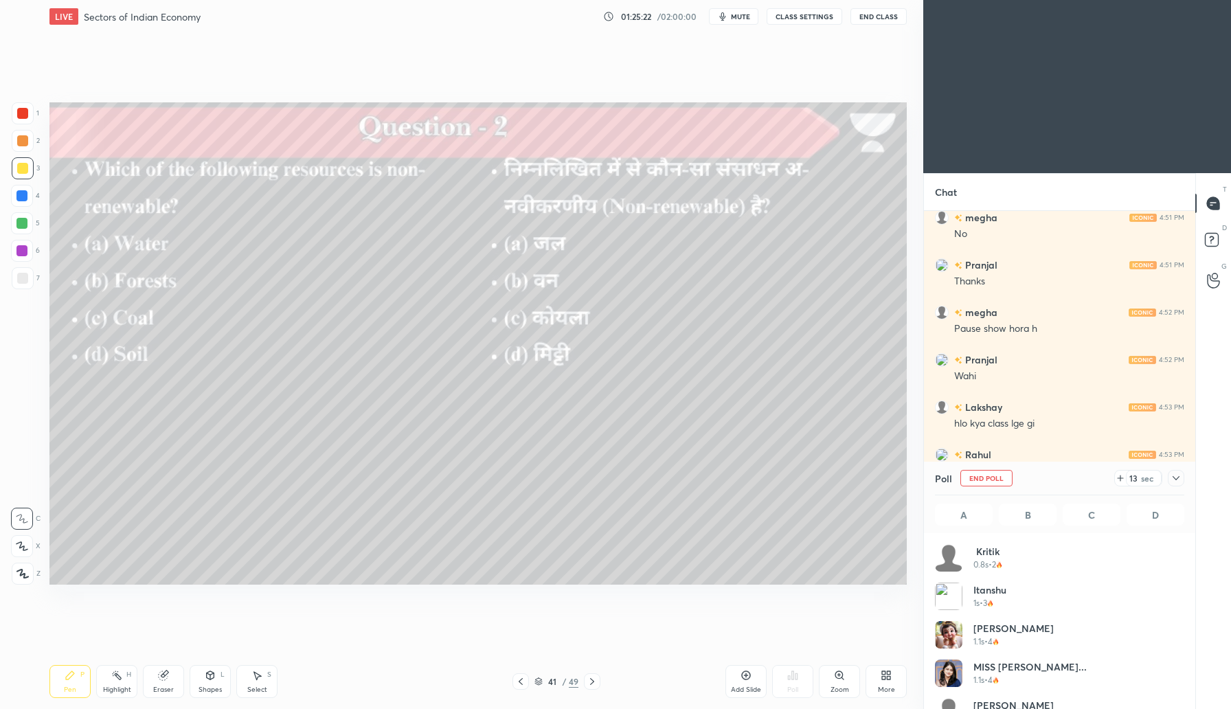
scroll to position [161, 245]
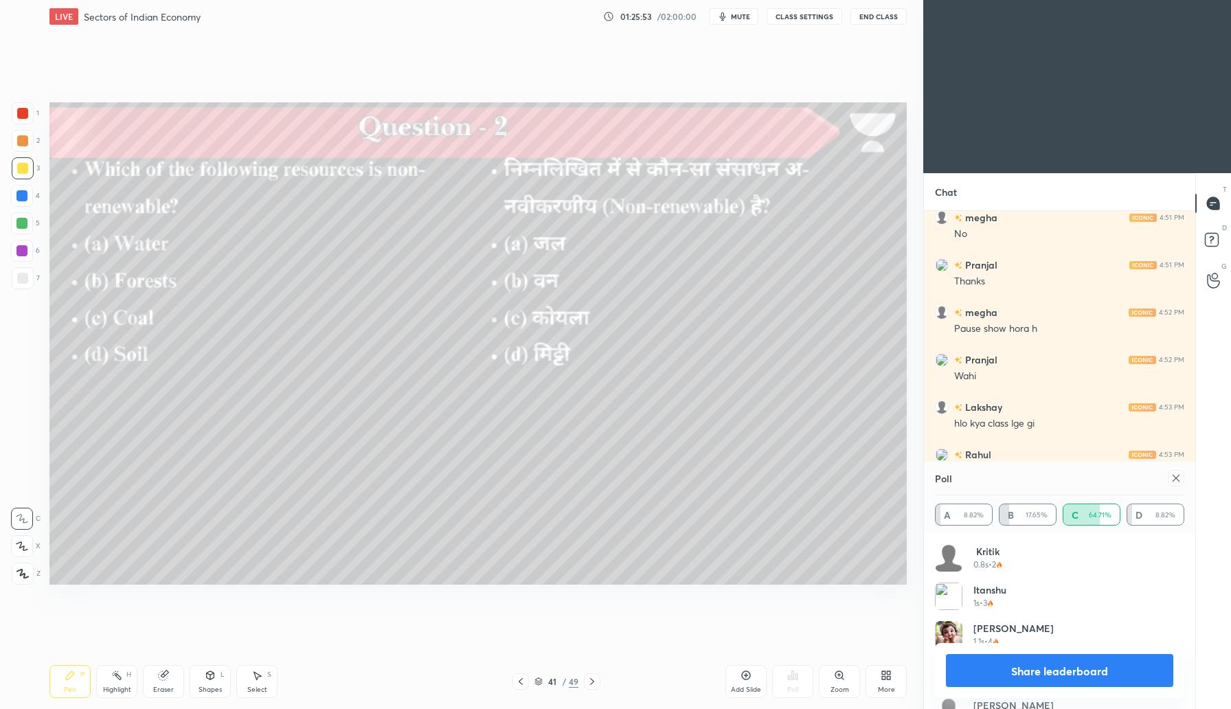
click at [1181, 476] on icon at bounding box center [1176, 478] width 11 height 11
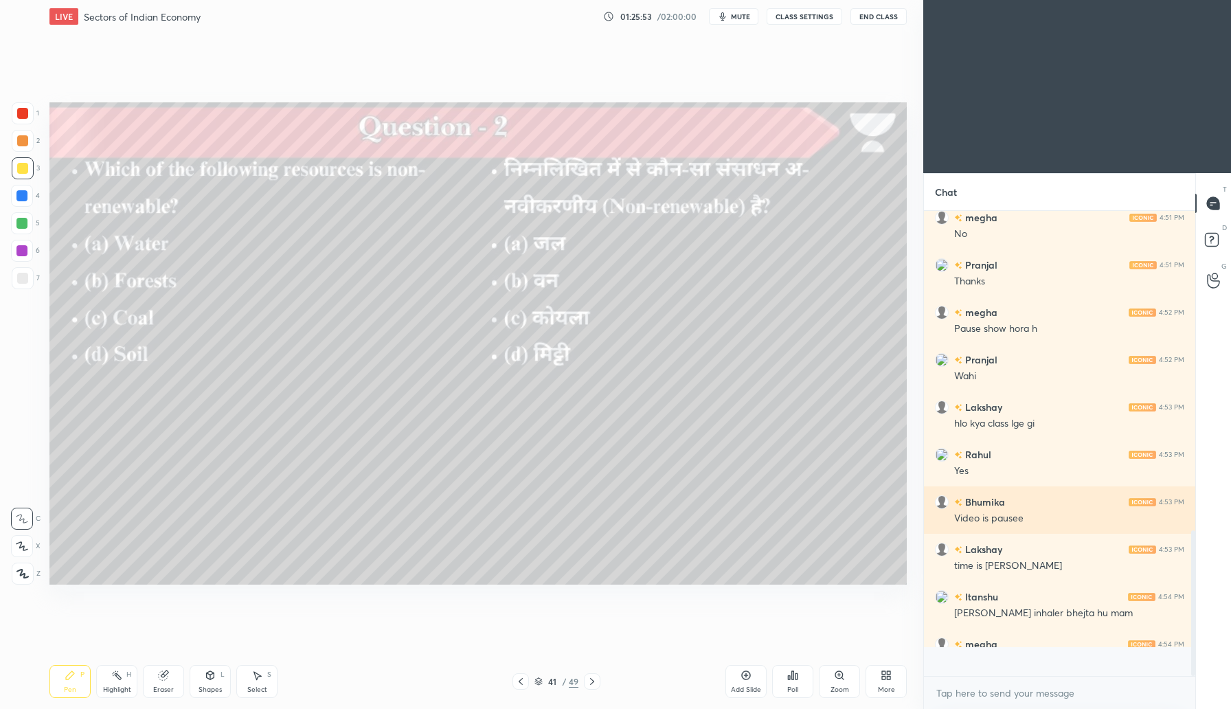
scroll to position [0, 0]
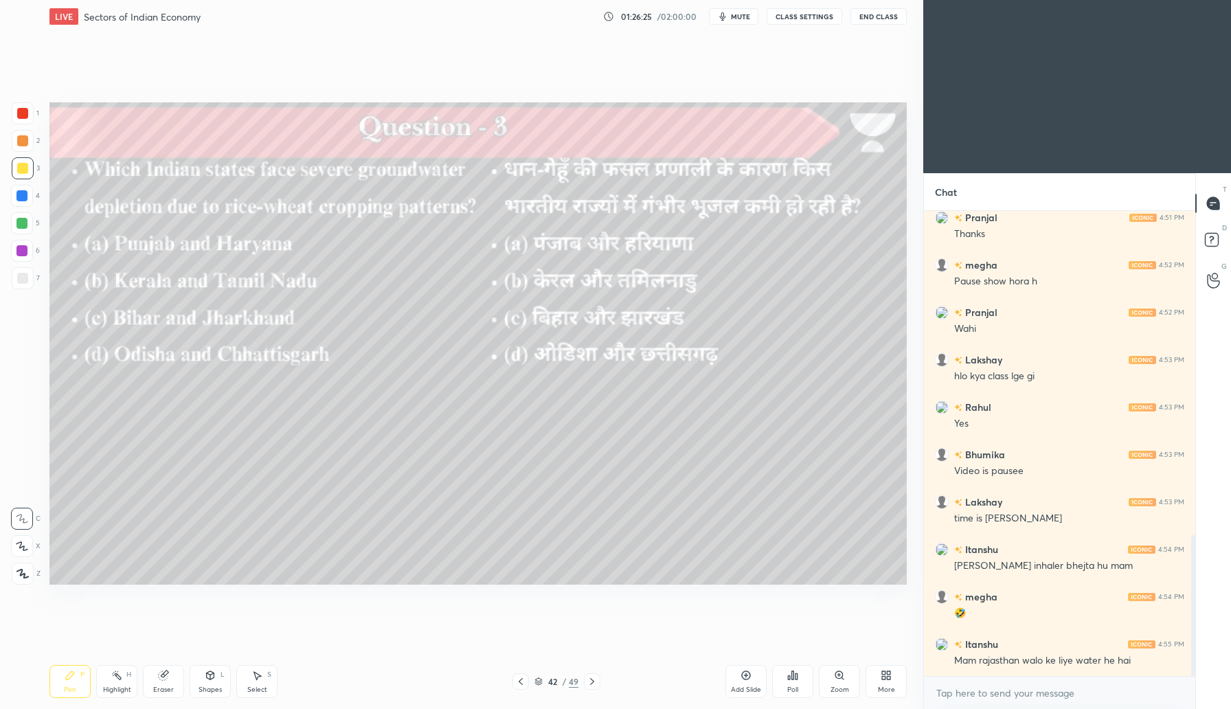
click at [784, 678] on div "Poll" at bounding box center [792, 681] width 41 height 33
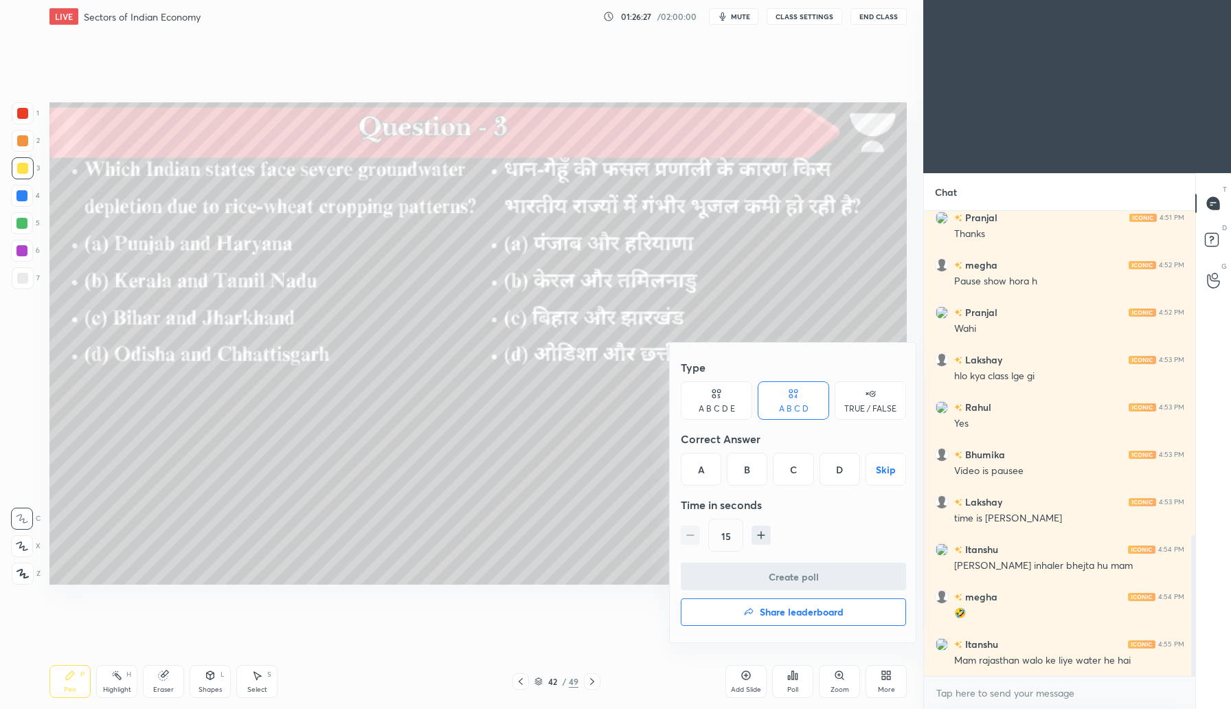
click at [704, 473] on div "A" at bounding box center [701, 469] width 41 height 33
click at [798, 580] on button "Create poll" at bounding box center [793, 576] width 225 height 27
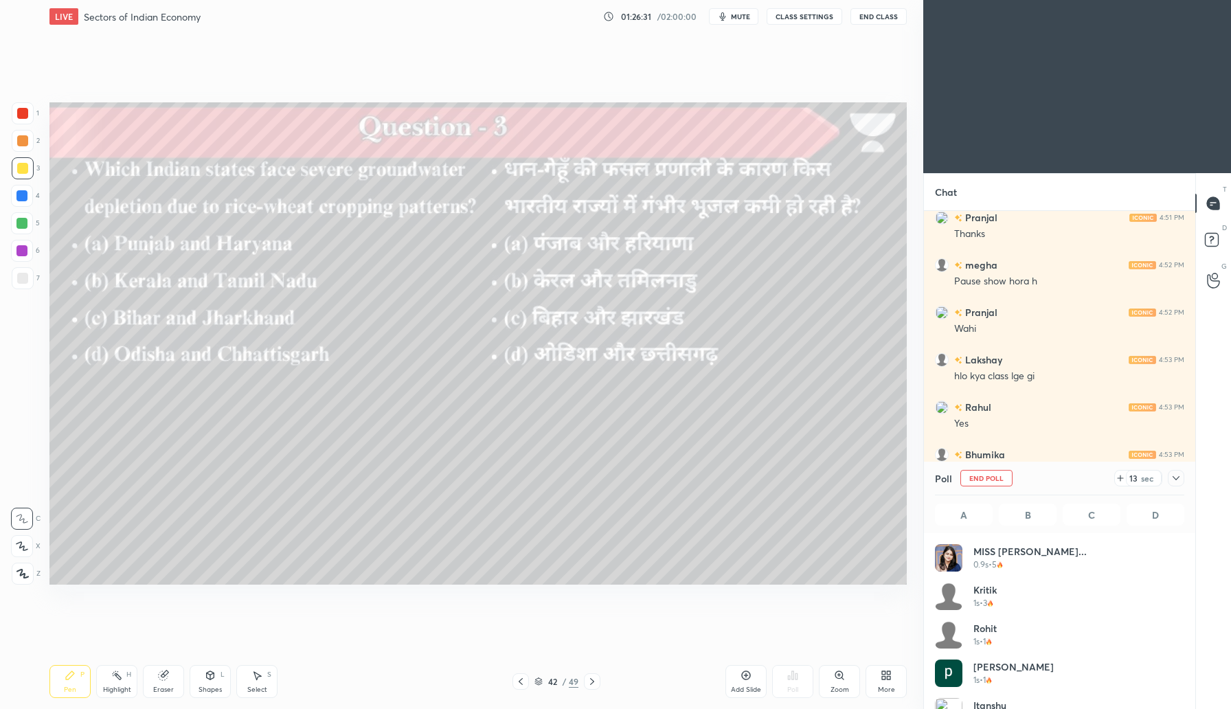
scroll to position [161, 245]
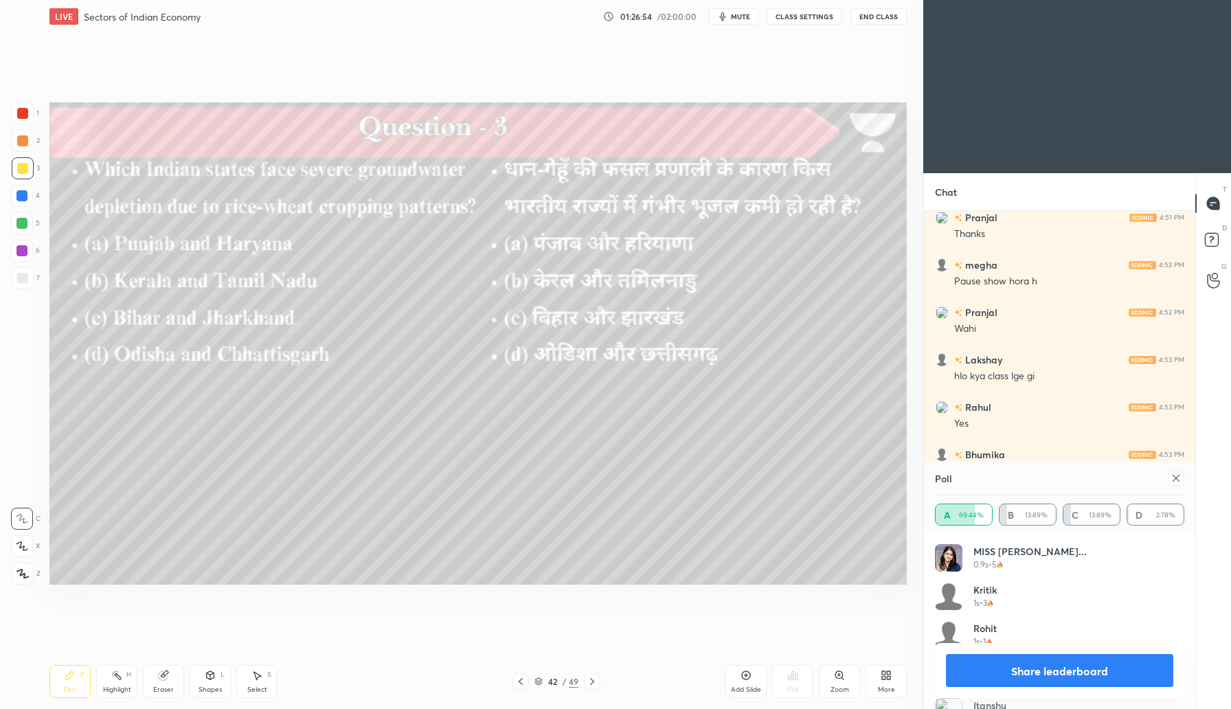
click at [1178, 475] on icon at bounding box center [1176, 478] width 11 height 11
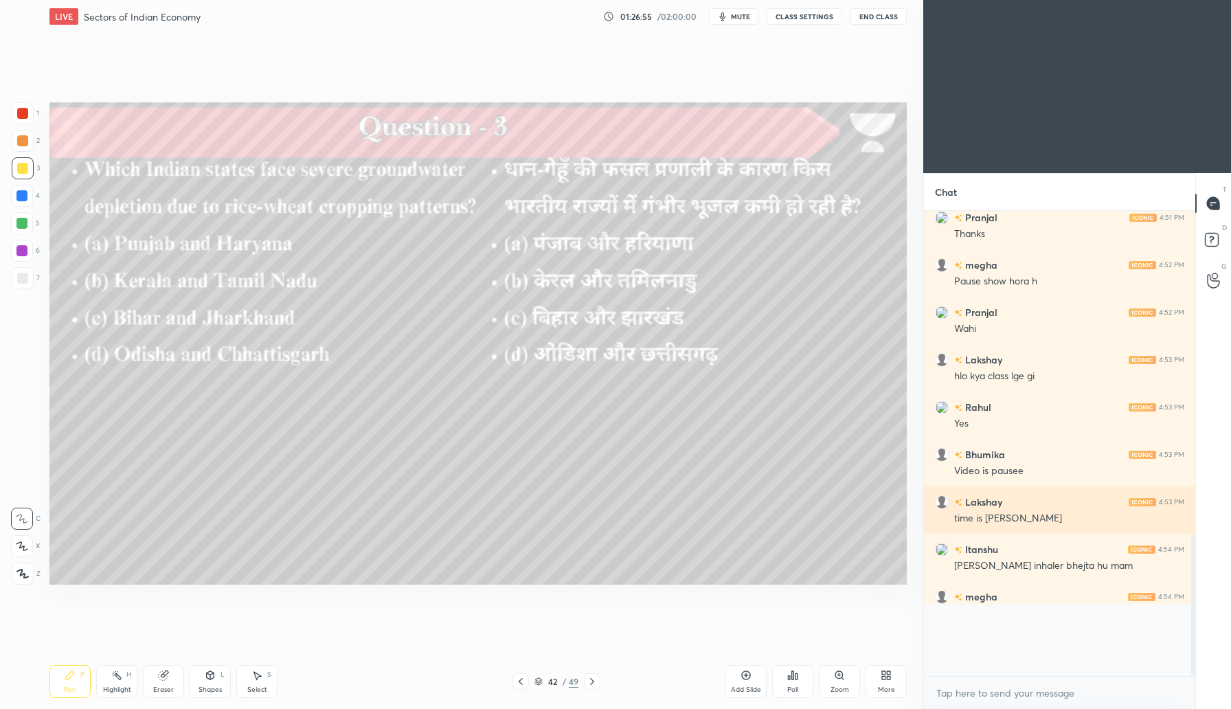
scroll to position [492, 267]
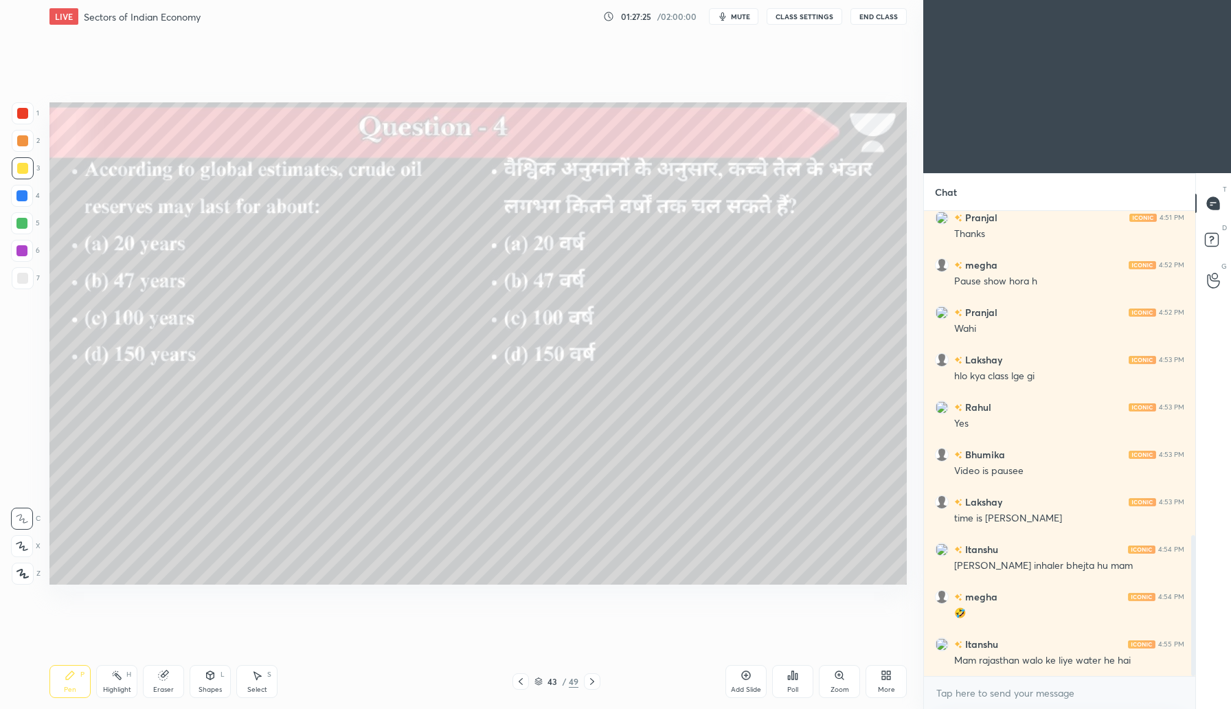
click at [789, 686] on div "Poll" at bounding box center [792, 689] width 11 height 7
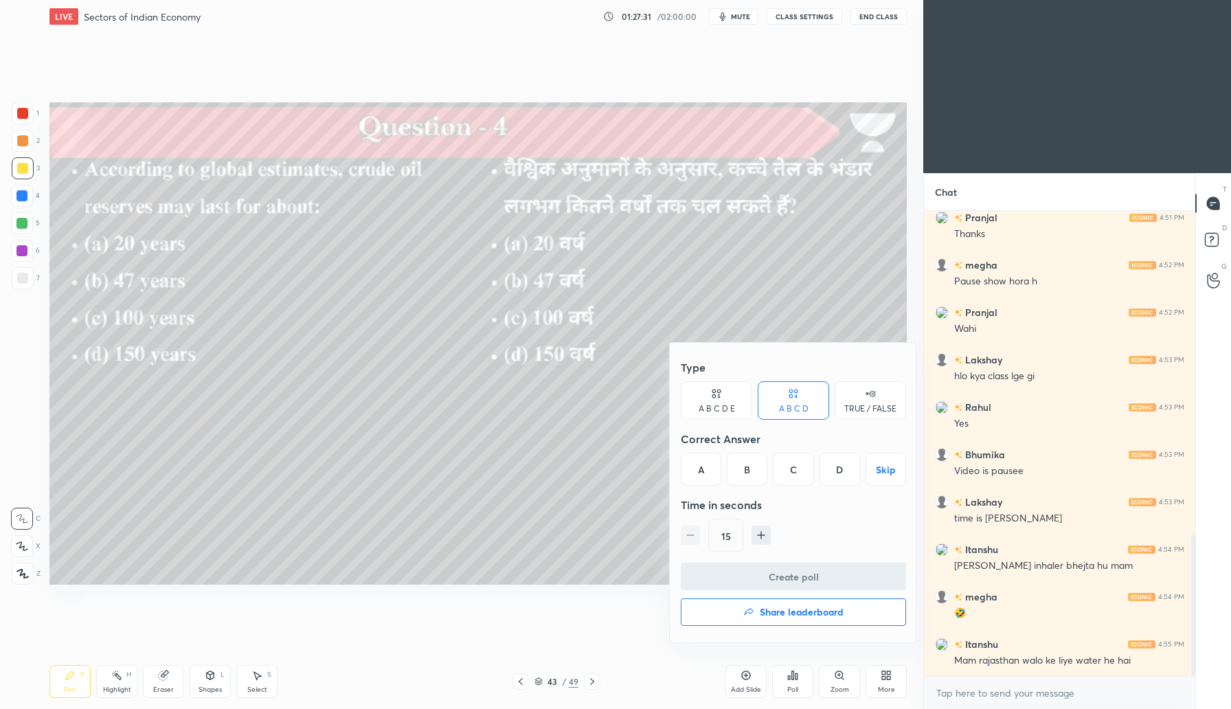
click at [762, 473] on div "B" at bounding box center [747, 469] width 41 height 33
click at [794, 577] on button "Create poll" at bounding box center [793, 576] width 225 height 27
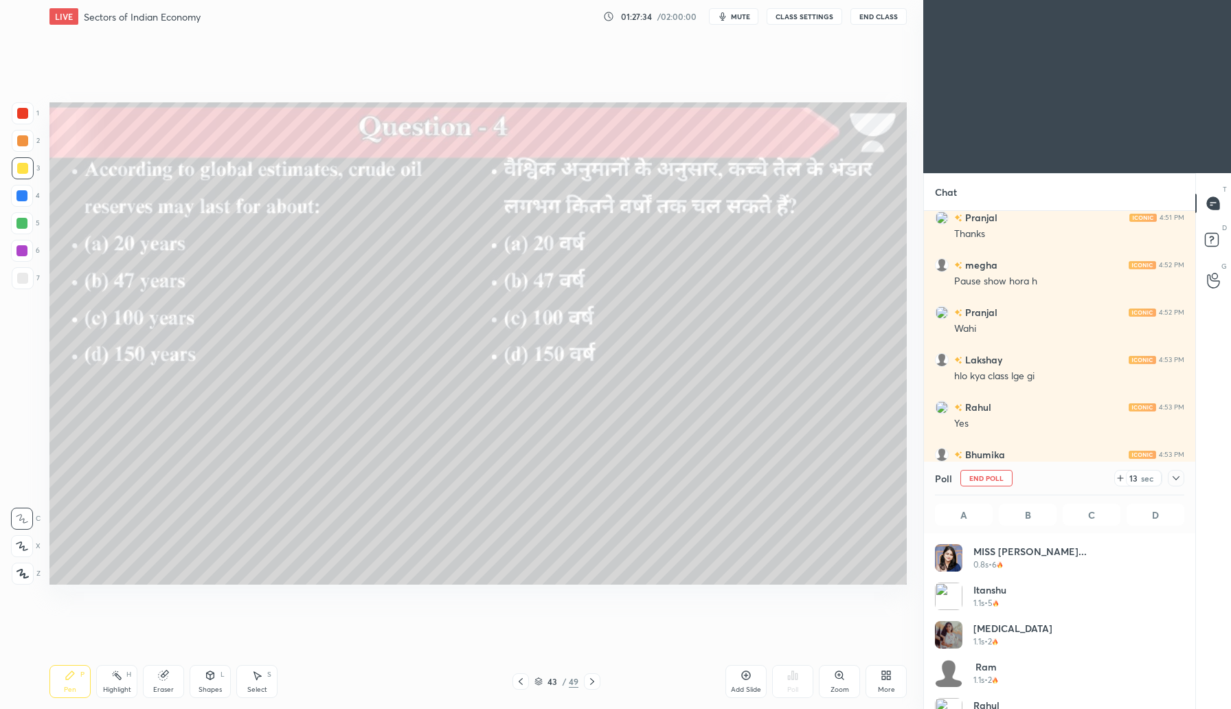
scroll to position [161, 245]
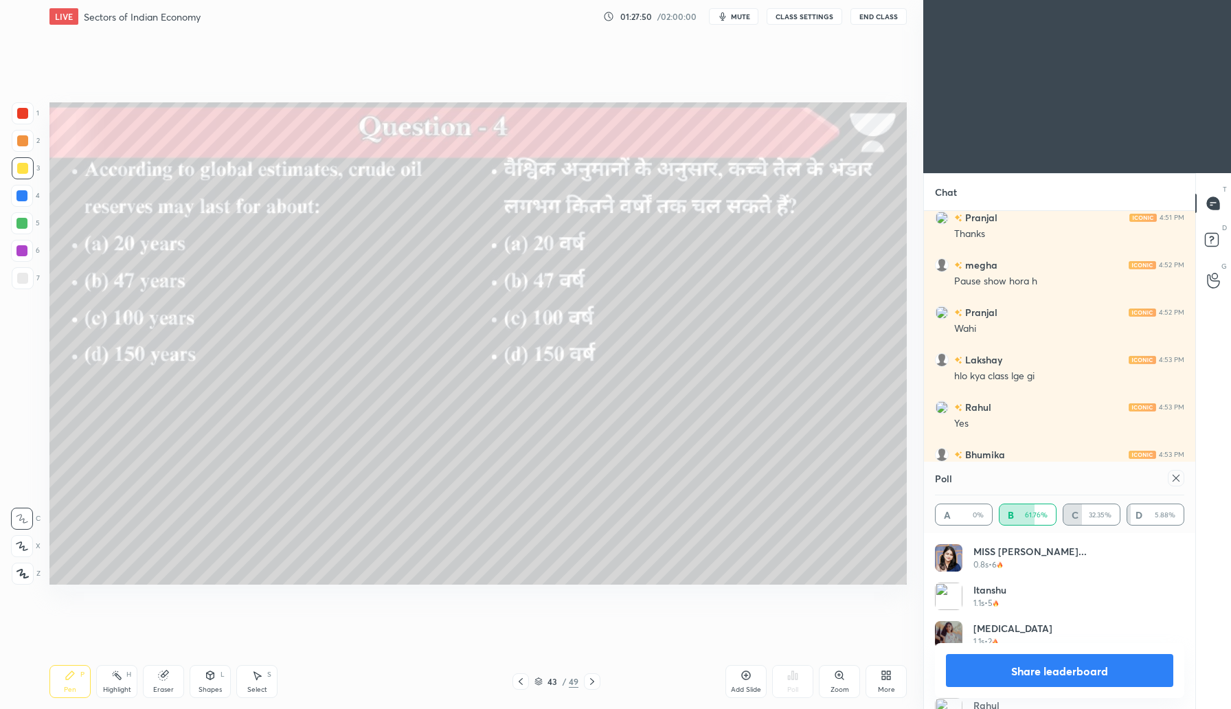
click at [1174, 478] on icon at bounding box center [1176, 478] width 11 height 11
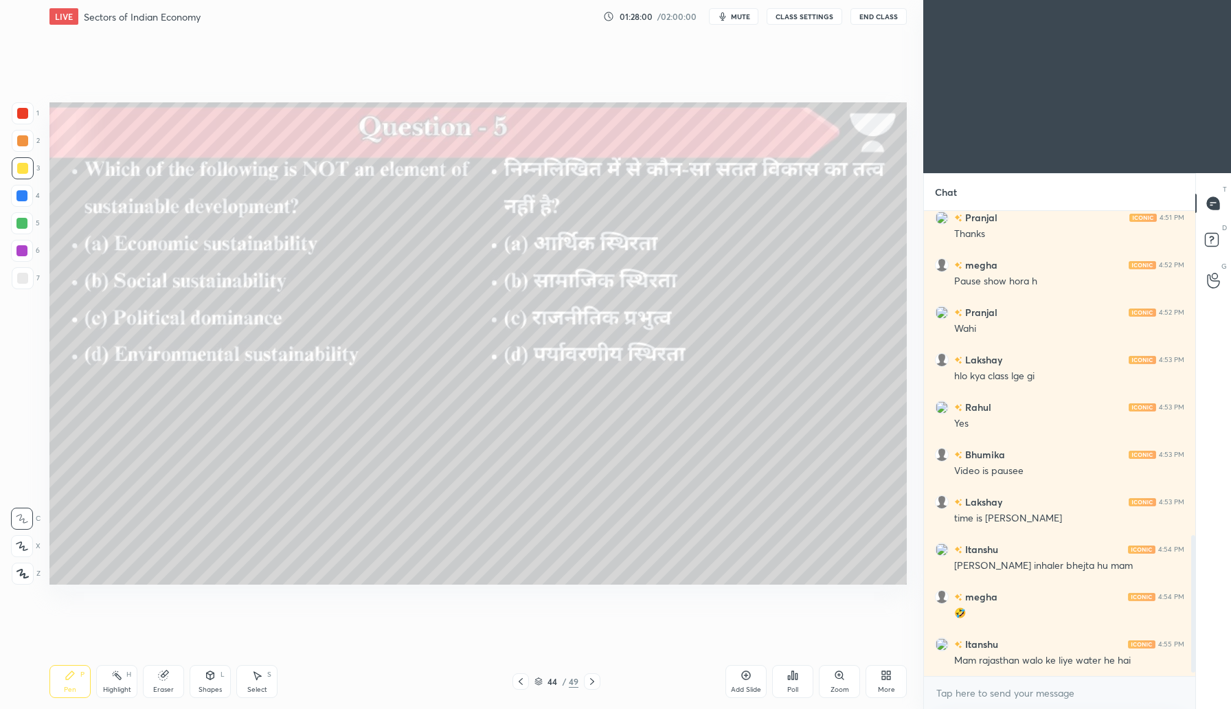
scroll to position [1117, 0]
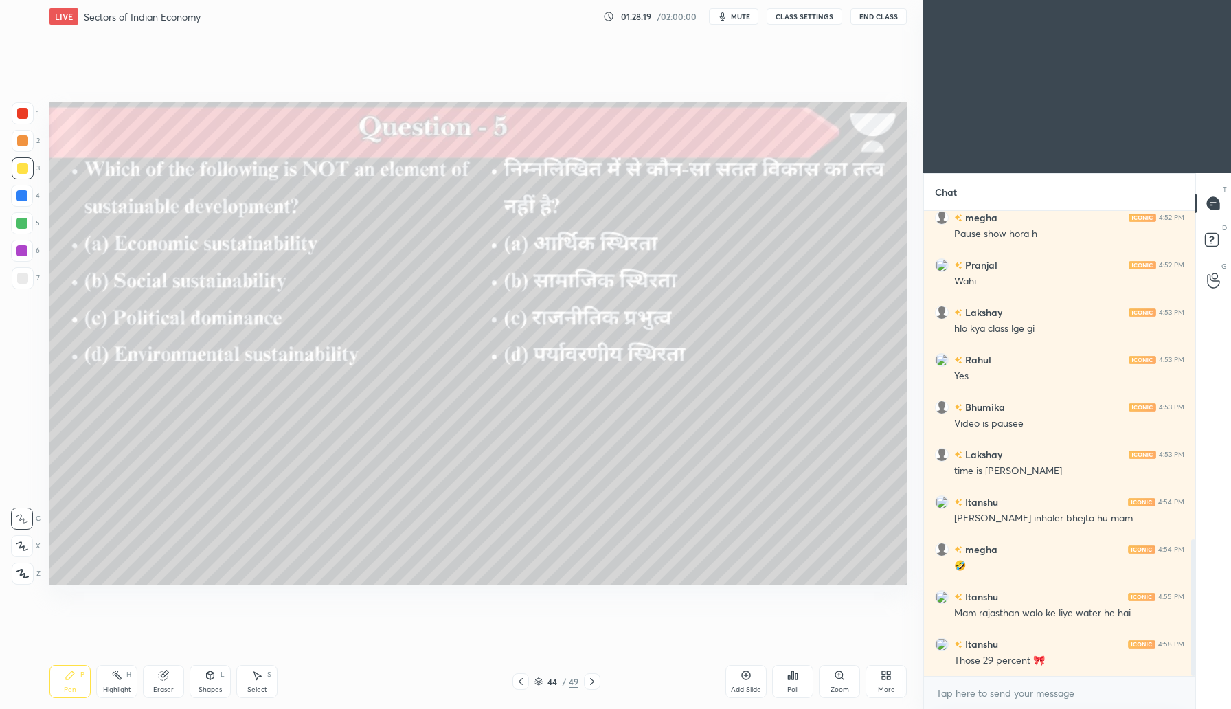
click at [790, 678] on icon at bounding box center [789, 677] width 2 height 3
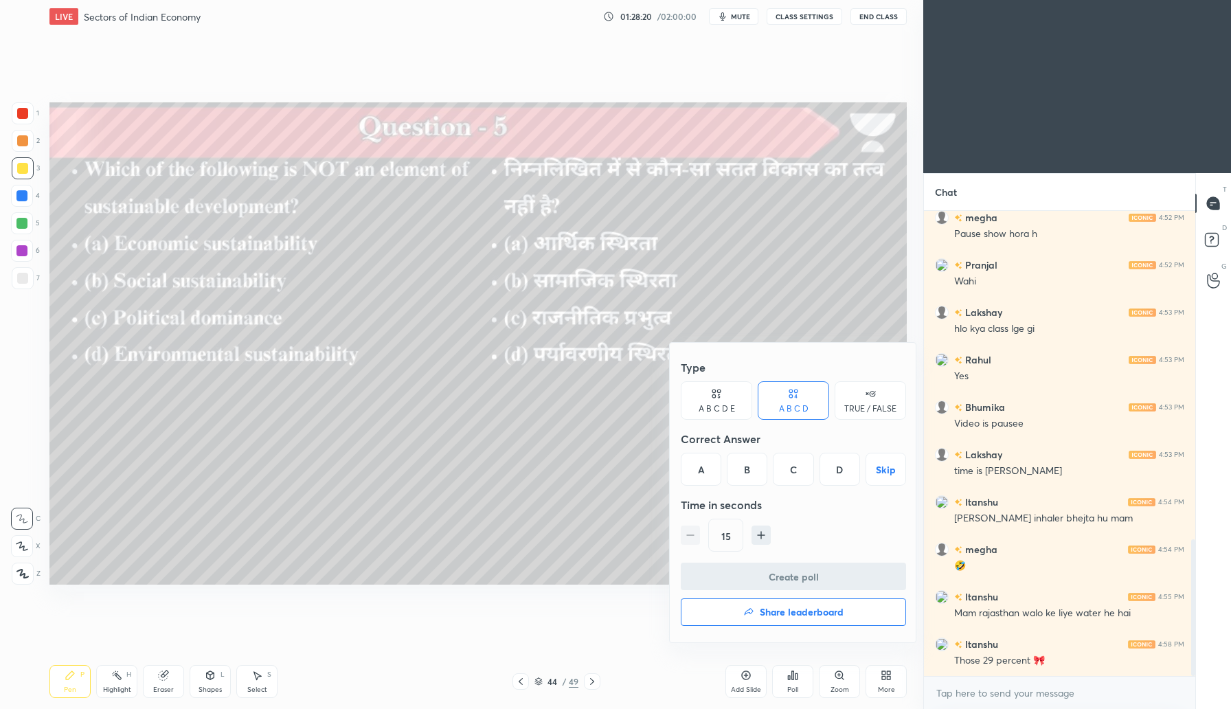
drag, startPoint x: 798, startPoint y: 469, endPoint x: 802, endPoint y: 511, distance: 42.7
click at [797, 469] on div "C" at bounding box center [793, 469] width 41 height 33
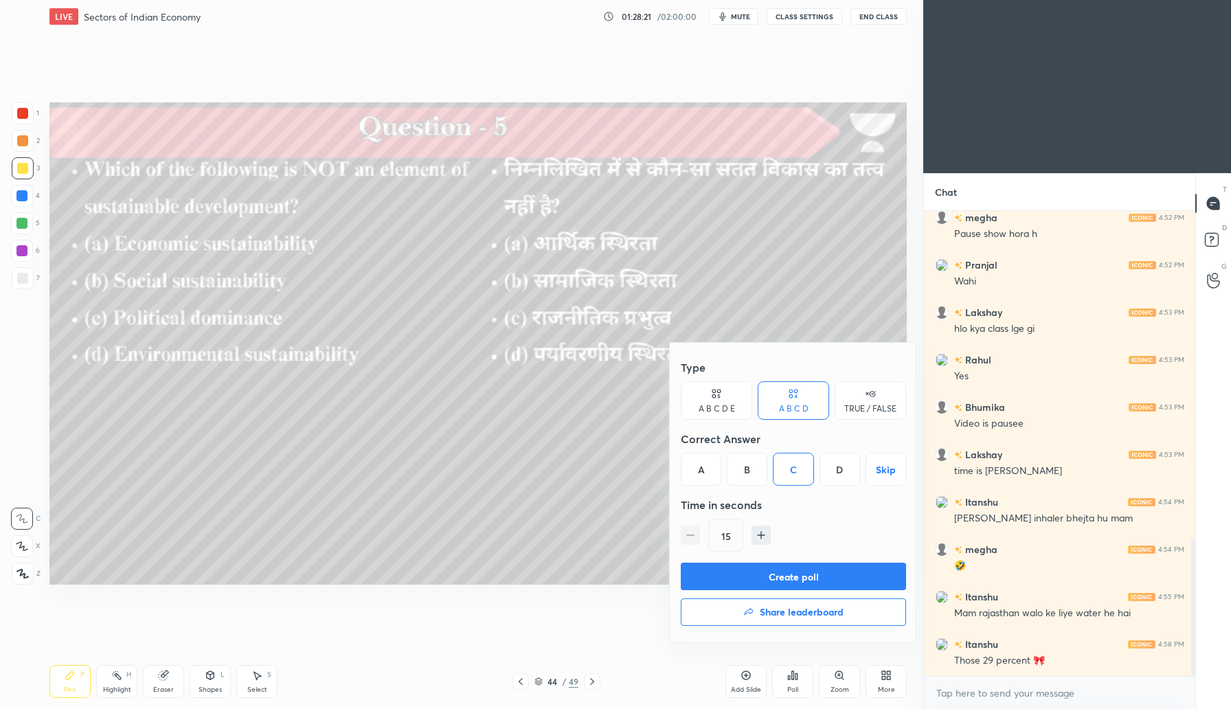
click at [796, 582] on button "Create poll" at bounding box center [793, 576] width 225 height 27
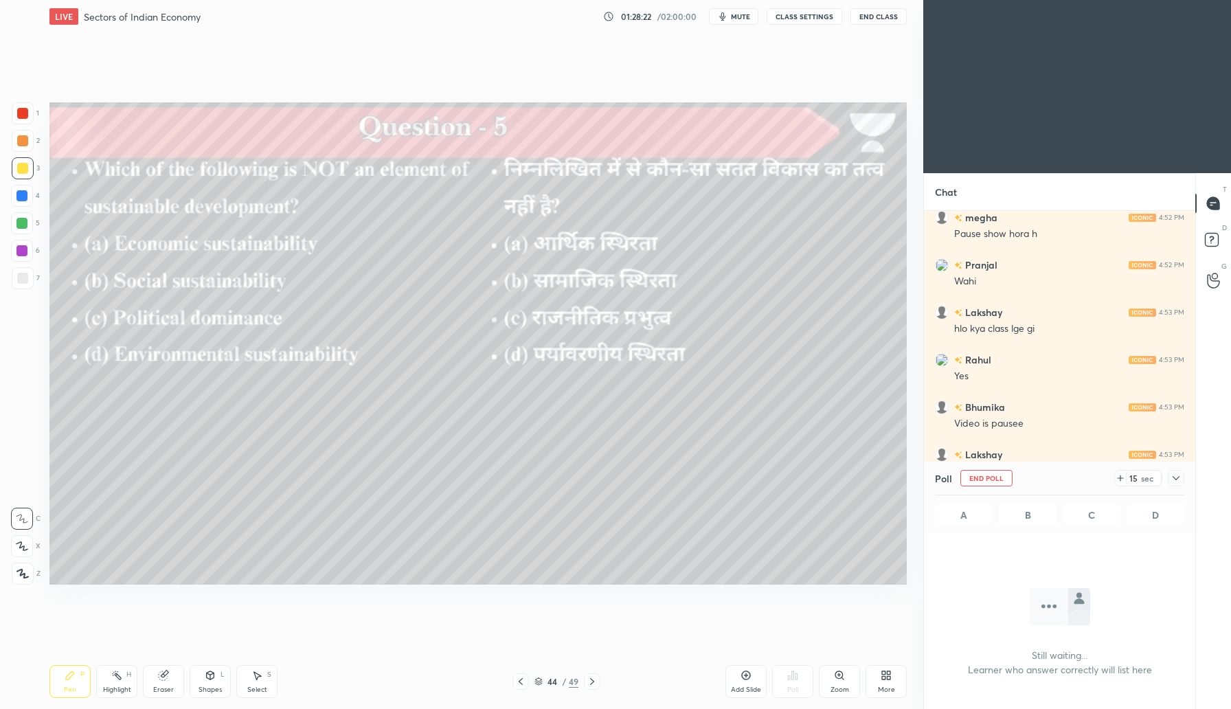
scroll to position [390, 267]
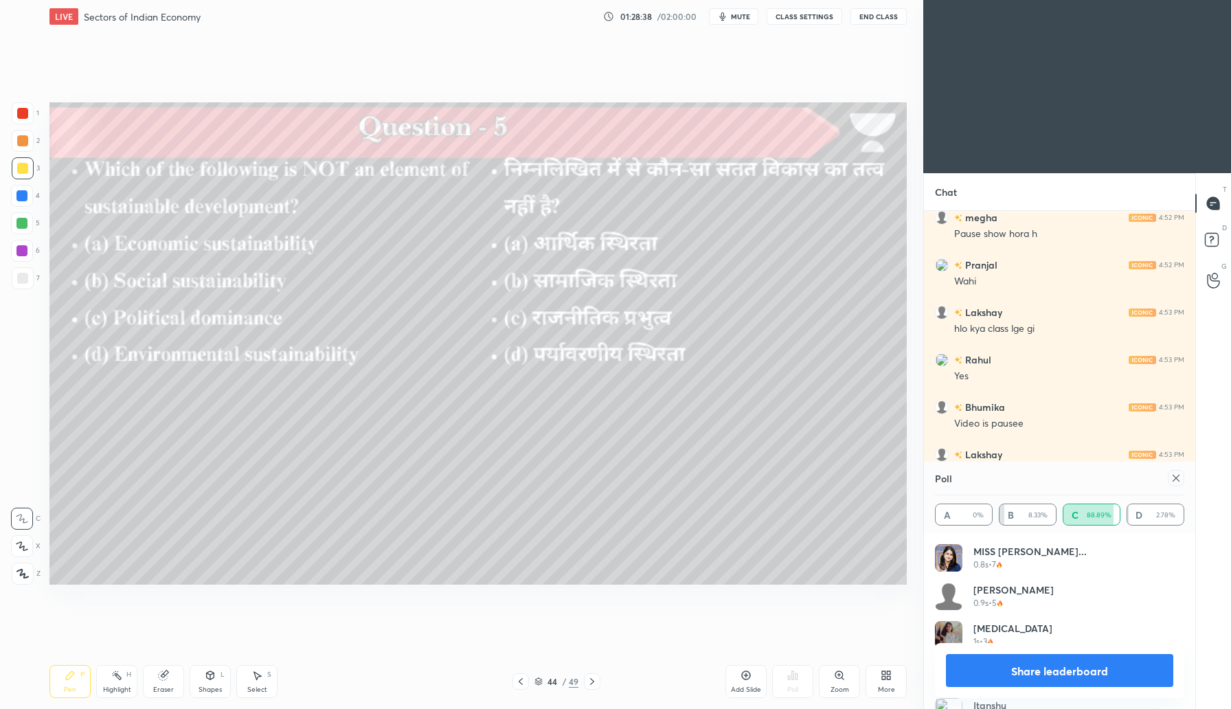
click at [1178, 480] on icon at bounding box center [1176, 478] width 7 height 7
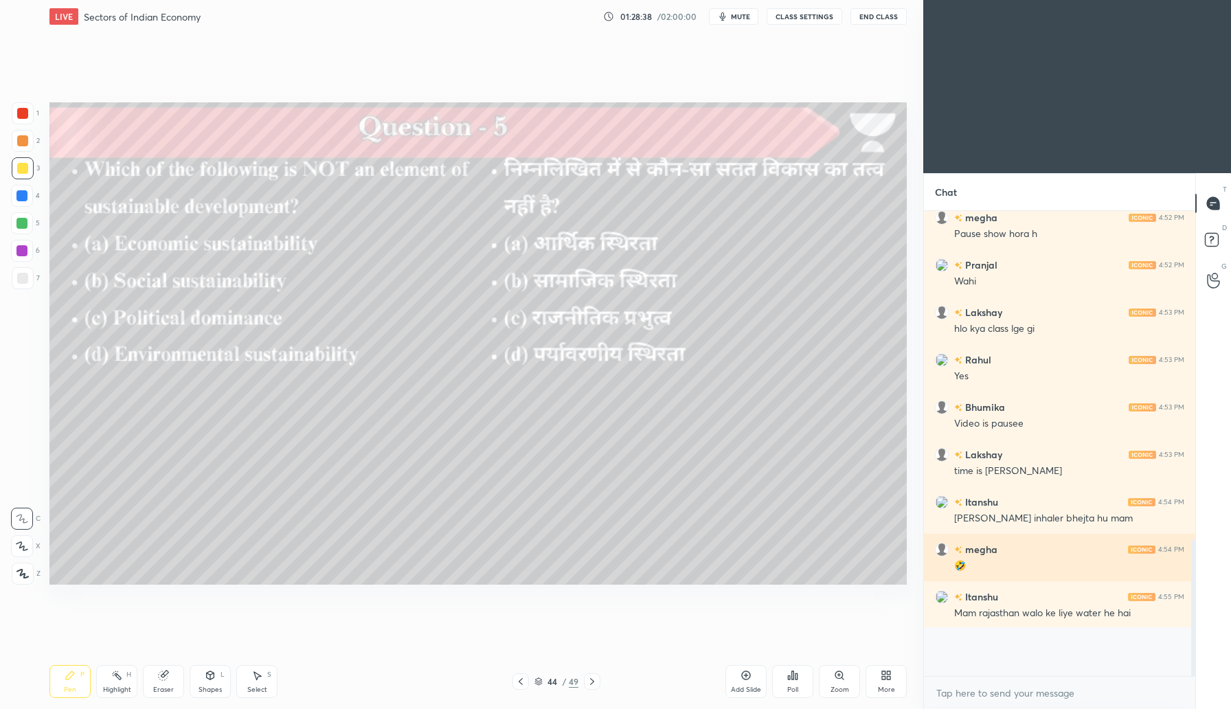
scroll to position [5, 5]
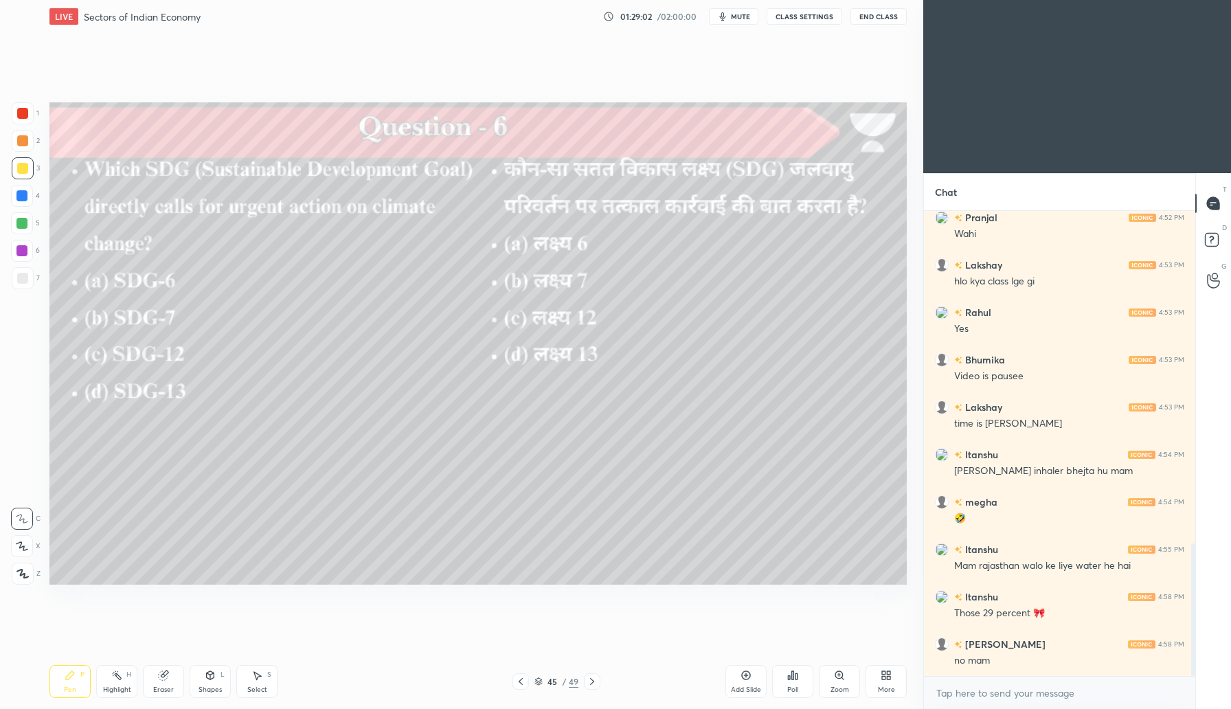
click at [789, 696] on div "Poll" at bounding box center [792, 681] width 41 height 33
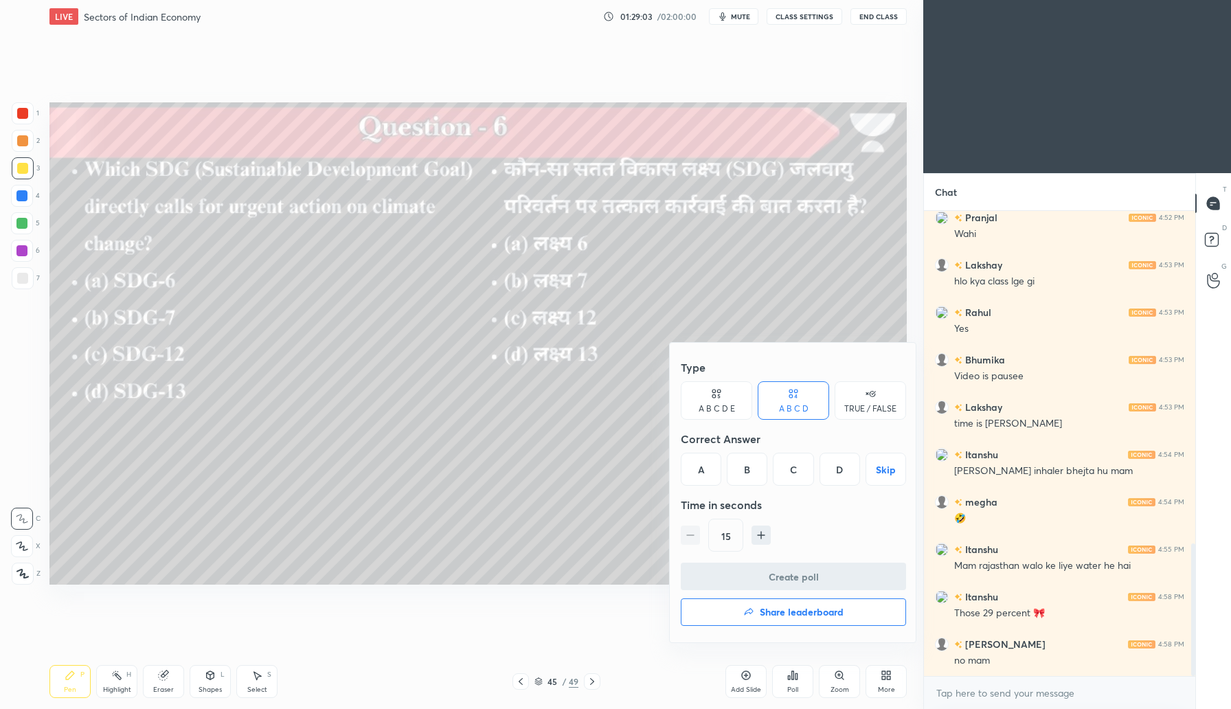
click at [827, 476] on div "D" at bounding box center [840, 469] width 41 height 33
click at [831, 575] on button "Create poll" at bounding box center [793, 576] width 225 height 27
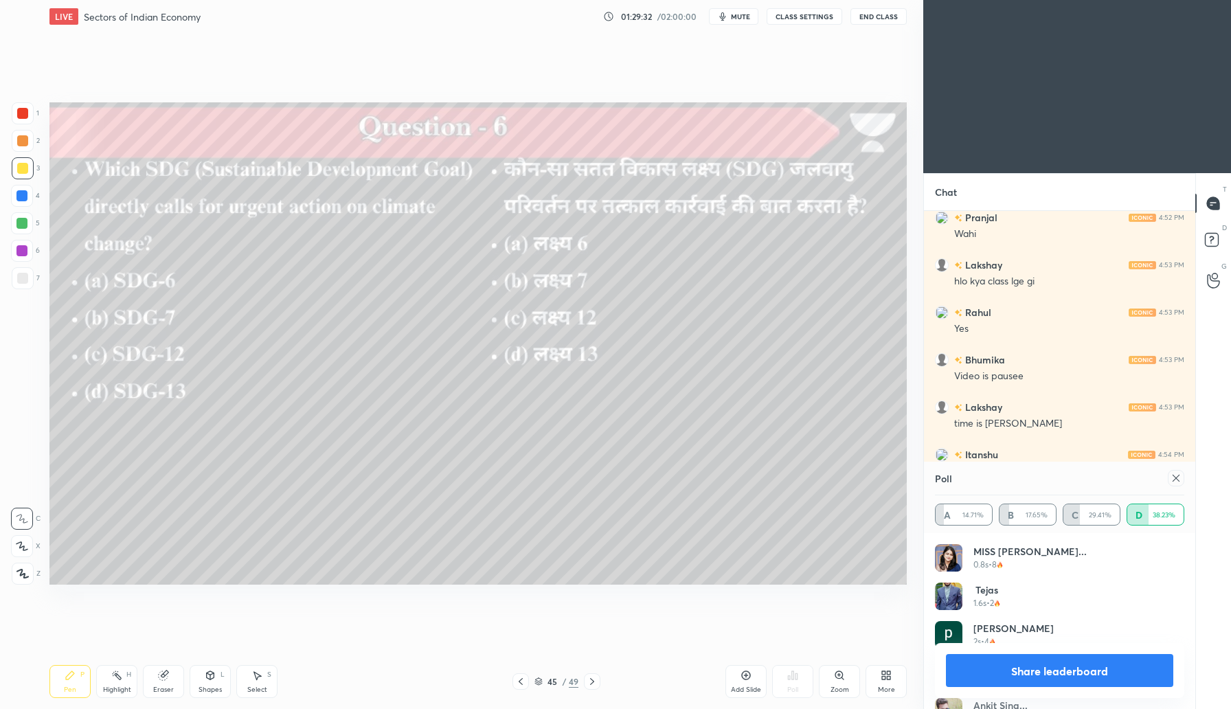
click at [1178, 478] on icon at bounding box center [1176, 478] width 11 height 11
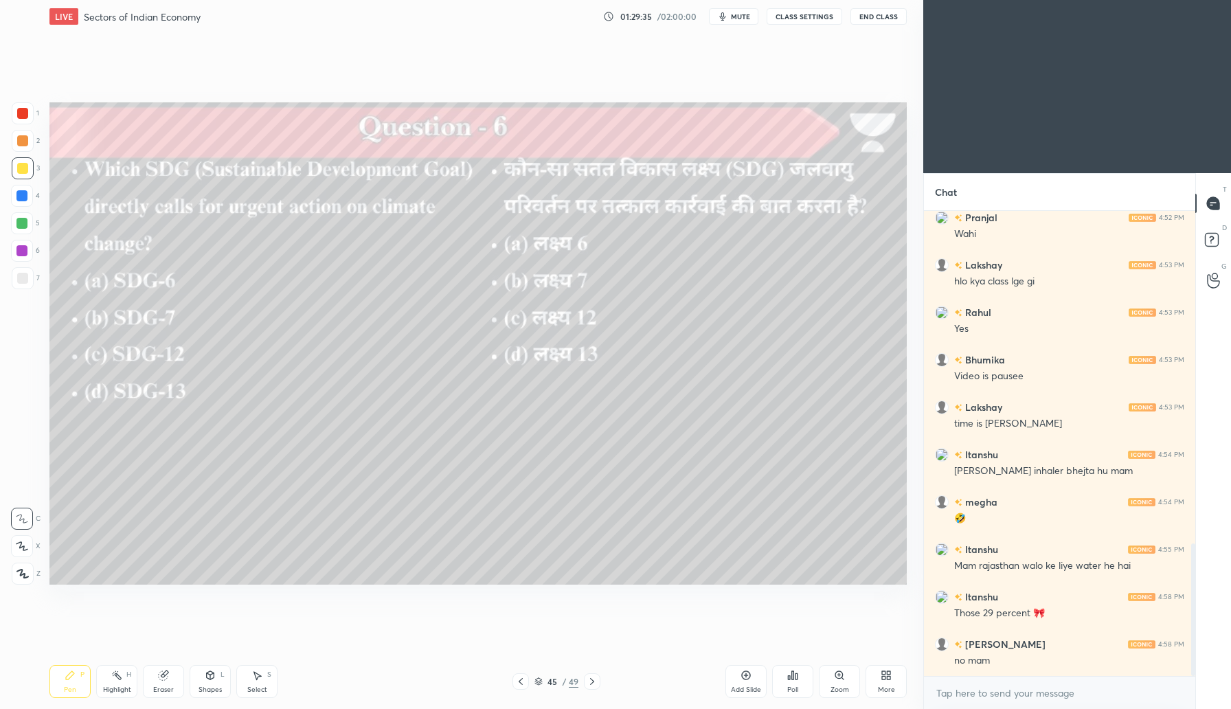
click at [593, 684] on icon at bounding box center [592, 681] width 11 height 11
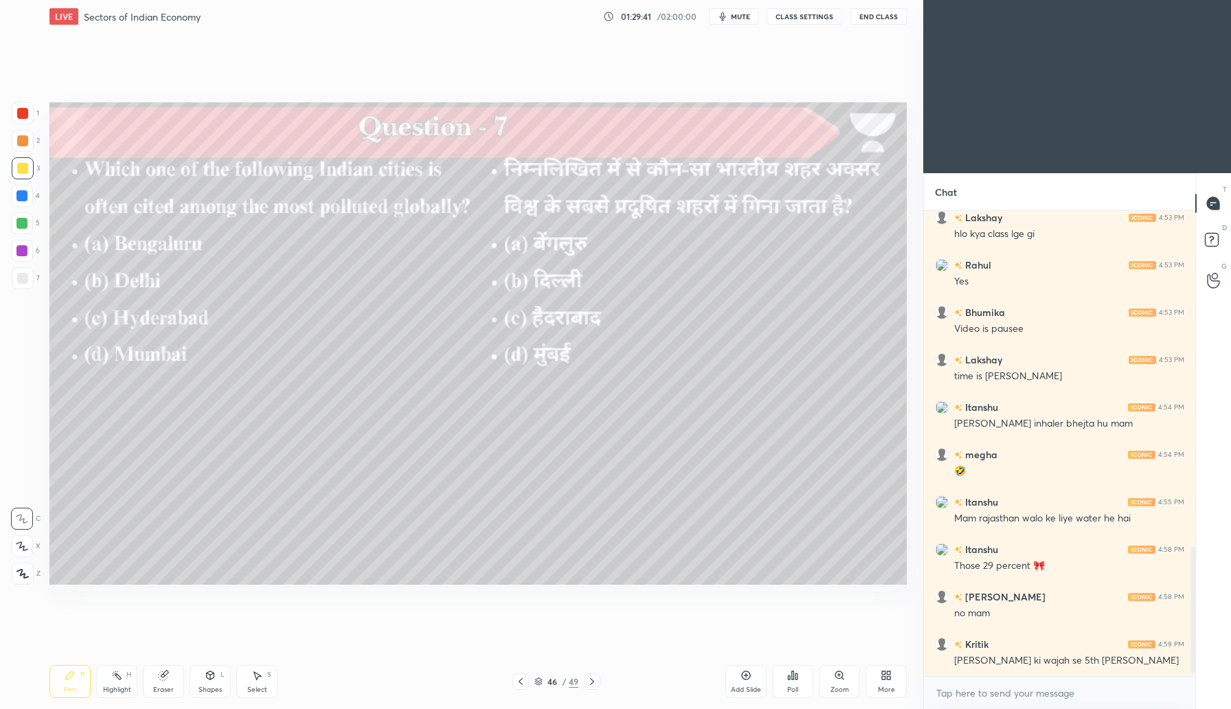
scroll to position [1244, 0]
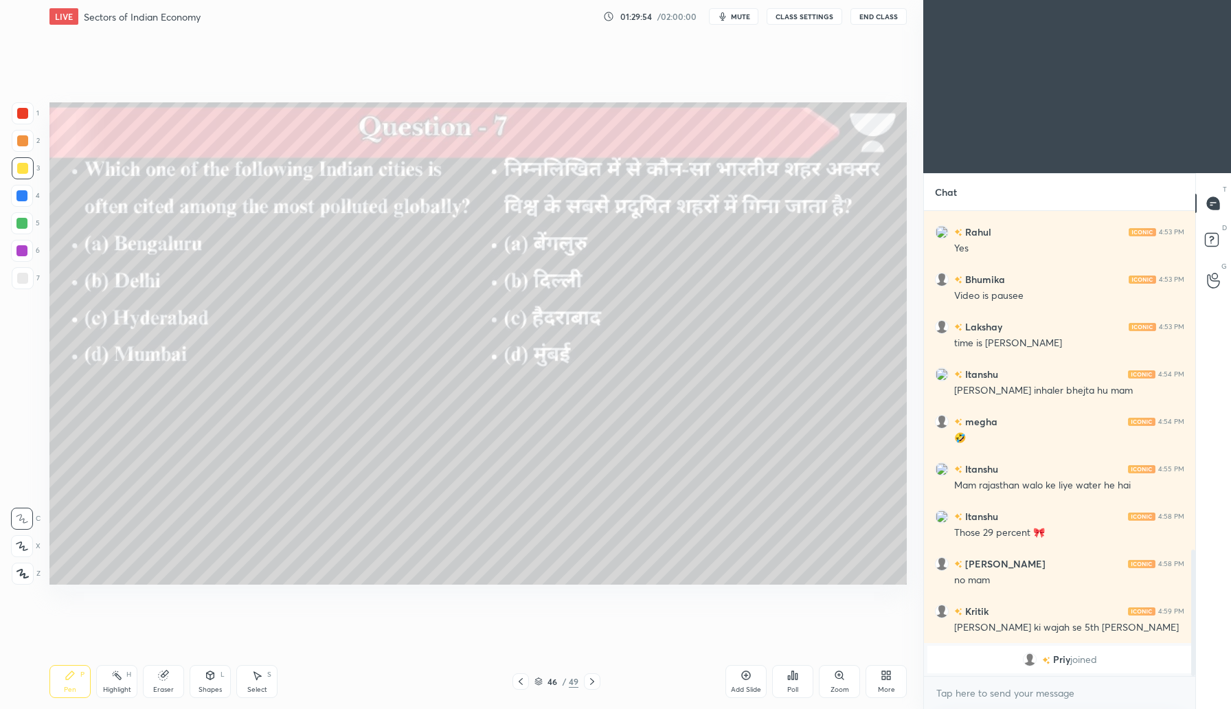
click at [792, 687] on div "Poll" at bounding box center [792, 689] width 11 height 7
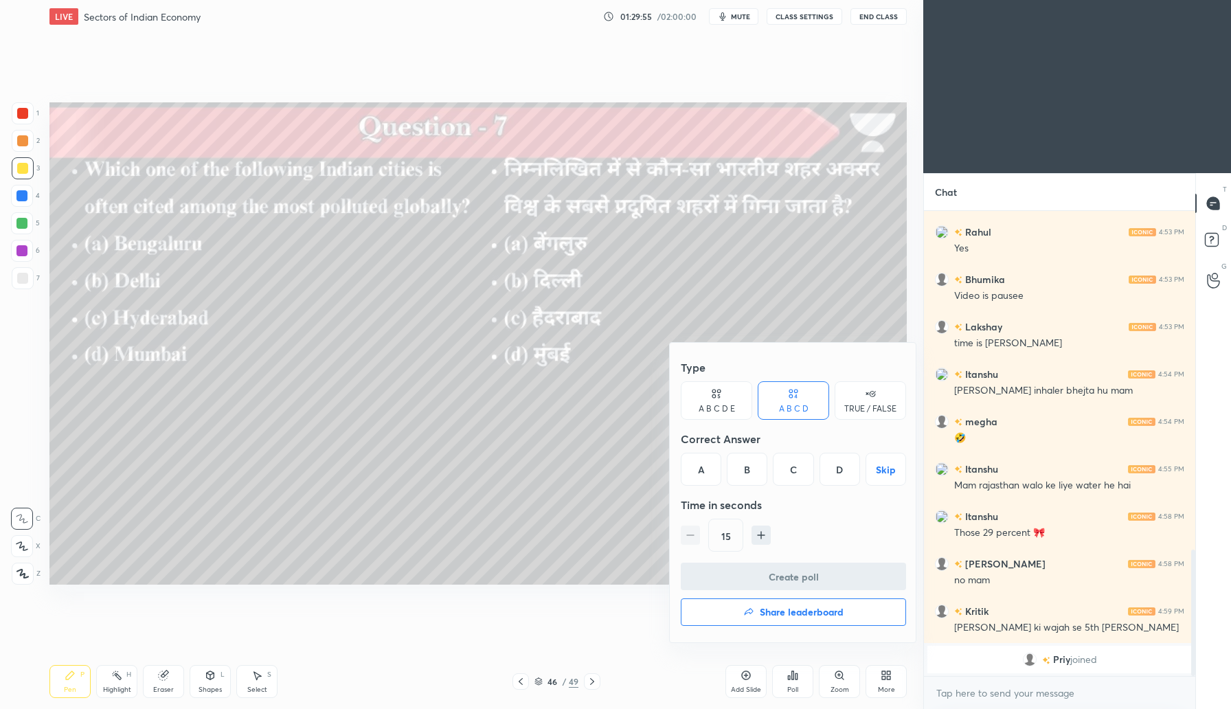
click at [755, 478] on div "B" at bounding box center [747, 469] width 41 height 33
click at [822, 571] on button "Create poll" at bounding box center [793, 576] width 225 height 27
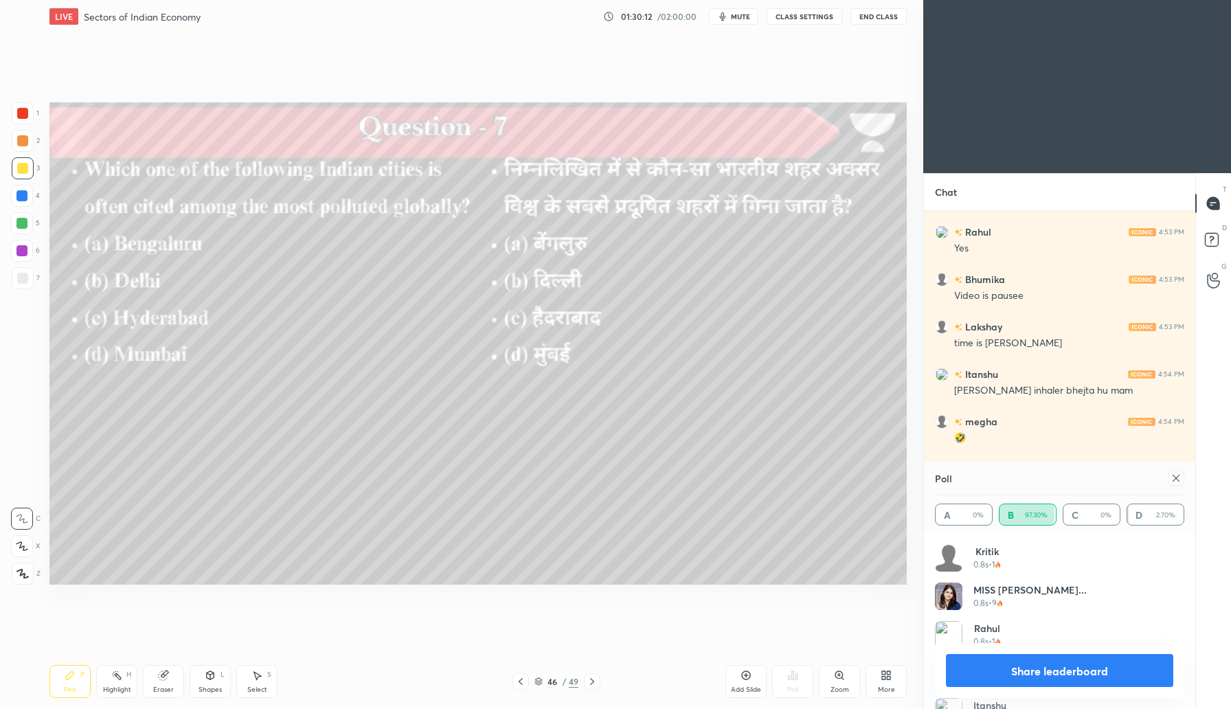
click at [1173, 481] on icon at bounding box center [1176, 478] width 7 height 7
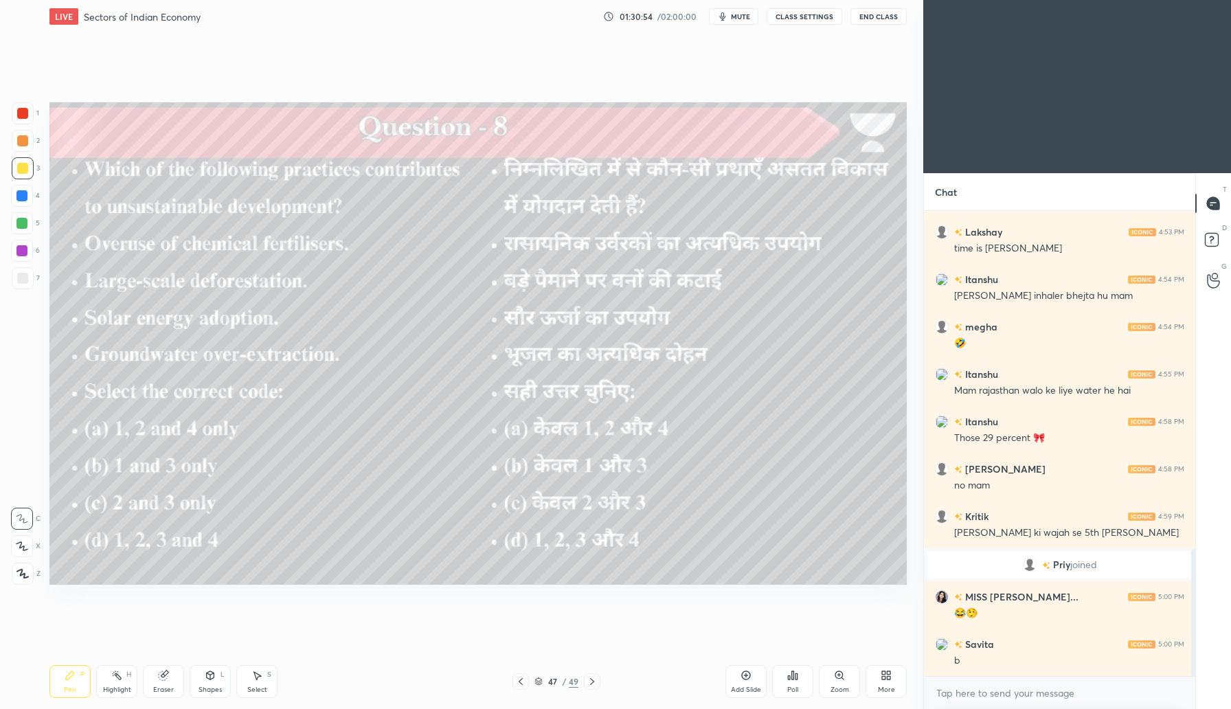
click at [787, 699] on div "Poll" at bounding box center [792, 681] width 41 height 77
click at [792, 674] on icon at bounding box center [793, 675] width 2 height 8
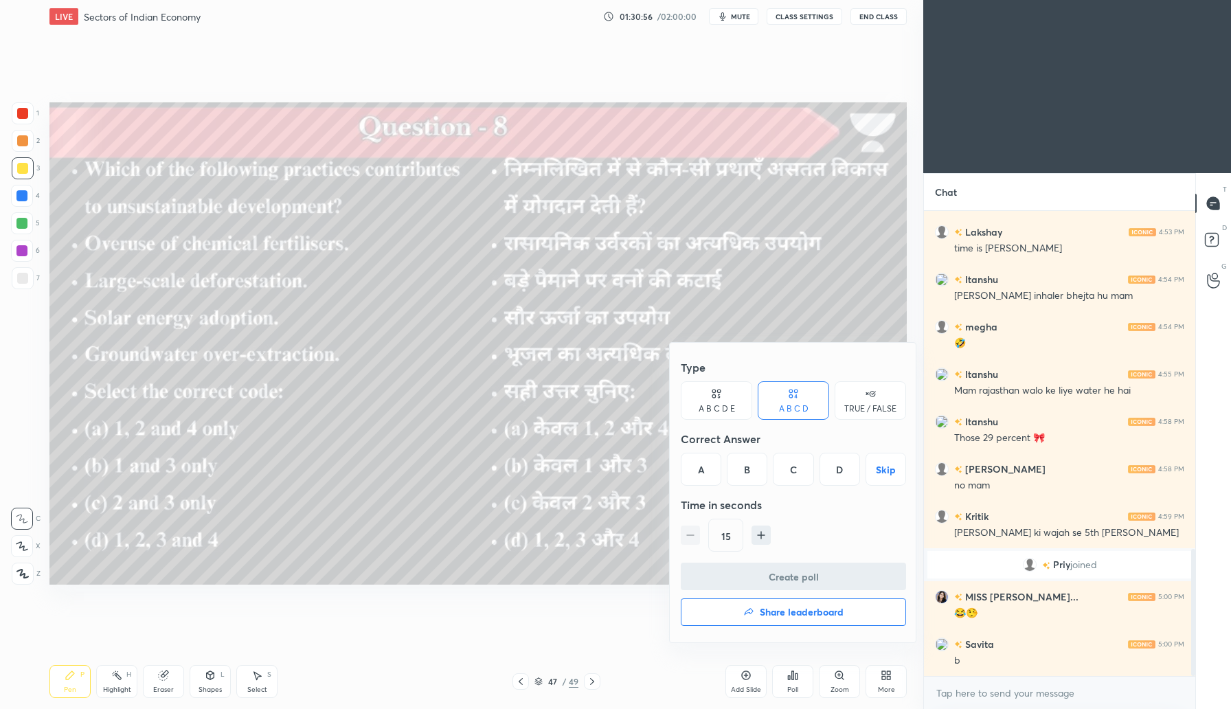
click at [708, 462] on div "A" at bounding box center [701, 469] width 41 height 33
click at [798, 574] on button "Create poll" at bounding box center [793, 576] width 225 height 27
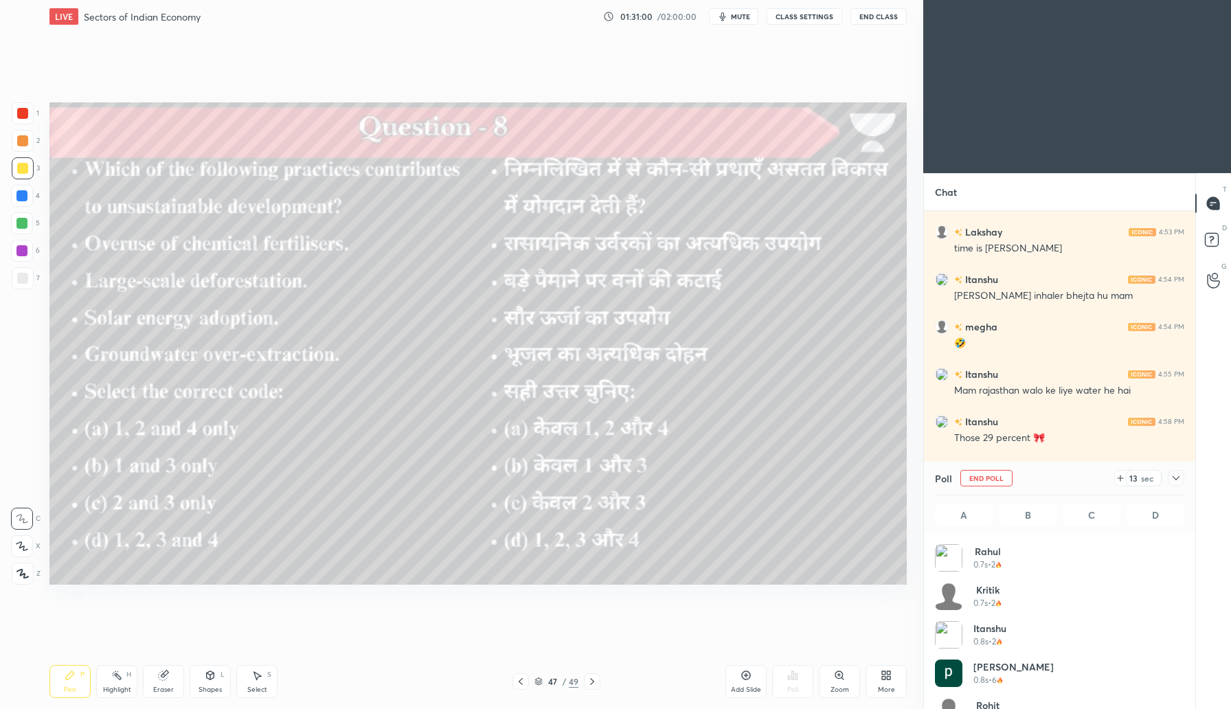
scroll to position [161, 245]
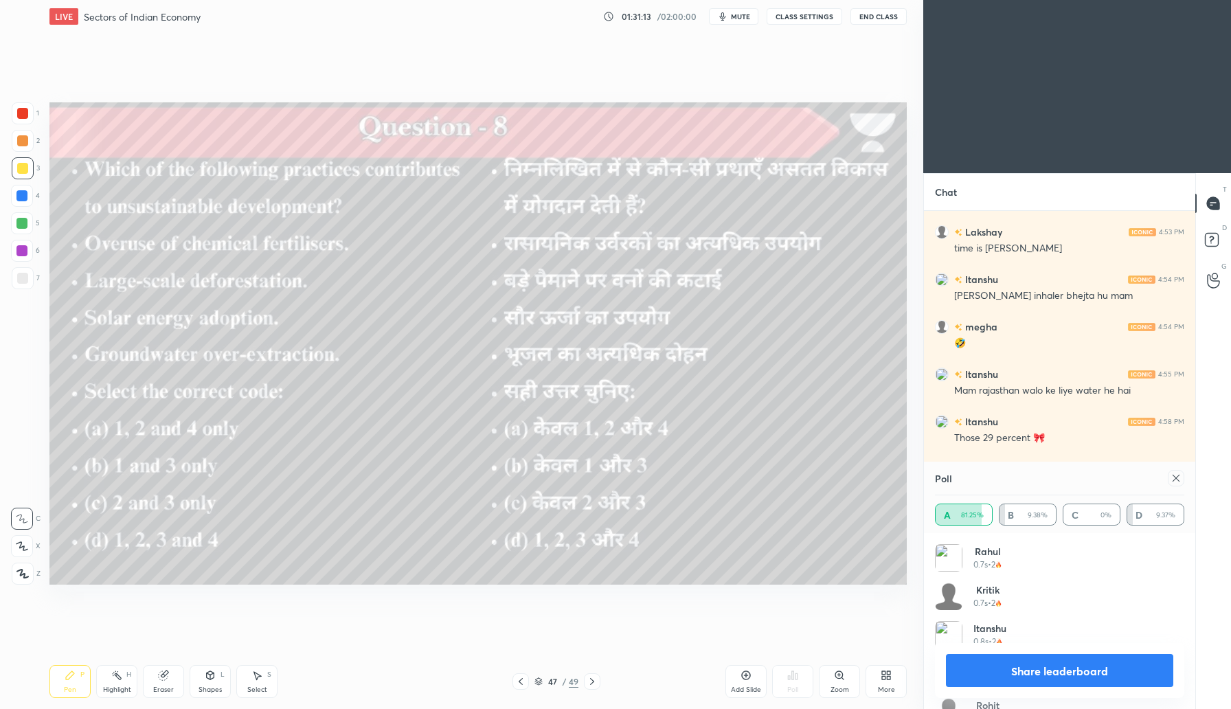
click at [1178, 484] on div at bounding box center [1176, 478] width 16 height 16
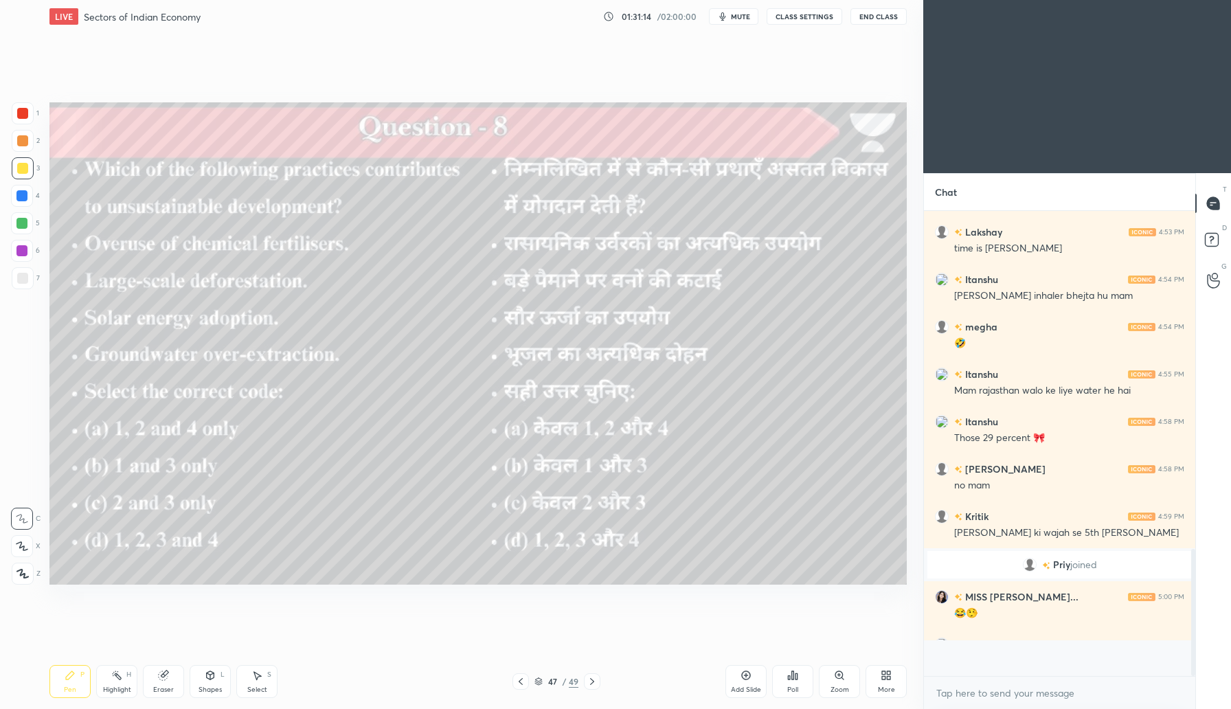
scroll to position [494, 267]
click at [594, 683] on icon at bounding box center [592, 681] width 11 height 11
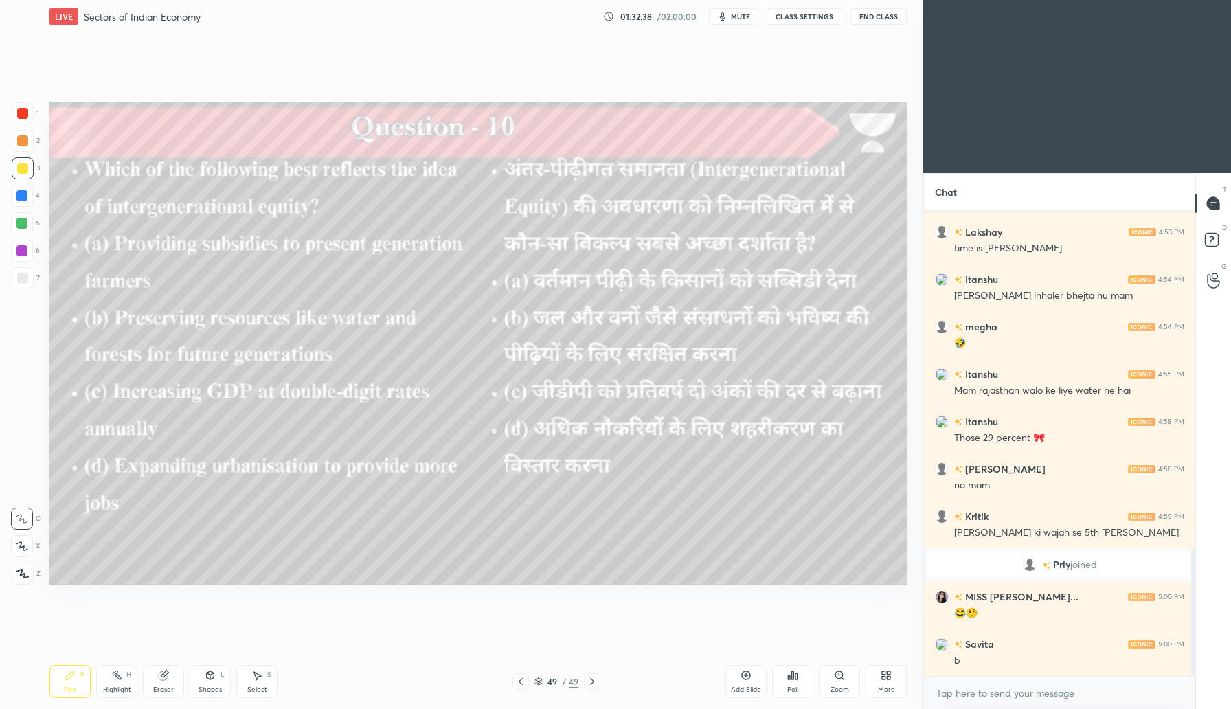
click at [796, 693] on div "Poll" at bounding box center [792, 689] width 11 height 7
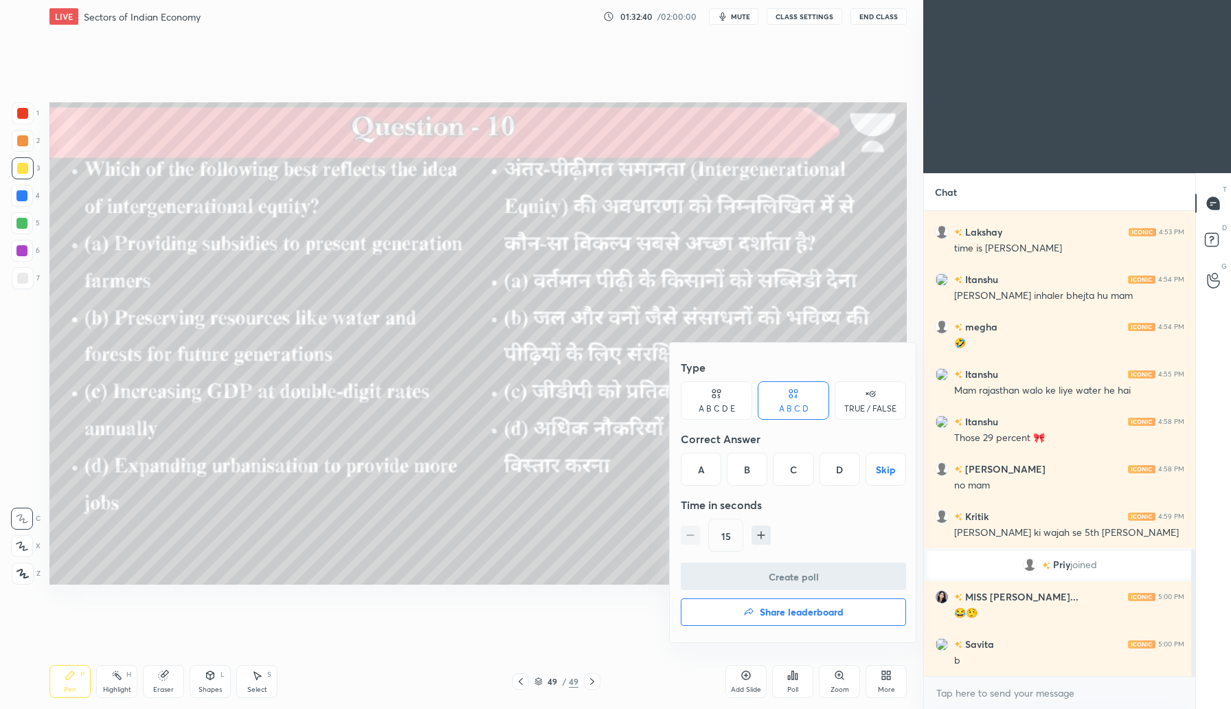
click at [755, 458] on div "B" at bounding box center [747, 469] width 41 height 33
click at [797, 578] on button "Create poll" at bounding box center [793, 576] width 225 height 27
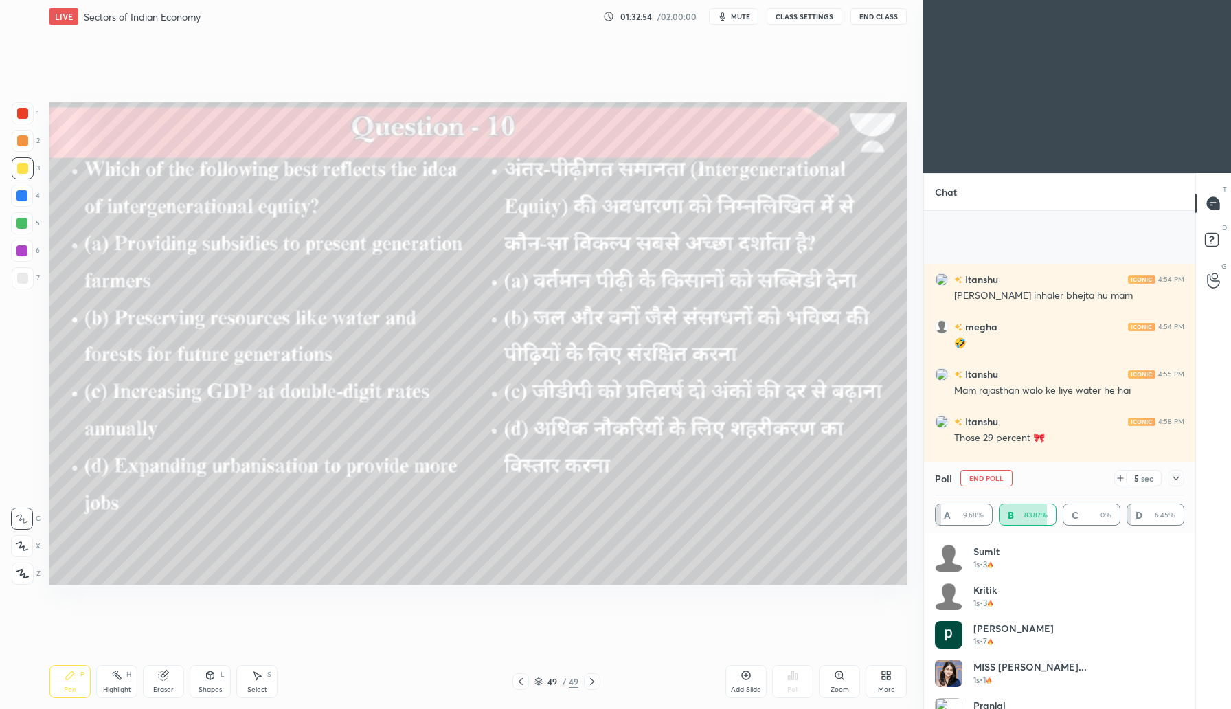
scroll to position [1354, 0]
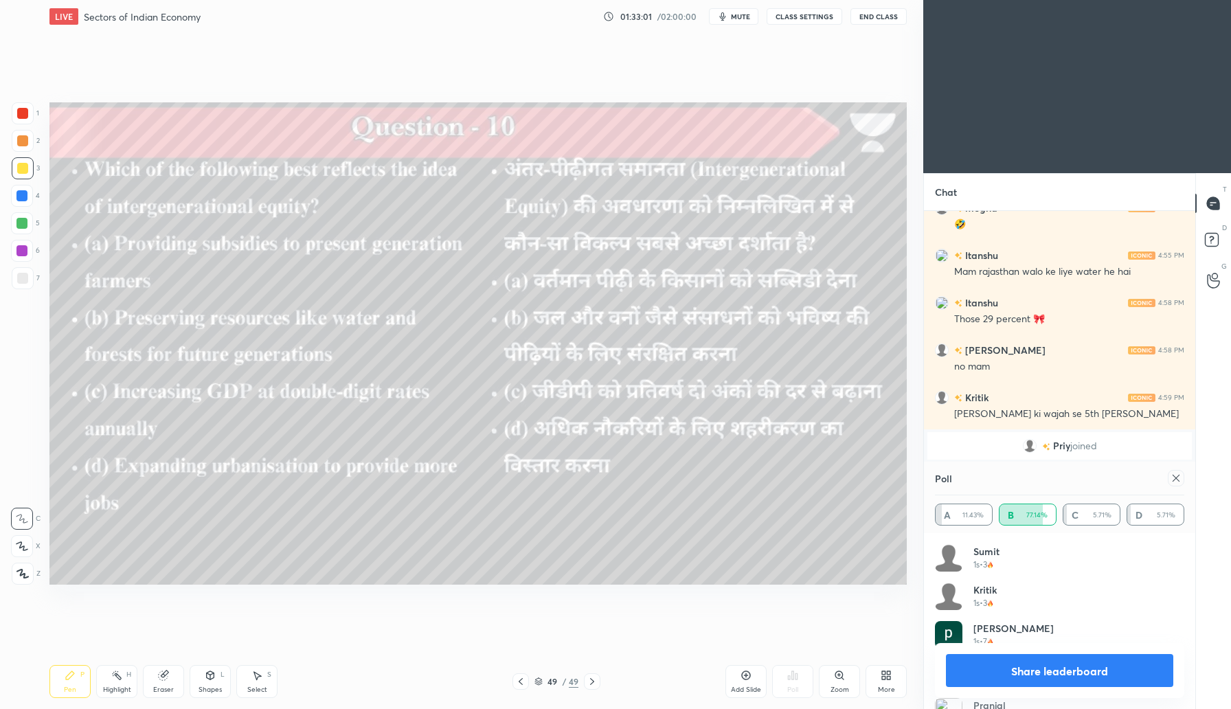
click at [1178, 473] on icon at bounding box center [1176, 478] width 11 height 11
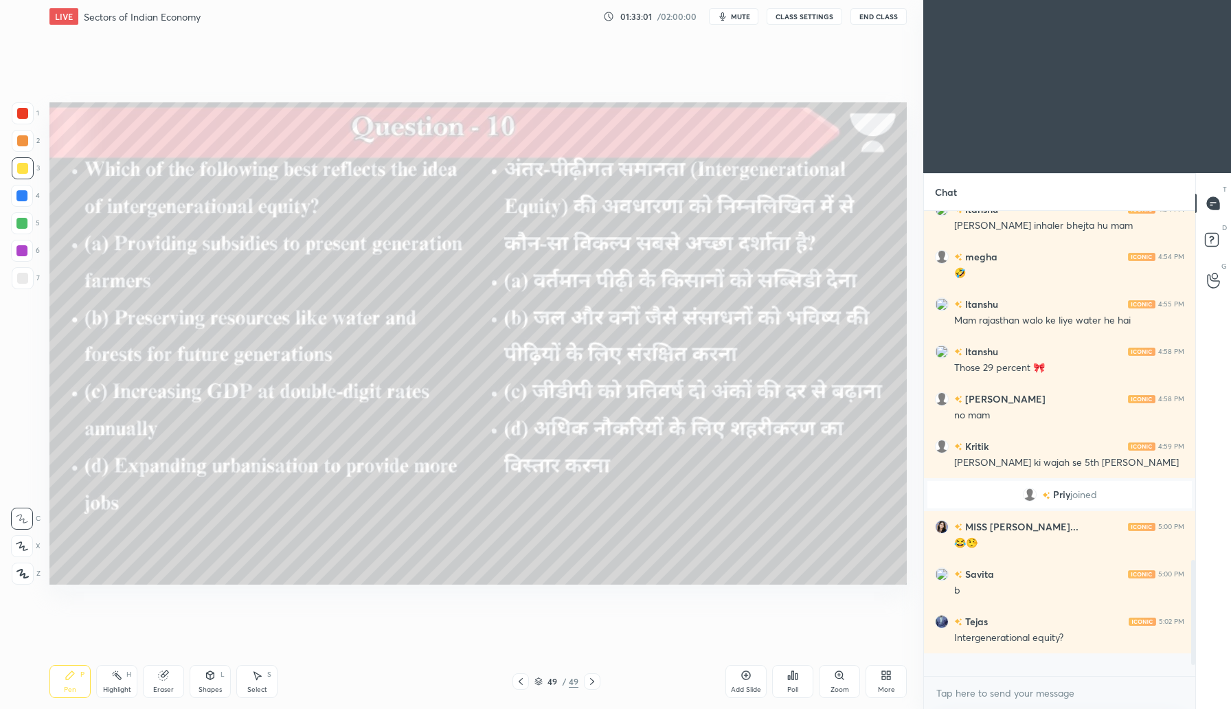
scroll to position [454, 267]
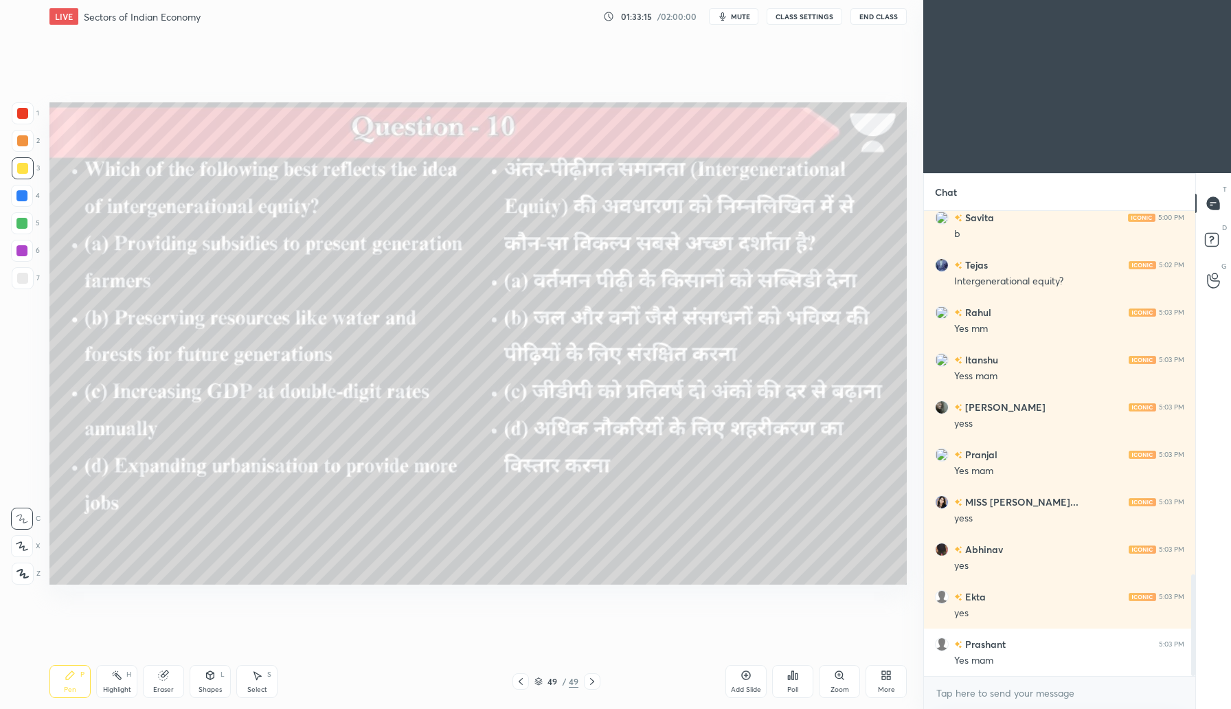
click at [758, 688] on div "Add Slide" at bounding box center [746, 689] width 30 height 7
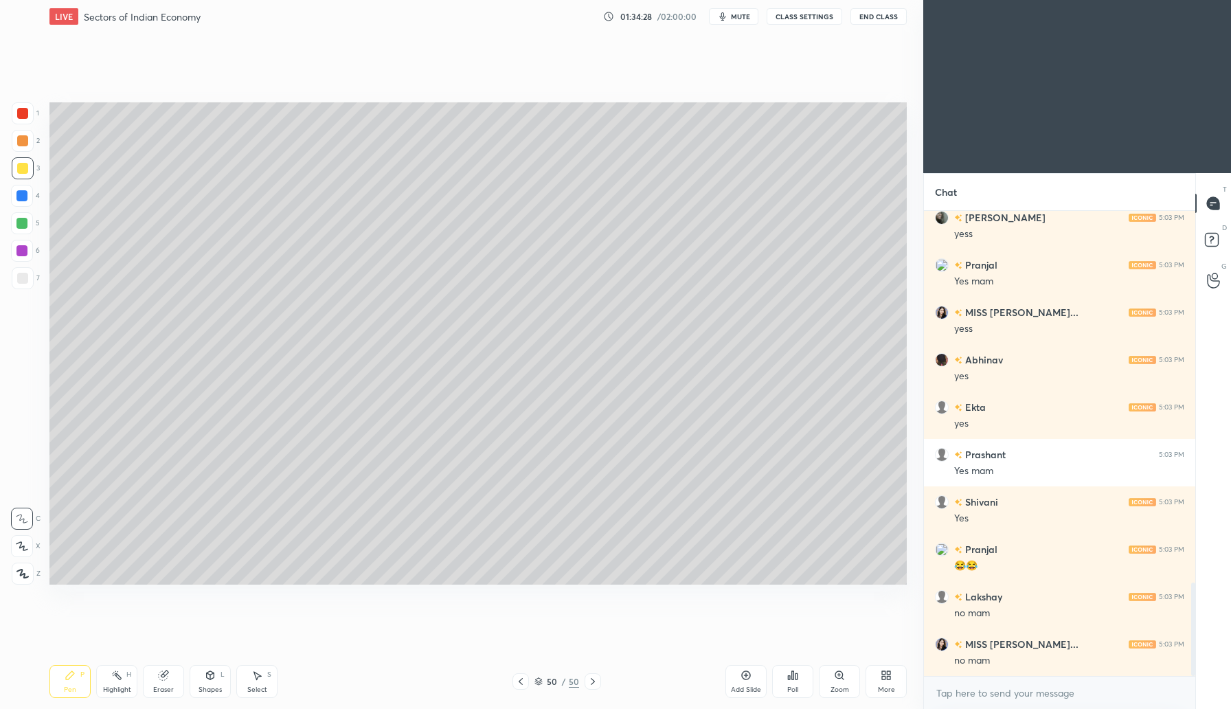
click at [805, 682] on div "Poll" at bounding box center [792, 681] width 41 height 33
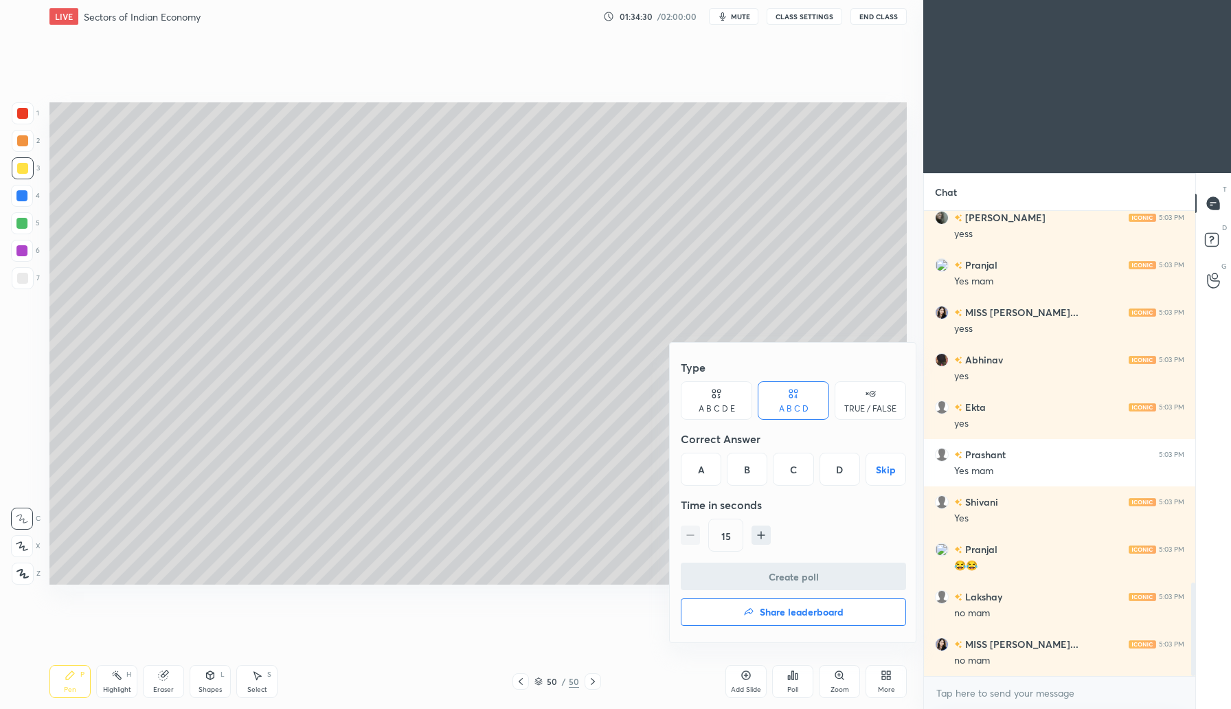
click at [750, 474] on div "B" at bounding box center [747, 469] width 41 height 33
click at [754, 571] on button "Create poll" at bounding box center [793, 576] width 225 height 27
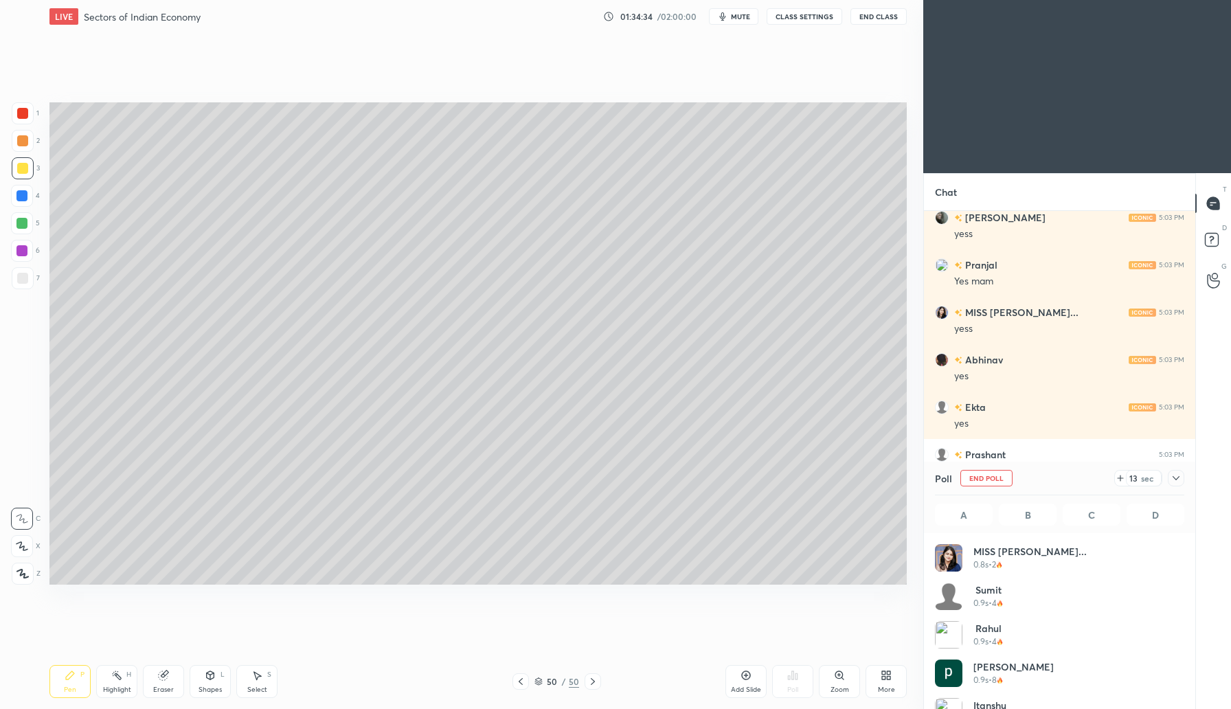
scroll to position [161, 245]
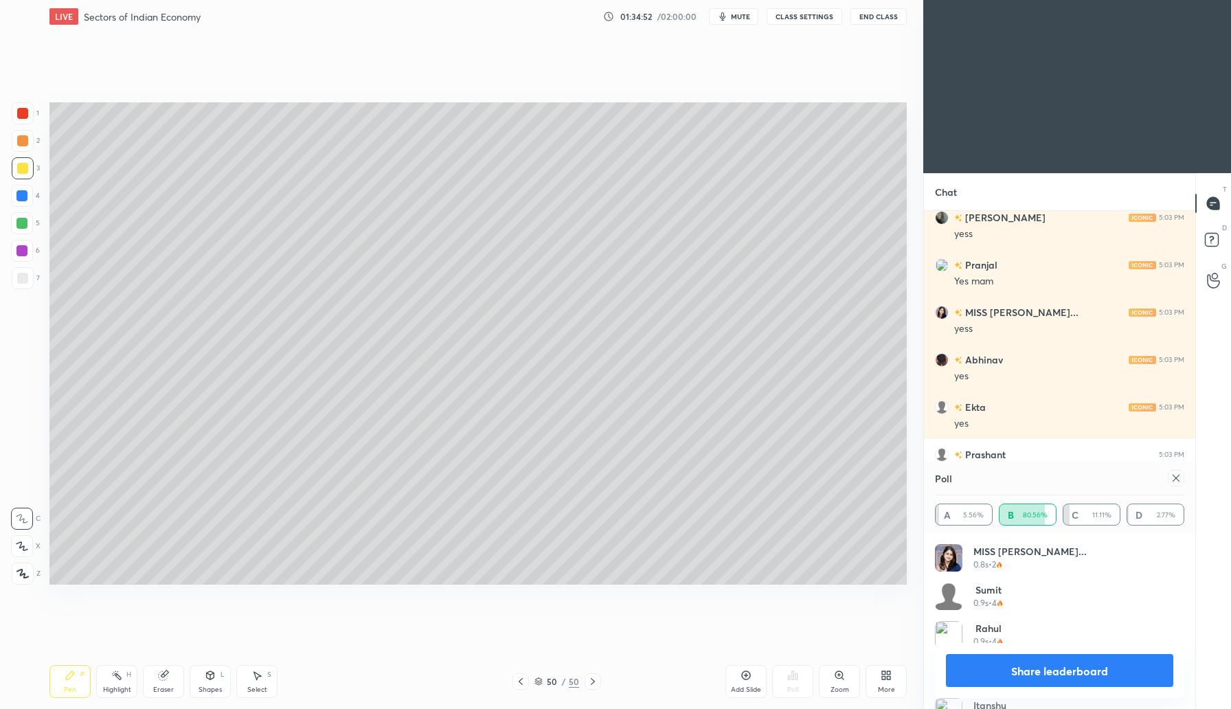
click at [213, 686] on div "Shapes" at bounding box center [210, 689] width 23 height 7
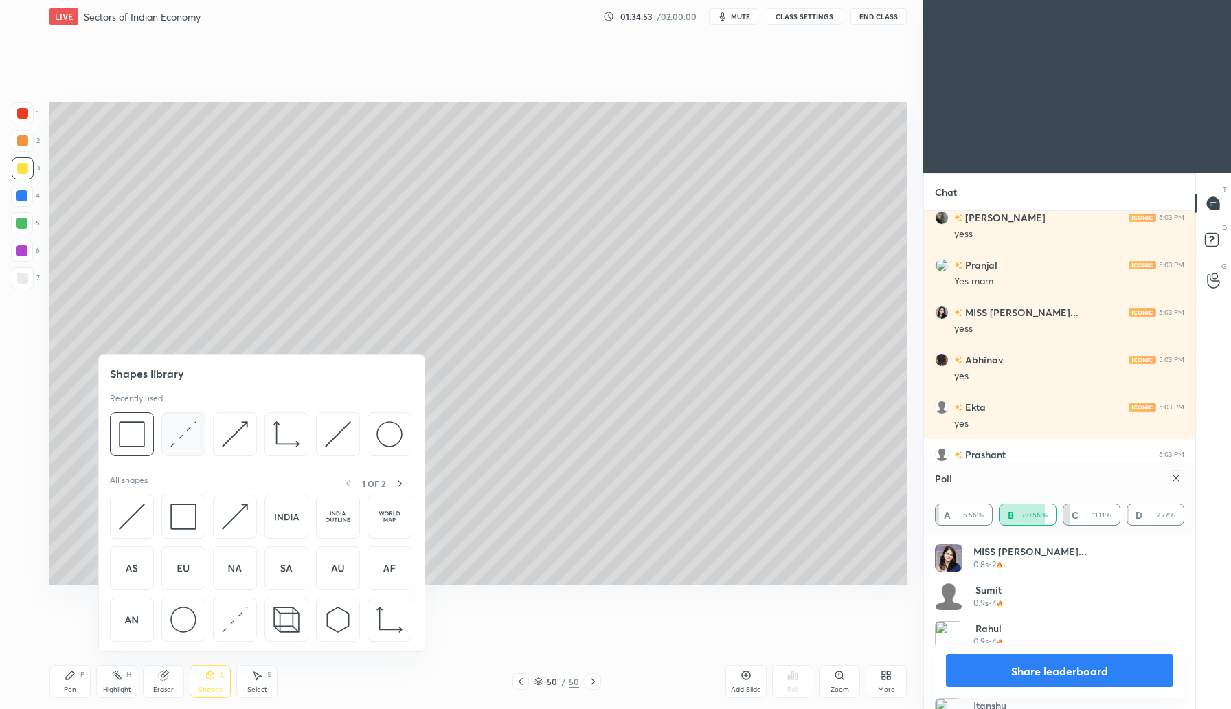
click at [191, 426] on img at bounding box center [183, 434] width 26 height 26
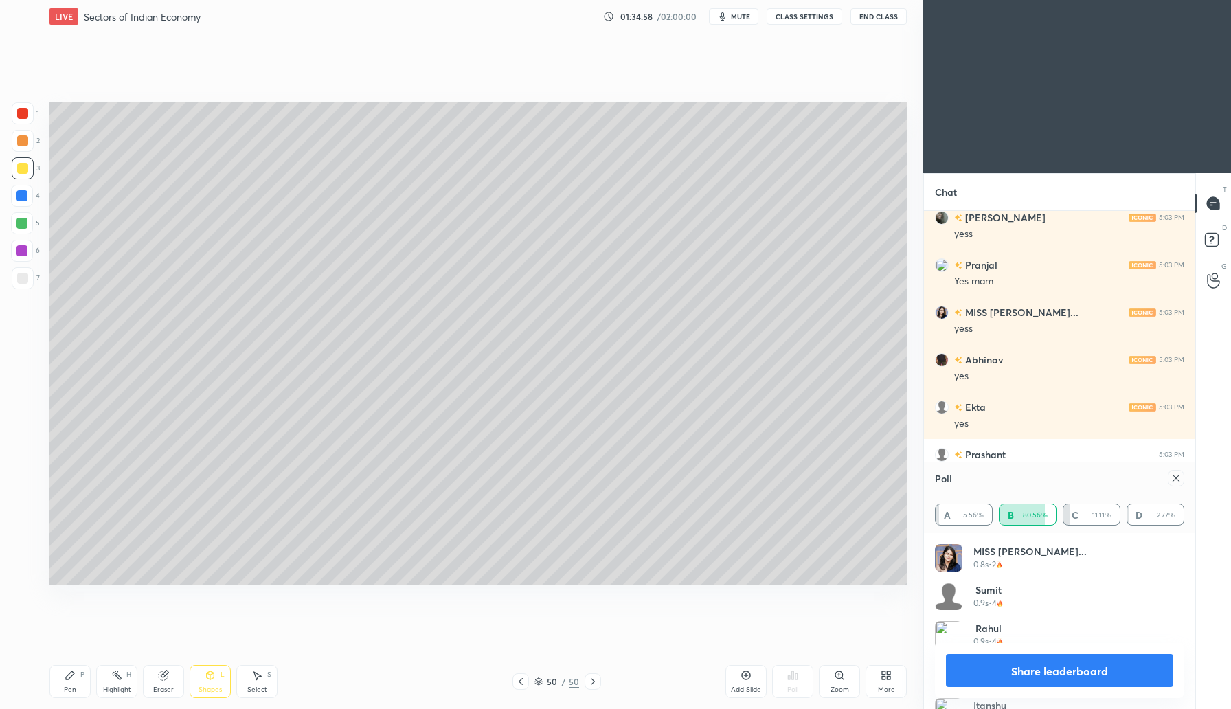
drag, startPoint x: 76, startPoint y: 687, endPoint x: 93, endPoint y: 669, distance: 24.3
click at [76, 687] on div "Pen P" at bounding box center [69, 681] width 41 height 33
click at [1173, 480] on icon at bounding box center [1176, 478] width 11 height 11
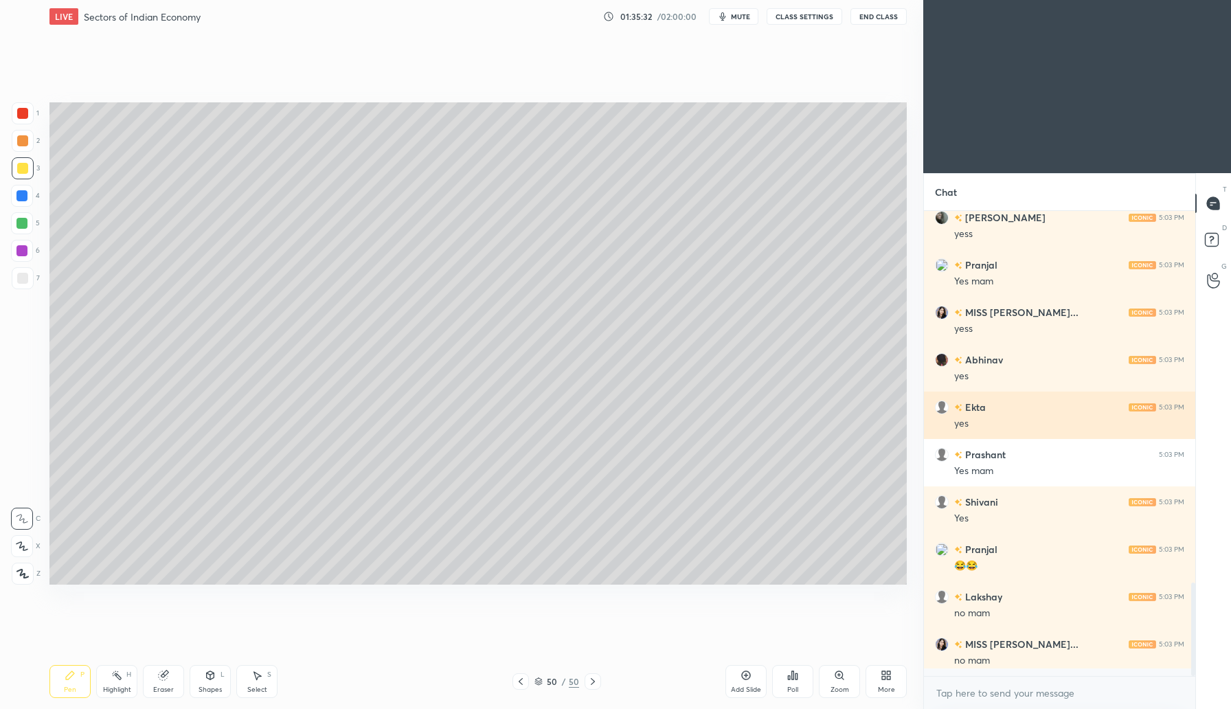
scroll to position [494, 267]
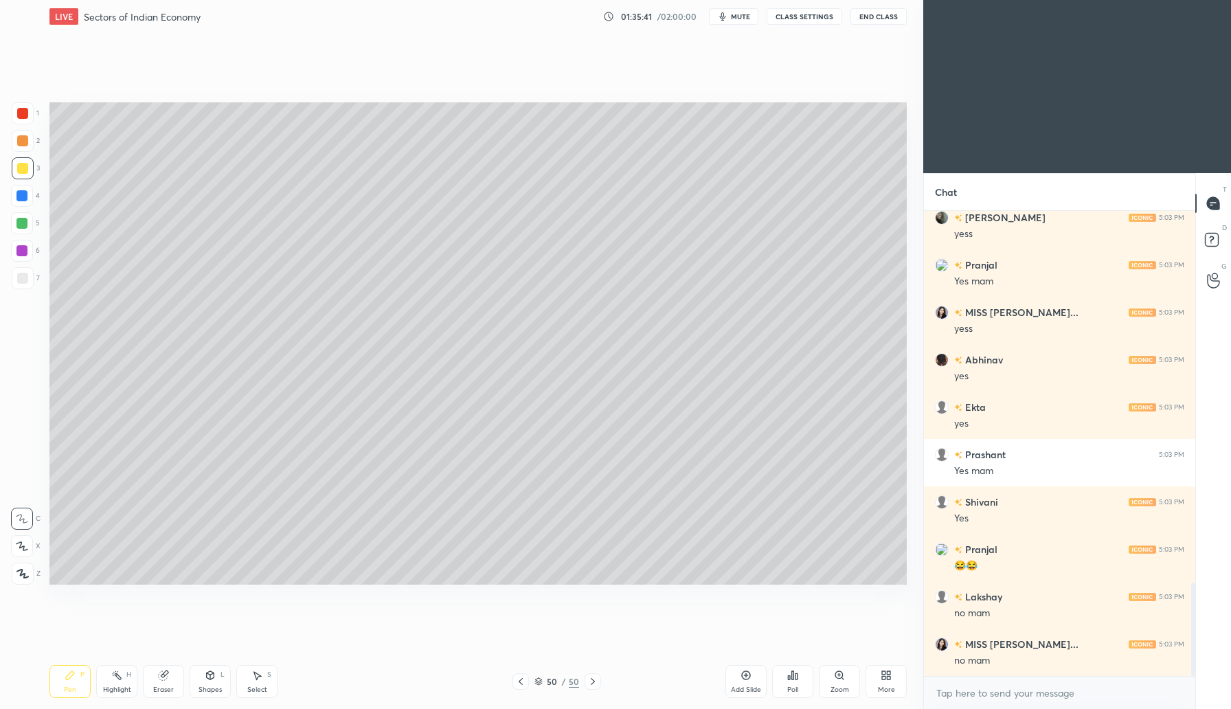
click at [171, 675] on div "Eraser" at bounding box center [163, 681] width 41 height 33
drag, startPoint x: 75, startPoint y: 678, endPoint x: 87, endPoint y: 666, distance: 17.5
click at [79, 677] on div "Pen P" at bounding box center [69, 681] width 41 height 33
click at [790, 686] on div "Poll" at bounding box center [792, 689] width 11 height 7
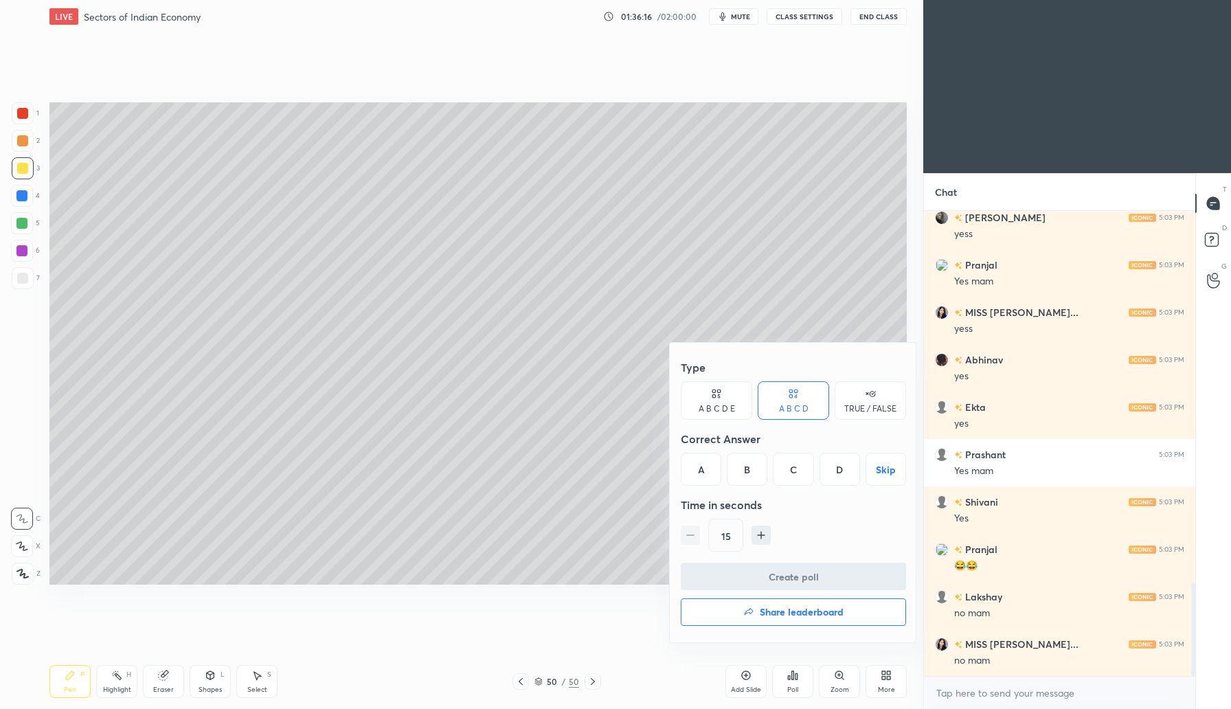
click at [792, 473] on div "C" at bounding box center [793, 469] width 41 height 33
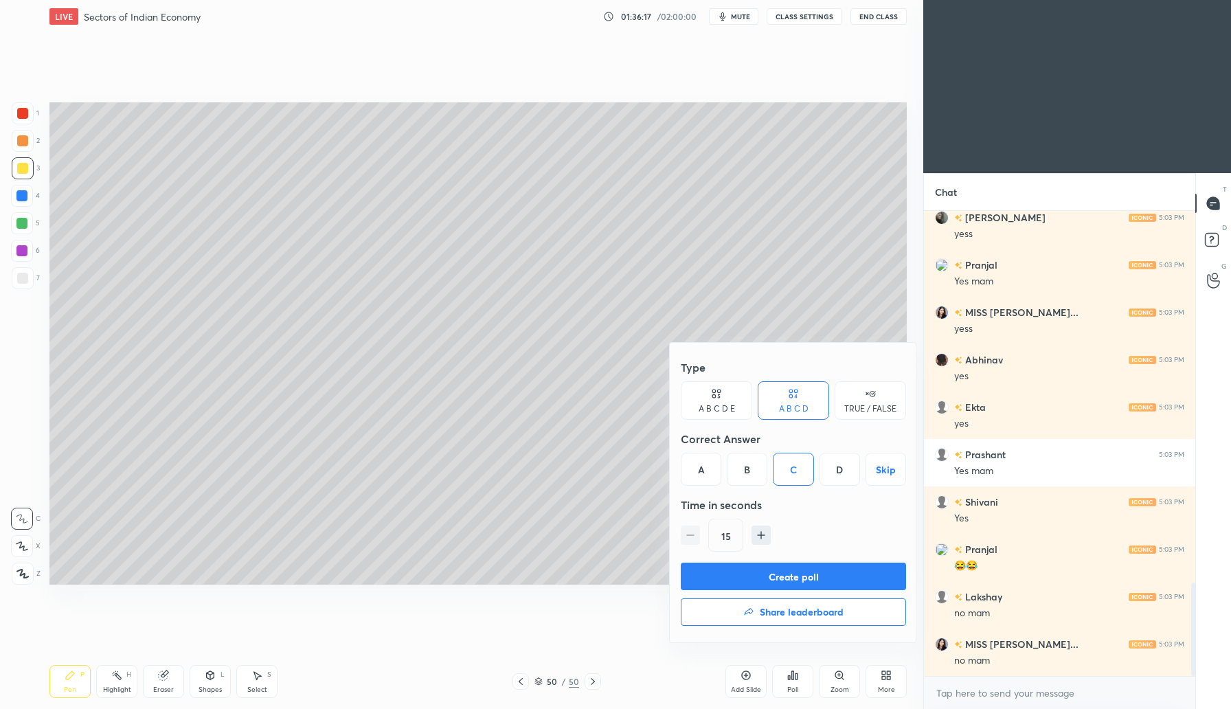
click at [795, 577] on button "Create poll" at bounding box center [793, 576] width 225 height 27
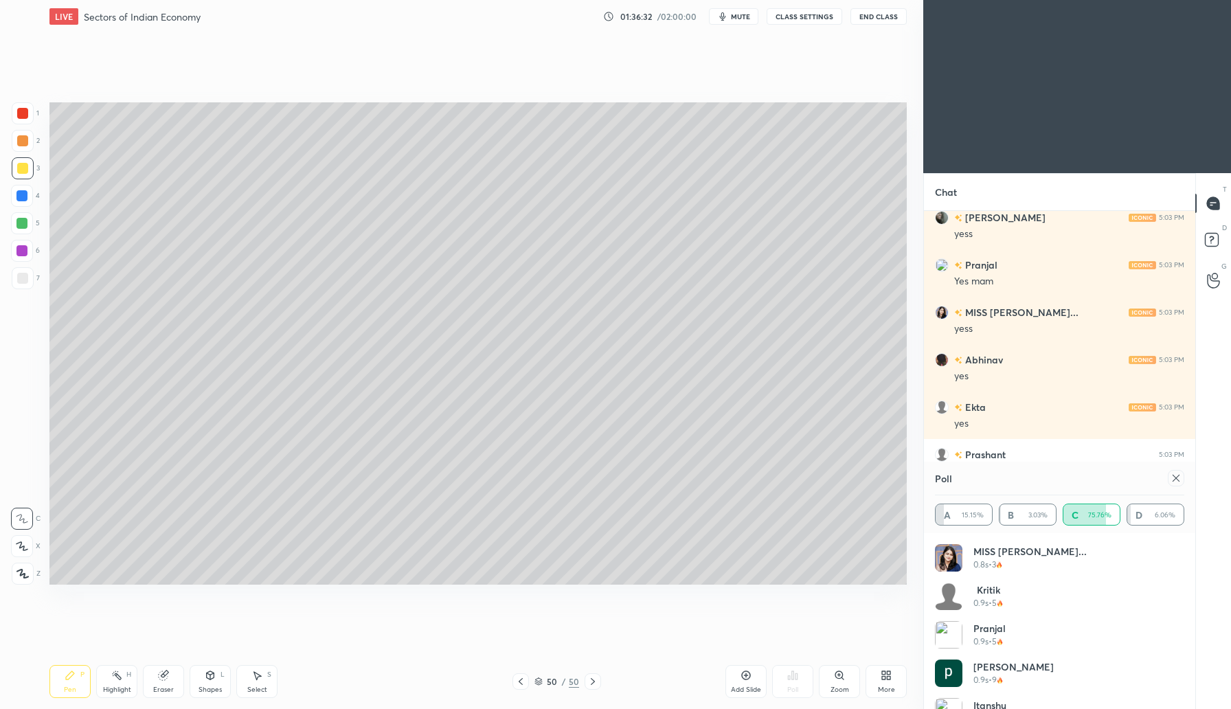
scroll to position [1970, 0]
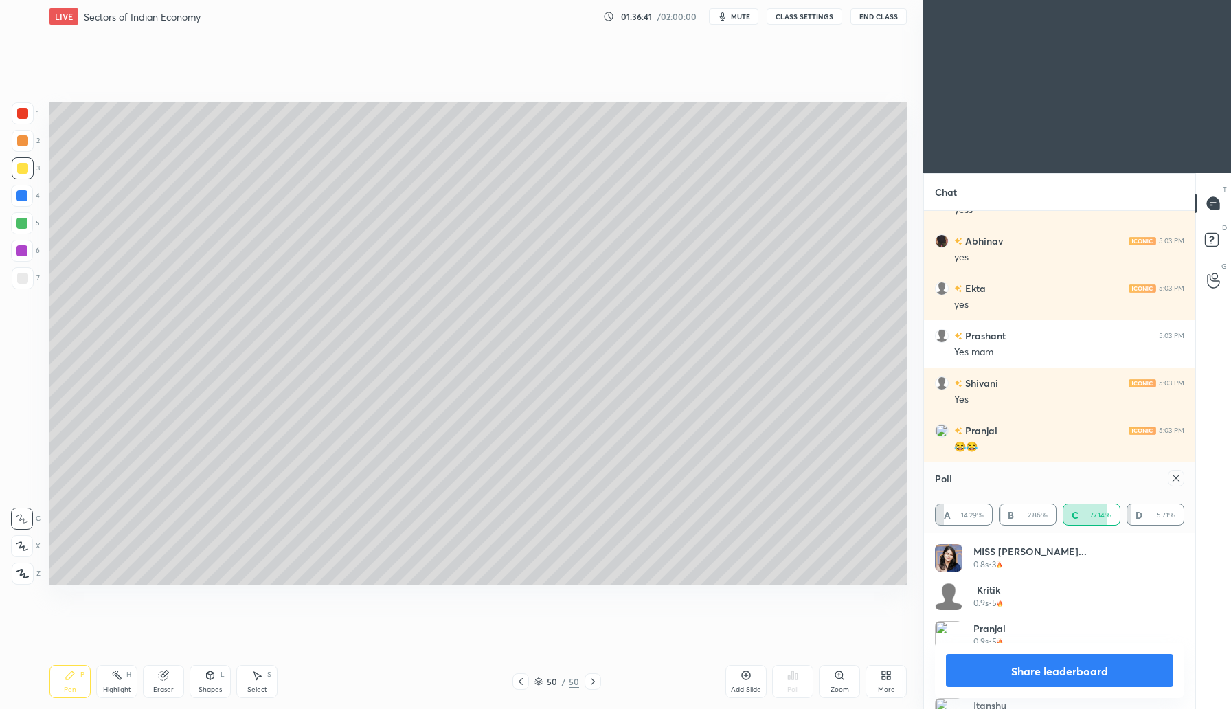
click at [1172, 477] on icon at bounding box center [1176, 478] width 11 height 11
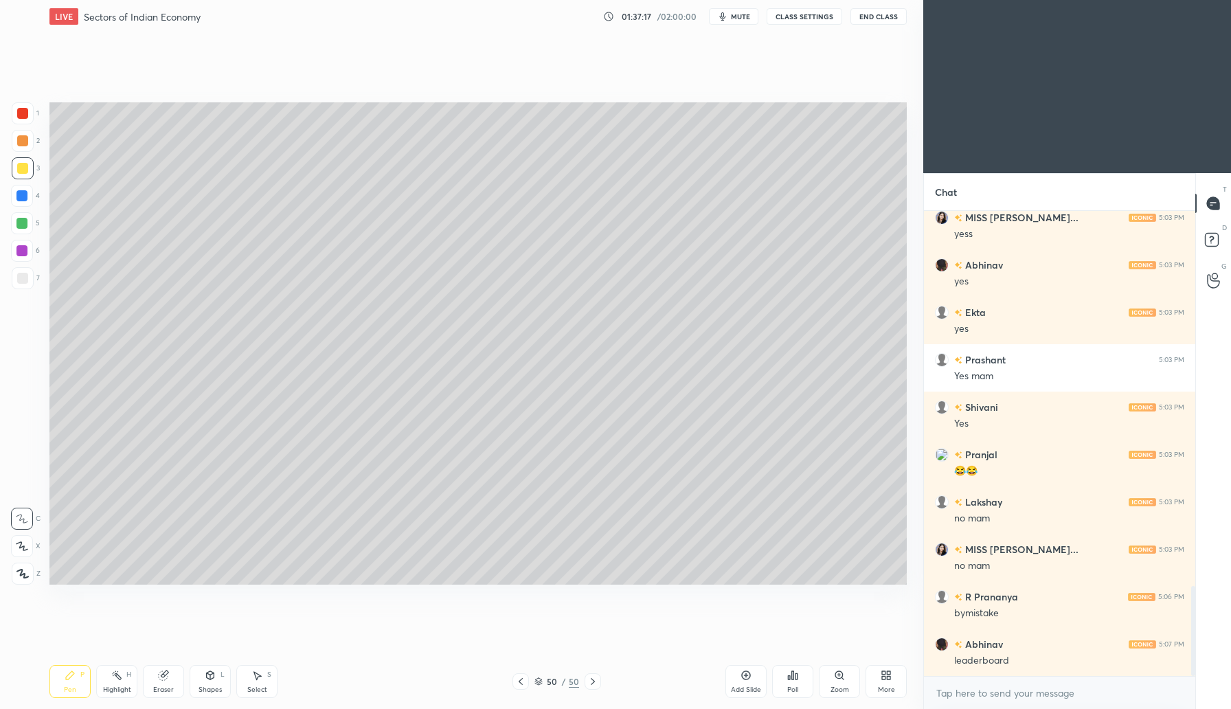
scroll to position [2041, 0]
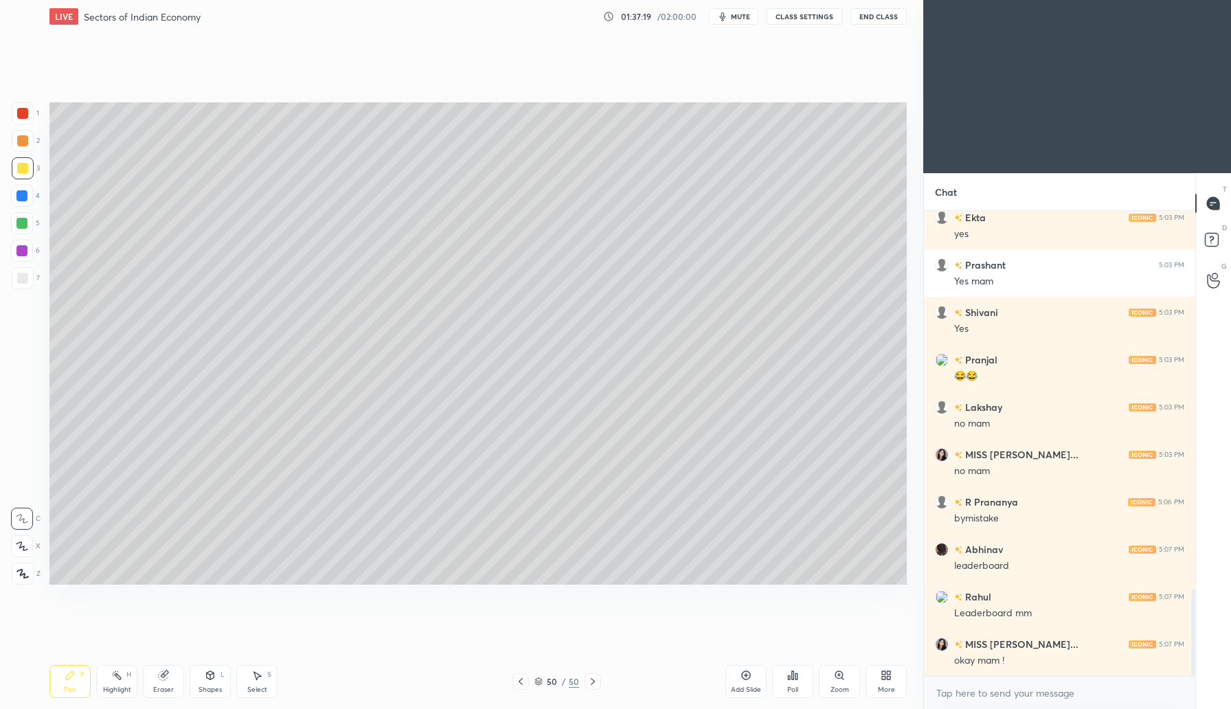
click at [797, 680] on icon at bounding box center [797, 676] width 2 height 6
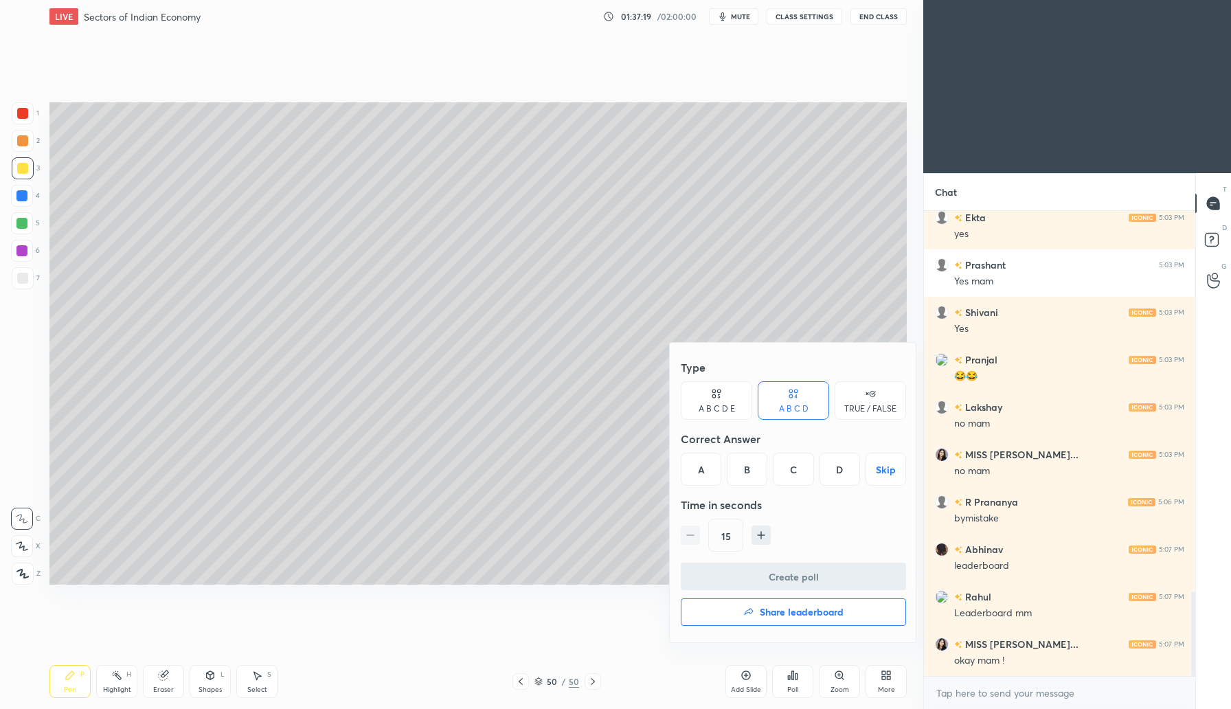
scroll to position [2088, 0]
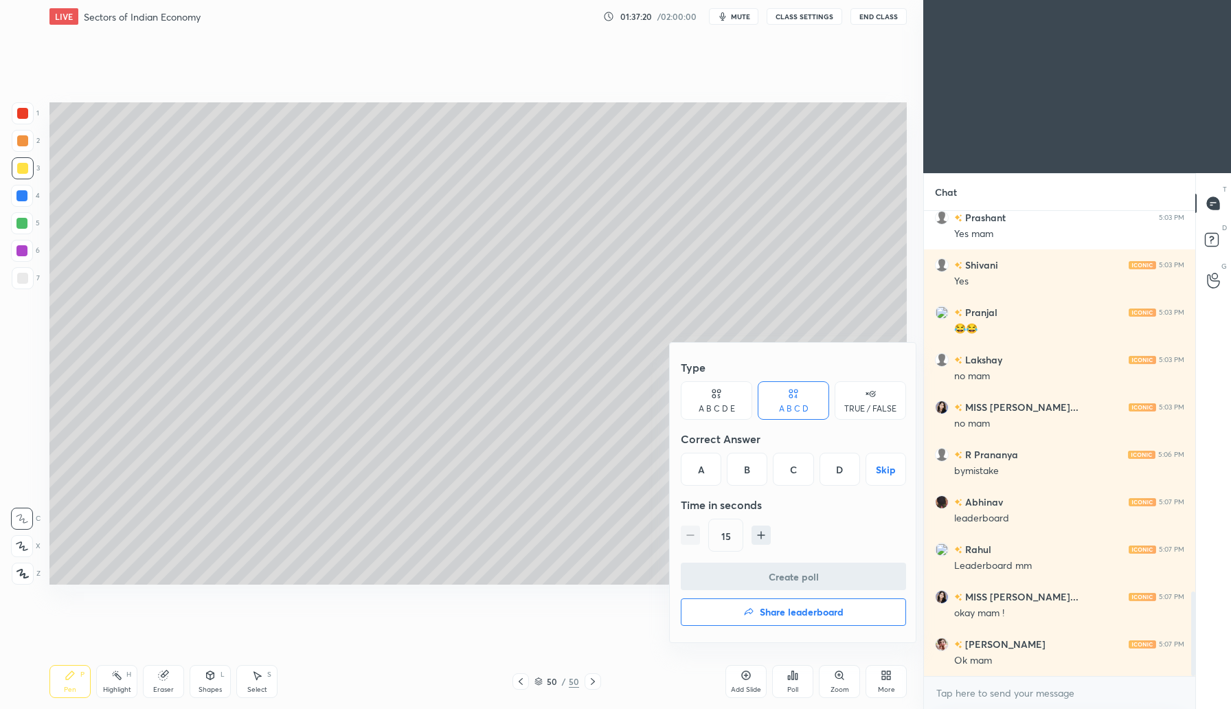
click at [782, 594] on div "Create poll Share leaderboard" at bounding box center [793, 597] width 225 height 69
click at [782, 612] on h4 "Share leaderboard" at bounding box center [802, 612] width 84 height 10
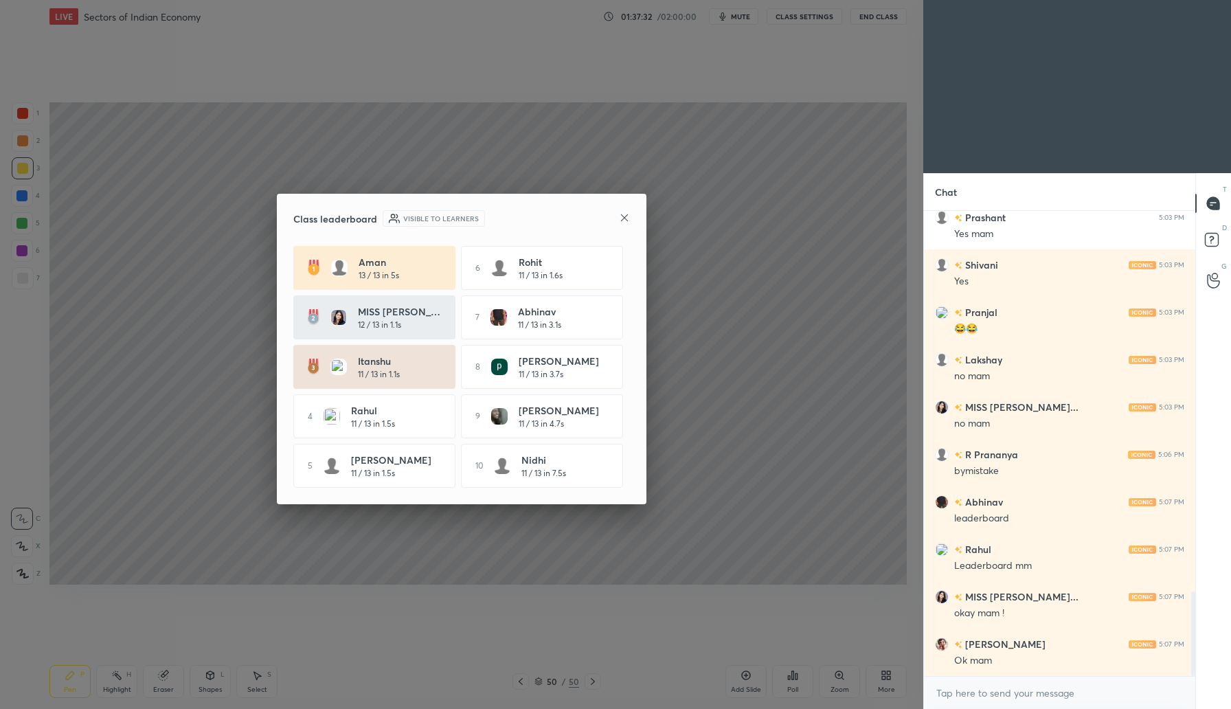
click at [628, 213] on icon at bounding box center [624, 217] width 11 height 11
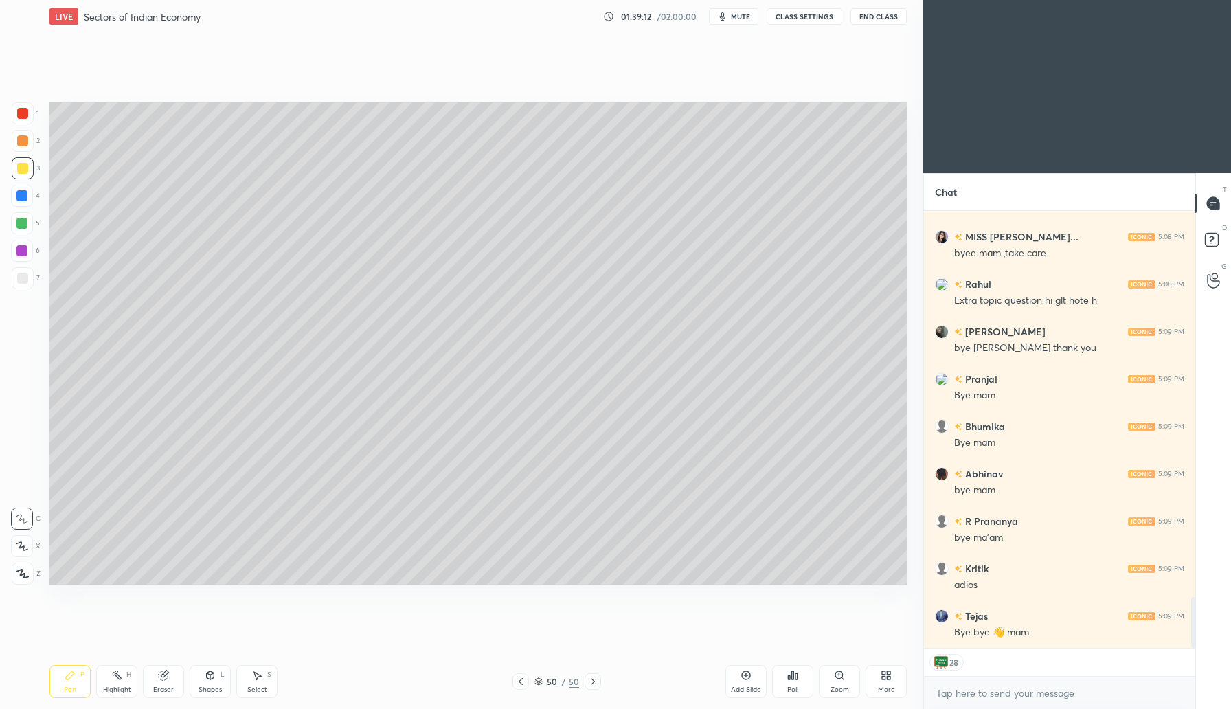
scroll to position [3344, 0]
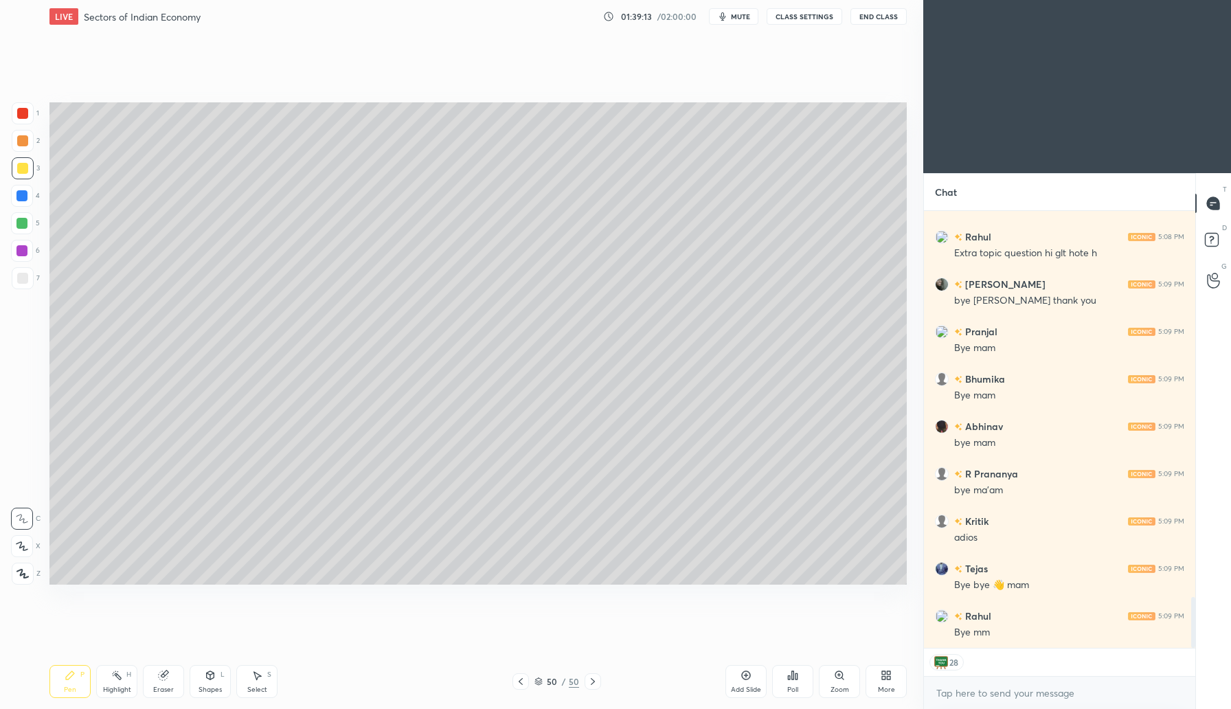
click at [857, 20] on button "End Class" at bounding box center [879, 16] width 56 height 16
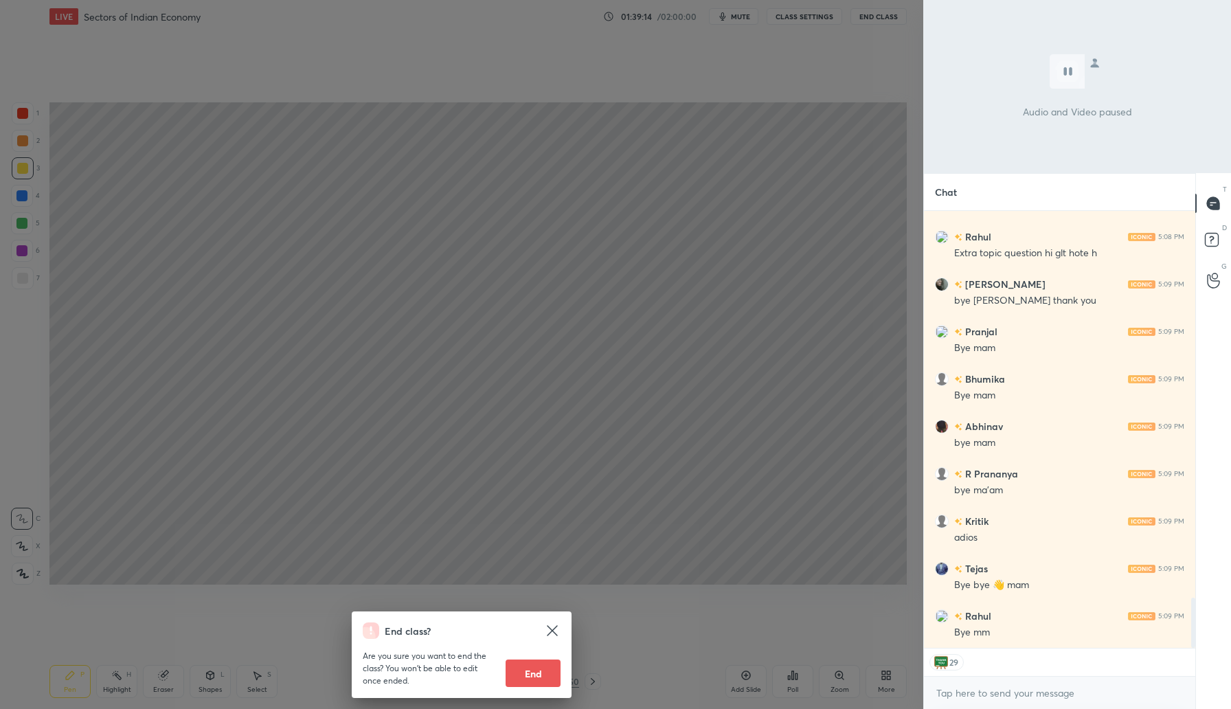
scroll to position [3391, 0]
click at [519, 671] on button "End" at bounding box center [533, 673] width 55 height 27
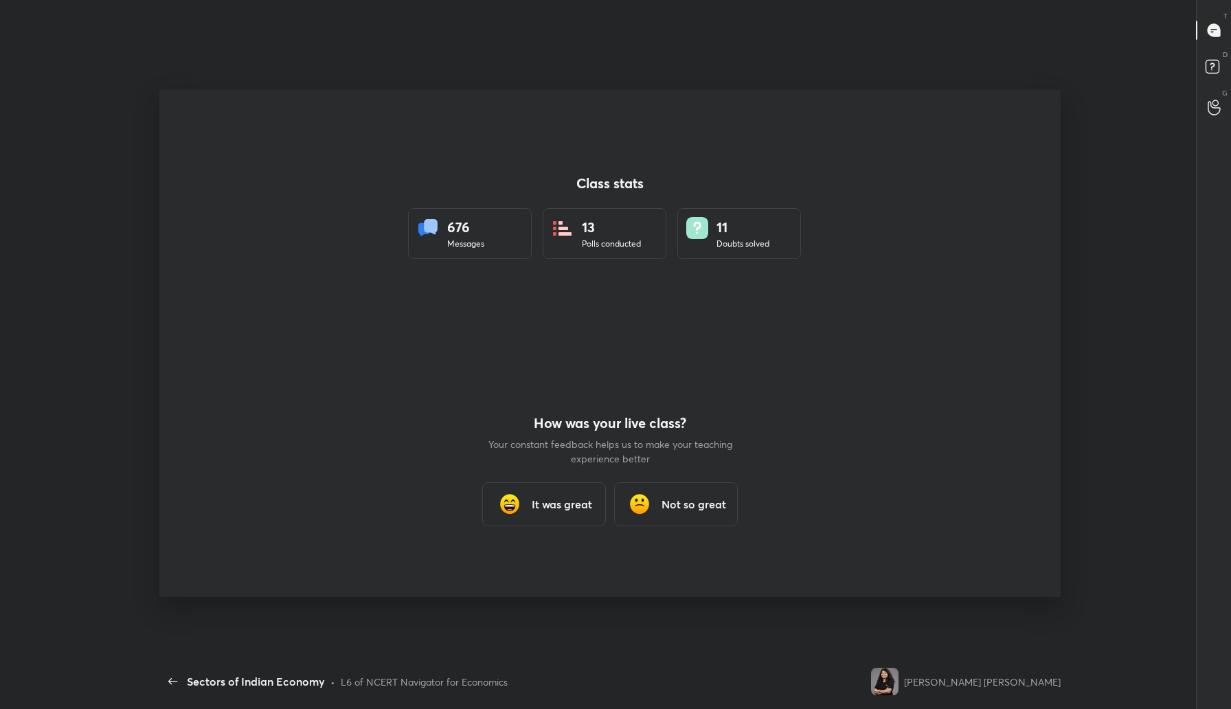
scroll to position [5, 5]
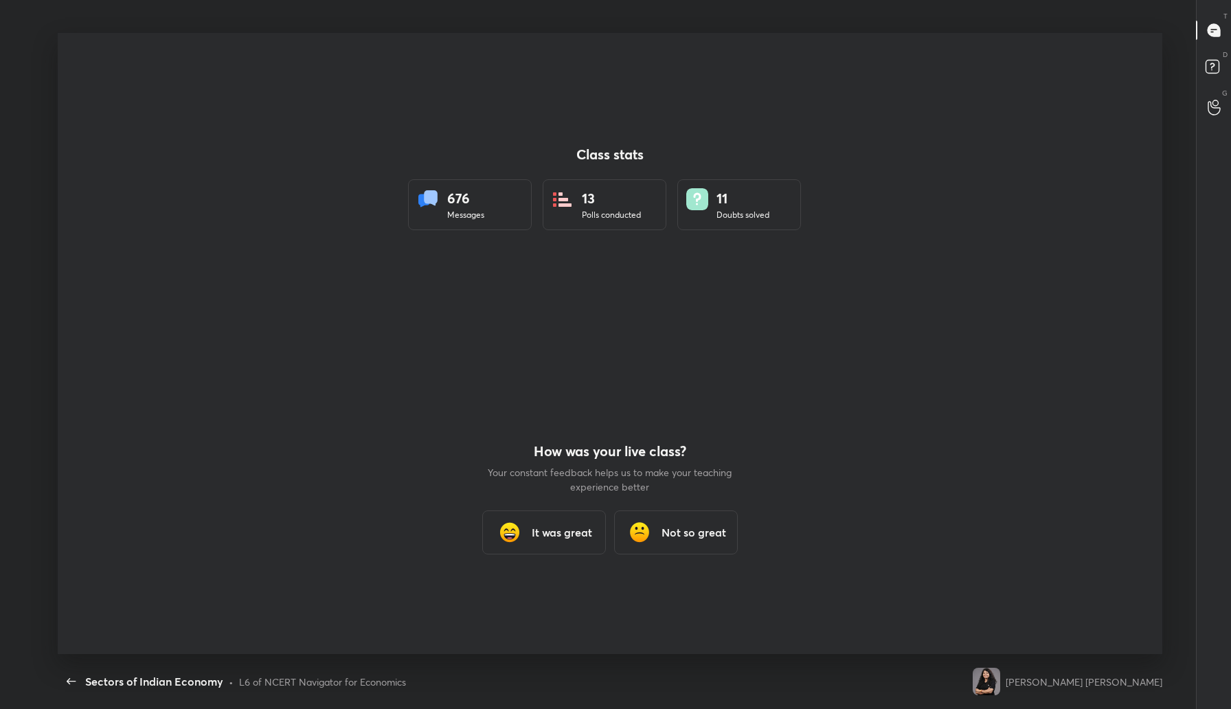
type textarea "x"
